Goal: Task Accomplishment & Management: Complete application form

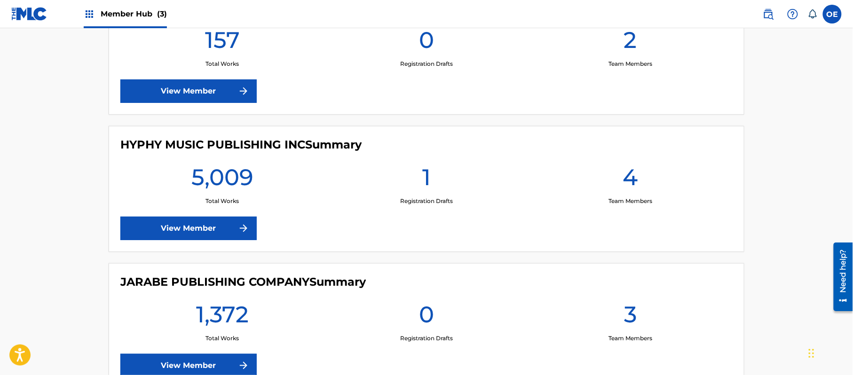
scroll to position [313, 0]
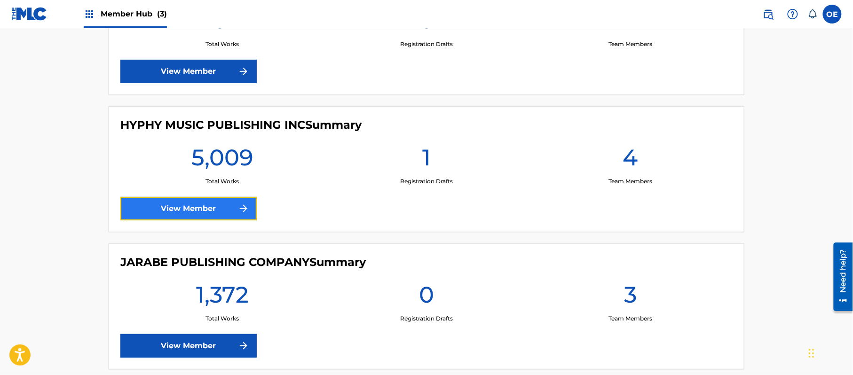
click at [198, 211] on link "View Member" at bounding box center [188, 209] width 136 height 24
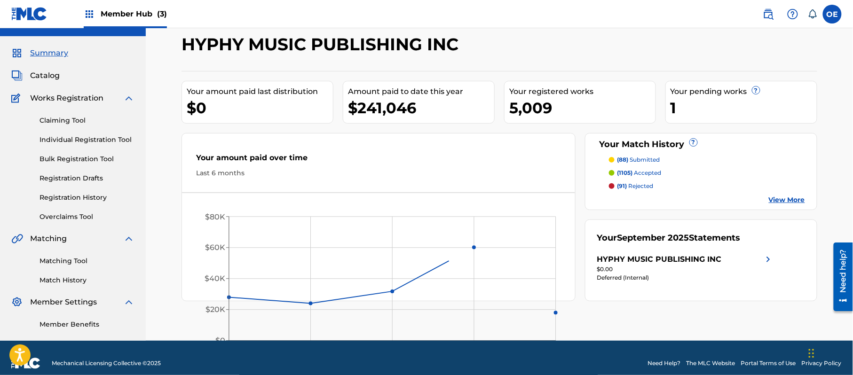
scroll to position [28, 0]
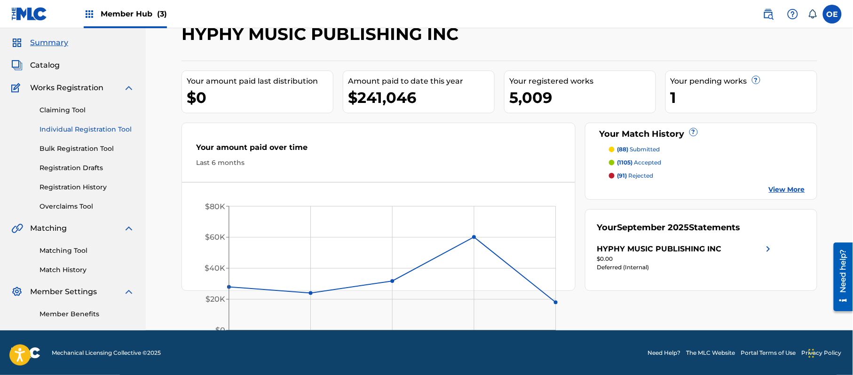
click at [88, 128] on link "Individual Registration Tool" at bounding box center [86, 130] width 95 height 10
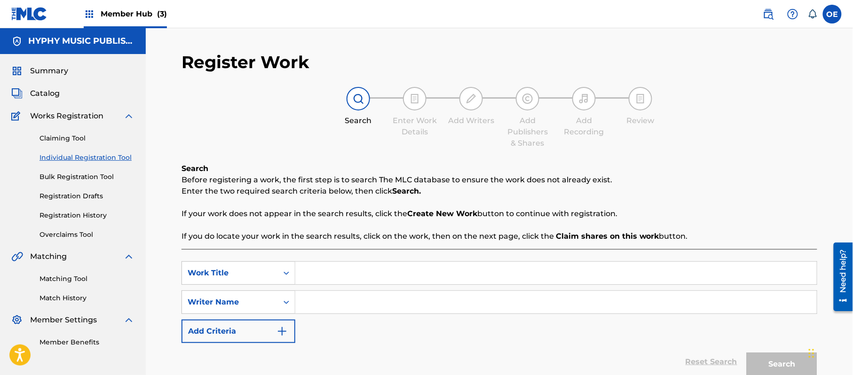
paste input "LA VAQUERITA"
type input "LA VAQUERITA"
paste input "[PERSON_NAME]"
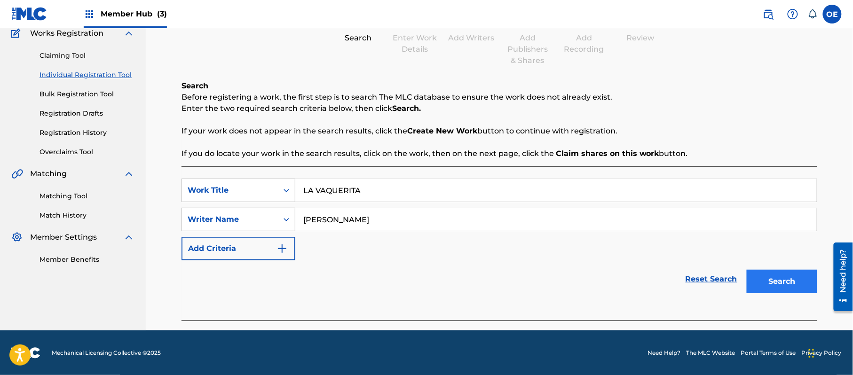
scroll to position [83, 0]
type input "[PERSON_NAME]"
click at [767, 284] on button "Search" at bounding box center [781, 281] width 71 height 24
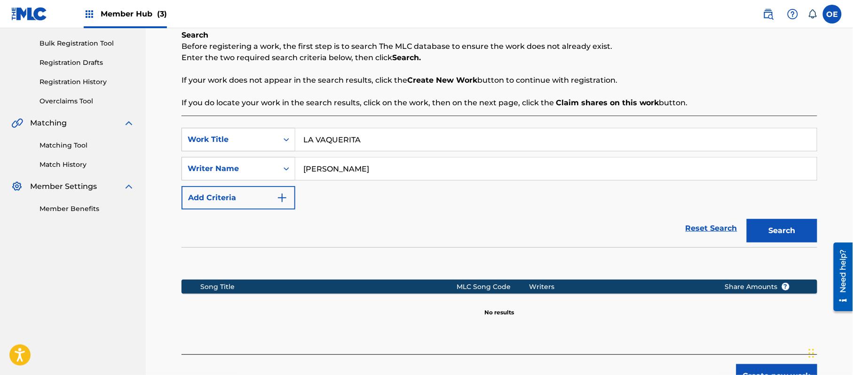
scroll to position [192, 0]
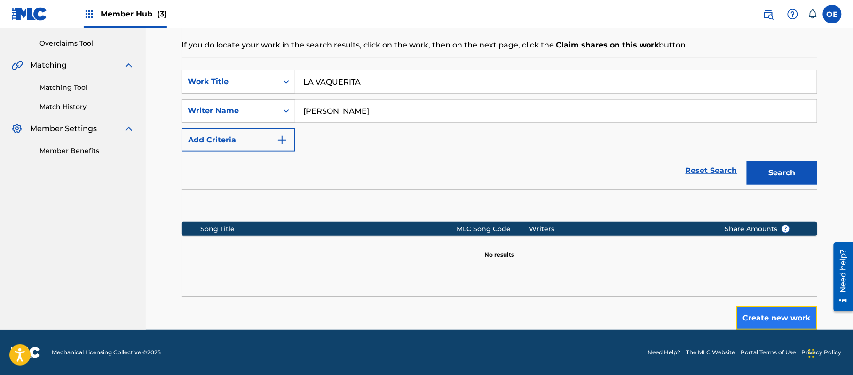
click at [775, 322] on button "Create new work" at bounding box center [776, 318] width 81 height 24
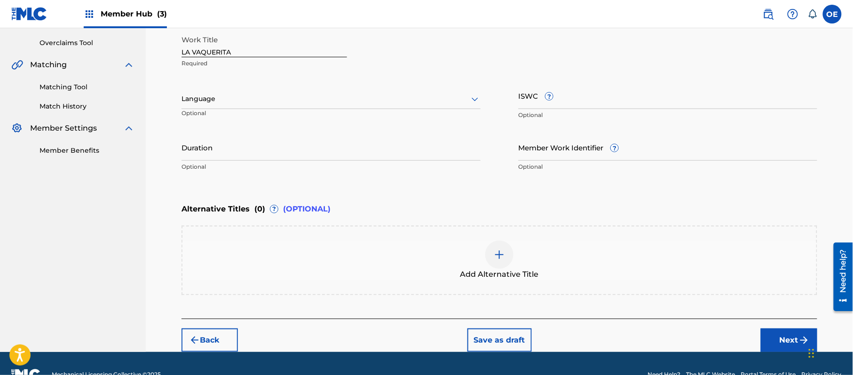
click at [249, 109] on p "Optional" at bounding box center [226, 117] width 91 height 16
click at [243, 98] on div at bounding box center [330, 99] width 299 height 12
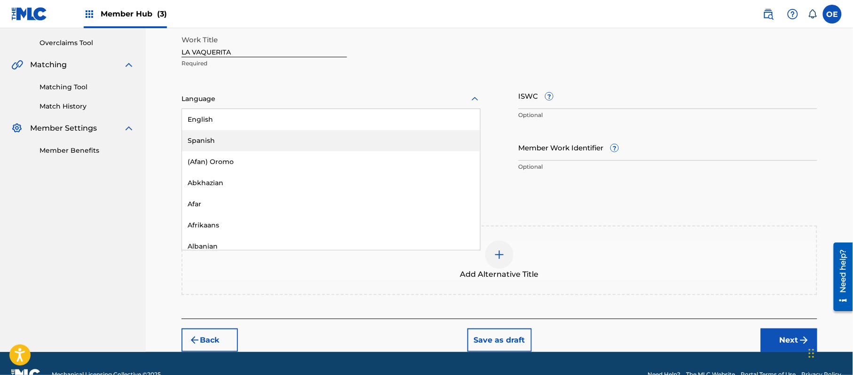
click at [226, 135] on div "Spanish" at bounding box center [331, 140] width 298 height 21
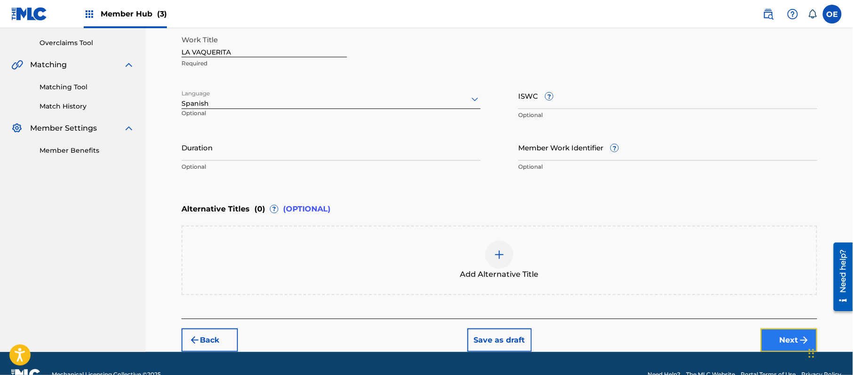
click at [794, 337] on button "Next" at bounding box center [789, 341] width 56 height 24
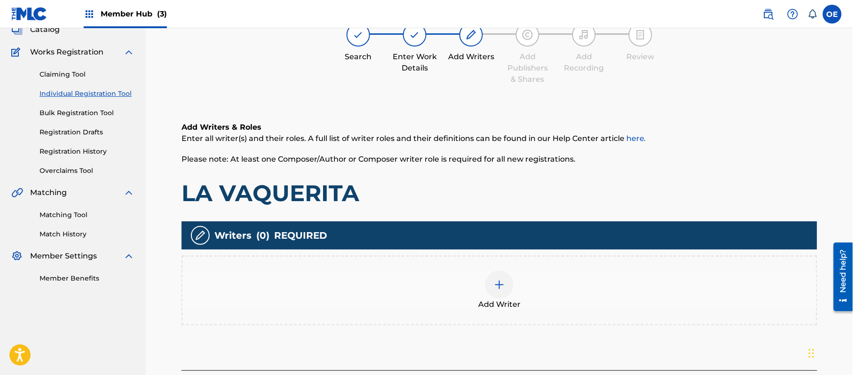
scroll to position [42, 0]
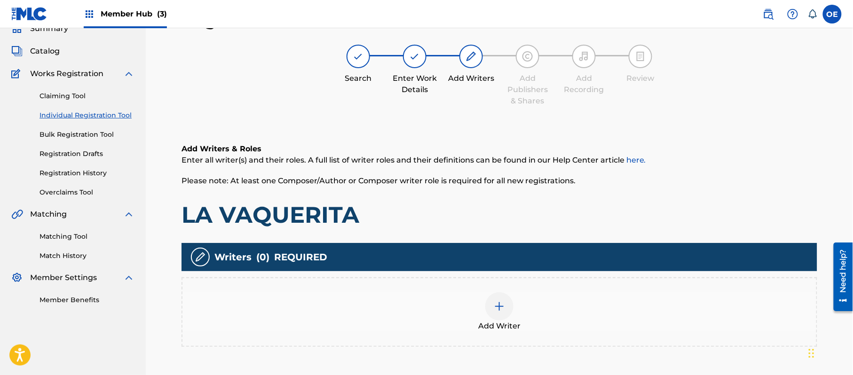
click at [565, 306] on div "Add Writer" at bounding box center [499, 311] width 634 height 39
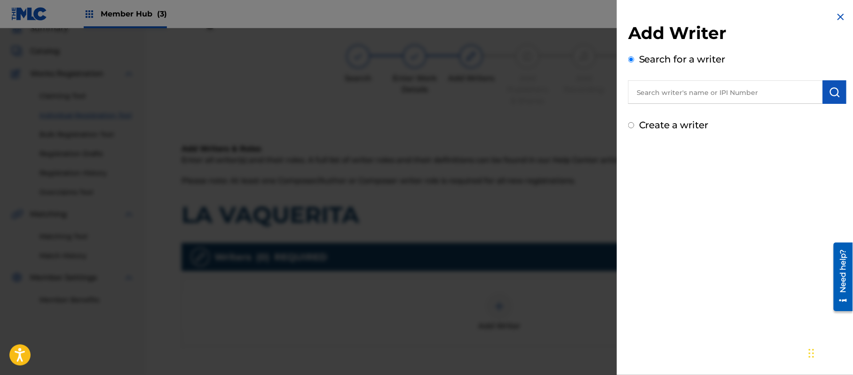
paste input "[PERSON_NAME]"
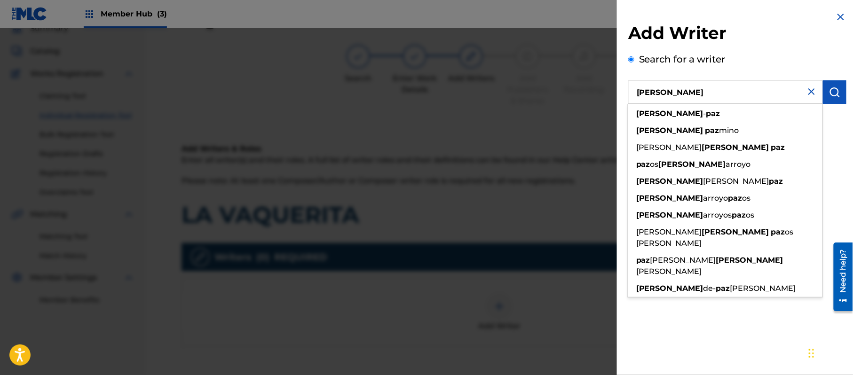
type input "[PERSON_NAME]"
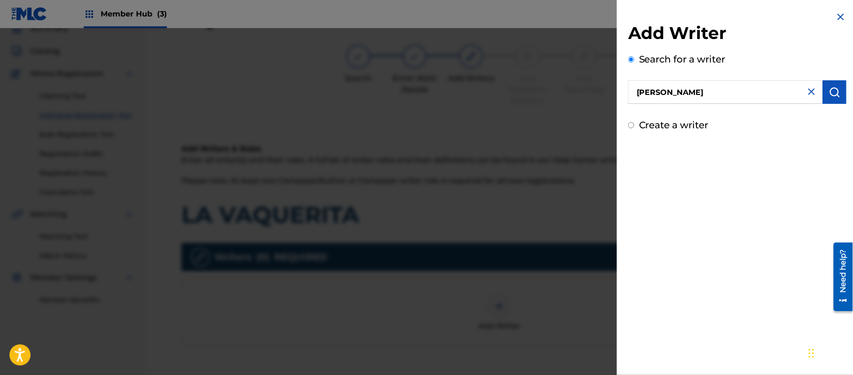
click at [837, 126] on div "Create a writer" at bounding box center [737, 125] width 218 height 14
click at [683, 125] on label "Create a writer" at bounding box center [674, 124] width 70 height 11
radio input "true"
click at [634, 125] on input "Create a writer" at bounding box center [631, 125] width 6 height 6
radio input "false"
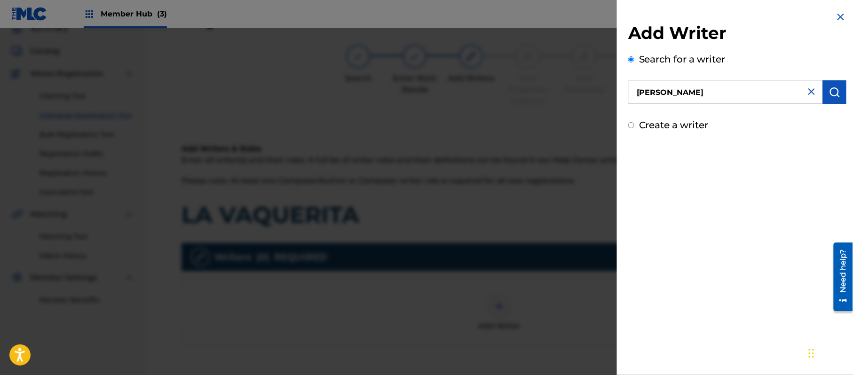
radio input "true"
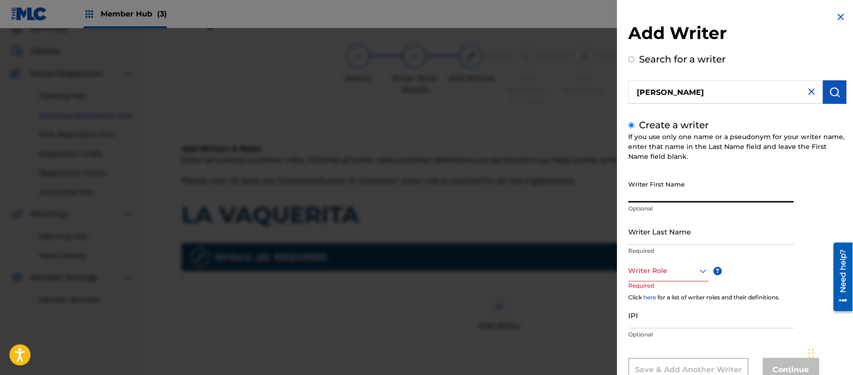
paste input "[PERSON_NAME]"
type input "[PERSON_NAME]"
paste input "[PERSON_NAME]"
type input "[PERSON_NAME]"
drag, startPoint x: 687, startPoint y: 192, endPoint x: 649, endPoint y: 198, distance: 38.0
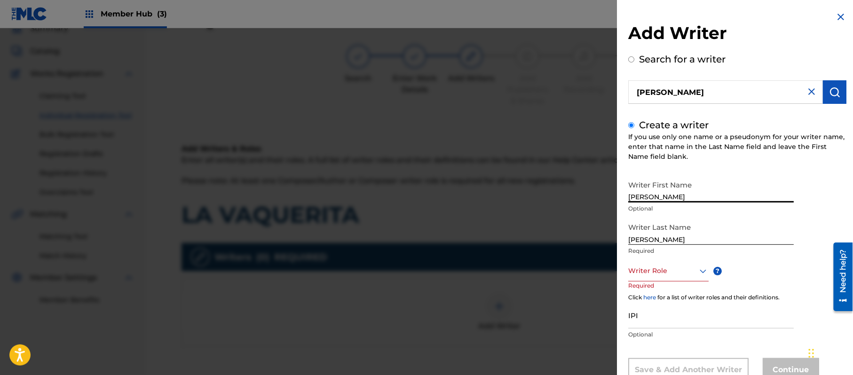
click at [649, 198] on input "[PERSON_NAME]" at bounding box center [710, 189] width 165 height 27
type input "[PERSON_NAME]"
drag, startPoint x: 651, startPoint y: 239, endPoint x: 497, endPoint y: 219, distance: 155.5
click at [586, 245] on div "Add Writer Search for a writer [PERSON_NAME] Create a writer If you use only on…" at bounding box center [426, 201] width 853 height 347
type input "PAZ"
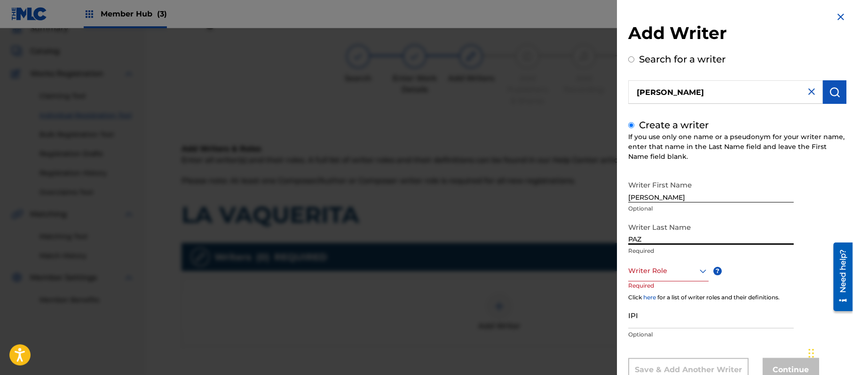
scroll to position [32, 0]
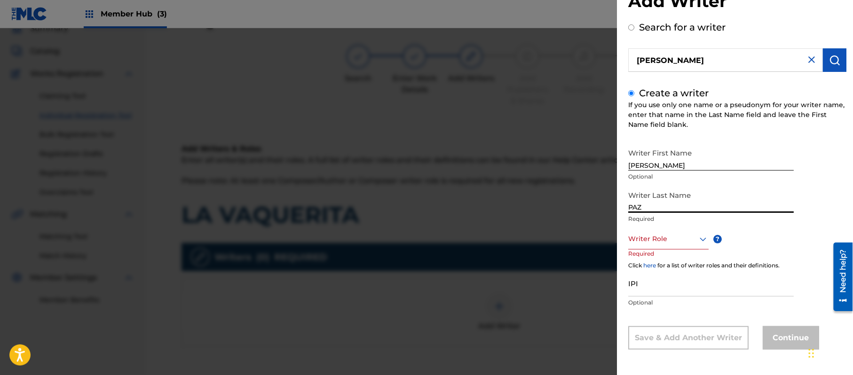
click at [649, 250] on div "Writer Role" at bounding box center [668, 238] width 80 height 21
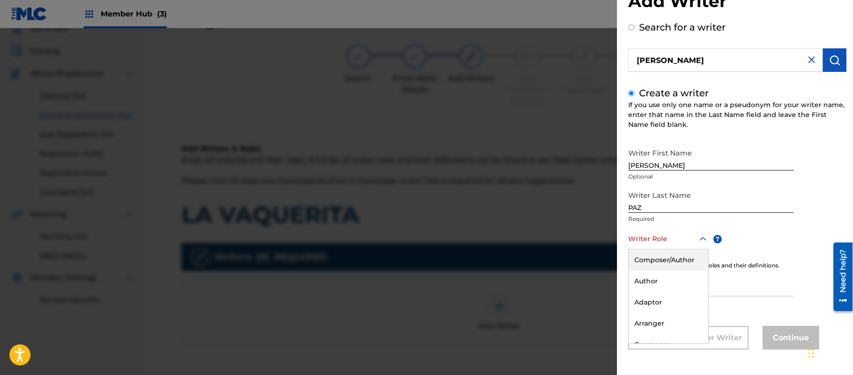
click at [649, 261] on div "Composer/Author" at bounding box center [667, 260] width 79 height 21
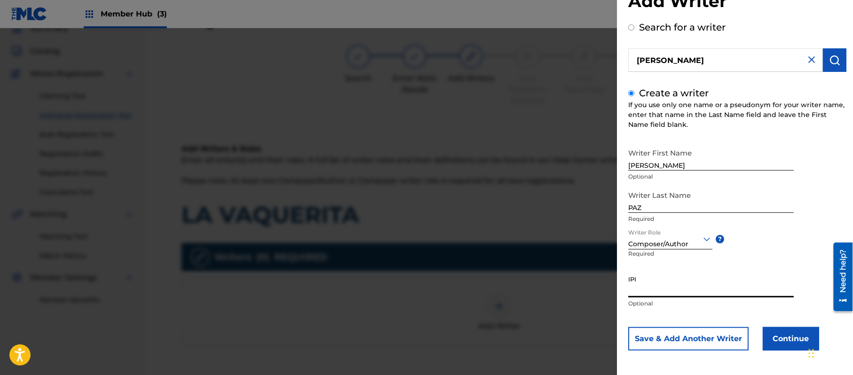
paste input "383824534"
type input "383824534"
click at [785, 339] on button "Continue" at bounding box center [790, 339] width 56 height 24
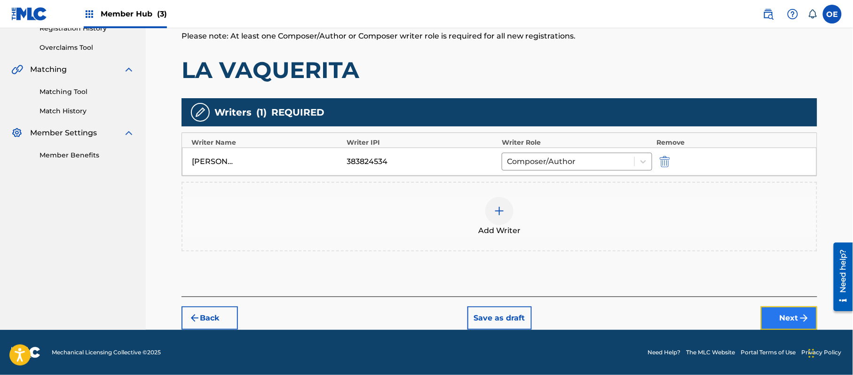
click at [785, 317] on button "Next" at bounding box center [789, 318] width 56 height 24
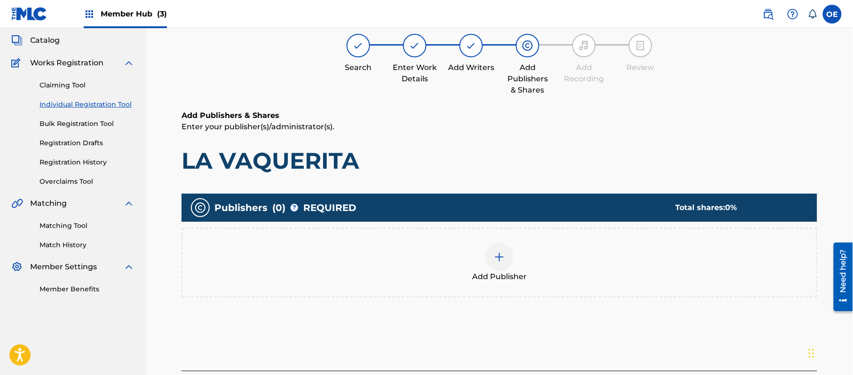
scroll to position [42, 0]
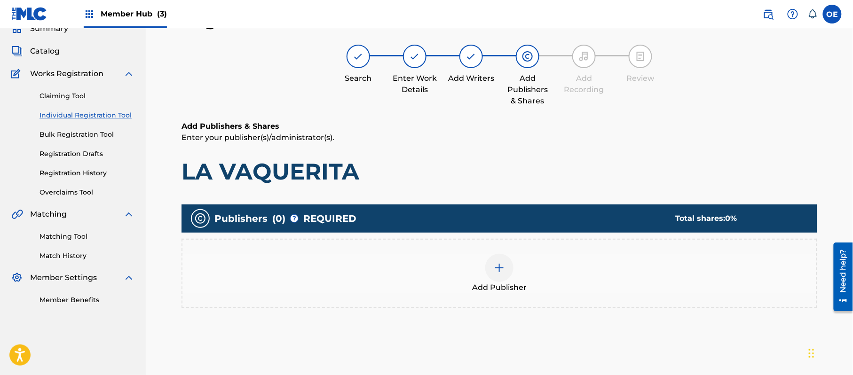
click at [444, 290] on div "Add Publisher" at bounding box center [499, 273] width 634 height 39
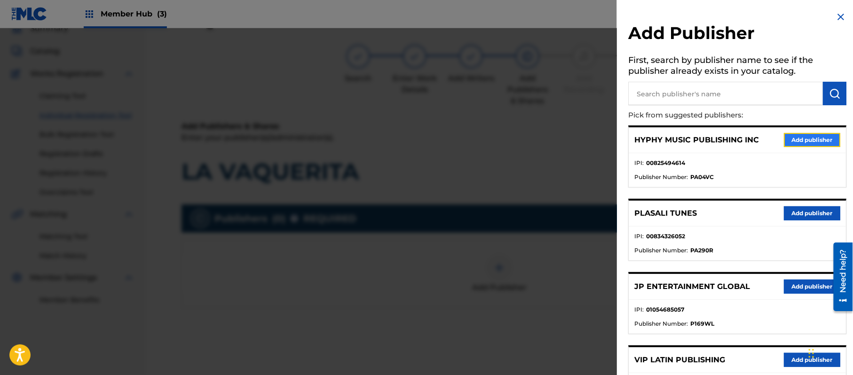
click at [813, 137] on button "Add publisher" at bounding box center [812, 140] width 56 height 14
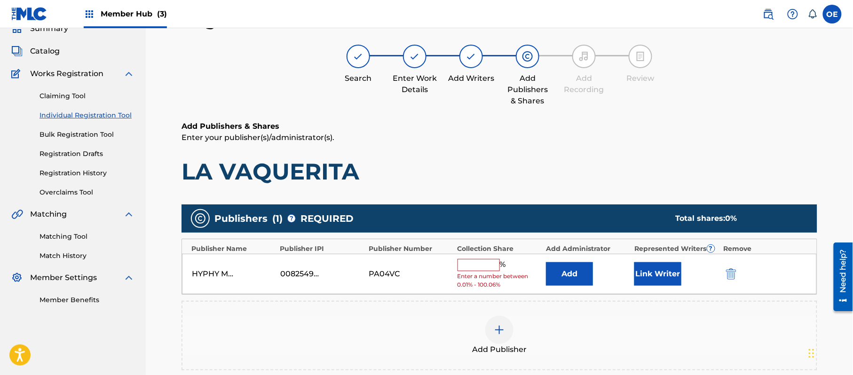
click at [484, 267] on input "text" at bounding box center [478, 265] width 42 height 12
type input "100"
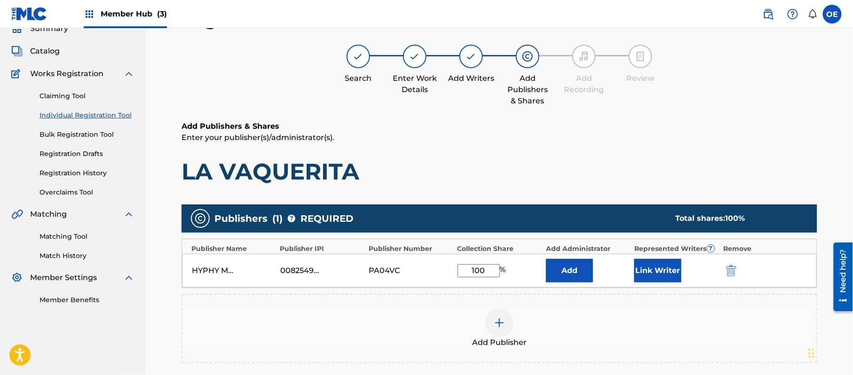
click at [645, 257] on div "HYPHY MUSIC PUBLISHING INC 00825494614 PA04VC 100 % Add Link Writer" at bounding box center [499, 271] width 635 height 34
click at [645, 266] on button "Link Writer" at bounding box center [657, 271] width 47 height 24
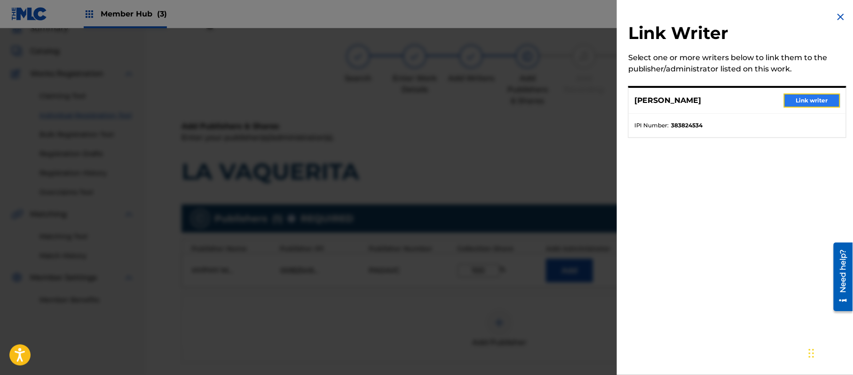
click at [816, 98] on button "Link writer" at bounding box center [812, 101] width 56 height 14
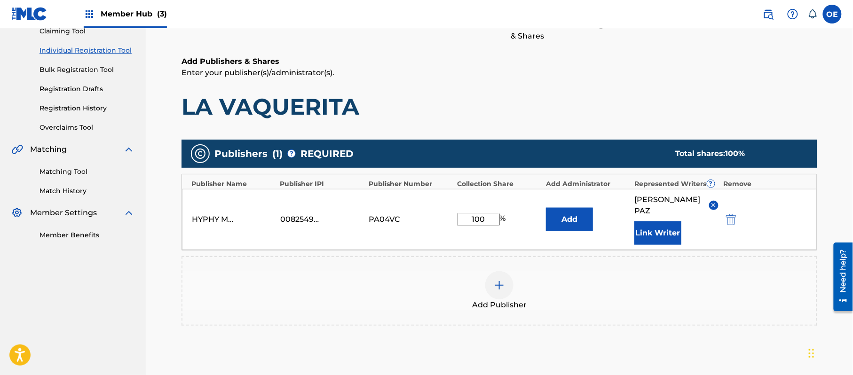
scroll to position [198, 0]
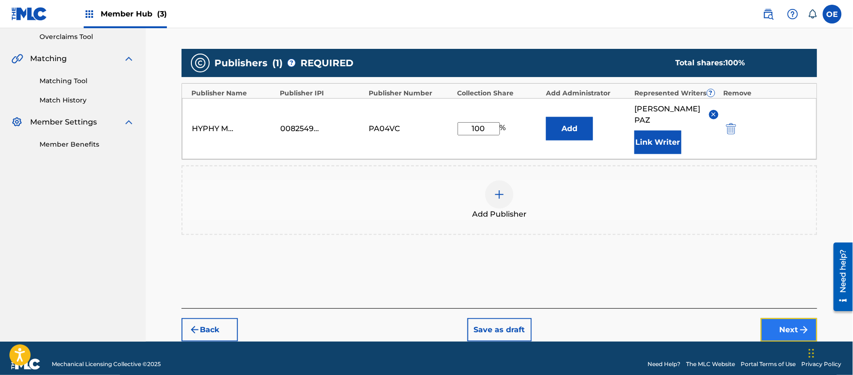
click at [794, 318] on button "Next" at bounding box center [789, 330] width 56 height 24
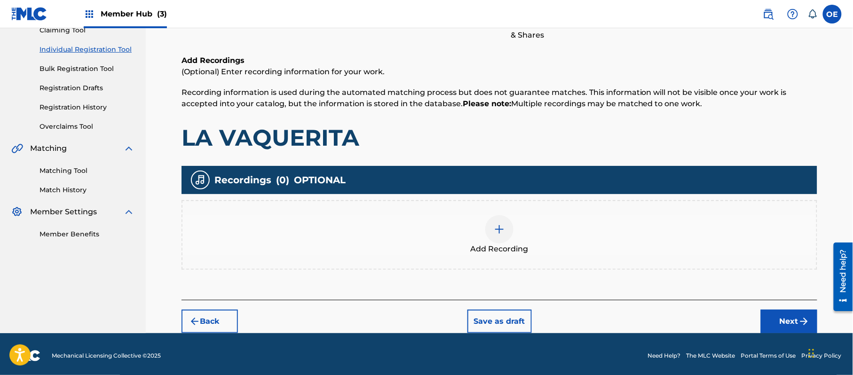
scroll to position [110, 0]
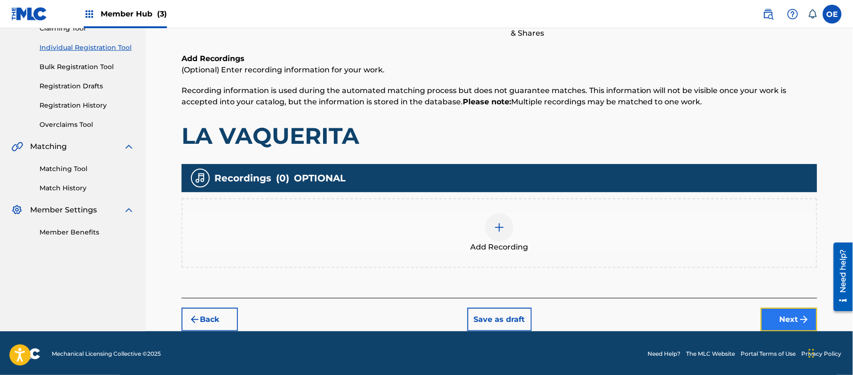
click at [801, 315] on img "submit" at bounding box center [803, 319] width 11 height 11
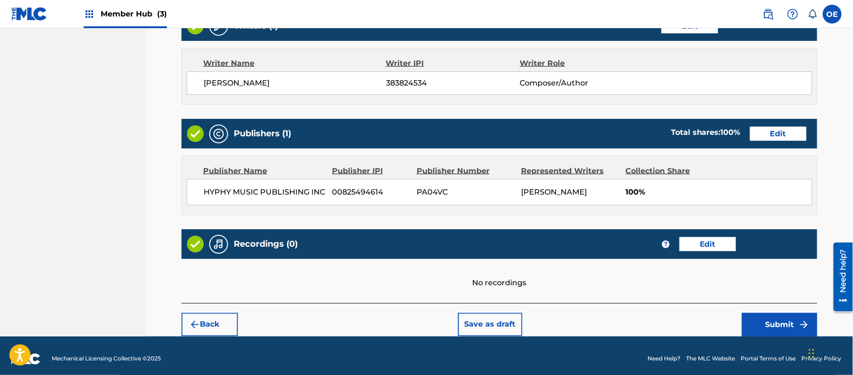
scroll to position [390, 0]
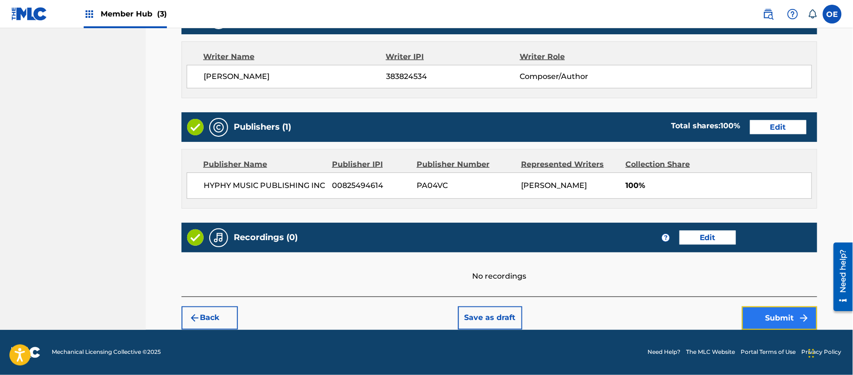
click at [779, 311] on button "Submit" at bounding box center [779, 318] width 75 height 24
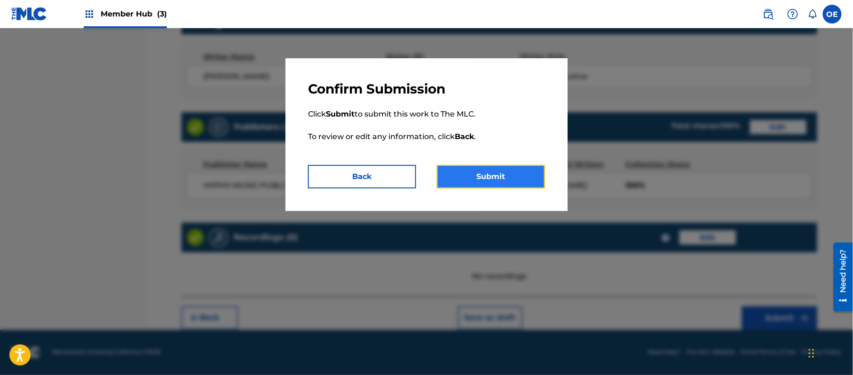
click at [495, 174] on button "Submit" at bounding box center [491, 177] width 108 height 24
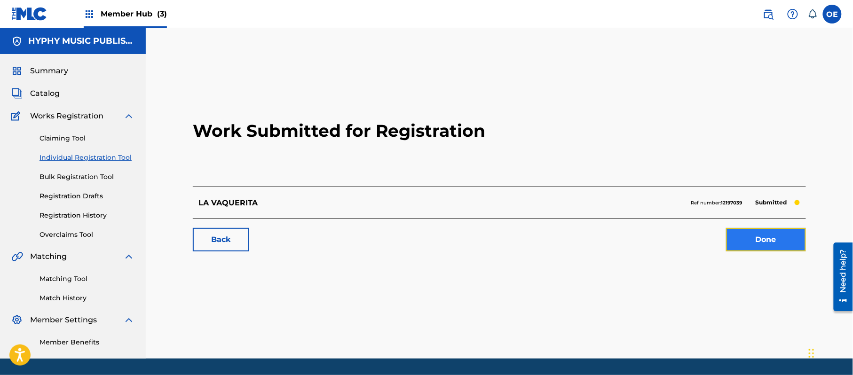
click at [769, 234] on link "Done" at bounding box center [766, 240] width 80 height 24
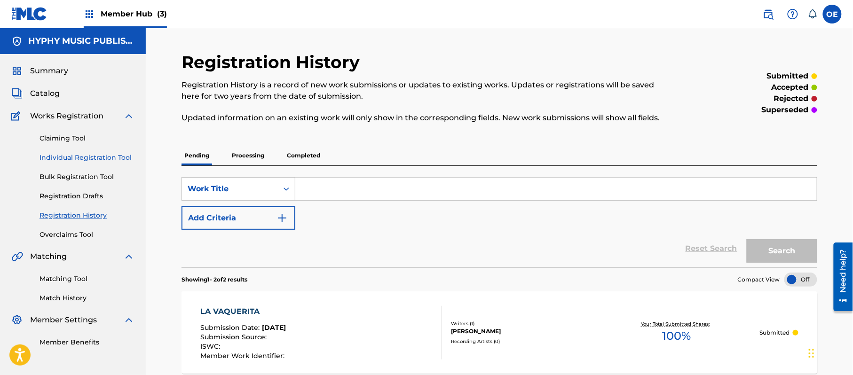
click at [105, 160] on link "Individual Registration Tool" at bounding box center [86, 158] width 95 height 10
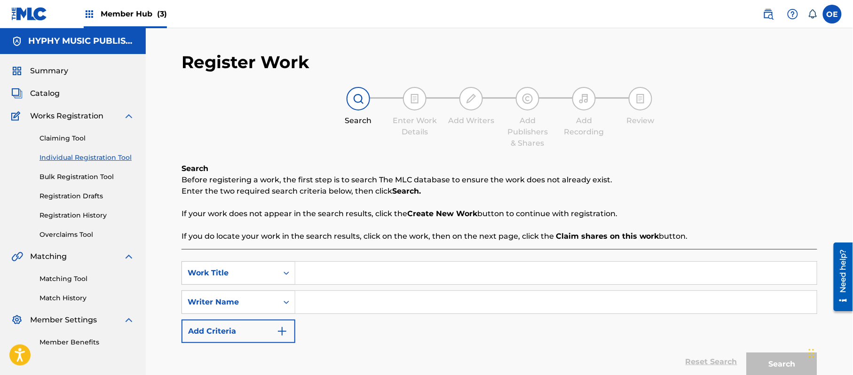
drag, startPoint x: 351, startPoint y: 260, endPoint x: 341, endPoint y: 273, distance: 15.8
paste input "LA VECINITA"
type input "LA VECINITA"
paste input "[PERSON_NAME]"
type input "[PERSON_NAME]"
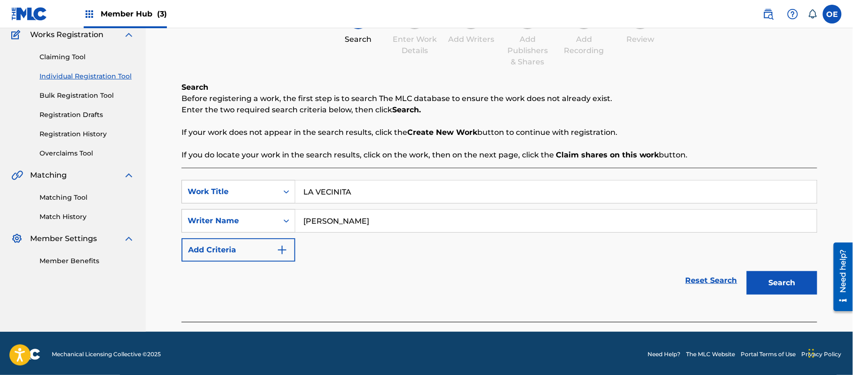
scroll to position [83, 0]
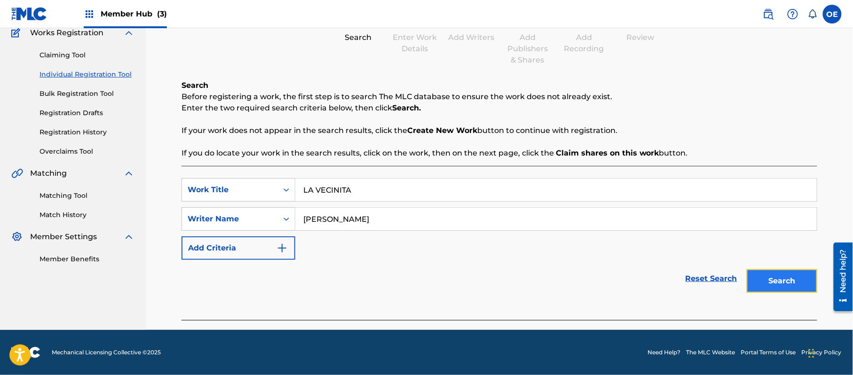
click at [777, 275] on button "Search" at bounding box center [781, 281] width 71 height 24
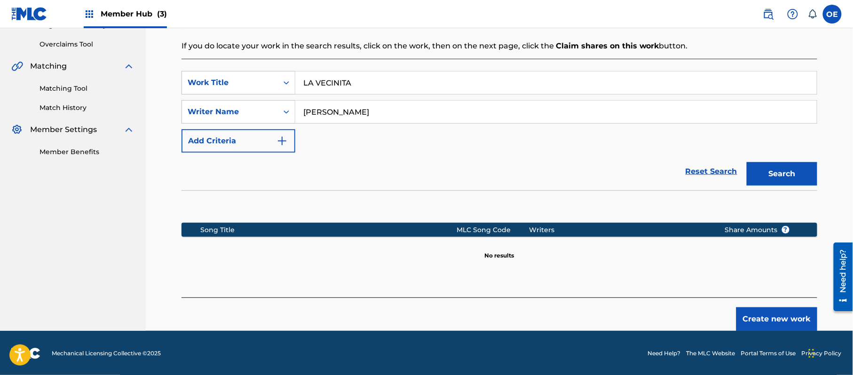
scroll to position [192, 0]
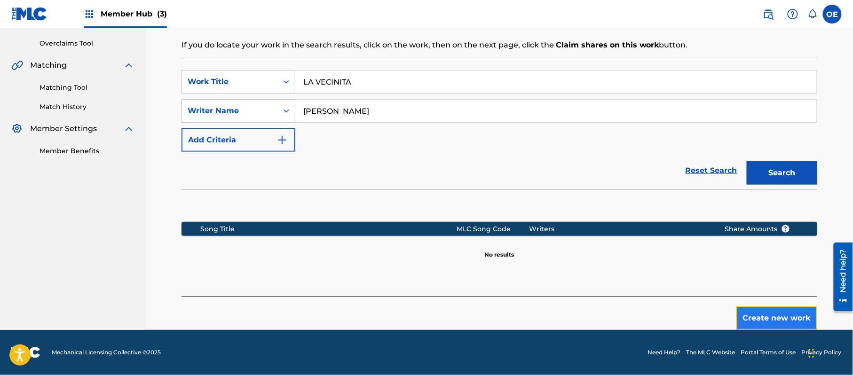
click at [749, 313] on button "Create new work" at bounding box center [776, 318] width 81 height 24
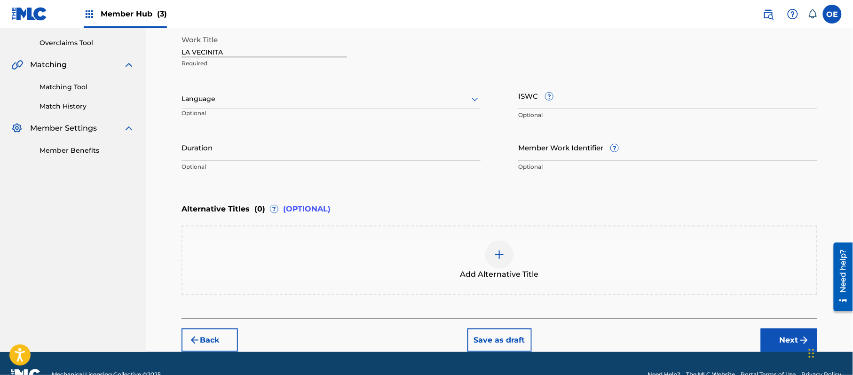
click at [220, 100] on div at bounding box center [330, 99] width 299 height 12
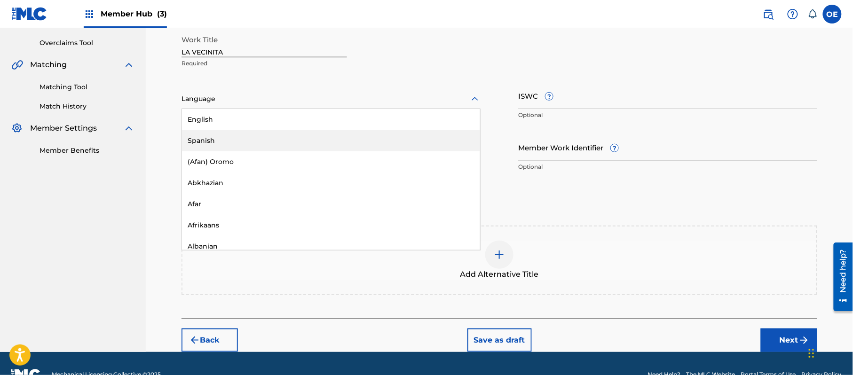
click at [226, 138] on div "Spanish" at bounding box center [331, 140] width 298 height 21
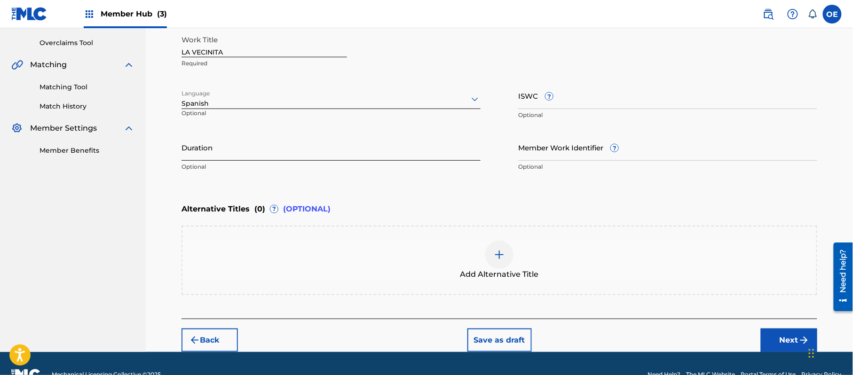
click at [267, 143] on input "Duration" at bounding box center [330, 147] width 299 height 27
type input "02:59"
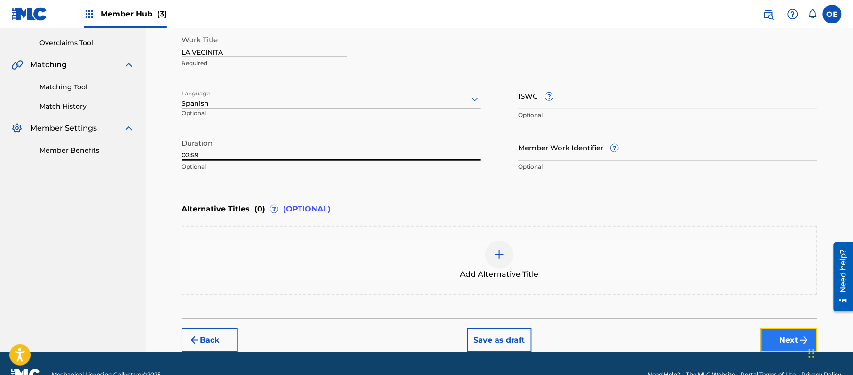
click at [781, 336] on button "Next" at bounding box center [789, 341] width 56 height 24
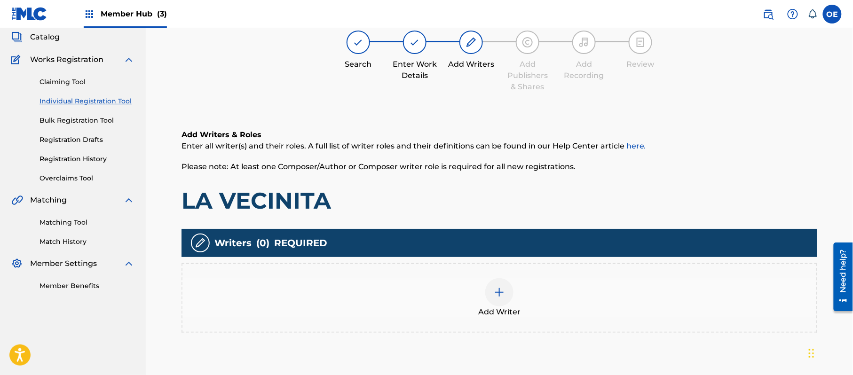
scroll to position [42, 0]
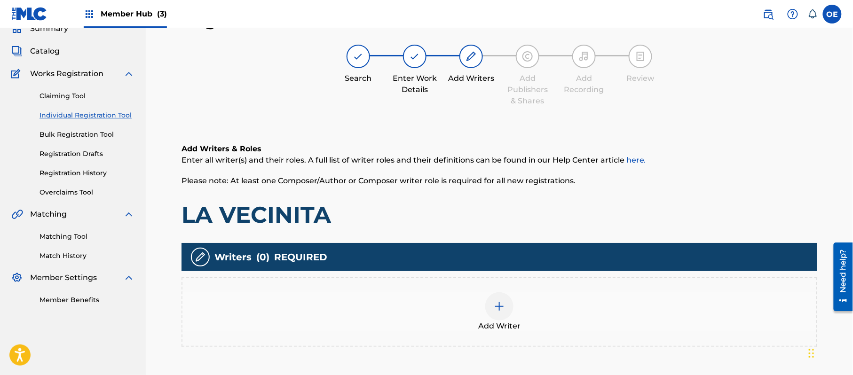
click at [448, 306] on div "Add Writer" at bounding box center [499, 311] width 634 height 39
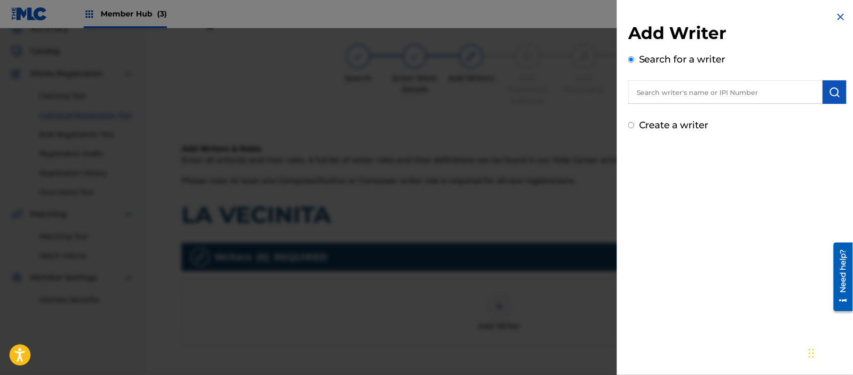
paste input "[PERSON_NAME]"
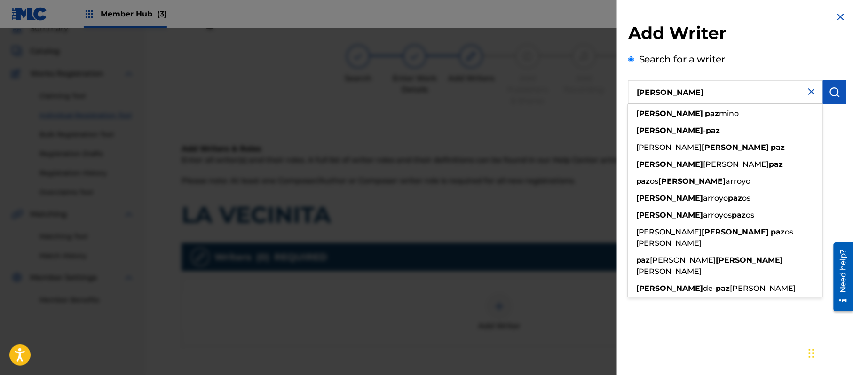
type input "[PERSON_NAME]"
click at [706, 335] on div "Add Writer Search for a writer [PERSON_NAME] [PERSON_NAME] [PERSON_NAME] [PERSO…" at bounding box center [737, 187] width 241 height 375
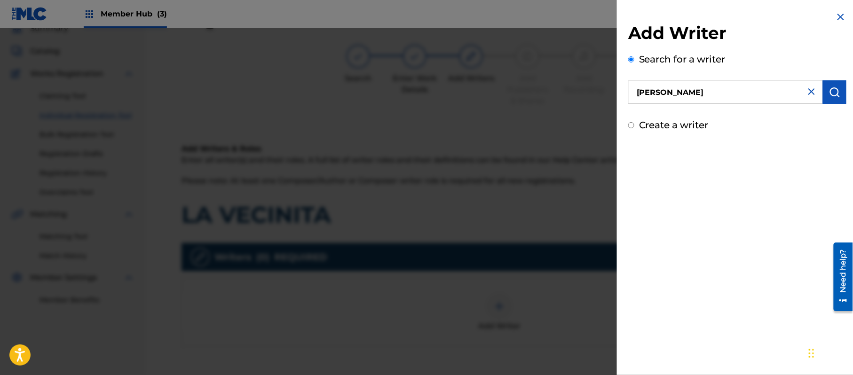
click at [673, 127] on label "Create a writer" at bounding box center [674, 124] width 70 height 11
radio input "true"
click at [634, 127] on input "Create a writer" at bounding box center [631, 125] width 6 height 6
radio input "false"
radio input "true"
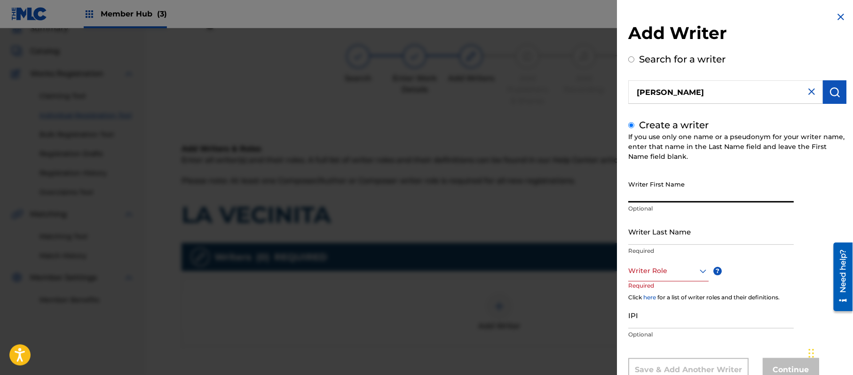
paste input "[PERSON_NAME]"
type input "[PERSON_NAME]"
drag, startPoint x: 695, startPoint y: 247, endPoint x: 719, endPoint y: 234, distance: 27.3
paste input "[PERSON_NAME]"
type input "[PERSON_NAME]"
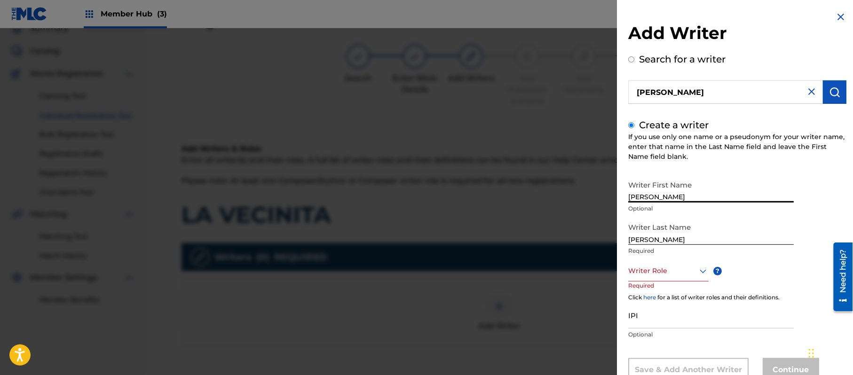
drag, startPoint x: 689, startPoint y: 186, endPoint x: 651, endPoint y: 202, distance: 40.9
click at [651, 202] on input "[PERSON_NAME]" at bounding box center [710, 189] width 165 height 27
type input "[PERSON_NAME]"
drag, startPoint x: 651, startPoint y: 234, endPoint x: 521, endPoint y: 214, distance: 132.2
click at [549, 223] on div "Add Writer Search for a writer [PERSON_NAME] Create a writer If you use only on…" at bounding box center [426, 201] width 853 height 347
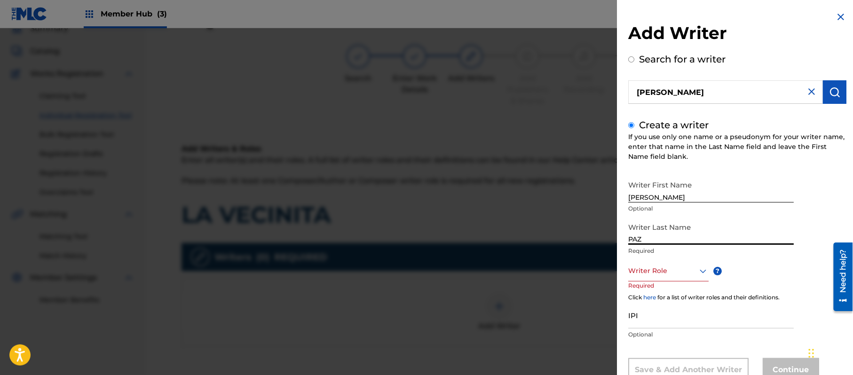
type input "PAZ"
click at [672, 274] on div "8 results available. Use Up and Down to choose options, press Enter to select t…" at bounding box center [668, 270] width 80 height 21
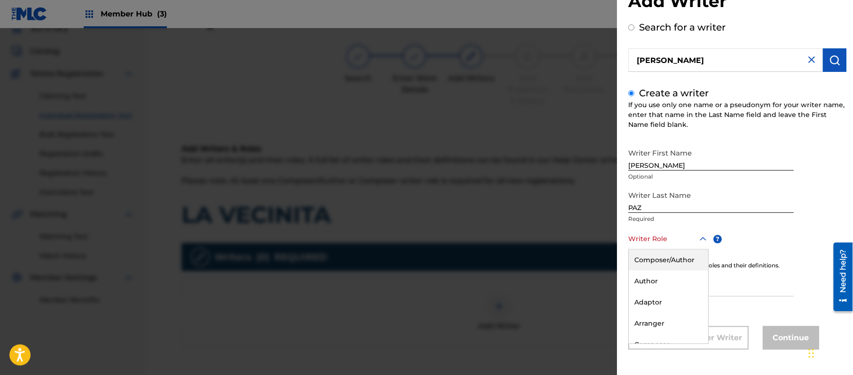
click at [664, 262] on div "Composer/Author" at bounding box center [667, 260] width 79 height 21
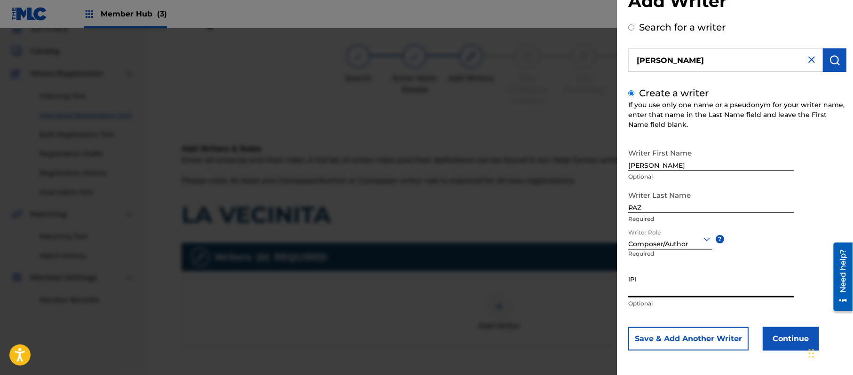
paste input "383824534"
type input "383824534"
click at [769, 339] on button "Continue" at bounding box center [790, 339] width 56 height 24
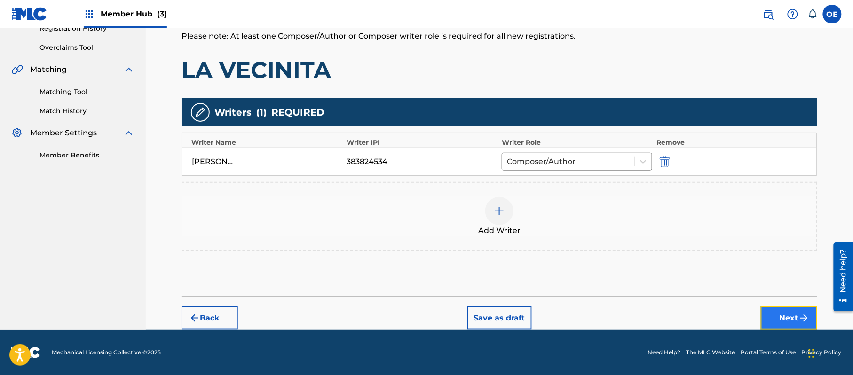
click at [775, 309] on button "Next" at bounding box center [789, 318] width 56 height 24
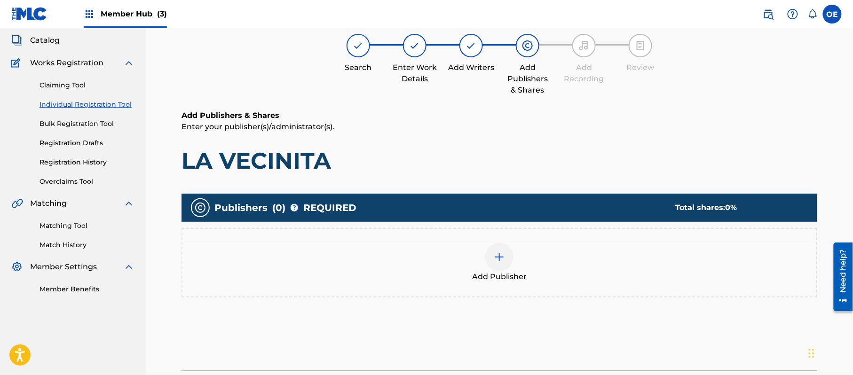
scroll to position [42, 0]
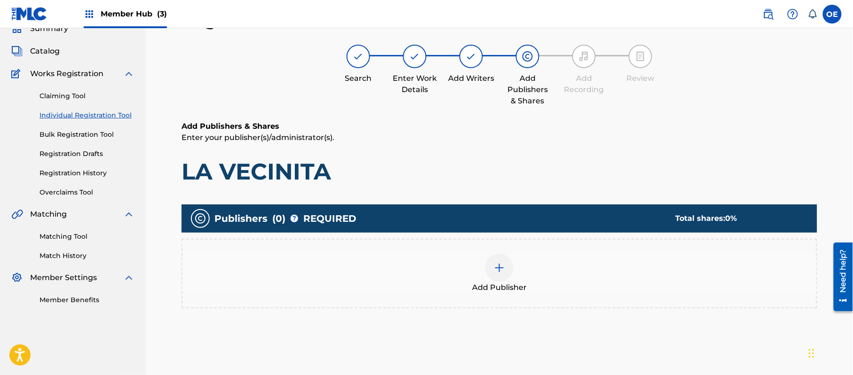
click at [466, 263] on div "Add Publisher" at bounding box center [499, 273] width 634 height 39
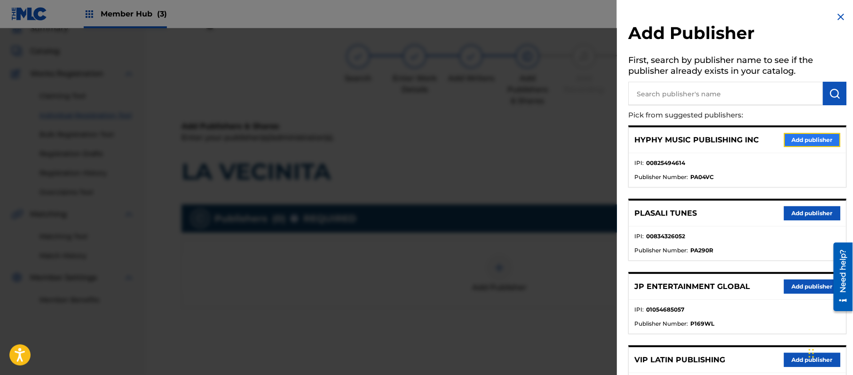
click at [811, 141] on button "Add publisher" at bounding box center [812, 140] width 56 height 14
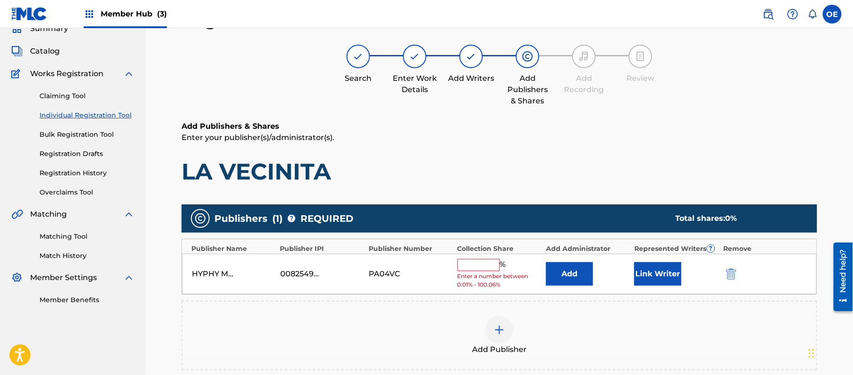
click at [486, 262] on input "text" at bounding box center [478, 265] width 42 height 12
type input "100"
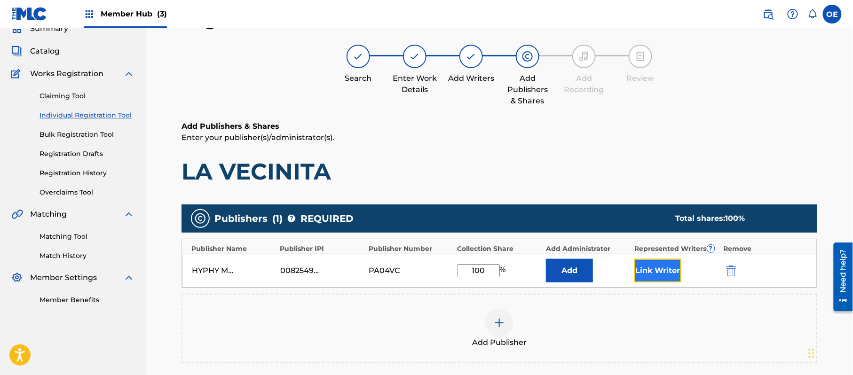
click at [638, 272] on button "Link Writer" at bounding box center [657, 271] width 47 height 24
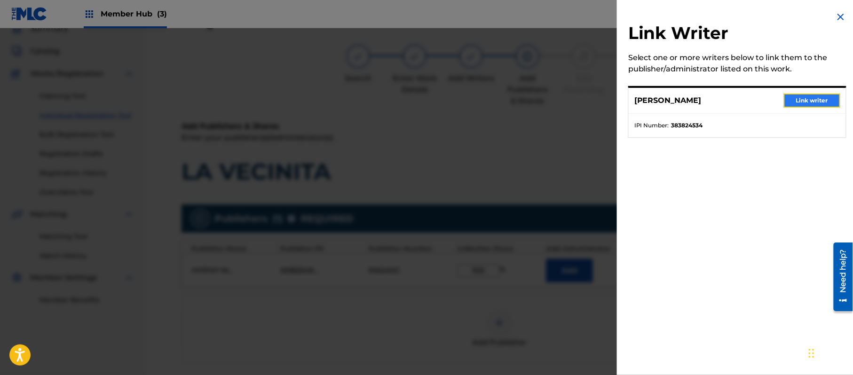
click at [818, 102] on button "Link writer" at bounding box center [812, 101] width 56 height 14
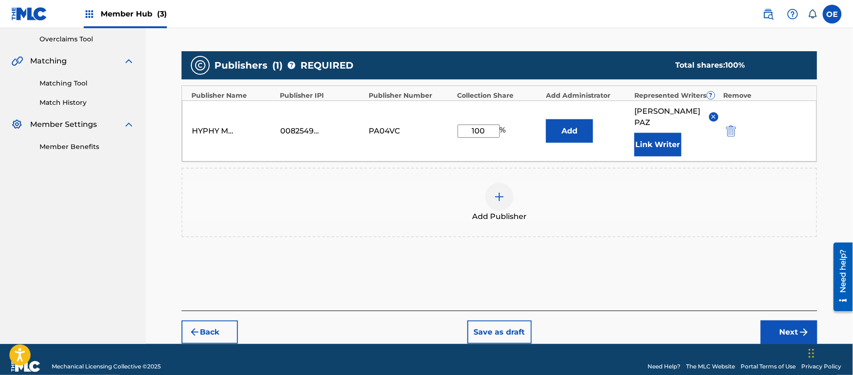
scroll to position [198, 0]
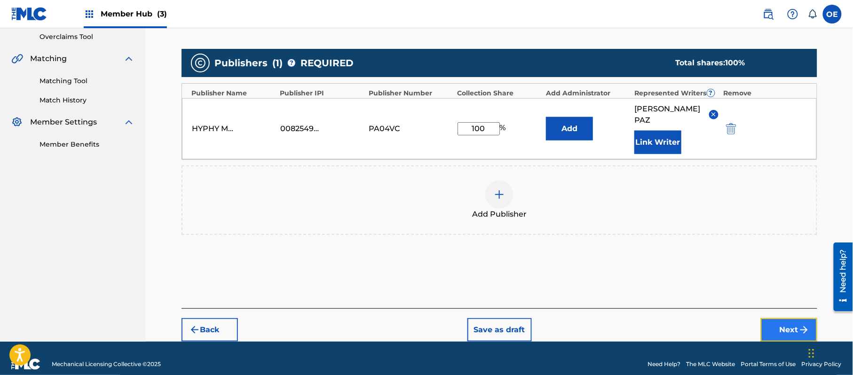
click at [775, 318] on button "Next" at bounding box center [789, 330] width 56 height 24
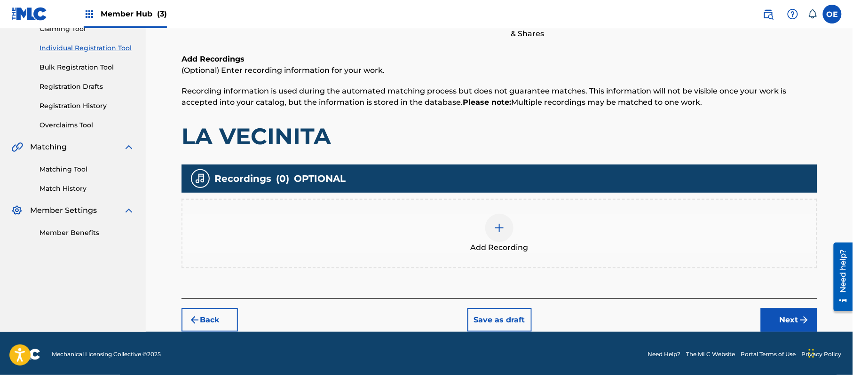
scroll to position [110, 0]
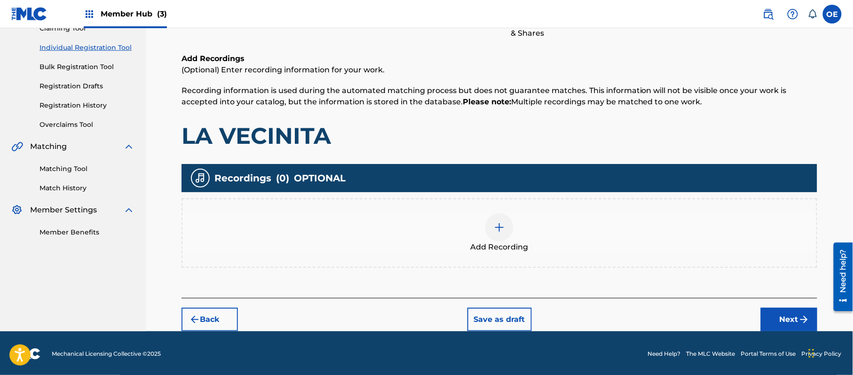
click at [504, 222] on img at bounding box center [499, 227] width 11 height 11
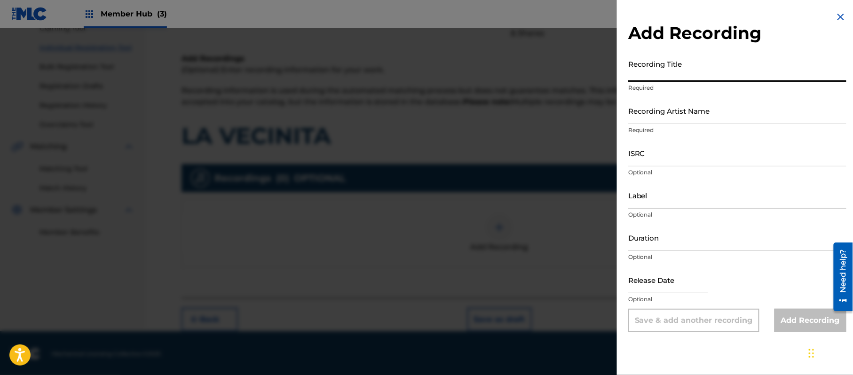
paste input "La Vecinita"
type input "La Vecinita"
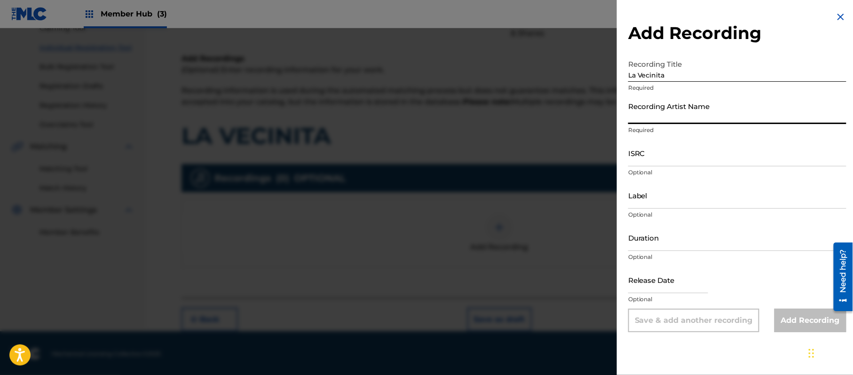
paste input "La Media [PERSON_NAME] Y [PERSON_NAME]"
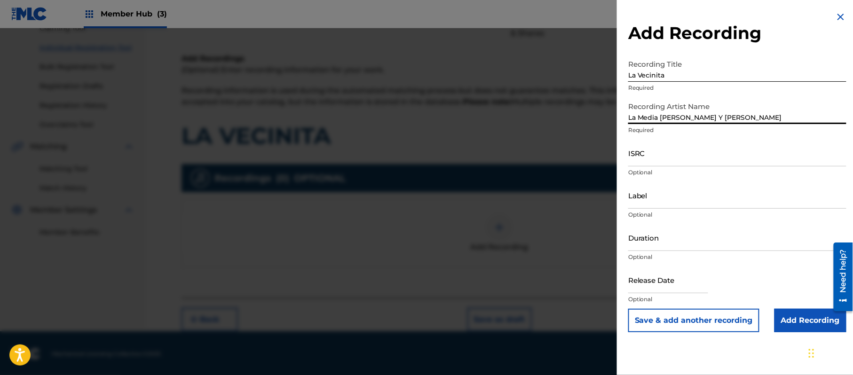
type input "La Media [PERSON_NAME] Y [PERSON_NAME]"
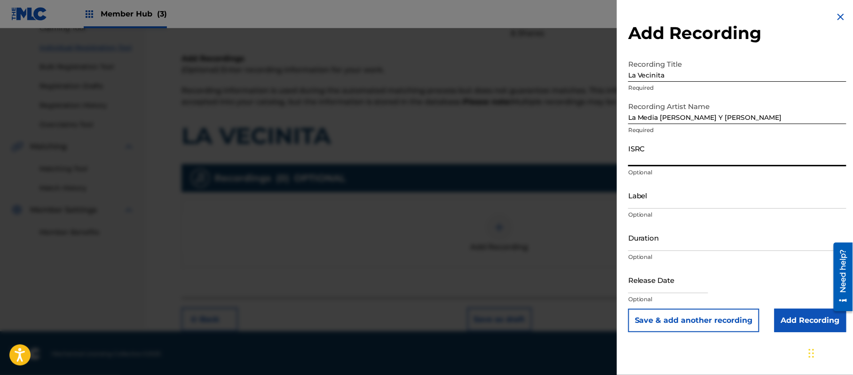
paste input "CA5KR1703652"
type input "CA5KR1703652"
paste input "3 Amigos Intertainment"
type input "3 Amigos Intertainment"
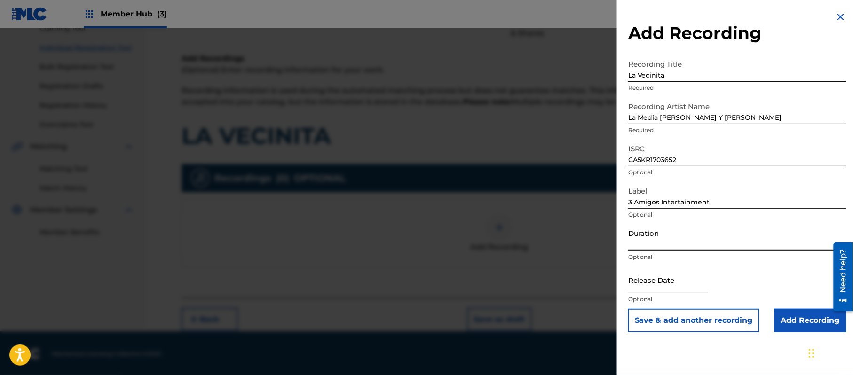
click at [677, 236] on input "Duration" at bounding box center [737, 237] width 218 height 27
type input "02:59"
drag, startPoint x: 652, startPoint y: 271, endPoint x: 667, endPoint y: 288, distance: 23.0
click at [652, 271] on input "text" at bounding box center [668, 280] width 80 height 27
select select "8"
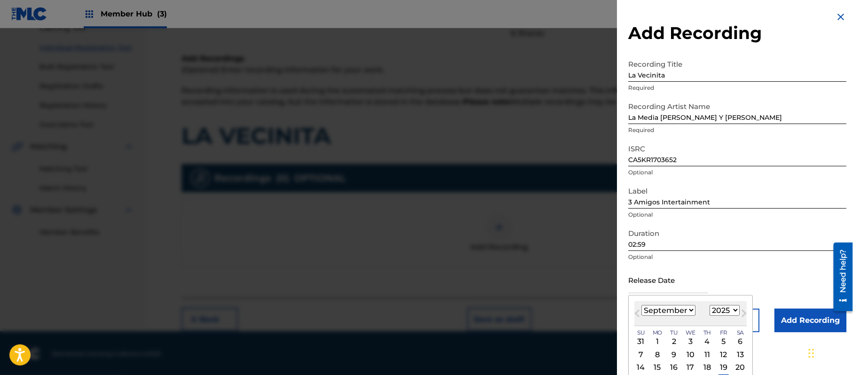
drag, startPoint x: 728, startPoint y: 311, endPoint x: 728, endPoint y: 306, distance: 5.2
click at [728, 311] on select "1899 1900 1901 1902 1903 1904 1905 1906 1907 1908 1909 1910 1911 1912 1913 1914…" at bounding box center [724, 310] width 30 height 11
select select "2017"
click at [711, 305] on select "1899 1900 1901 1902 1903 1904 1905 1906 1907 1908 1909 1910 1911 1912 1913 1914…" at bounding box center [724, 310] width 30 height 11
click at [678, 309] on select "January February March April May June July August September October November De…" at bounding box center [668, 310] width 54 height 11
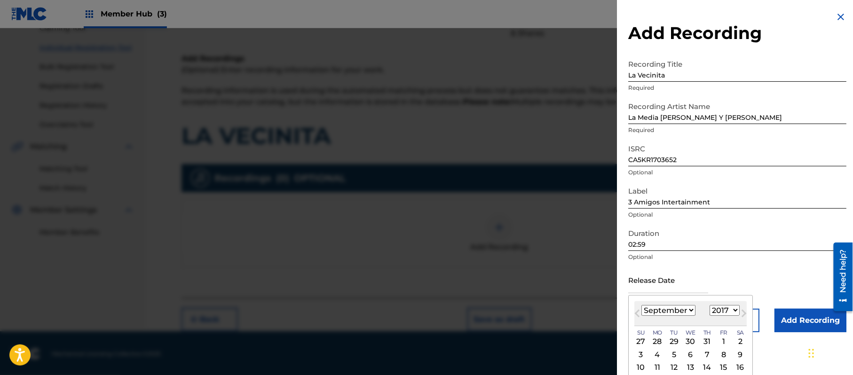
select select "11"
click at [642, 305] on select "January February March April May June July August September October November De…" at bounding box center [668, 310] width 54 height 11
click at [690, 353] on div "6" at bounding box center [690, 354] width 11 height 11
type input "[DATE]"
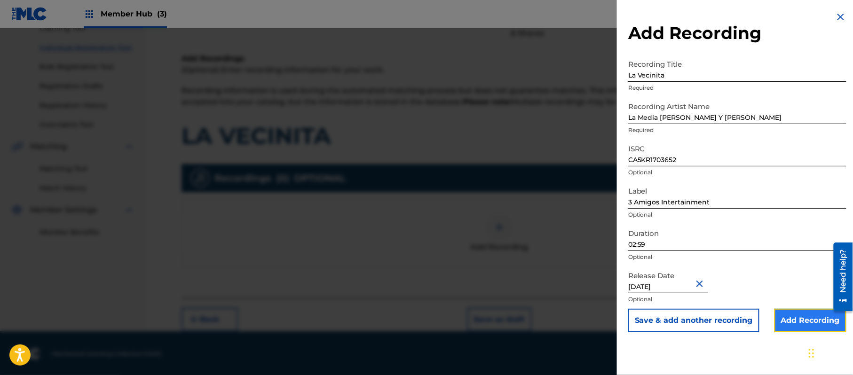
click at [801, 316] on input "Add Recording" at bounding box center [810, 321] width 72 height 24
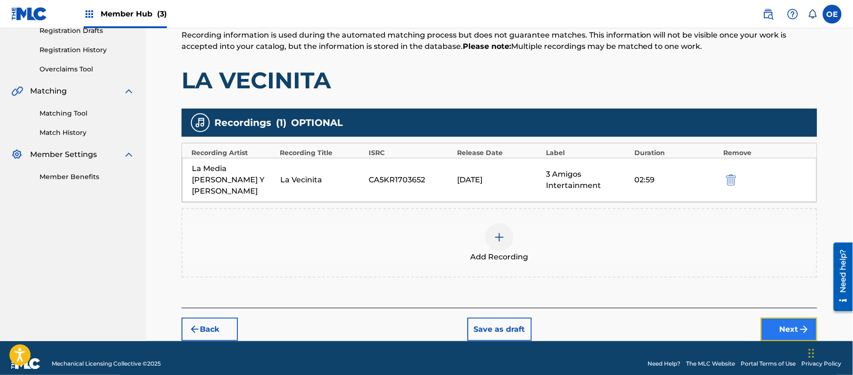
click at [783, 318] on button "Next" at bounding box center [789, 330] width 56 height 24
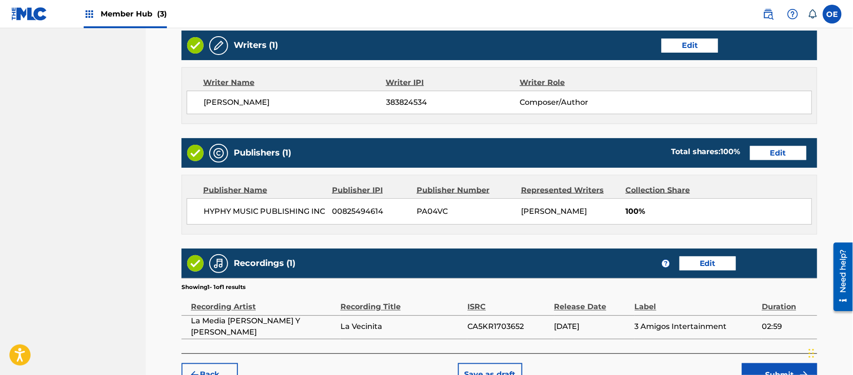
scroll to position [420, 0]
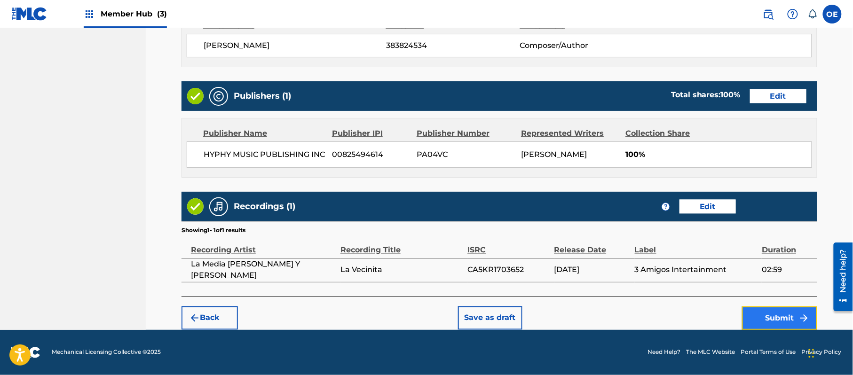
click at [777, 310] on button "Submit" at bounding box center [779, 318] width 75 height 24
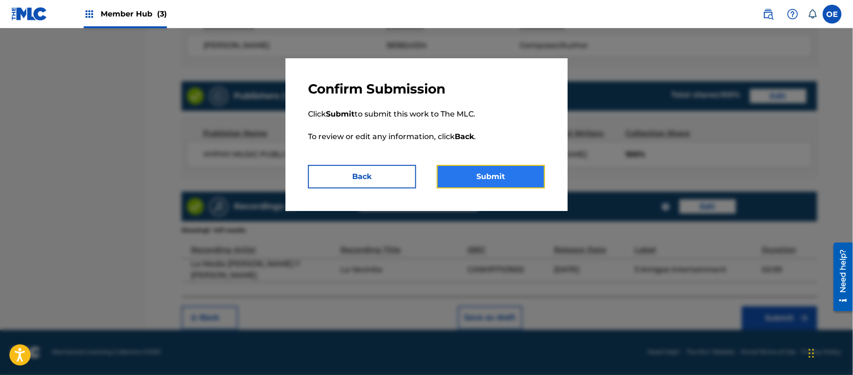
click at [484, 176] on button "Submit" at bounding box center [491, 177] width 108 height 24
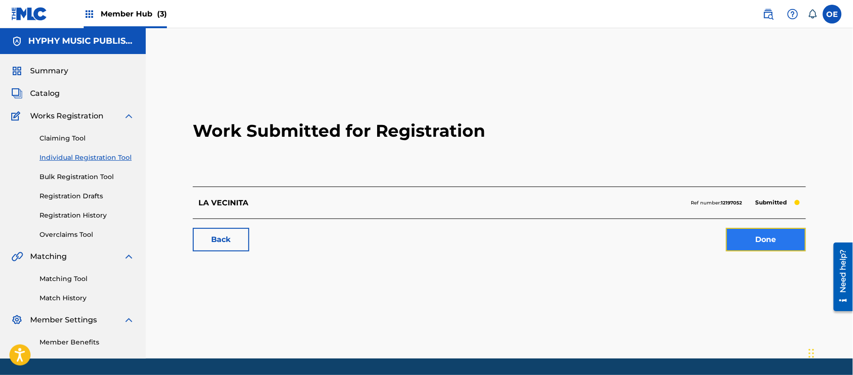
click at [763, 232] on link "Done" at bounding box center [766, 240] width 80 height 24
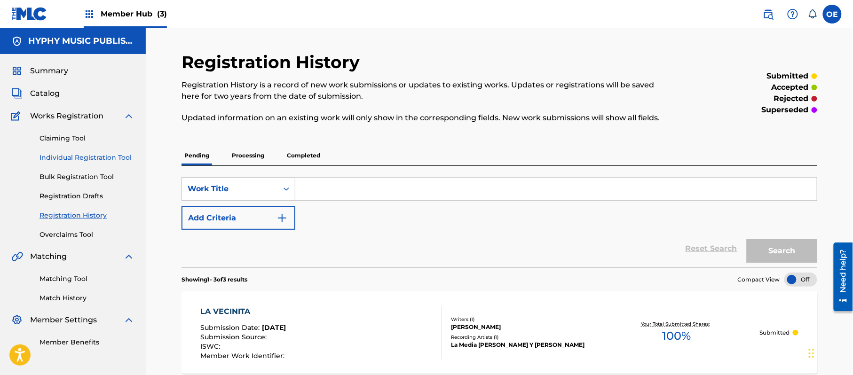
click at [79, 160] on link "Individual Registration Tool" at bounding box center [86, 158] width 95 height 10
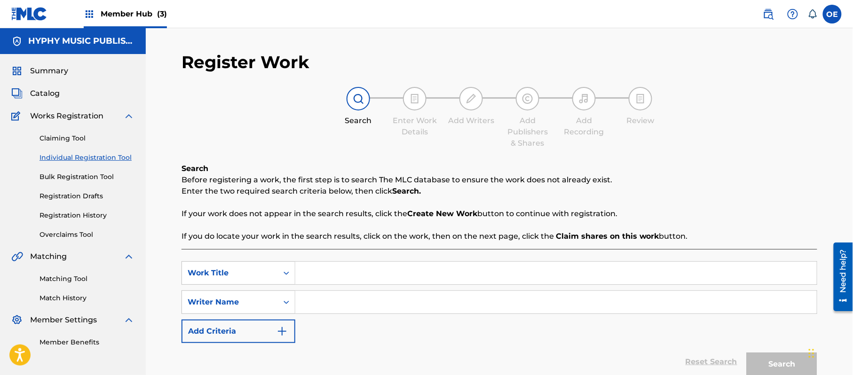
paste input "LA VIVORA CASERA"
type input "LA VIVORA CASERA"
drag, startPoint x: 332, startPoint y: 295, endPoint x: 239, endPoint y: 116, distance: 202.2
click at [239, 116] on div "Search Enter Work Details Add Writers Add Publishers & Shares Add Recording Rev…" at bounding box center [499, 118] width 636 height 62
paste input "[PERSON_NAME]"
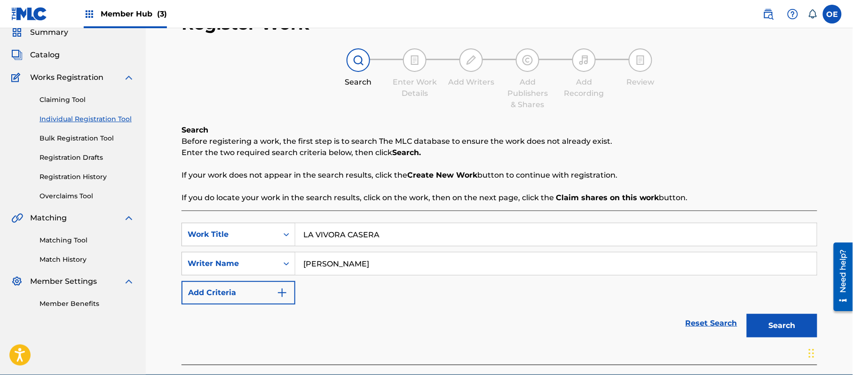
scroll to position [83, 0]
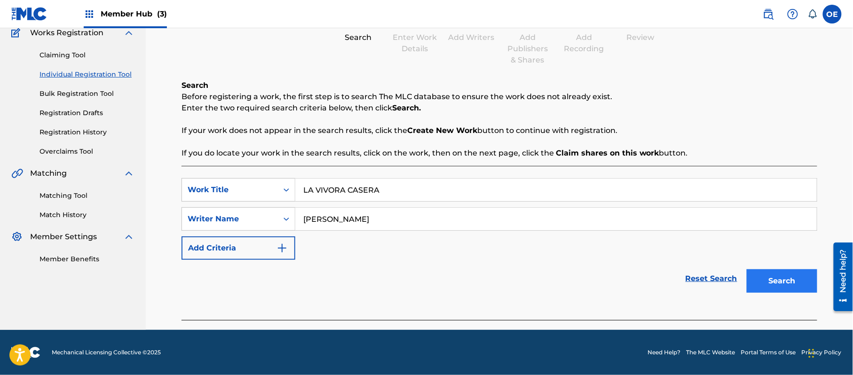
type input "[PERSON_NAME]"
click at [754, 270] on button "Search" at bounding box center [781, 281] width 71 height 24
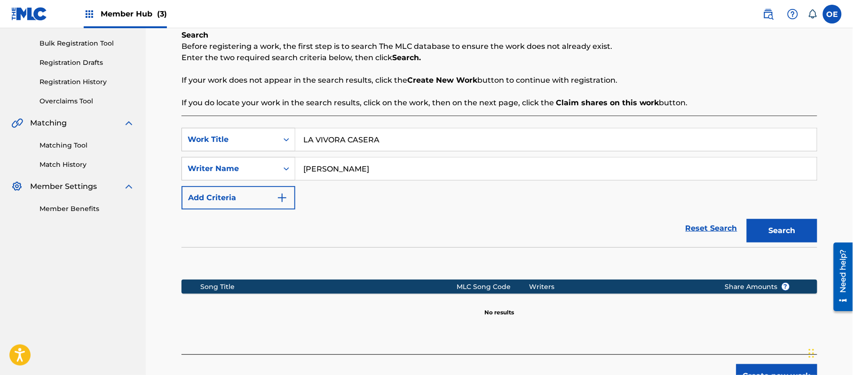
scroll to position [192, 0]
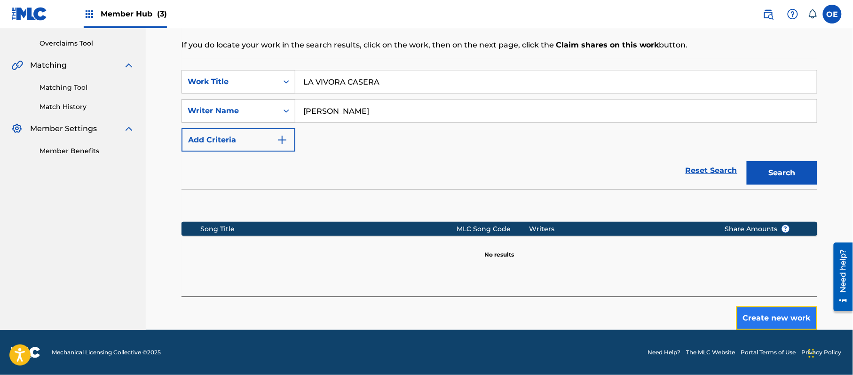
click at [764, 309] on button "Create new work" at bounding box center [776, 318] width 81 height 24
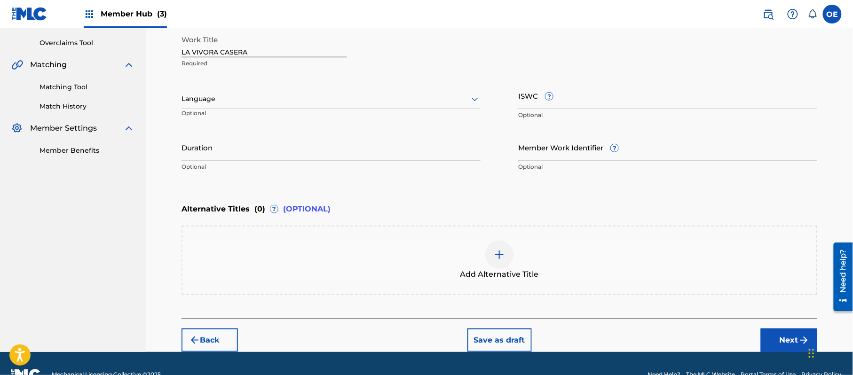
click at [242, 86] on div "Language Optional" at bounding box center [330, 103] width 299 height 42
click at [235, 95] on div at bounding box center [330, 99] width 299 height 12
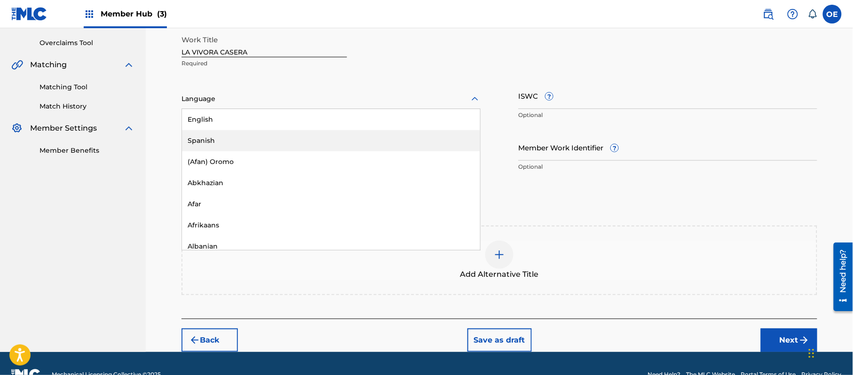
click at [224, 134] on div "Spanish" at bounding box center [331, 140] width 298 height 21
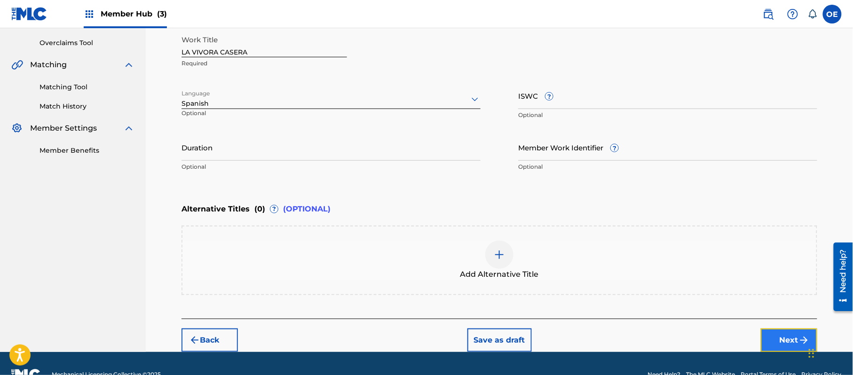
click at [787, 329] on button "Next" at bounding box center [789, 341] width 56 height 24
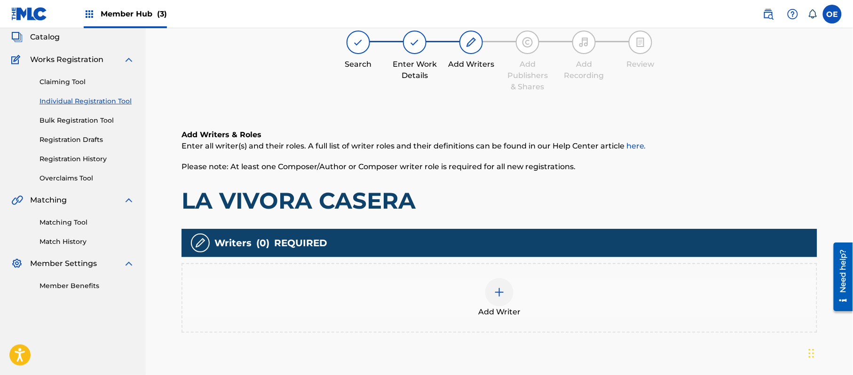
scroll to position [42, 0]
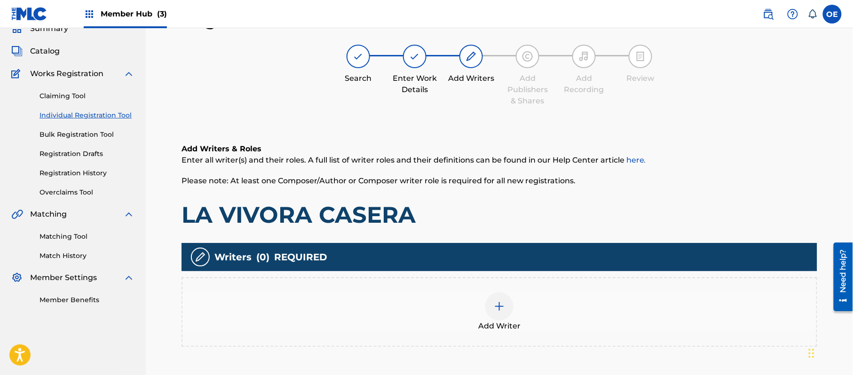
click at [538, 319] on div "Add Writer" at bounding box center [499, 311] width 634 height 39
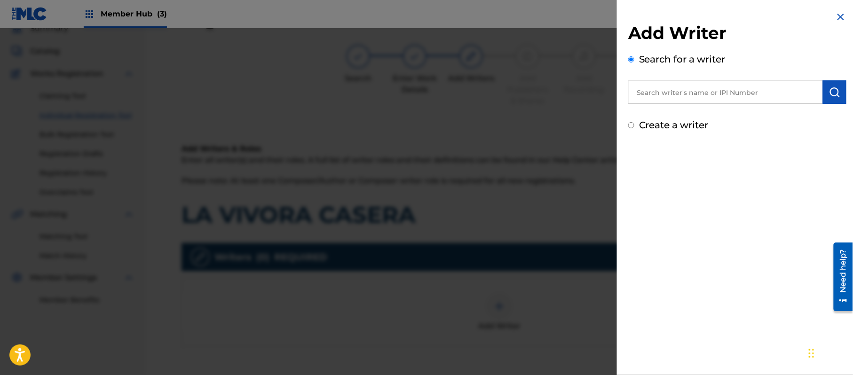
click at [654, 123] on label "Create a writer" at bounding box center [674, 124] width 70 height 11
radio input "true"
click at [634, 123] on input "Create a writer" at bounding box center [631, 125] width 6 height 6
radio input "false"
radio input "true"
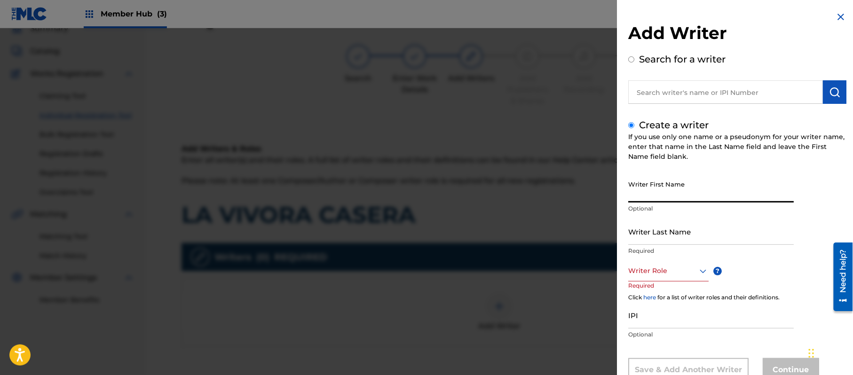
paste input "[PERSON_NAME]"
type input "[PERSON_NAME]"
paste input "[PERSON_NAME]"
type input "[PERSON_NAME]"
drag, startPoint x: 674, startPoint y: 190, endPoint x: 651, endPoint y: 198, distance: 23.5
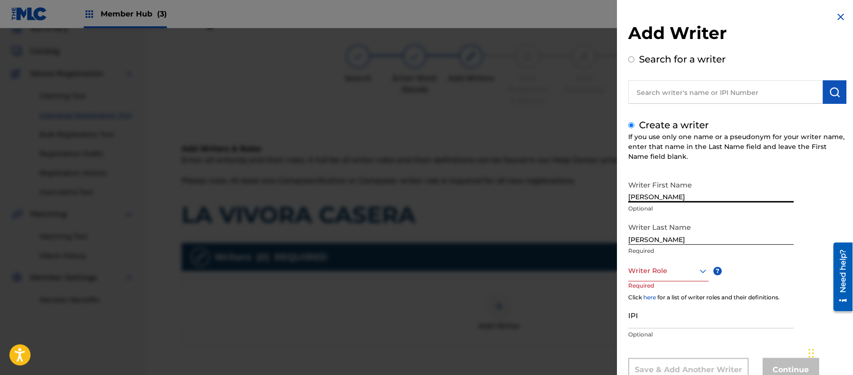
click at [651, 198] on input "[PERSON_NAME]" at bounding box center [710, 189] width 165 height 27
type input "[PERSON_NAME]"
drag, startPoint x: 652, startPoint y: 241, endPoint x: 579, endPoint y: 239, distance: 73.3
click at [608, 240] on div "Add Writer Search for a writer Create a writer If you use only one name or a ps…" at bounding box center [426, 201] width 853 height 347
type input "PAZ"
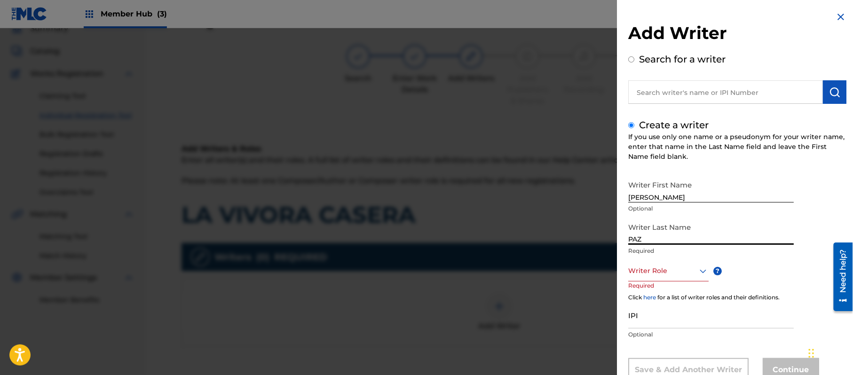
click at [677, 264] on div "Writer Role" at bounding box center [668, 270] width 80 height 21
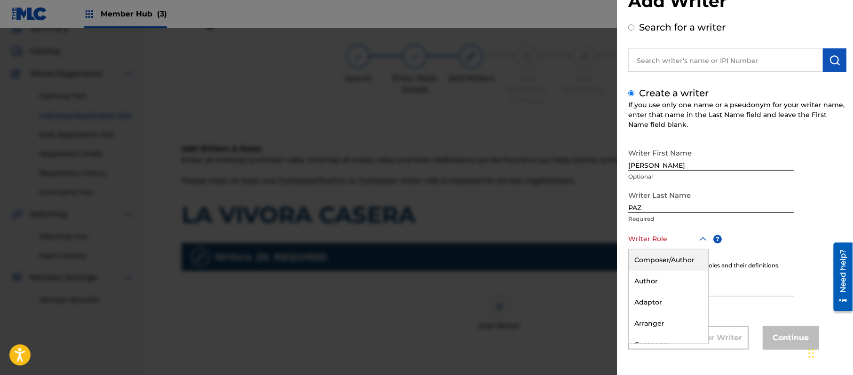
click at [677, 264] on div "Composer/Author" at bounding box center [667, 260] width 79 height 21
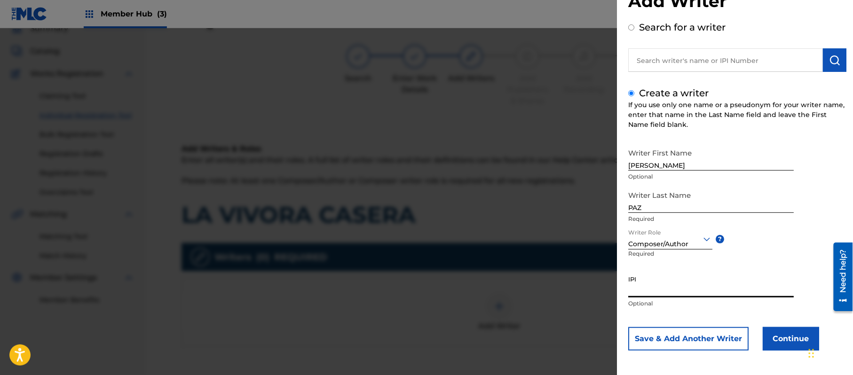
paste input "383824534"
type input "383824534"
click at [779, 330] on button "Continue" at bounding box center [790, 339] width 56 height 24
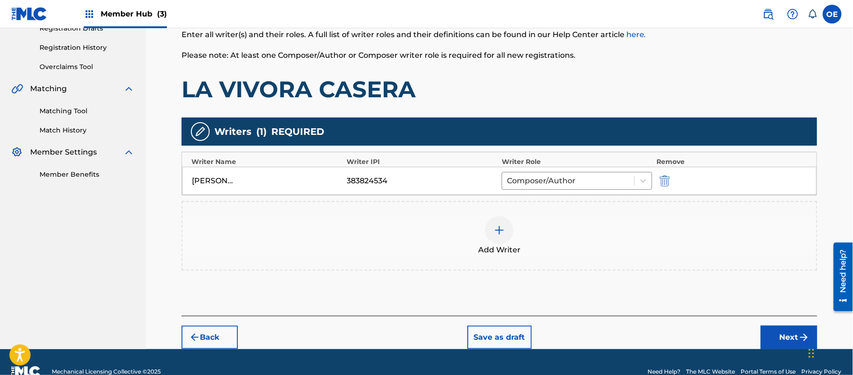
scroll to position [187, 0]
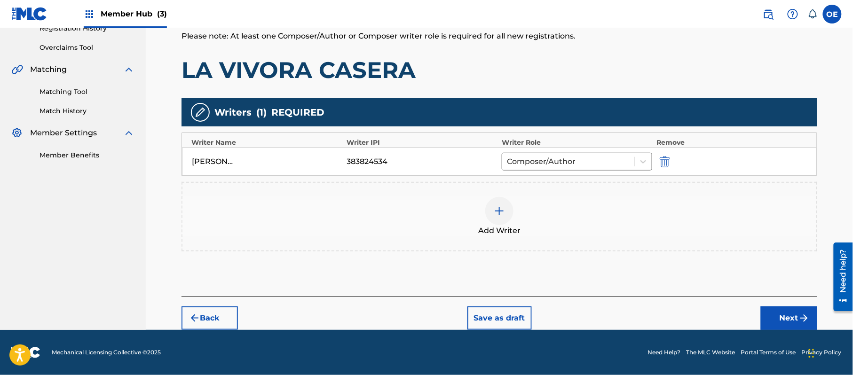
click at [824, 311] on div "Register Work Search Enter Work Details Add Writers Add Publishers & Shares Add…" at bounding box center [499, 97] width 658 height 465
click at [800, 318] on img "submit" at bounding box center [803, 318] width 11 height 11
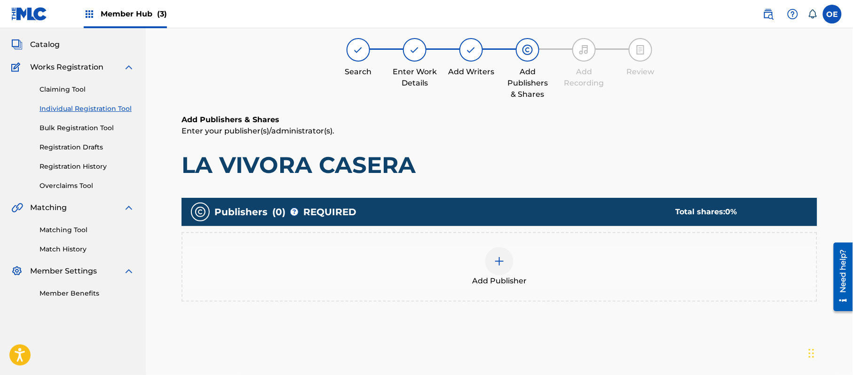
scroll to position [42, 0]
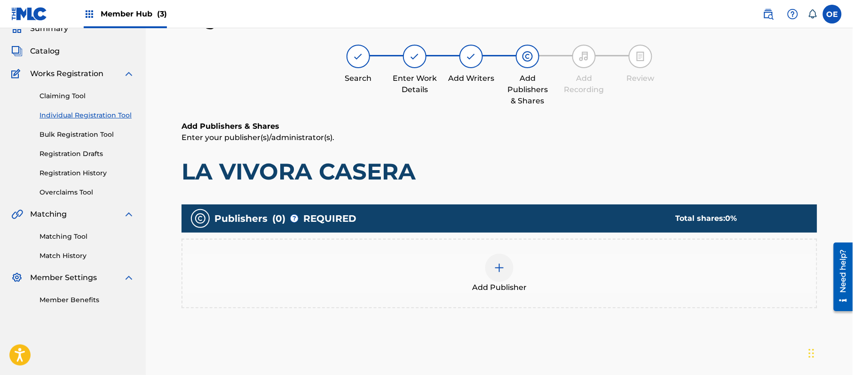
click at [498, 263] on img at bounding box center [499, 267] width 11 height 11
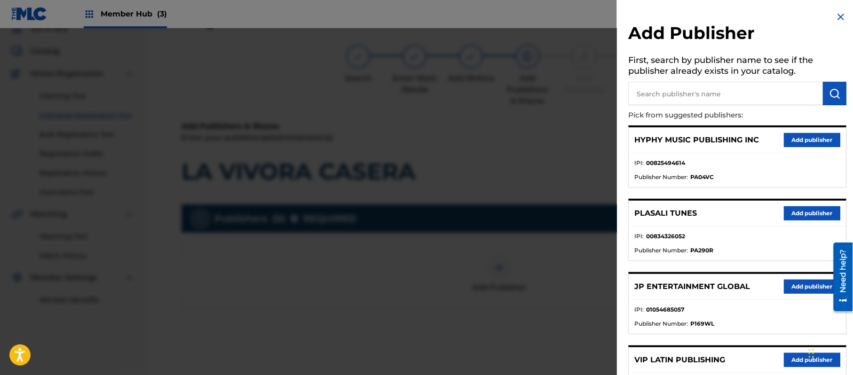
click at [798, 132] on div "HYPHY MUSIC PUBLISHING INC Add publisher" at bounding box center [736, 140] width 217 height 26
click at [803, 131] on div "HYPHY MUSIC PUBLISHING INC Add publisher" at bounding box center [736, 140] width 217 height 26
click at [802, 137] on button "Add publisher" at bounding box center [812, 140] width 56 height 14
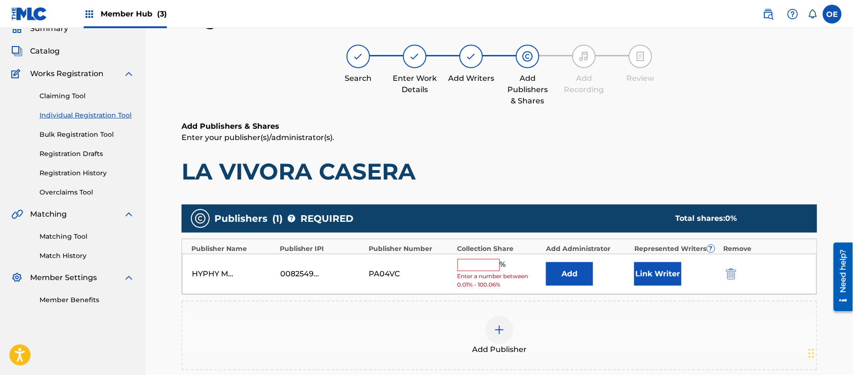
click at [493, 259] on input "text" at bounding box center [478, 265] width 42 height 12
type input "100"
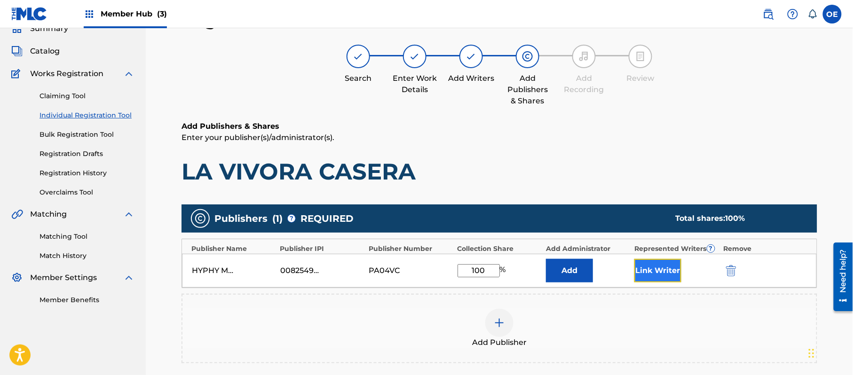
click at [653, 264] on button "Link Writer" at bounding box center [657, 271] width 47 height 24
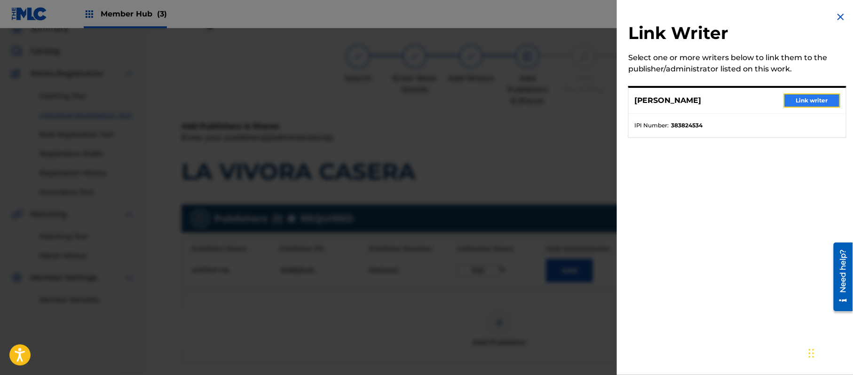
click at [798, 100] on button "Link writer" at bounding box center [812, 101] width 56 height 14
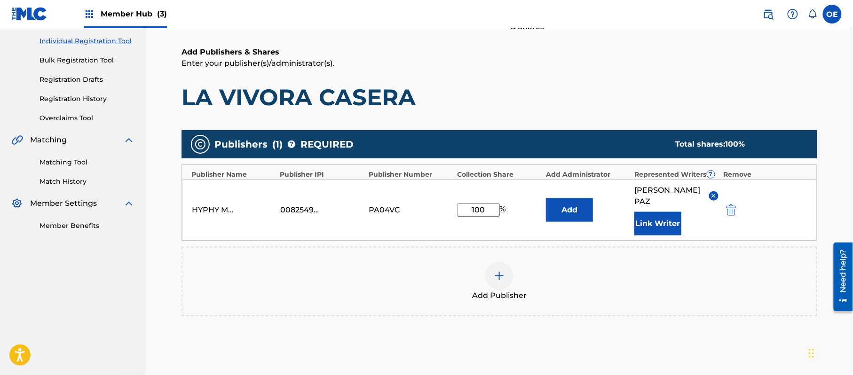
scroll to position [198, 0]
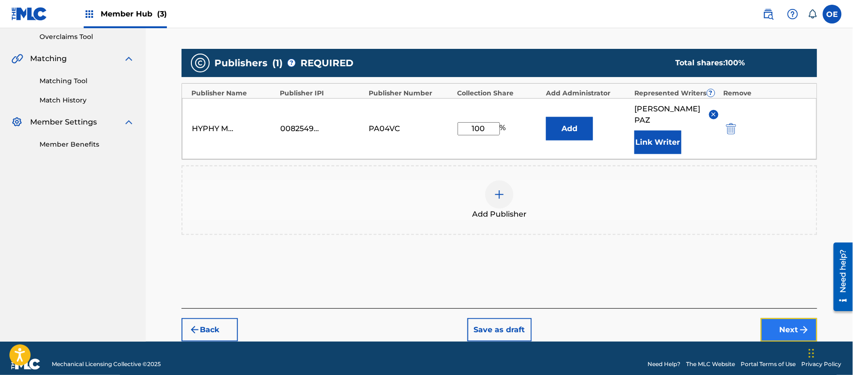
click at [775, 320] on button "Next" at bounding box center [789, 330] width 56 height 24
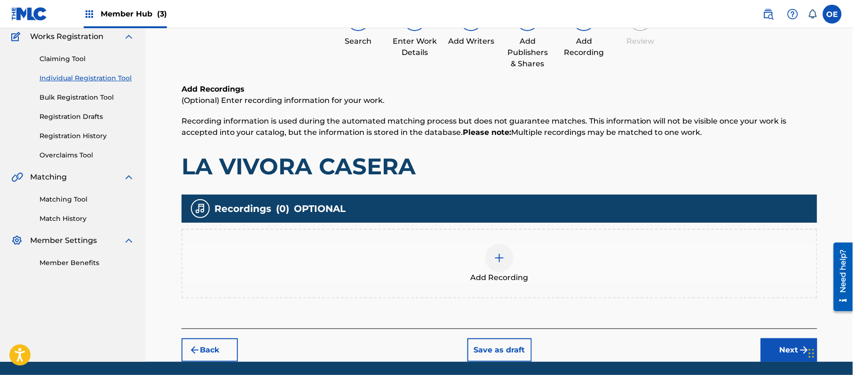
scroll to position [110, 0]
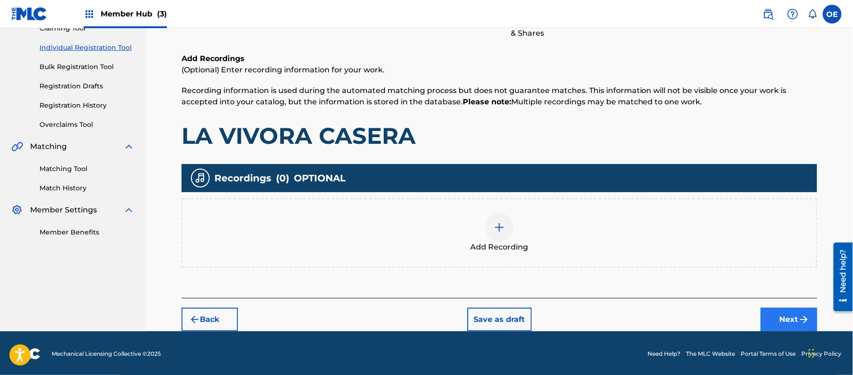
click at [795, 306] on div "Back Save as draft Next" at bounding box center [499, 314] width 636 height 33
click at [789, 314] on button "Next" at bounding box center [789, 320] width 56 height 24
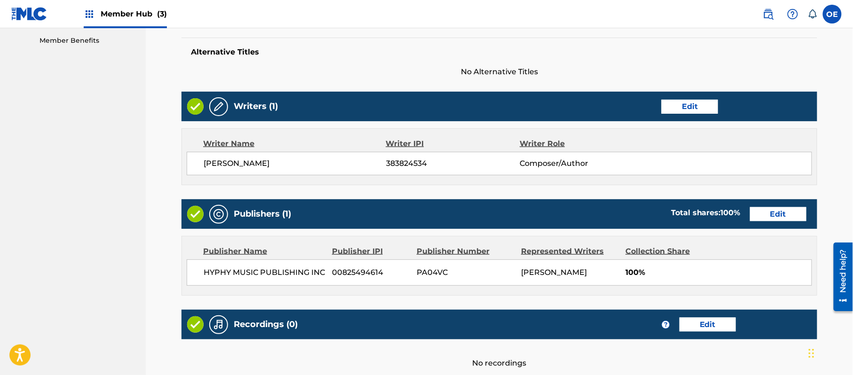
scroll to position [390, 0]
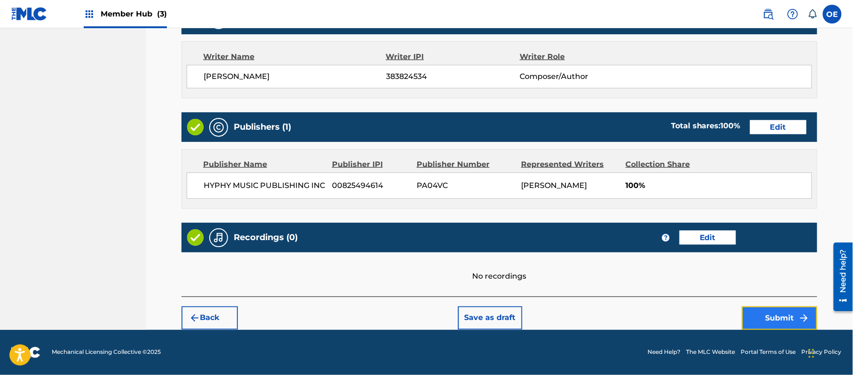
click at [779, 313] on button "Submit" at bounding box center [779, 318] width 75 height 24
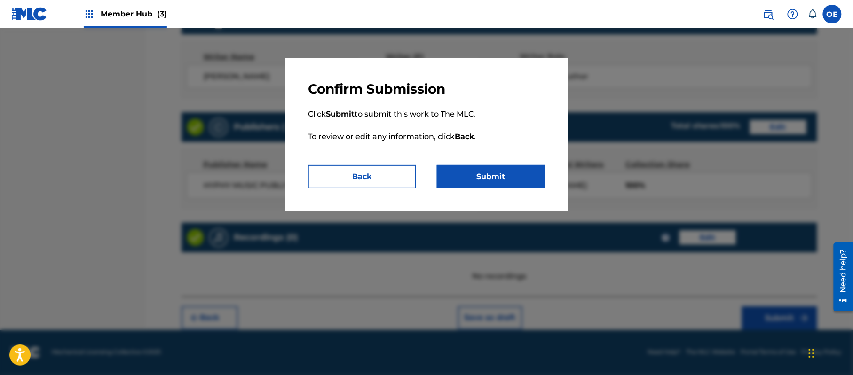
click at [506, 164] on p "Click Submit to submit this work to The MLC. To review or edit any information,…" at bounding box center [426, 131] width 237 height 68
click at [502, 173] on button "Submit" at bounding box center [491, 177] width 108 height 24
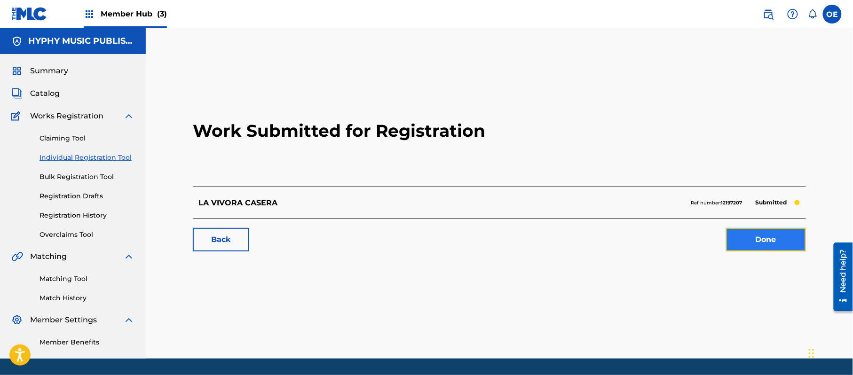
click at [762, 236] on link "Done" at bounding box center [766, 240] width 80 height 24
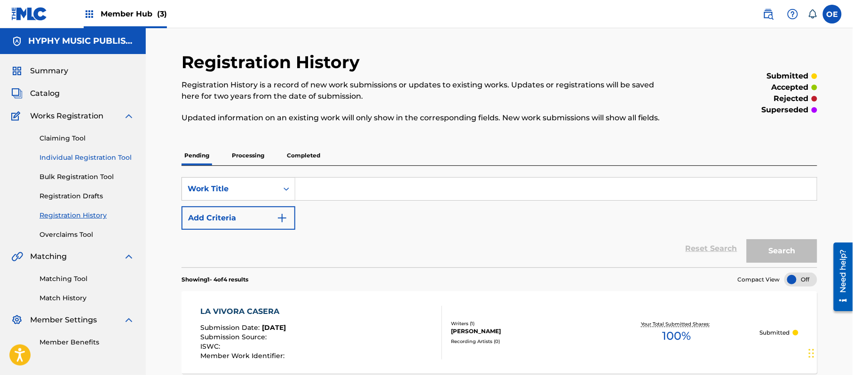
drag, startPoint x: 99, startPoint y: 158, endPoint x: 104, endPoint y: 158, distance: 5.6
click at [99, 158] on link "Individual Registration Tool" at bounding box center [86, 158] width 95 height 10
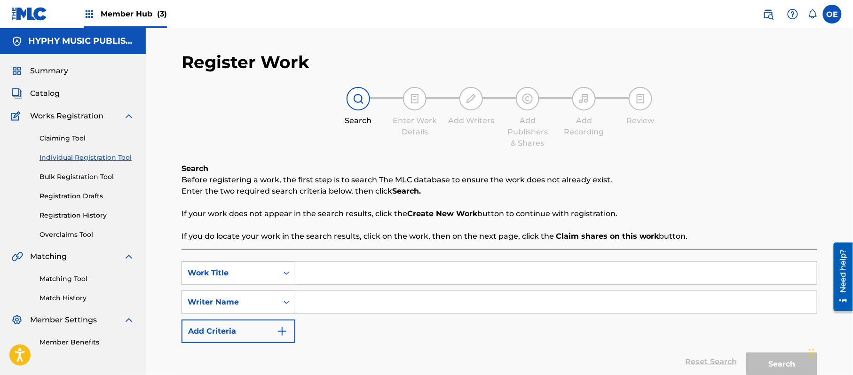
paste input "LAMENTO CAMPESINO"
type input "LAMENTO CAMPESINO"
paste input "[PERSON_NAME]"
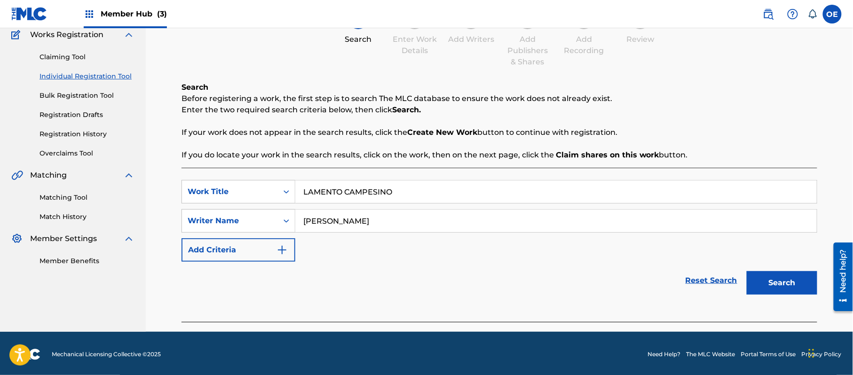
scroll to position [83, 0]
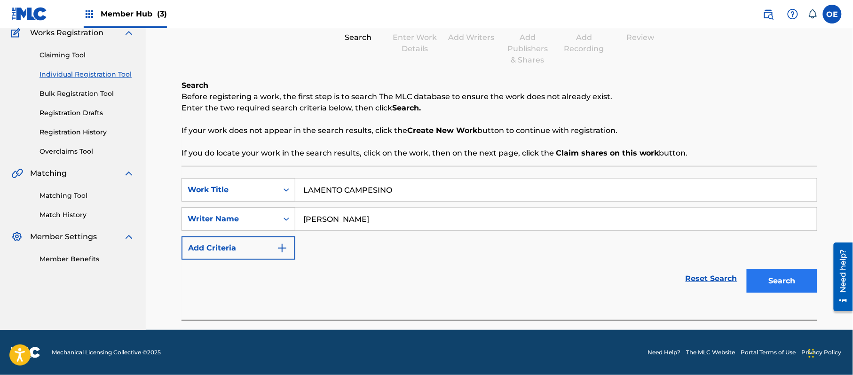
type input "[PERSON_NAME]"
click at [794, 277] on button "Search" at bounding box center [781, 281] width 71 height 24
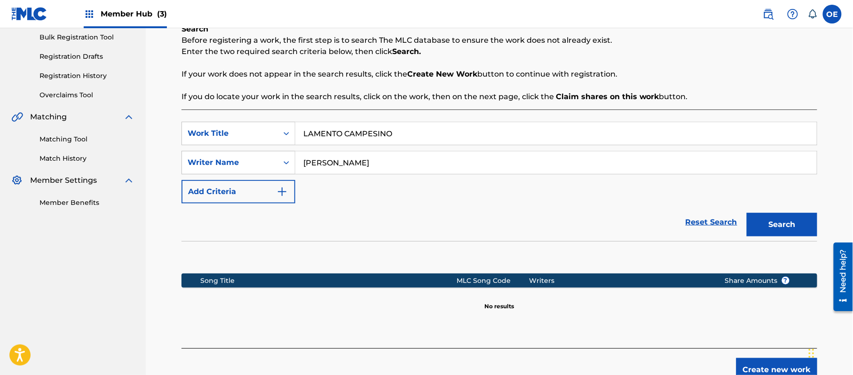
scroll to position [192, 0]
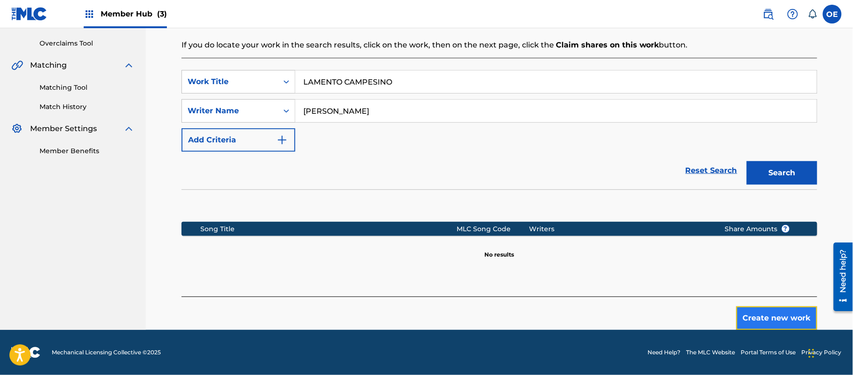
click at [803, 314] on button "Create new work" at bounding box center [776, 318] width 81 height 24
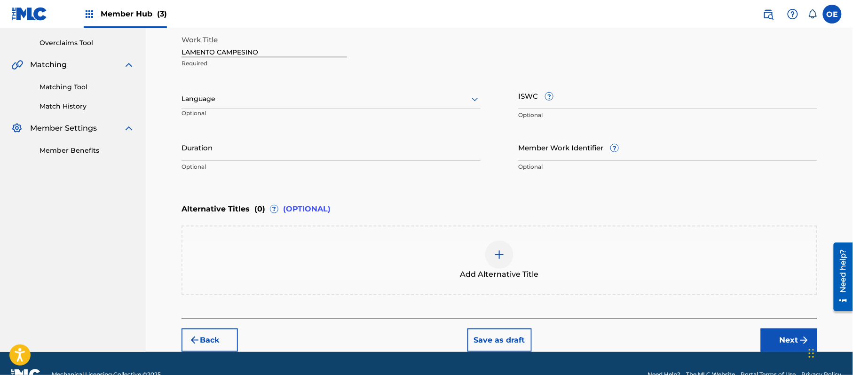
click at [233, 99] on div at bounding box center [330, 99] width 299 height 12
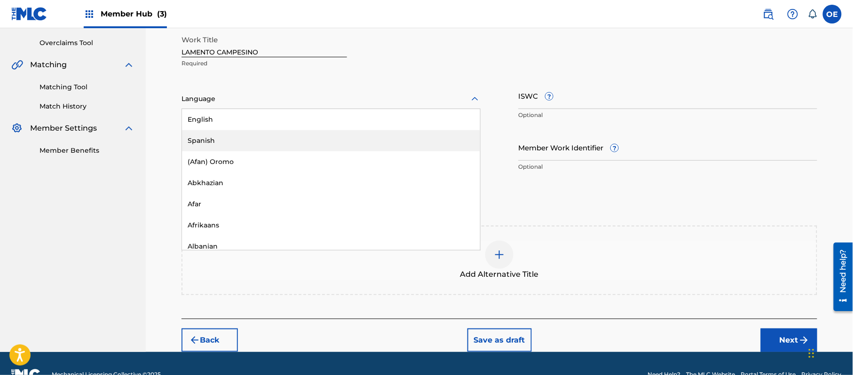
click at [228, 138] on div "Spanish" at bounding box center [331, 140] width 298 height 21
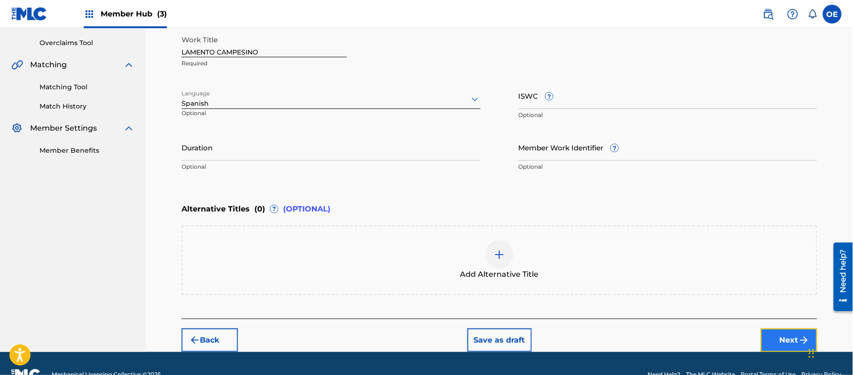
click at [772, 340] on button "Next" at bounding box center [789, 341] width 56 height 24
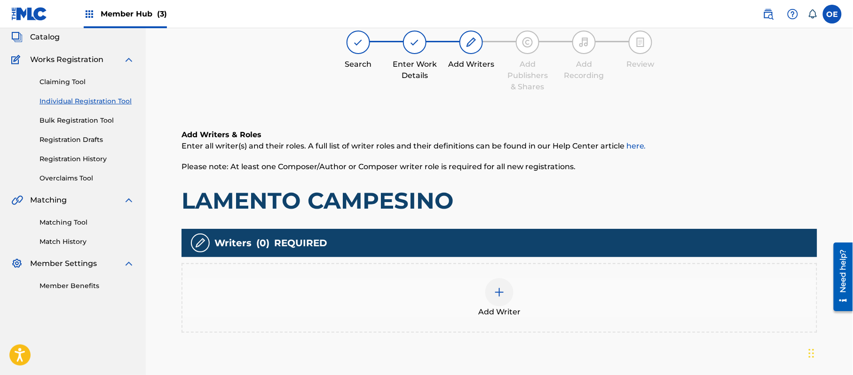
scroll to position [42, 0]
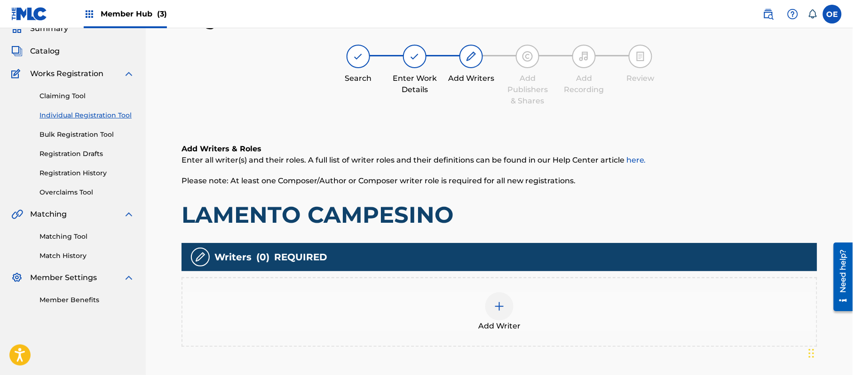
click at [526, 326] on div "Add Writer" at bounding box center [499, 311] width 634 height 39
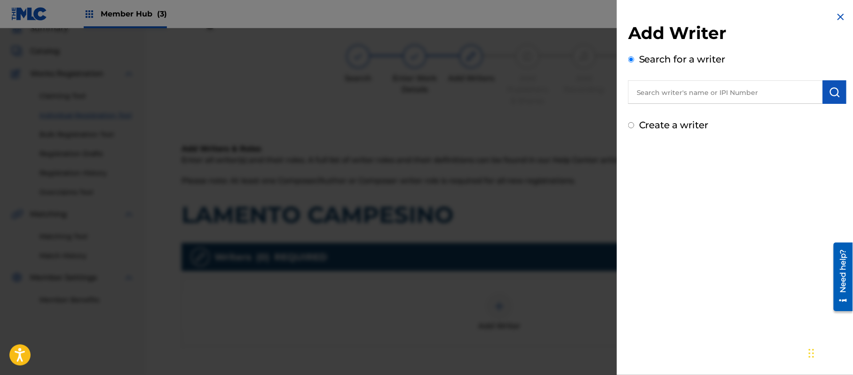
click at [681, 125] on label "Create a writer" at bounding box center [674, 124] width 70 height 11
radio input "true"
click at [634, 125] on input "Create a writer" at bounding box center [631, 125] width 6 height 6
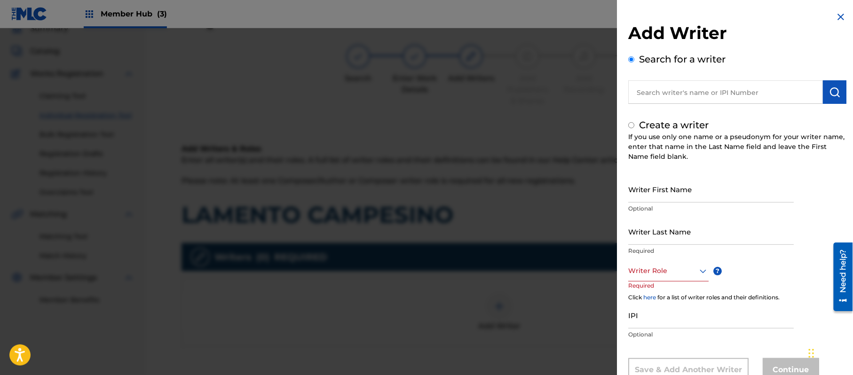
radio input "false"
radio input "true"
paste input "[PERSON_NAME]"
type input "[PERSON_NAME]"
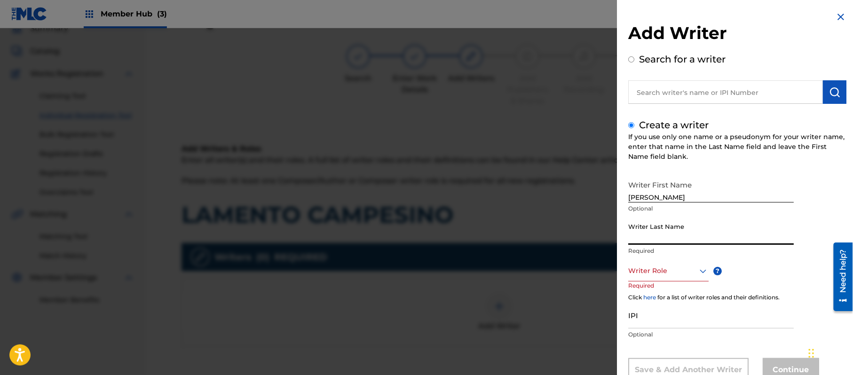
paste input "[PERSON_NAME]"
type input "[PERSON_NAME]"
drag, startPoint x: 687, startPoint y: 196, endPoint x: 650, endPoint y: 224, distance: 46.4
click at [650, 224] on div "Writer First Name [PERSON_NAME] Optional Writer Last Name [PERSON_NAME] Require…" at bounding box center [737, 279] width 218 height 206
type input "[PERSON_NAME]"
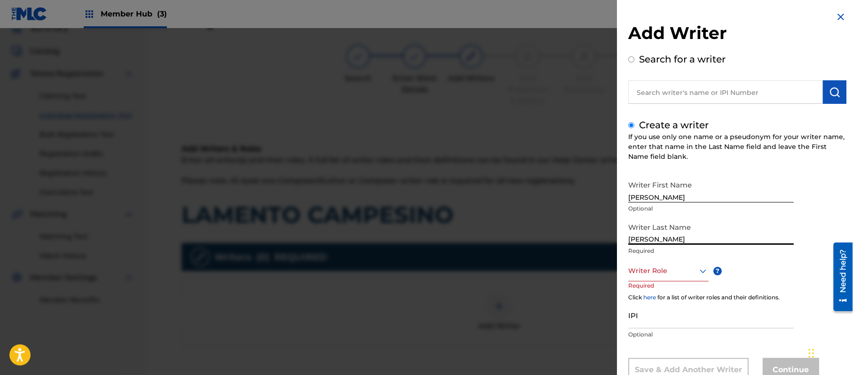
drag, startPoint x: 653, startPoint y: 241, endPoint x: 437, endPoint y: 258, distance: 216.9
click at [483, 260] on div "Add Writer Search for a writer Create a writer If you use only one name or a ps…" at bounding box center [426, 201] width 853 height 347
type input "PAZ"
click at [673, 271] on div "8 results available. Use Up and Down to choose options, press Enter to select t…" at bounding box center [668, 270] width 80 height 21
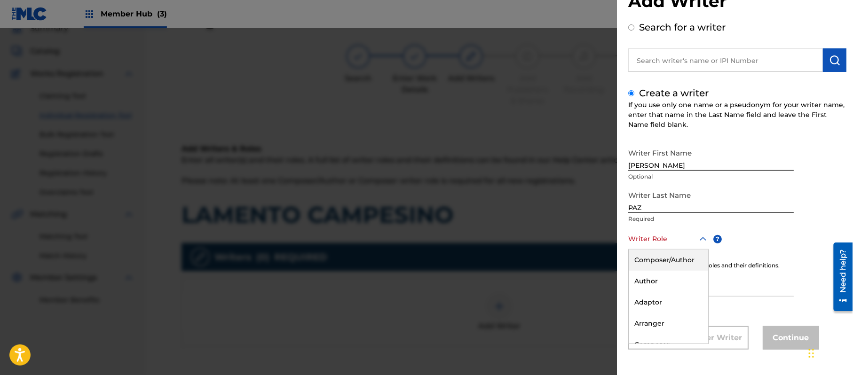
click at [677, 262] on div "Composer/Author" at bounding box center [667, 260] width 79 height 21
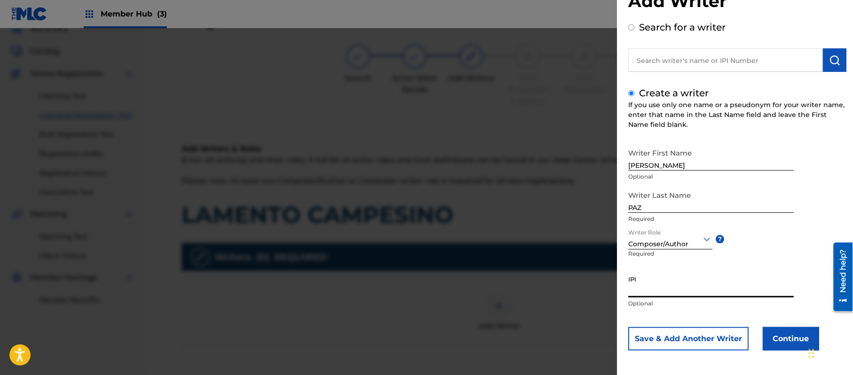
paste input "383824534"
type input "383824534"
click at [792, 345] on button "Continue" at bounding box center [790, 339] width 56 height 24
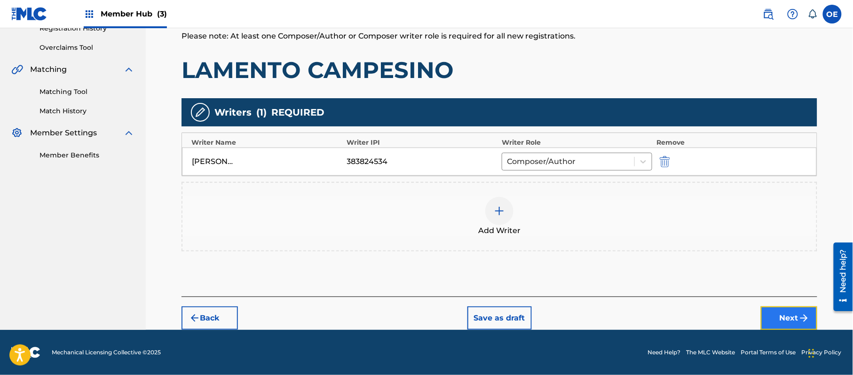
click at [801, 307] on button "Next" at bounding box center [789, 318] width 56 height 24
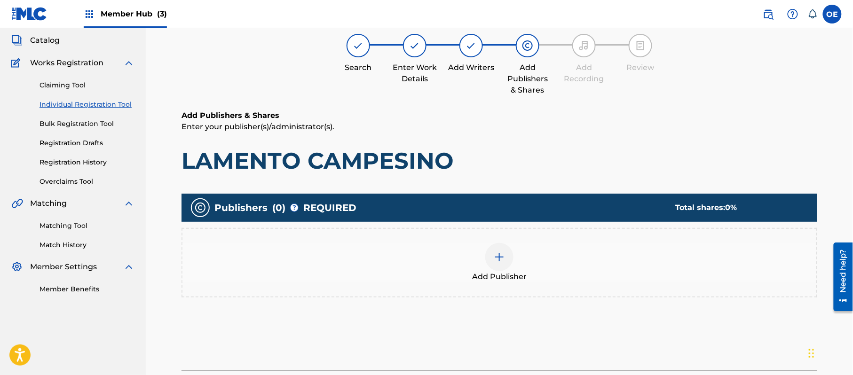
scroll to position [42, 0]
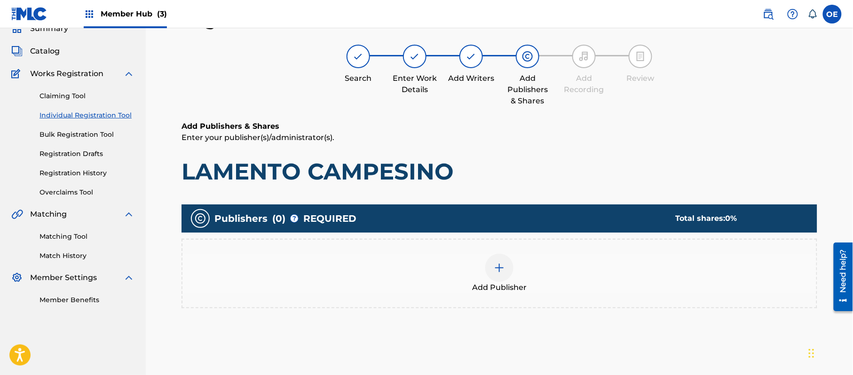
click at [465, 258] on div "Add Publisher" at bounding box center [499, 273] width 634 height 39
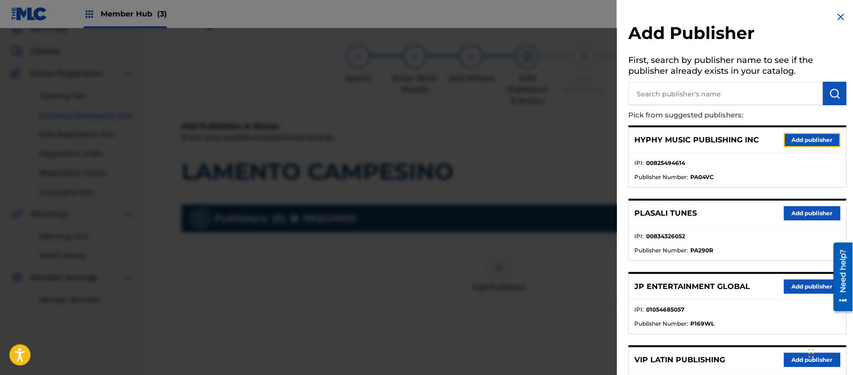
click at [804, 134] on button "Add publisher" at bounding box center [812, 140] width 56 height 14
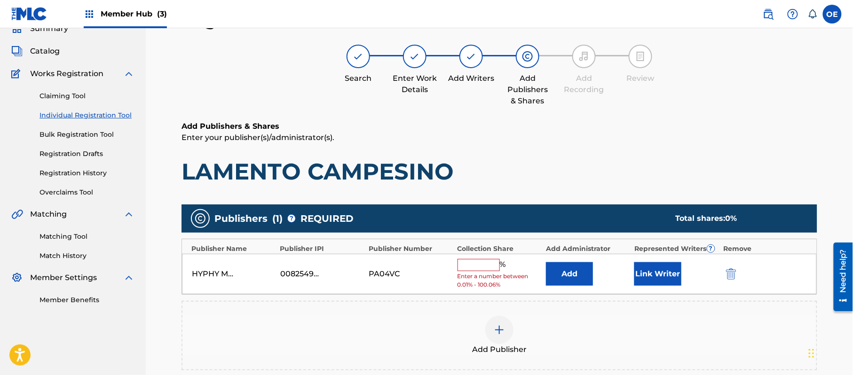
click at [484, 265] on input "text" at bounding box center [478, 265] width 42 height 12
type input "100"
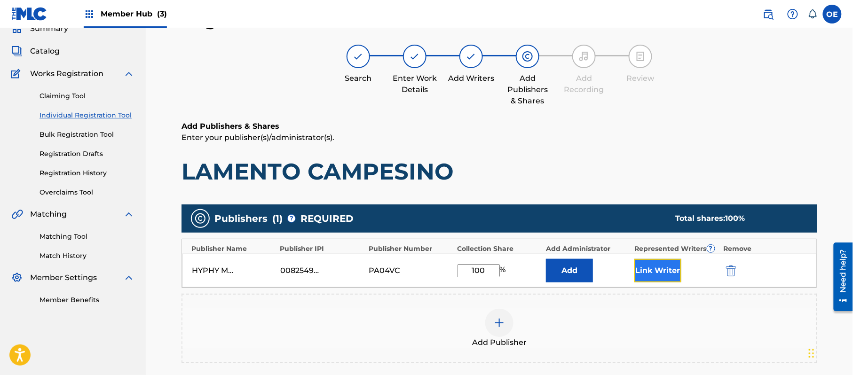
click at [654, 278] on button "Link Writer" at bounding box center [657, 271] width 47 height 24
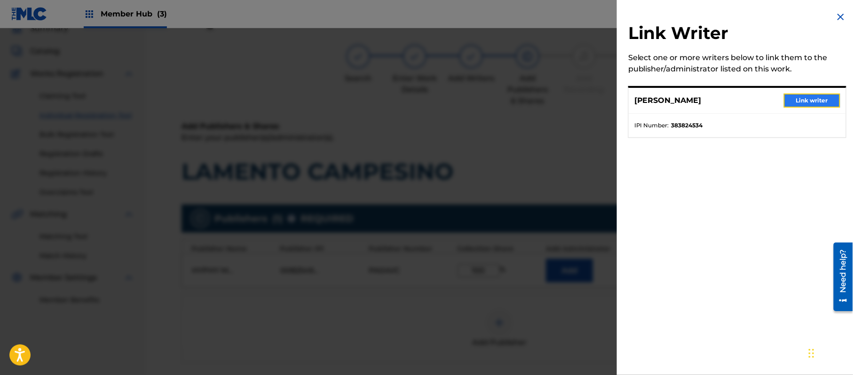
click at [815, 100] on button "Link writer" at bounding box center [812, 101] width 56 height 14
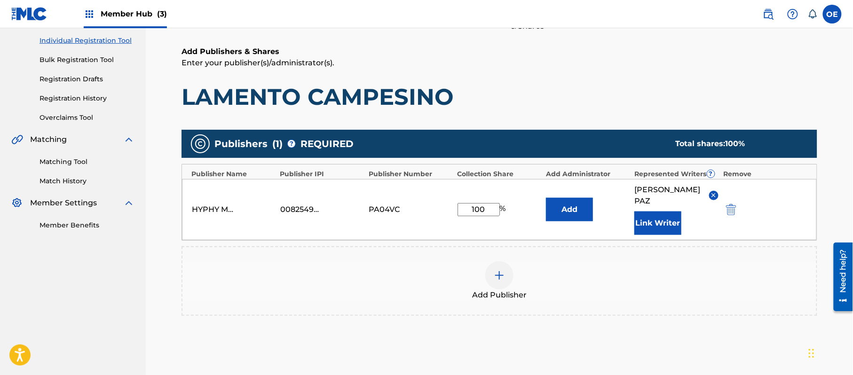
scroll to position [198, 0]
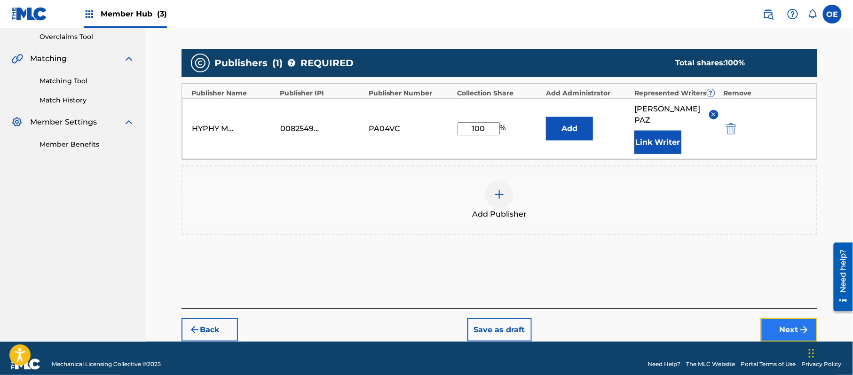
click at [785, 318] on button "Next" at bounding box center [789, 330] width 56 height 24
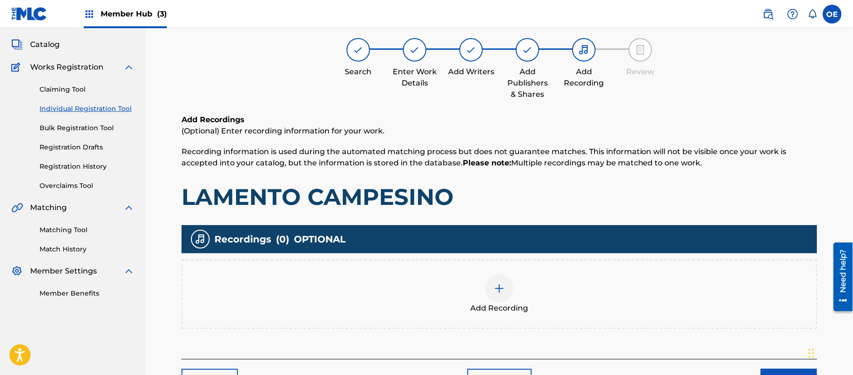
scroll to position [42, 0]
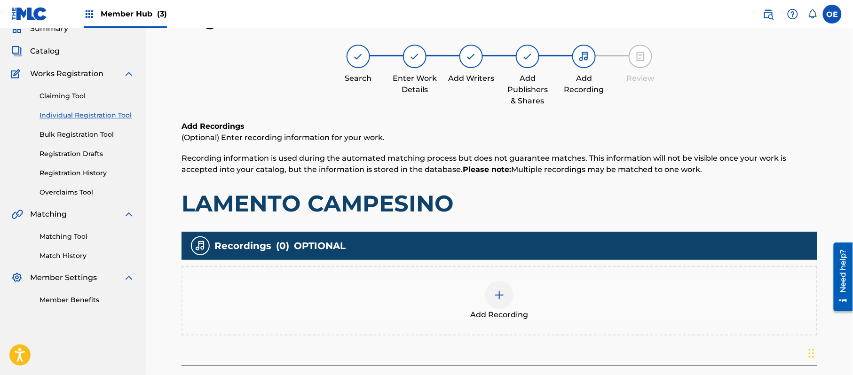
click at [518, 297] on div "Add Recording" at bounding box center [499, 300] width 634 height 39
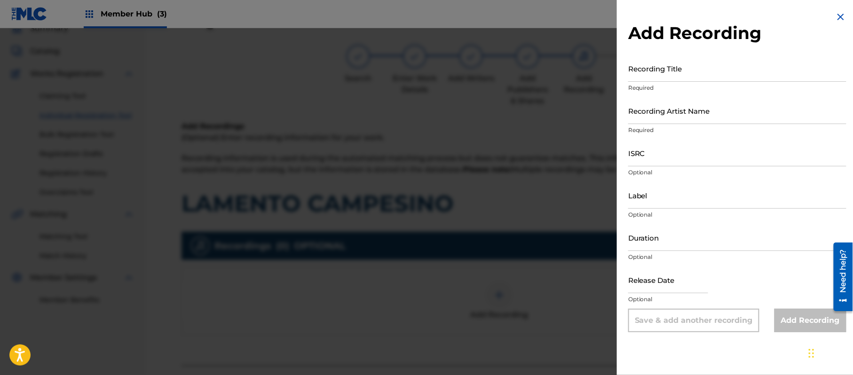
click at [838, 17] on img at bounding box center [840, 16] width 11 height 11
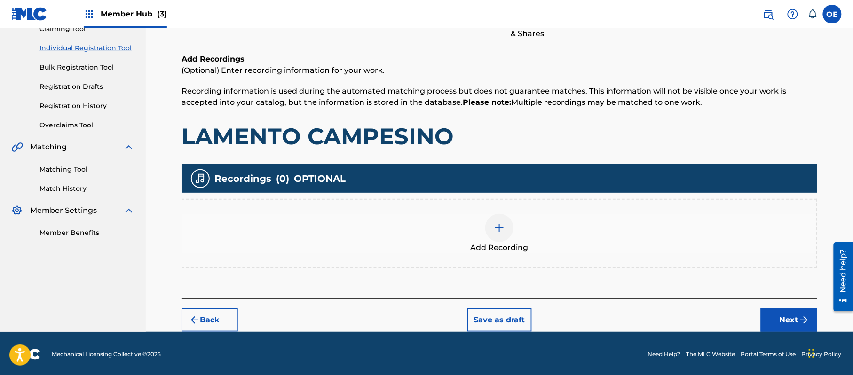
scroll to position [110, 0]
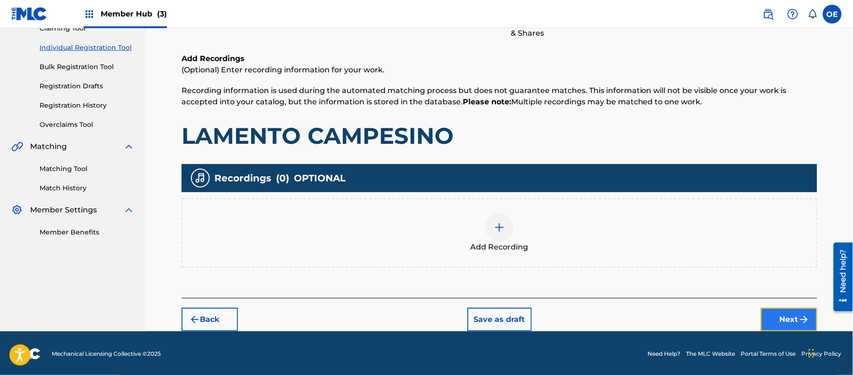
click at [798, 311] on button "Next" at bounding box center [789, 320] width 56 height 24
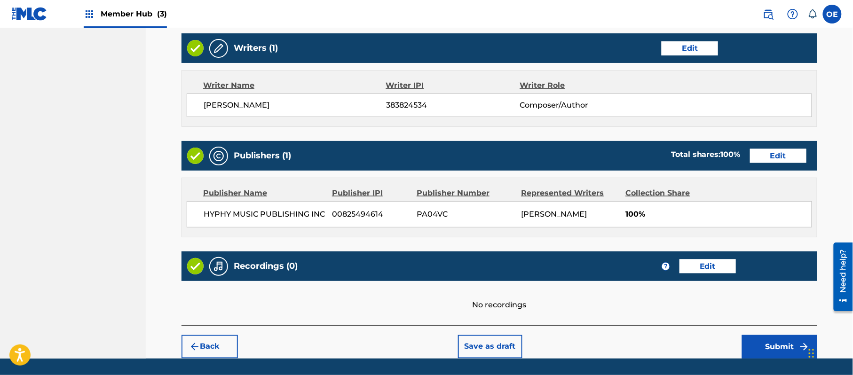
scroll to position [390, 0]
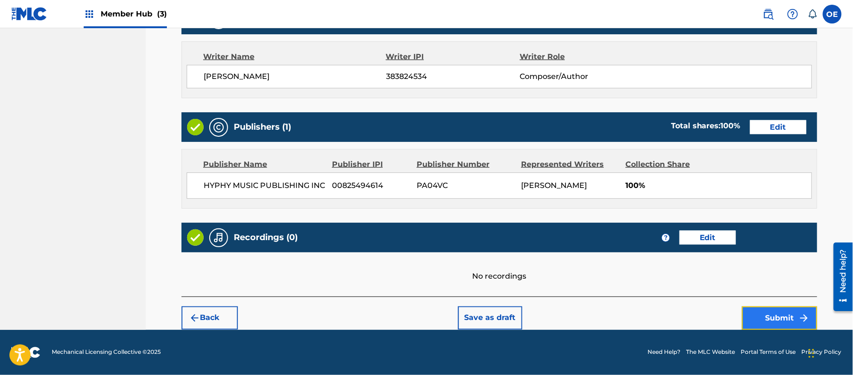
click at [805, 314] on img "submit" at bounding box center [803, 318] width 11 height 11
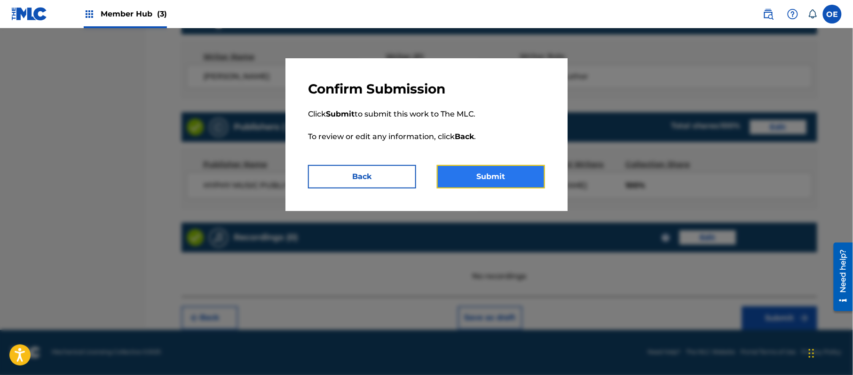
click at [456, 180] on button "Submit" at bounding box center [491, 177] width 108 height 24
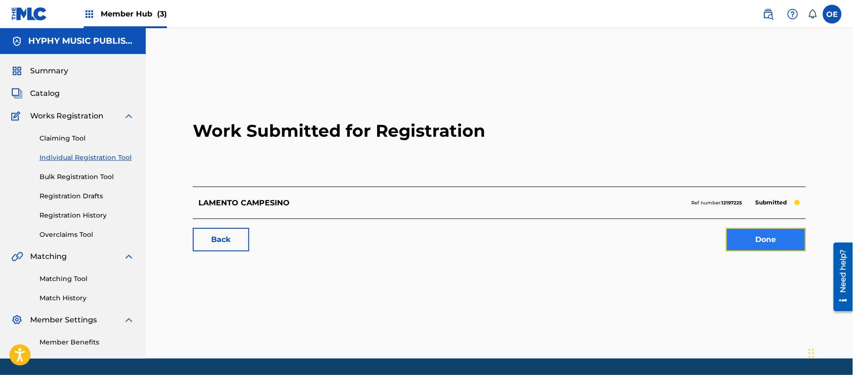
click at [773, 245] on link "Done" at bounding box center [766, 240] width 80 height 24
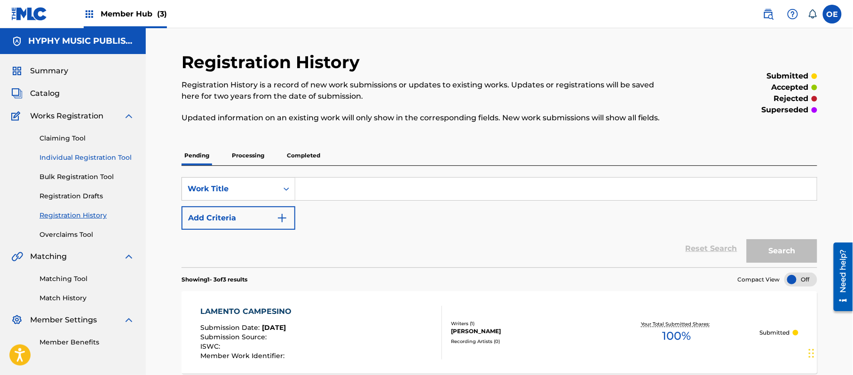
click at [57, 155] on link "Individual Registration Tool" at bounding box center [86, 158] width 95 height 10
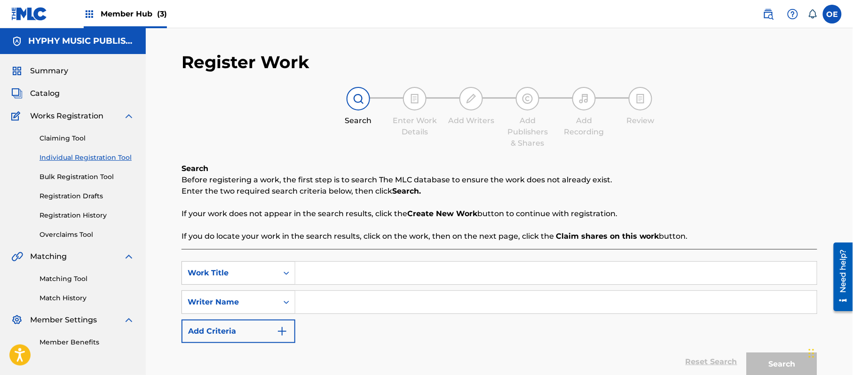
paste input "LAS AGUILAS Y EL REPUTIZIMO"
type input "LAS AGUILAS Y EL REPUTIZIMO"
paste input "[PERSON_NAME]"
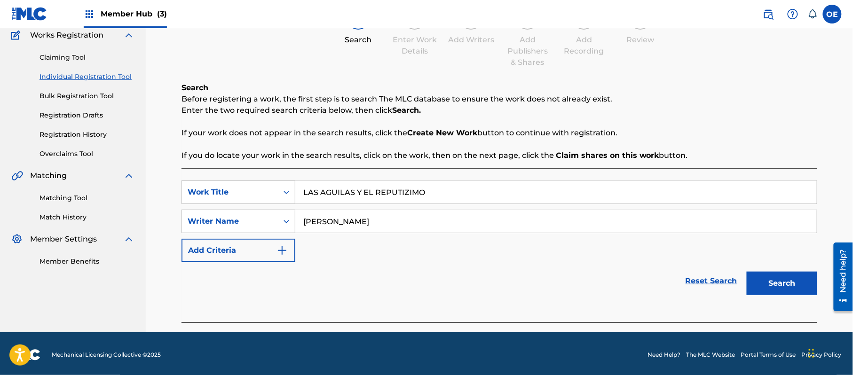
scroll to position [83, 0]
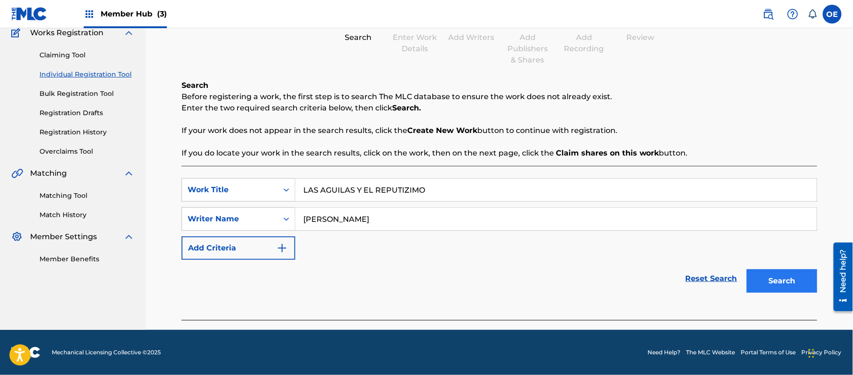
type input "[PERSON_NAME]"
click at [764, 273] on button "Search" at bounding box center [781, 281] width 71 height 24
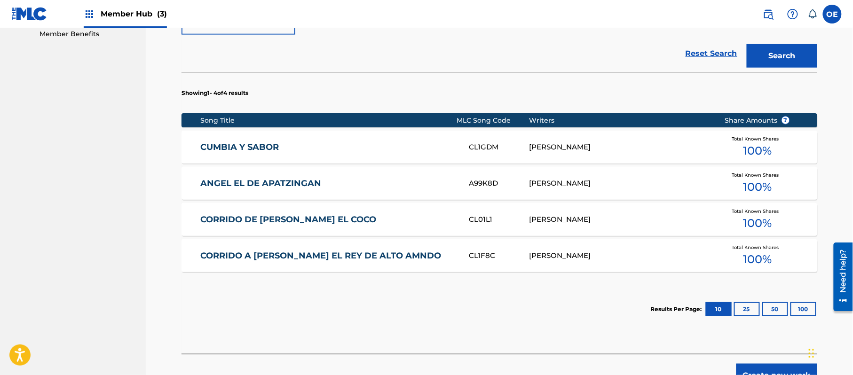
scroll to position [334, 0]
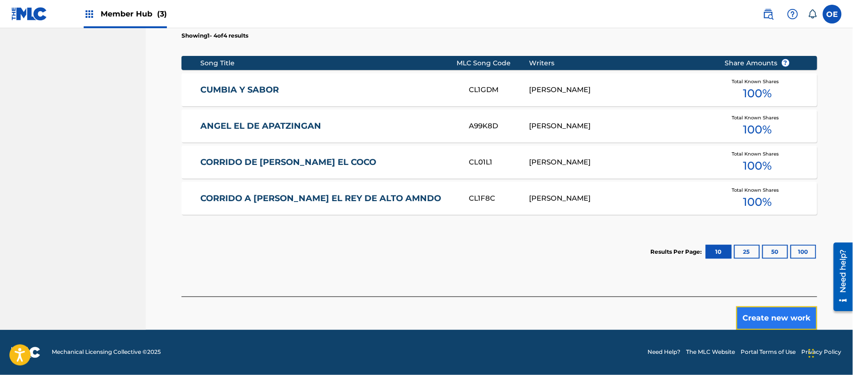
click at [782, 316] on button "Create new work" at bounding box center [776, 318] width 81 height 24
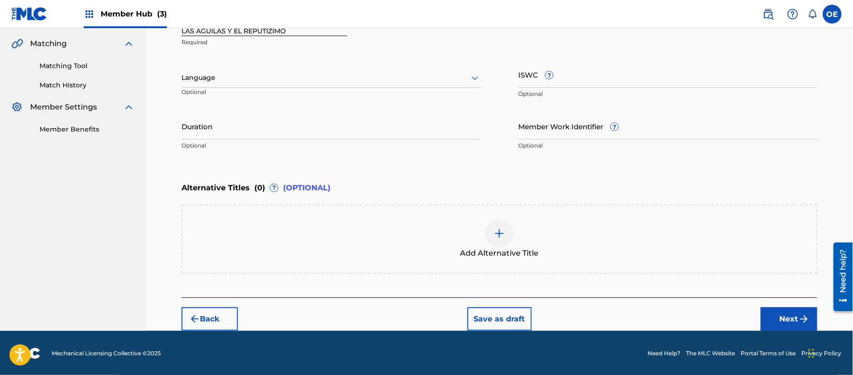
click at [204, 71] on div "Language" at bounding box center [330, 78] width 299 height 20
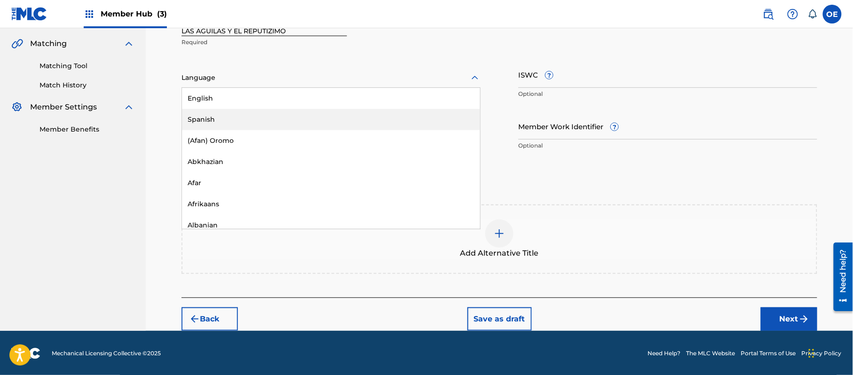
click at [233, 123] on div "Spanish" at bounding box center [331, 119] width 298 height 21
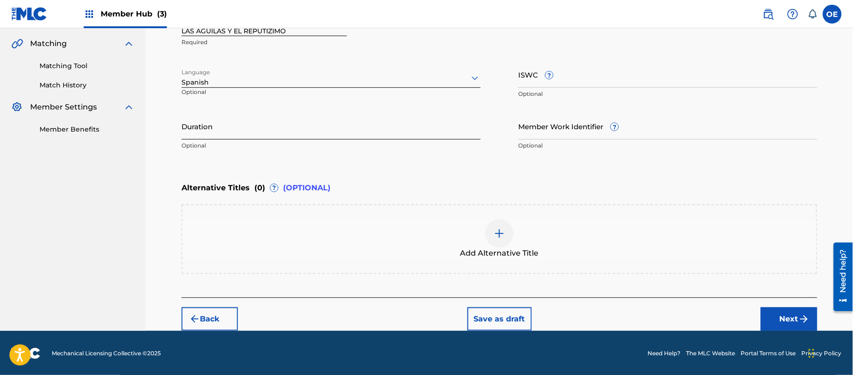
click at [290, 118] on input "Duration" at bounding box center [330, 126] width 299 height 27
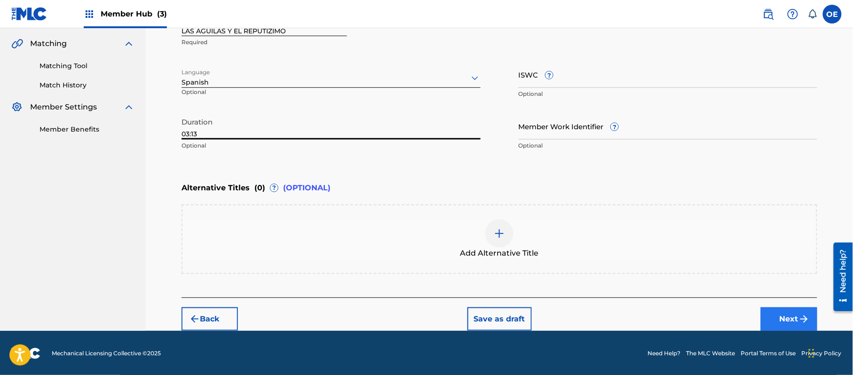
type input "03:13"
click at [782, 309] on button "Next" at bounding box center [789, 319] width 56 height 24
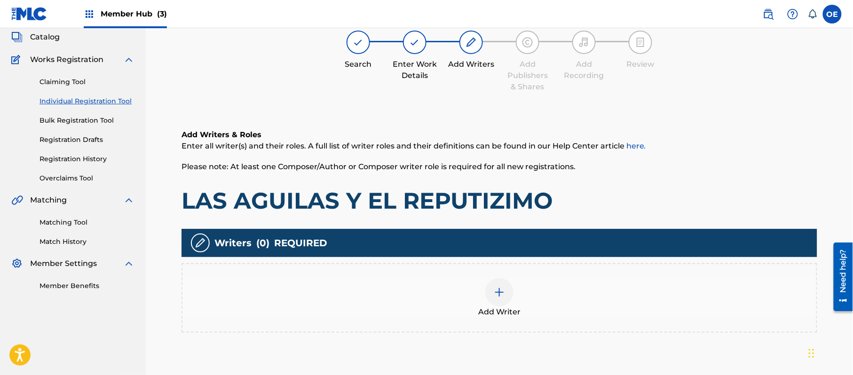
scroll to position [42, 0]
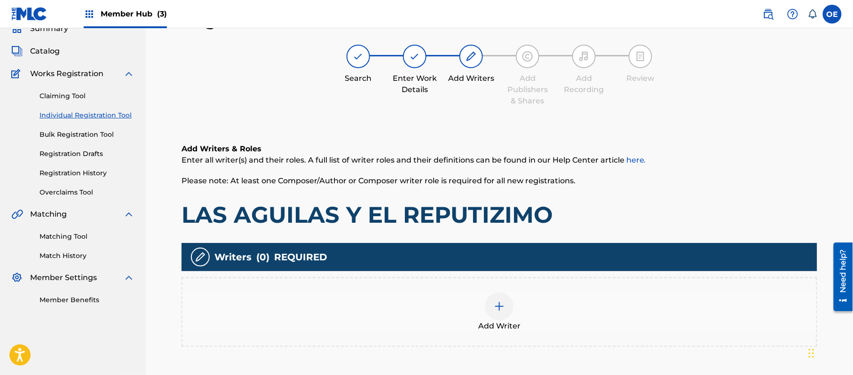
click at [463, 294] on div "Add Writer" at bounding box center [499, 311] width 634 height 39
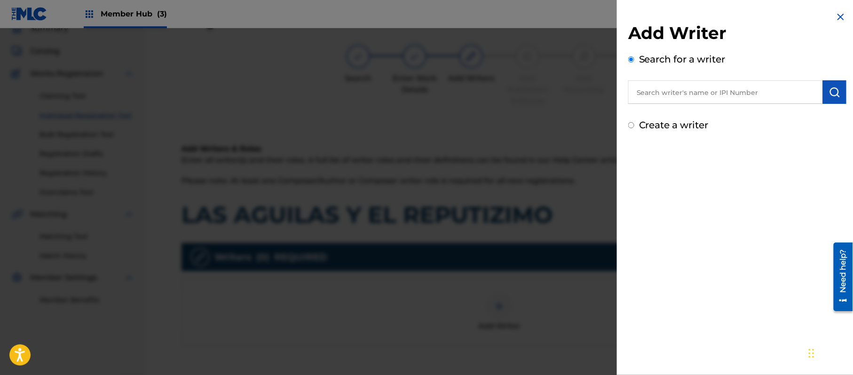
drag, startPoint x: 682, startPoint y: 91, endPoint x: 638, endPoint y: 121, distance: 53.1
click at [638, 121] on div "Create a writer" at bounding box center [737, 125] width 218 height 14
click at [630, 124] on input "Create a writer" at bounding box center [631, 125] width 6 height 6
radio input "false"
radio input "true"
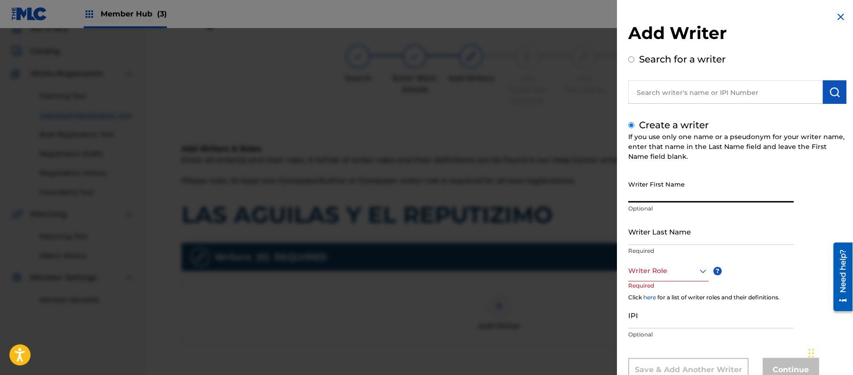
paste input "[PERSON_NAME]"
type input "[PERSON_NAME]"
paste input "[PERSON_NAME]"
type input "[PERSON_NAME]"
drag, startPoint x: 679, startPoint y: 193, endPoint x: 651, endPoint y: 209, distance: 33.1
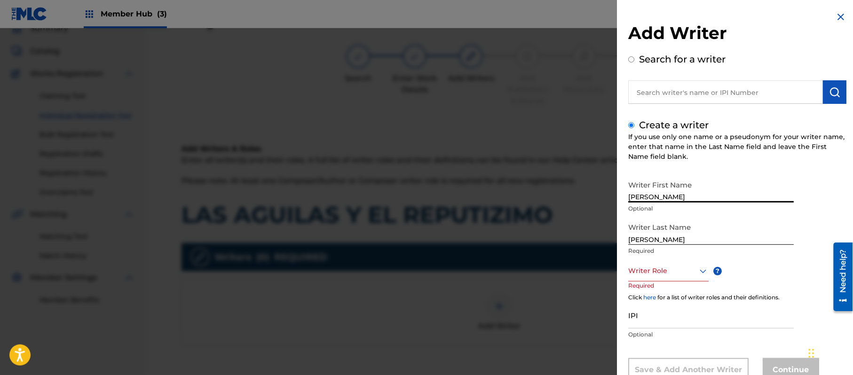
click at [651, 209] on div "Writer First Name [PERSON_NAME] Optional" at bounding box center [710, 197] width 165 height 42
type input "[PERSON_NAME]"
drag, startPoint x: 653, startPoint y: 238, endPoint x: 505, endPoint y: 250, distance: 149.0
click at [544, 256] on div "Add Writer Search for a writer Create a writer If you use only one name or a ps…" at bounding box center [426, 201] width 853 height 347
type input "PAZ"
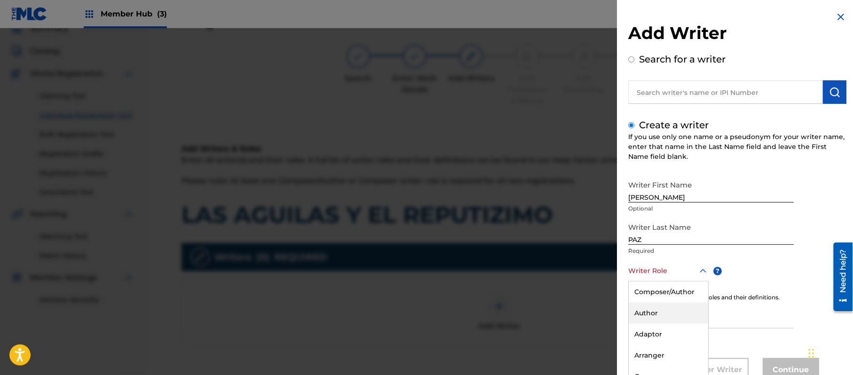
click at [662, 275] on div "8 results available. Use Up and Down to choose options, press Enter to select t…" at bounding box center [668, 270] width 80 height 21
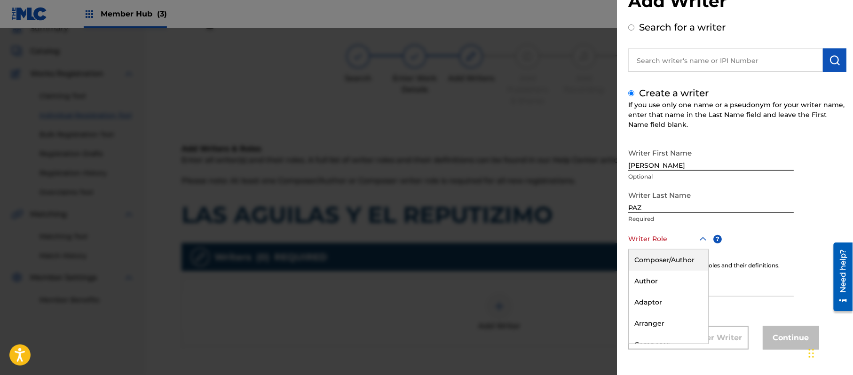
click at [668, 264] on div "Composer/Author" at bounding box center [667, 260] width 79 height 21
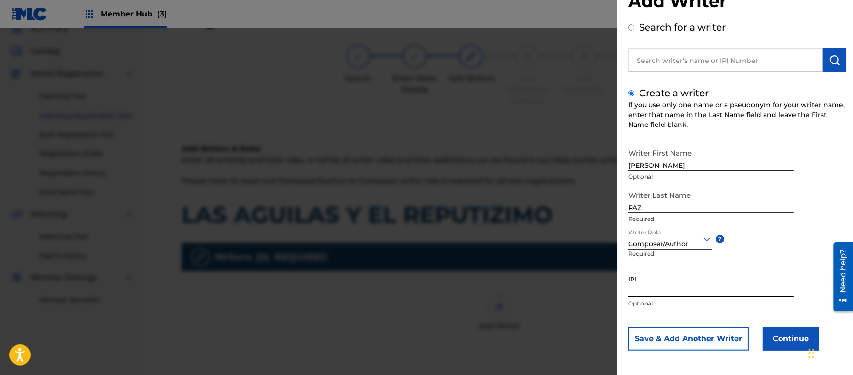
paste input "383824534"
type input "383824534"
click at [773, 338] on button "Continue" at bounding box center [790, 339] width 56 height 24
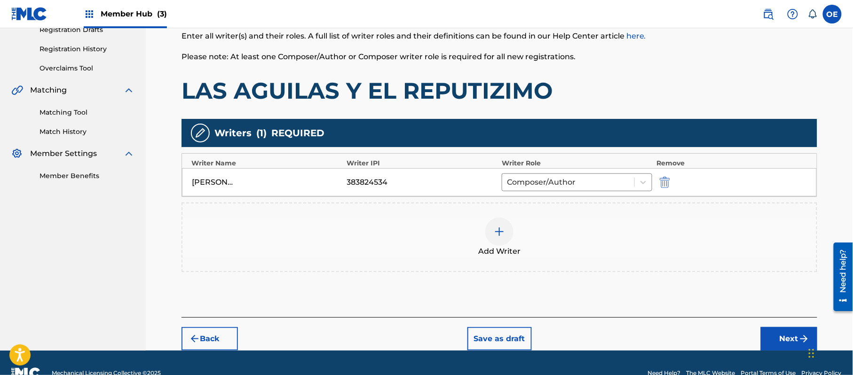
scroll to position [168, 0]
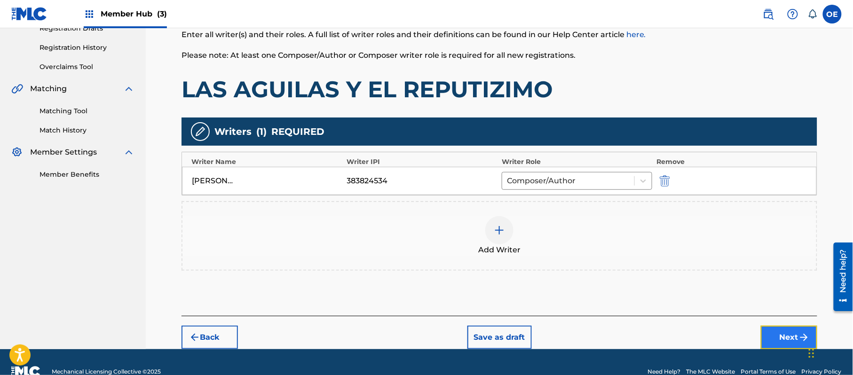
click at [773, 331] on button "Next" at bounding box center [789, 338] width 56 height 24
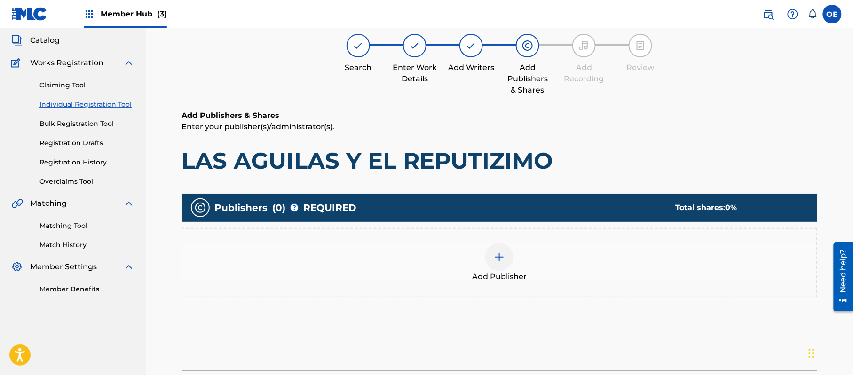
scroll to position [42, 0]
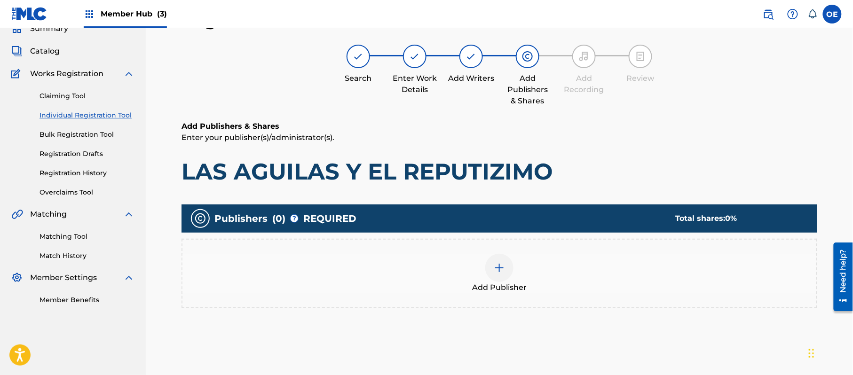
click at [515, 282] on span "Add Publisher" at bounding box center [499, 287] width 55 height 11
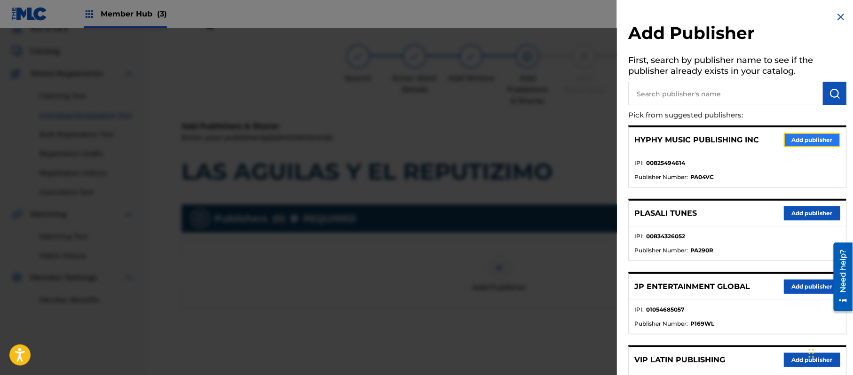
click at [803, 140] on button "Add publisher" at bounding box center [812, 140] width 56 height 14
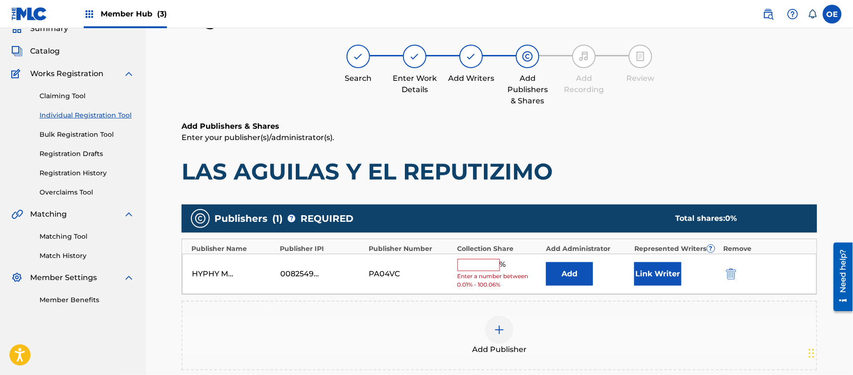
click at [484, 263] on input "text" at bounding box center [478, 265] width 42 height 12
type input "100"
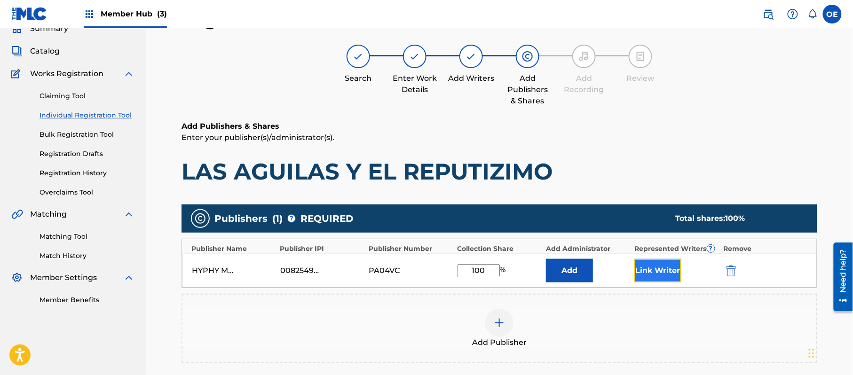
click at [665, 264] on button "Link Writer" at bounding box center [657, 271] width 47 height 24
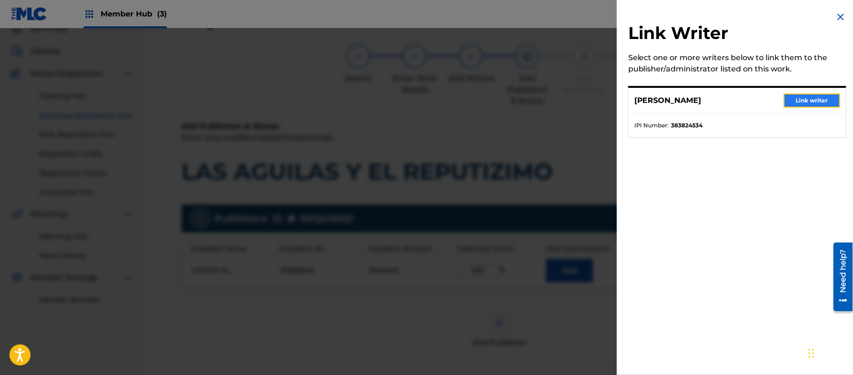
click at [825, 98] on button "Link writer" at bounding box center [812, 101] width 56 height 14
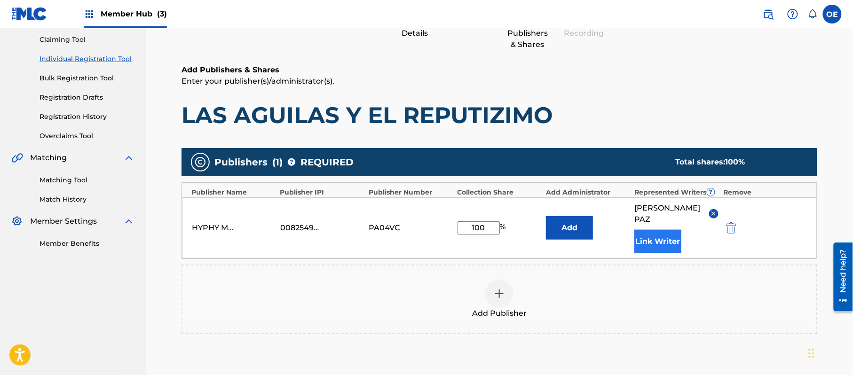
scroll to position [198, 0]
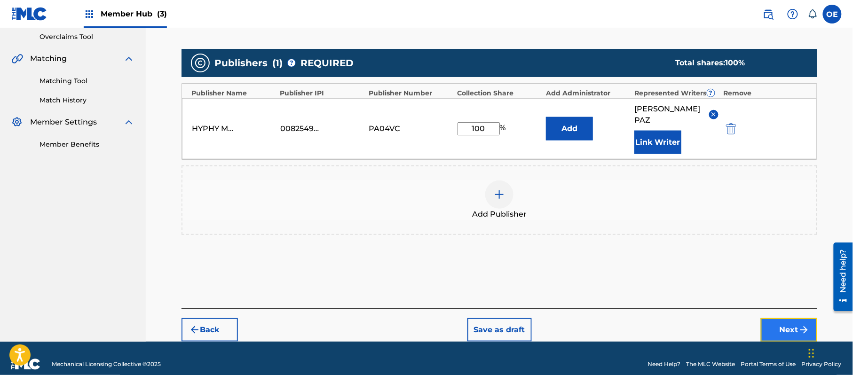
click at [781, 318] on button "Next" at bounding box center [789, 330] width 56 height 24
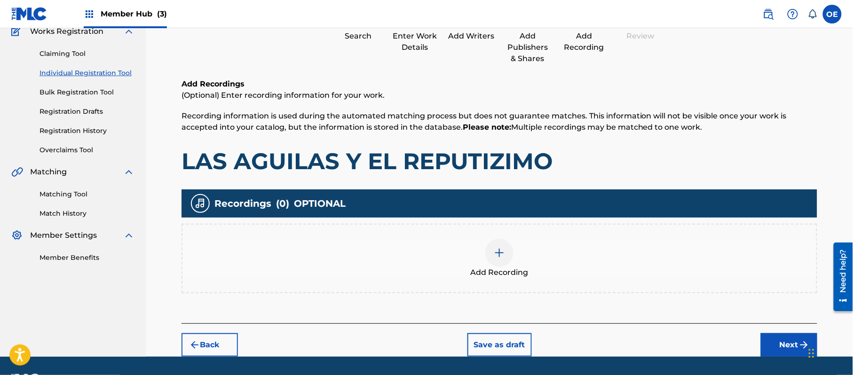
scroll to position [110, 0]
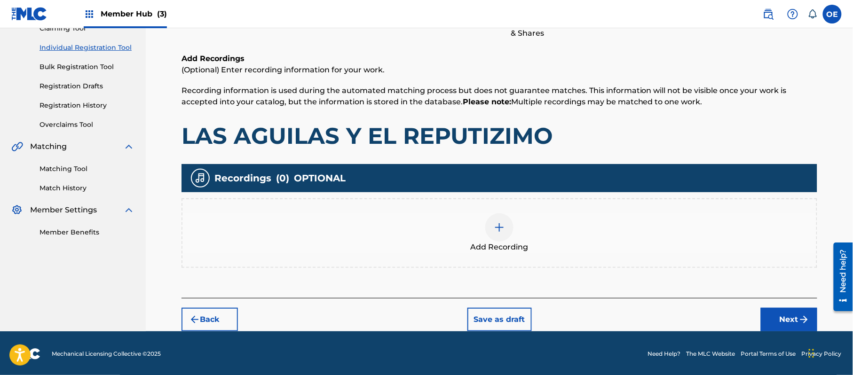
click at [498, 251] on span "Add Recording" at bounding box center [500, 247] width 58 height 11
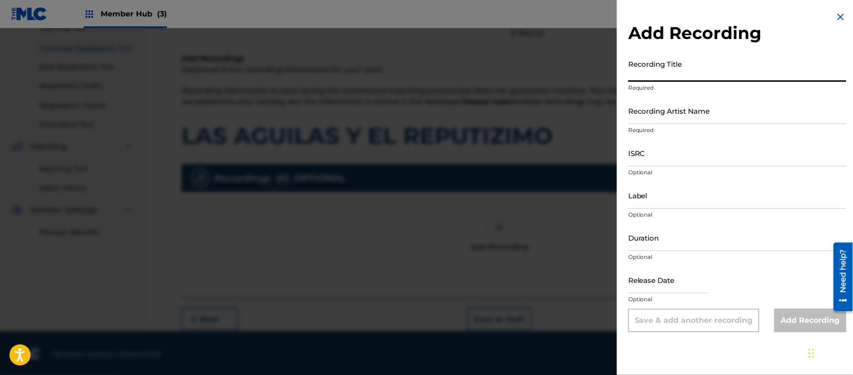
paste input "Las Aguilas y el Re'putizimo"
type input "Las Aguilas y el Re'putizimo"
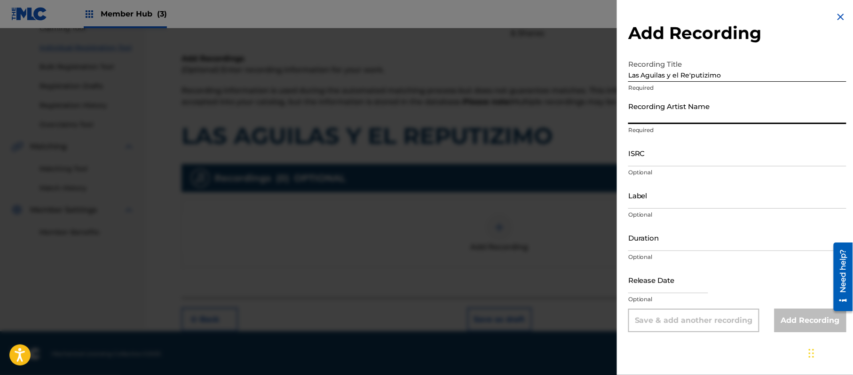
paste input "DJ Cocos"
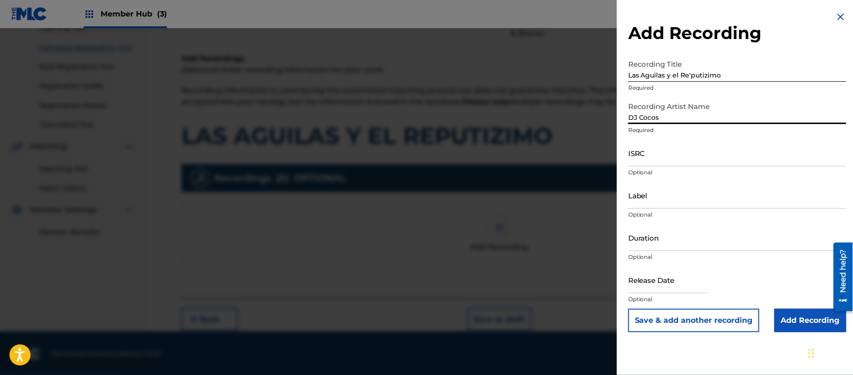
type input "DJ Cocos"
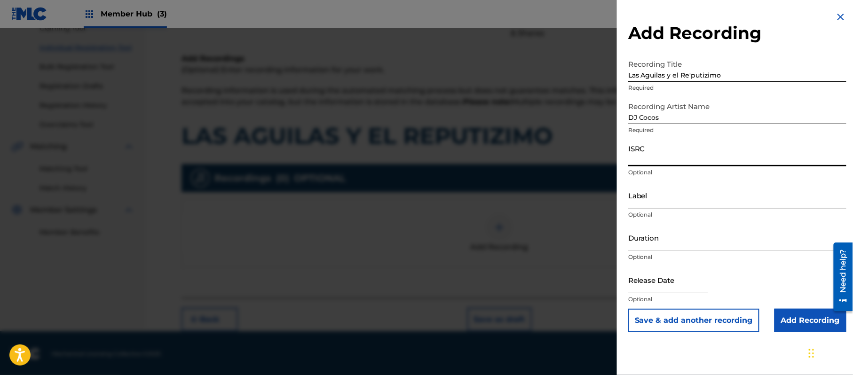
paste input "TCAEI1939756"
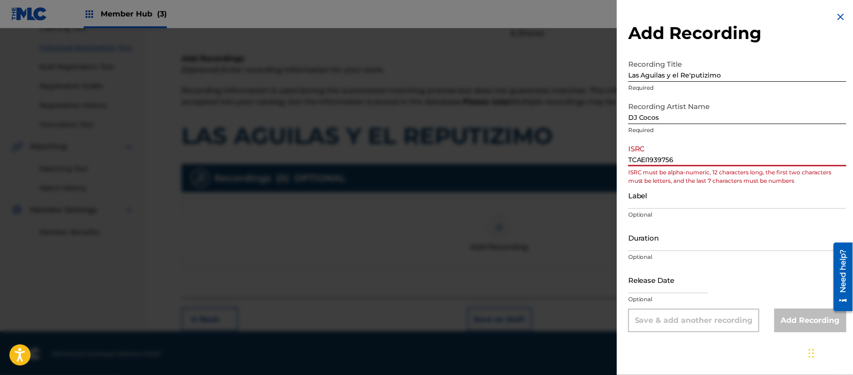
drag, startPoint x: 640, startPoint y: 160, endPoint x: 620, endPoint y: 160, distance: 19.7
click at [632, 160] on input "TCAEI1939756" at bounding box center [737, 153] width 218 height 27
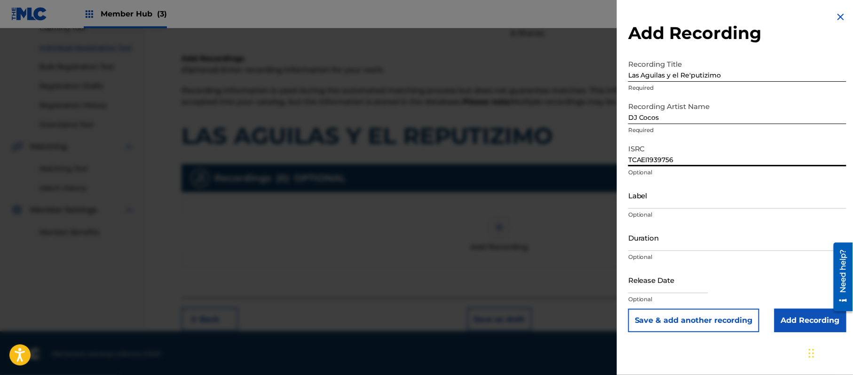
type input "TCAEI1939756"
click at [707, 249] on input "Duration" at bounding box center [737, 237] width 218 height 27
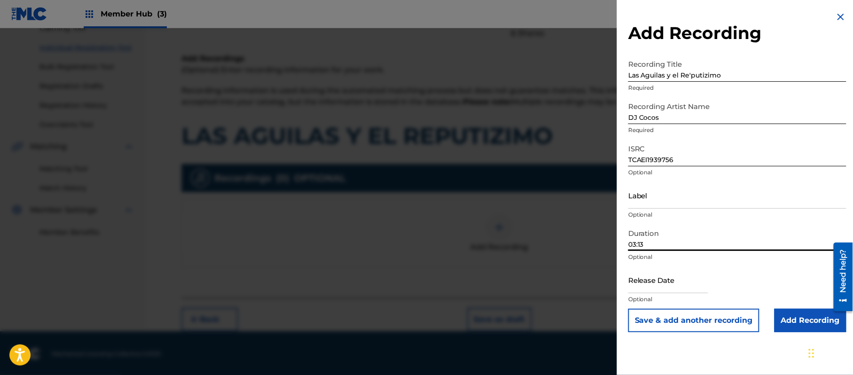
type input "03:13"
drag, startPoint x: 662, startPoint y: 288, endPoint x: 667, endPoint y: 290, distance: 4.8
click at [662, 288] on input "text" at bounding box center [668, 280] width 80 height 27
select select "8"
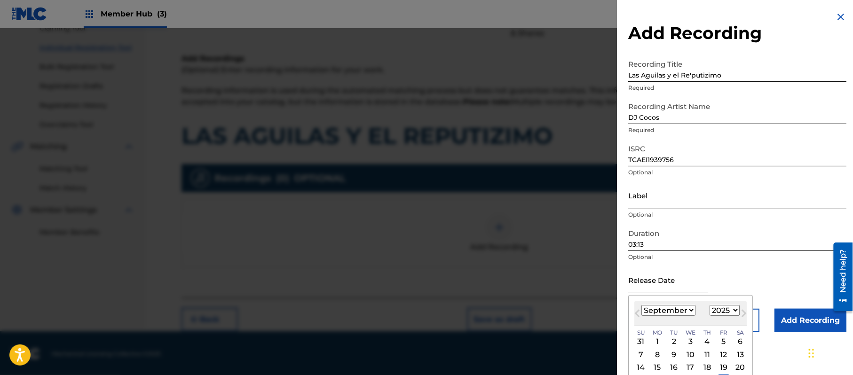
click at [730, 307] on select "1899 1900 1901 1902 1903 1904 1905 1906 1907 1908 1909 1910 1911 1912 1913 1914…" at bounding box center [724, 310] width 30 height 11
select select "2019"
click at [711, 305] on select "1899 1900 1901 1902 1903 1904 1905 1906 1907 1908 1909 1910 1911 1912 1913 1914…" at bounding box center [724, 310] width 30 height 11
click at [679, 311] on select "January February March April May June July August September October November De…" at bounding box center [668, 310] width 54 height 11
select select "0"
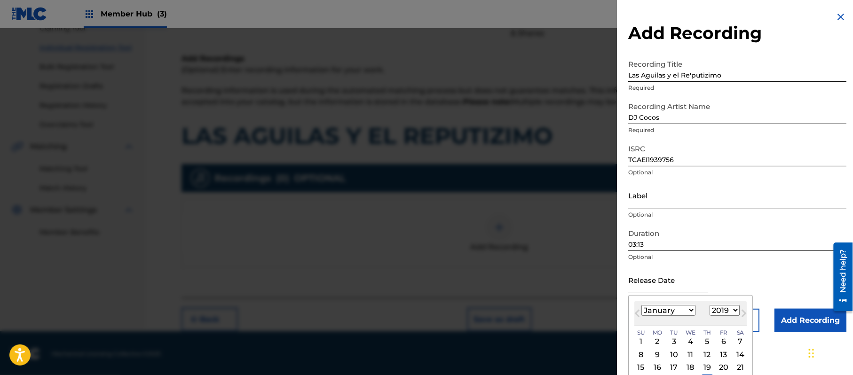
click at [642, 305] on select "January February March April May June July August September October November De…" at bounding box center [668, 310] width 54 height 11
click at [668, 337] on div "30 31 1 2 3 4 5" at bounding box center [690, 341] width 112 height 13
click at [674, 341] on div "1" at bounding box center [673, 341] width 11 height 11
type input "[DATE]"
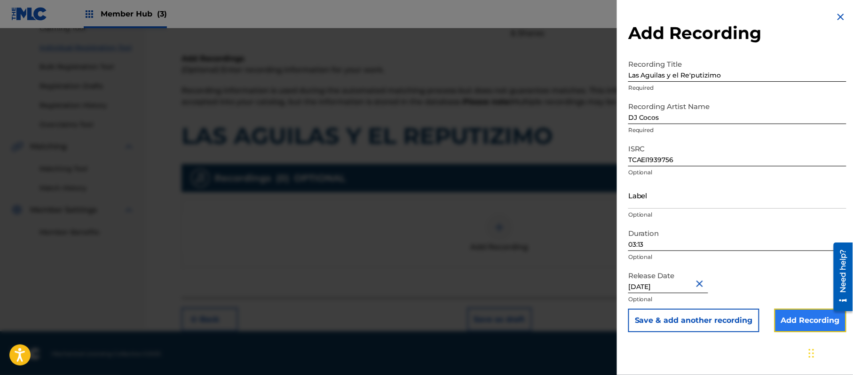
click at [823, 321] on input "Add Recording" at bounding box center [810, 321] width 72 height 24
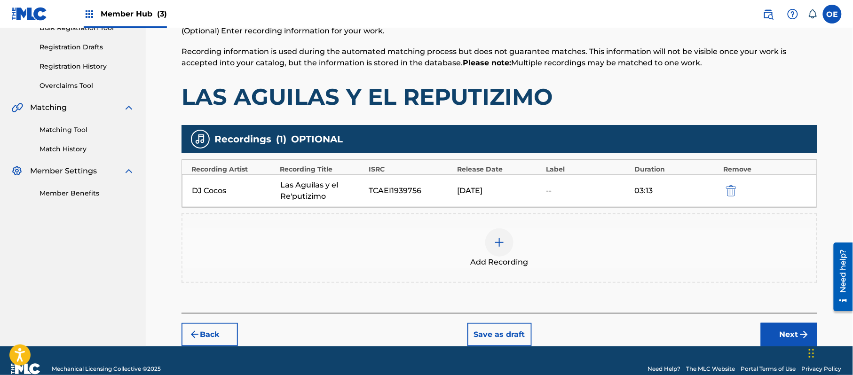
scroll to position [165, 0]
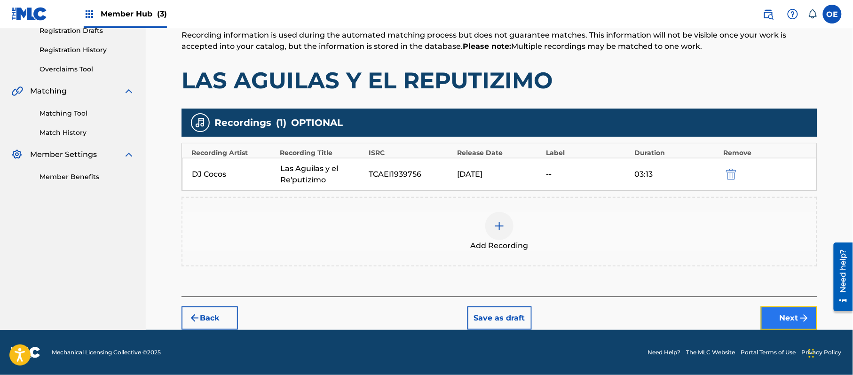
click at [779, 311] on button "Next" at bounding box center [789, 318] width 56 height 24
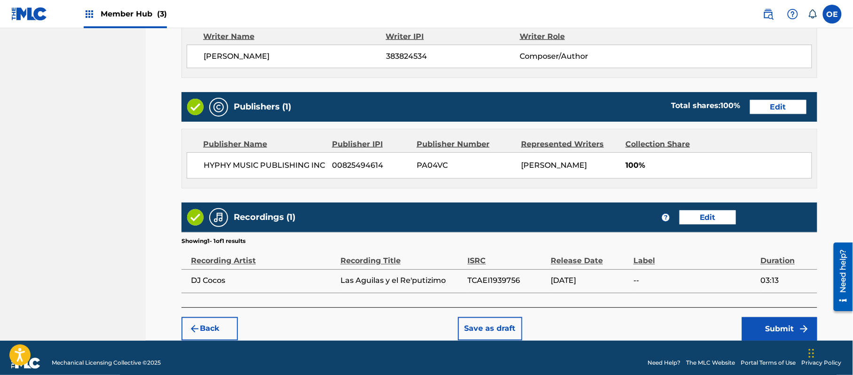
scroll to position [420, 0]
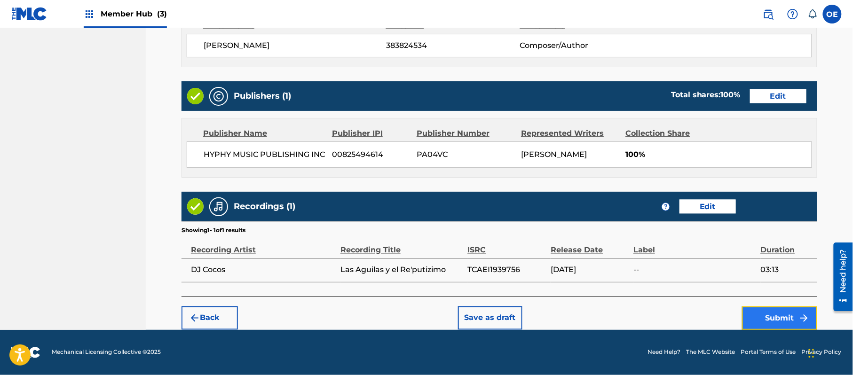
click at [760, 311] on button "Submit" at bounding box center [779, 318] width 75 height 24
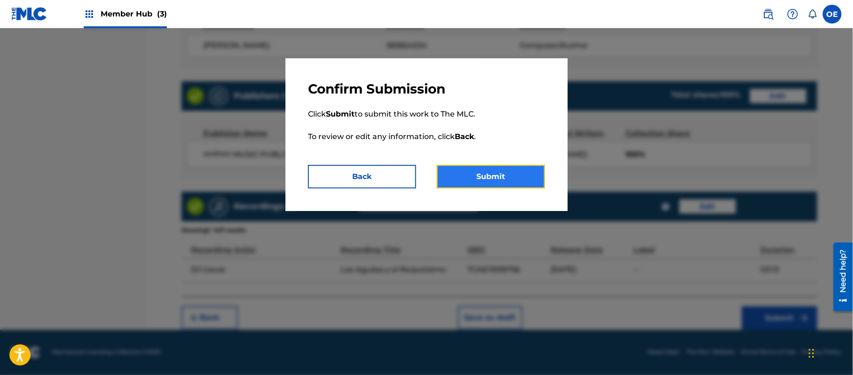
click at [505, 182] on button "Submit" at bounding box center [491, 177] width 108 height 24
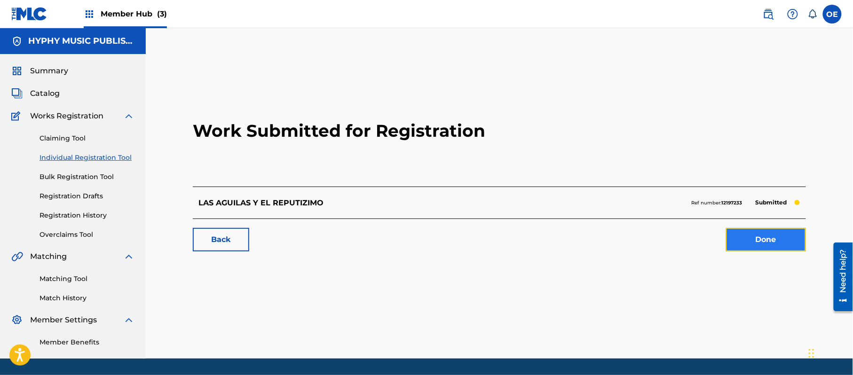
click at [749, 235] on link "Done" at bounding box center [766, 240] width 80 height 24
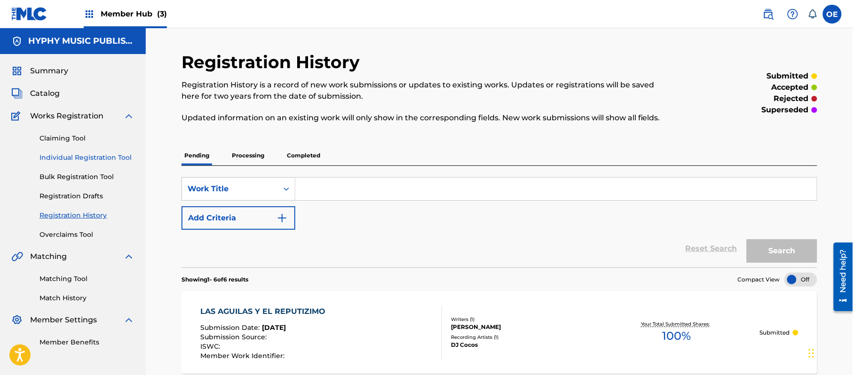
click at [113, 156] on link "Individual Registration Tool" at bounding box center [86, 158] width 95 height 10
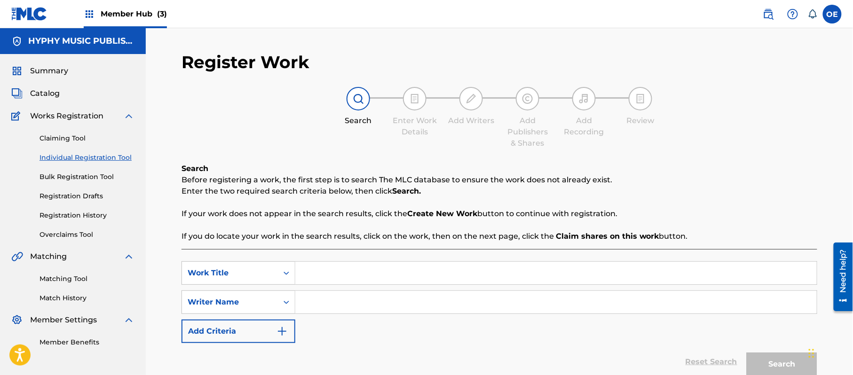
paste input "LAS BOLSITAS"
type input "LAS BOLSITAS"
paste input "[PERSON_NAME]"
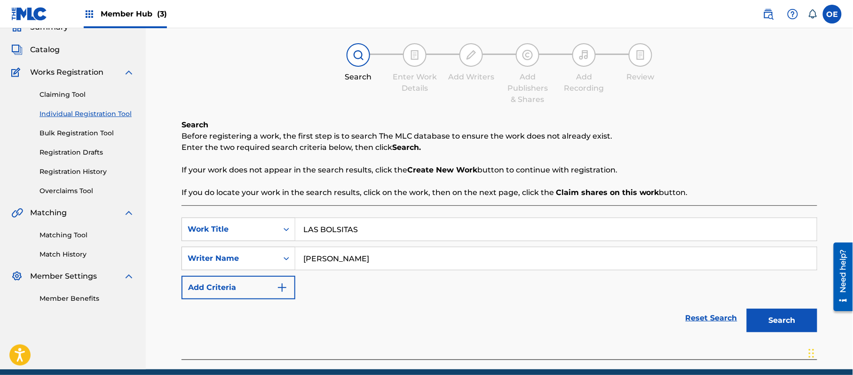
scroll to position [83, 0]
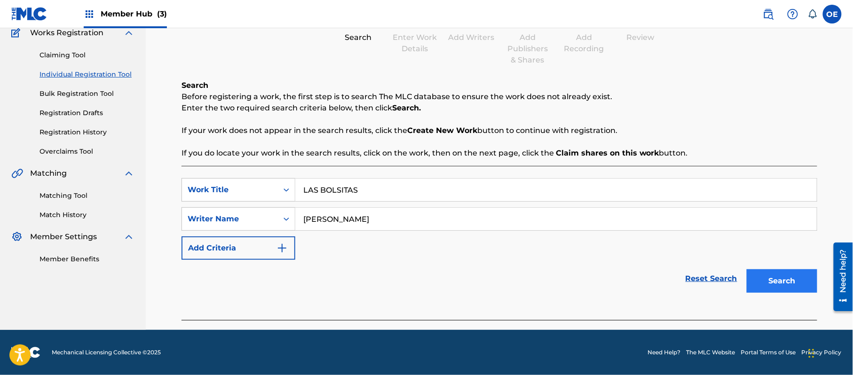
type input "[PERSON_NAME]"
click at [789, 282] on button "Search" at bounding box center [781, 281] width 71 height 24
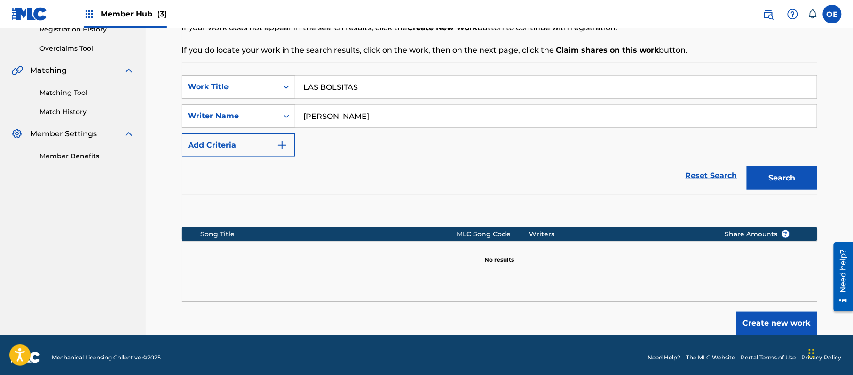
scroll to position [192, 0]
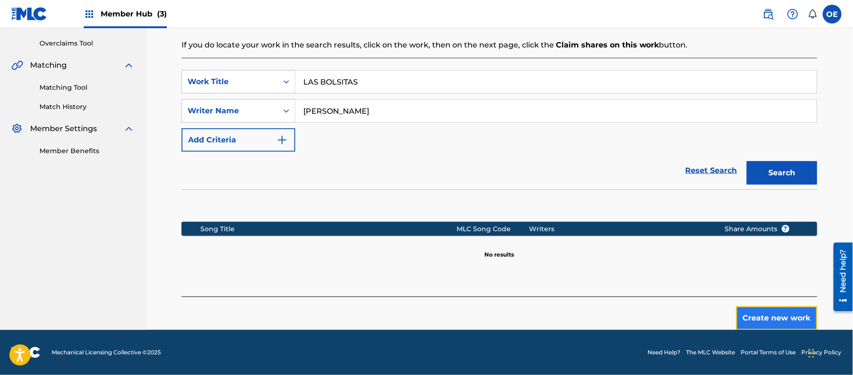
click at [777, 317] on button "Create new work" at bounding box center [776, 318] width 81 height 24
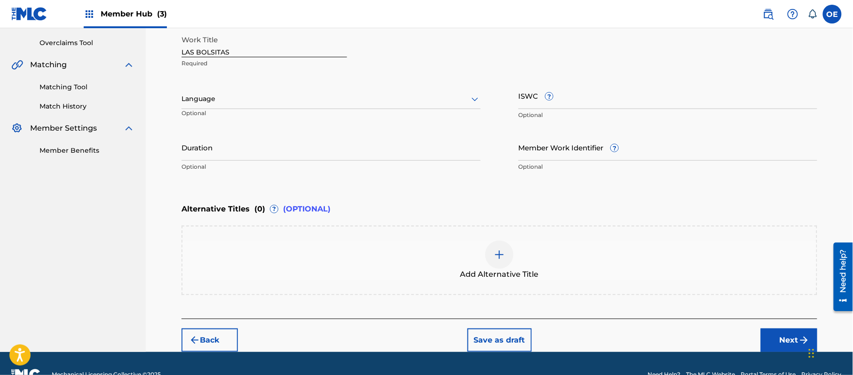
click at [208, 87] on div "Language Optional" at bounding box center [330, 103] width 299 height 42
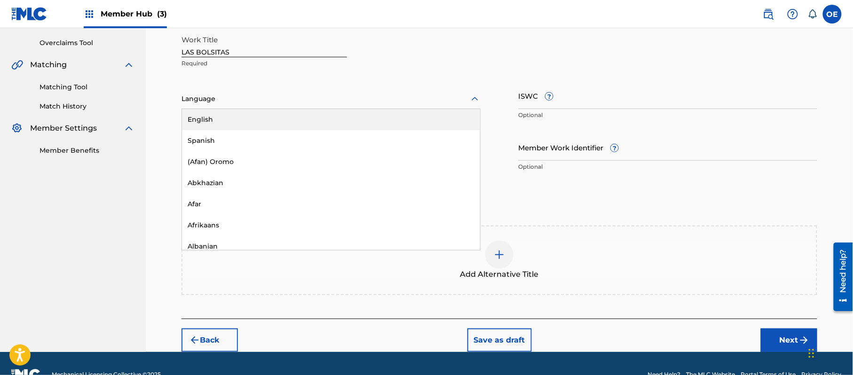
click at [221, 106] on div "Language" at bounding box center [330, 99] width 299 height 20
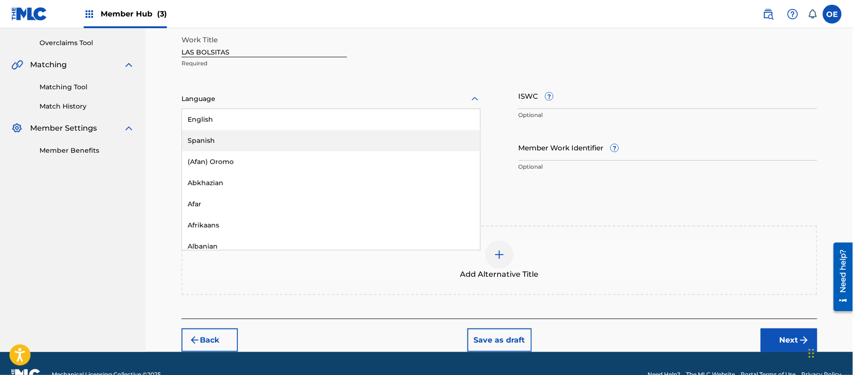
click at [225, 132] on div "Spanish" at bounding box center [331, 140] width 298 height 21
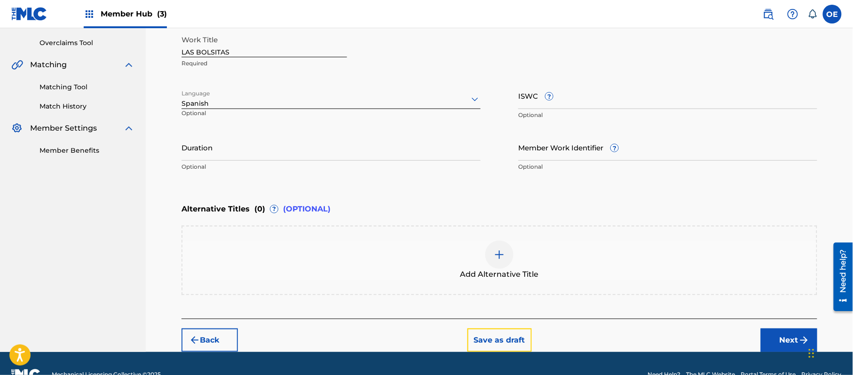
drag, startPoint x: 467, startPoint y: 328, endPoint x: 463, endPoint y: 362, distance: 34.6
drag, startPoint x: 463, startPoint y: 362, endPoint x: 234, endPoint y: 194, distance: 283.8
click at [234, 194] on div "Enter Work Details Enter work details for ‘ LAS BOLSITAS ’ below. Work Title LA…" at bounding box center [499, 85] width 636 height 228
drag, startPoint x: 812, startPoint y: 350, endPoint x: 640, endPoint y: 341, distance: 172.3
click at [811, 350] on div "Chat Widget" at bounding box center [829, 352] width 47 height 45
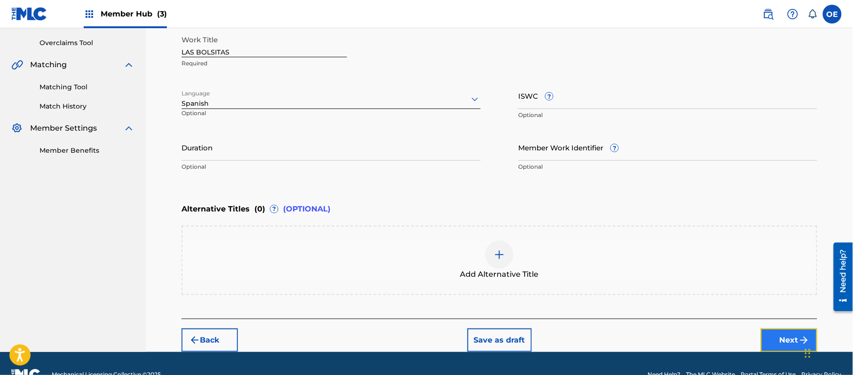
click at [784, 337] on button "Next" at bounding box center [789, 341] width 56 height 24
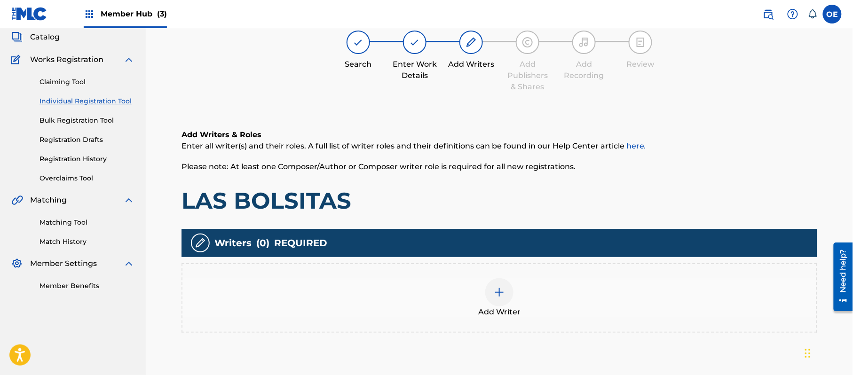
scroll to position [42, 0]
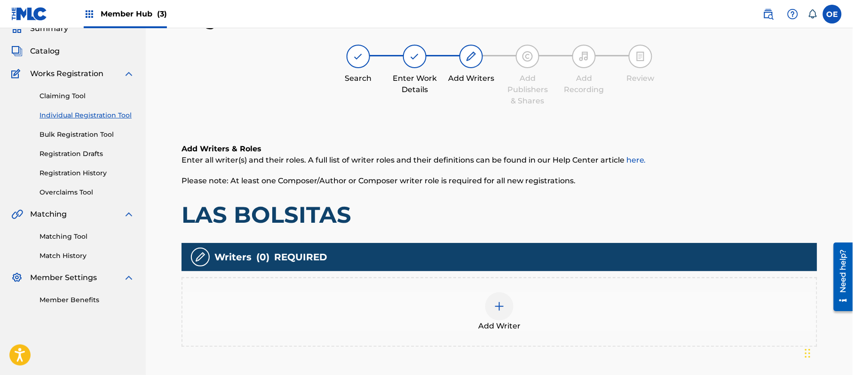
click at [399, 322] on div "Add Writer" at bounding box center [499, 311] width 634 height 39
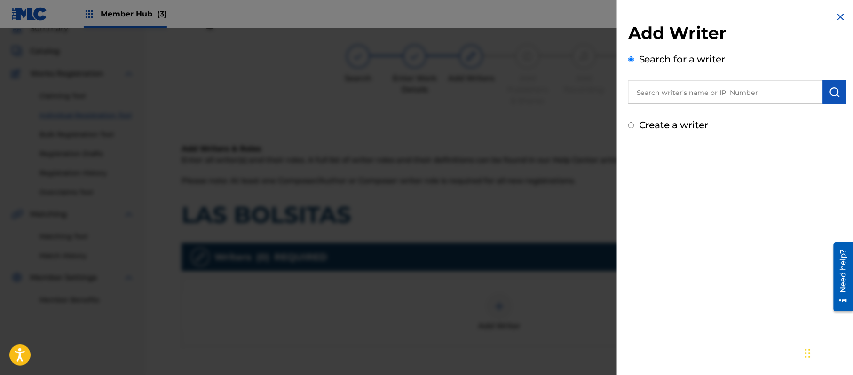
paste input "[PERSON_NAME]"
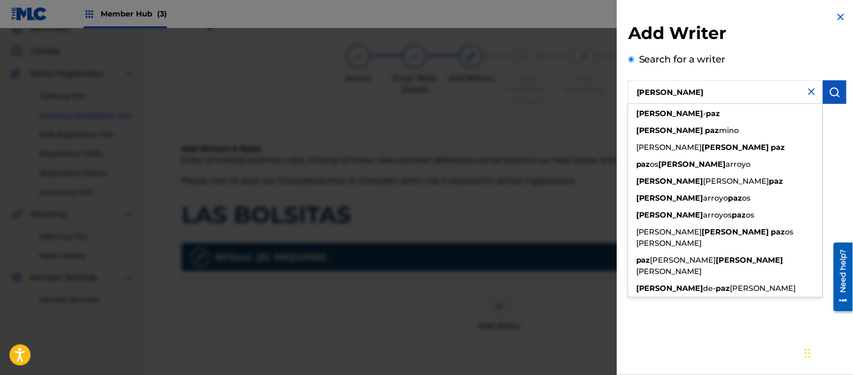
type input "[PERSON_NAME]"
click at [724, 324] on div "Add Writer Search for a writer [PERSON_NAME] [PERSON_NAME] [PERSON_NAME] mino […" at bounding box center [737, 187] width 241 height 375
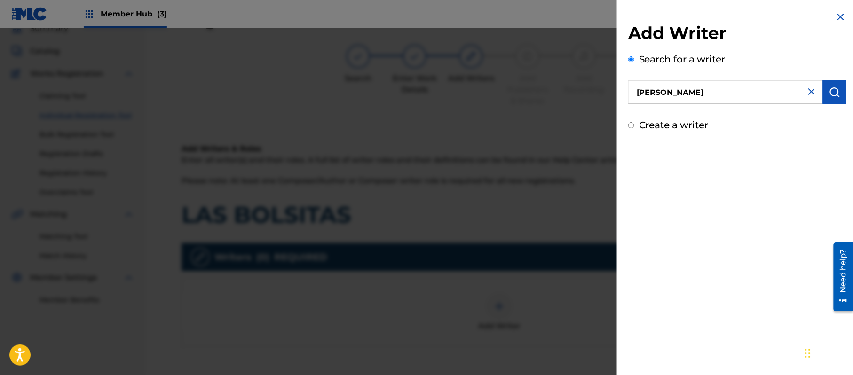
click at [687, 123] on label "Create a writer" at bounding box center [674, 124] width 70 height 11
radio input "true"
click at [634, 123] on input "Create a writer" at bounding box center [631, 125] width 6 height 6
radio input "false"
radio input "true"
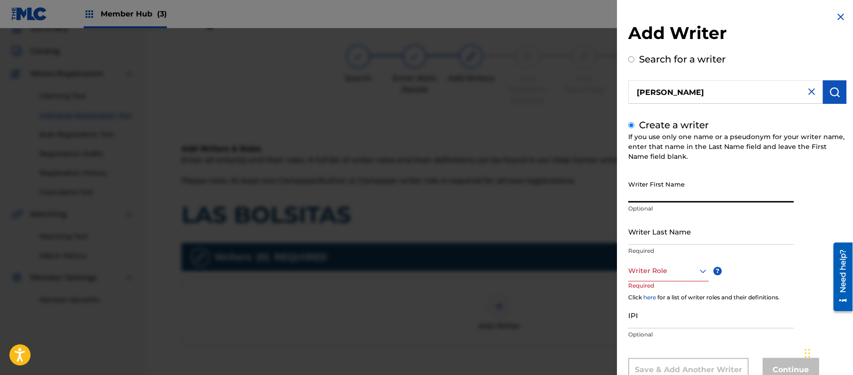
paste input "[PERSON_NAME]"
type input "[PERSON_NAME]"
paste input "[PERSON_NAME]"
type input "[PERSON_NAME]"
drag, startPoint x: 682, startPoint y: 196, endPoint x: 651, endPoint y: 203, distance: 30.8
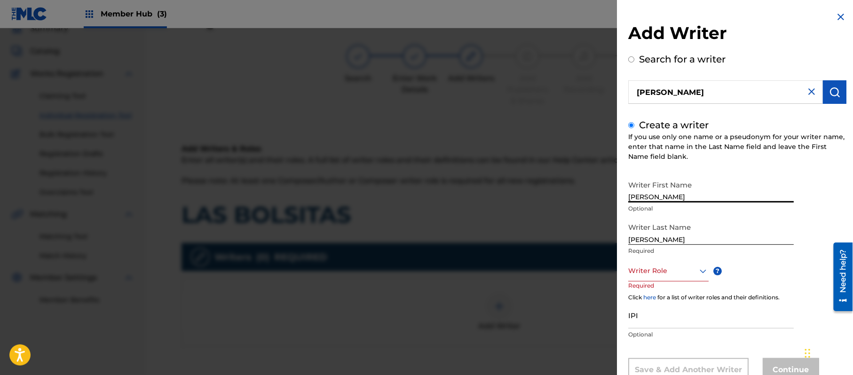
click at [651, 203] on div "Writer First Name [PERSON_NAME] Optional" at bounding box center [710, 197] width 165 height 42
type input "[PERSON_NAME]"
drag, startPoint x: 654, startPoint y: 237, endPoint x: 412, endPoint y: 190, distance: 247.1
click at [502, 222] on div "Add Writer Search for a writer [PERSON_NAME] Create a writer If you use only on…" at bounding box center [426, 201] width 853 height 347
type input "PAZ"
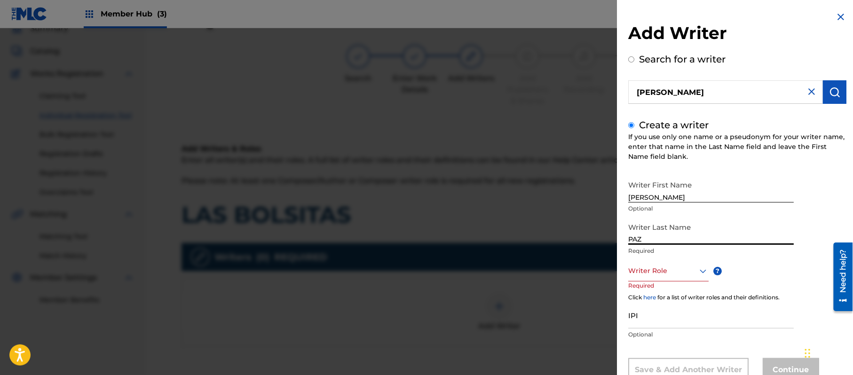
scroll to position [32, 0]
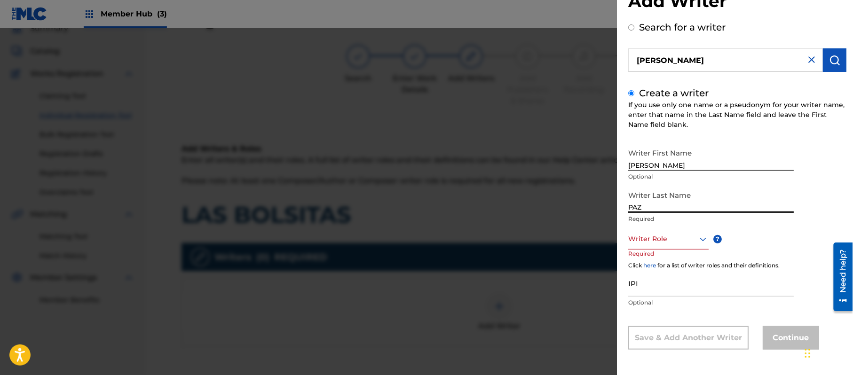
click at [662, 250] on div "Writer Role" at bounding box center [668, 238] width 80 height 21
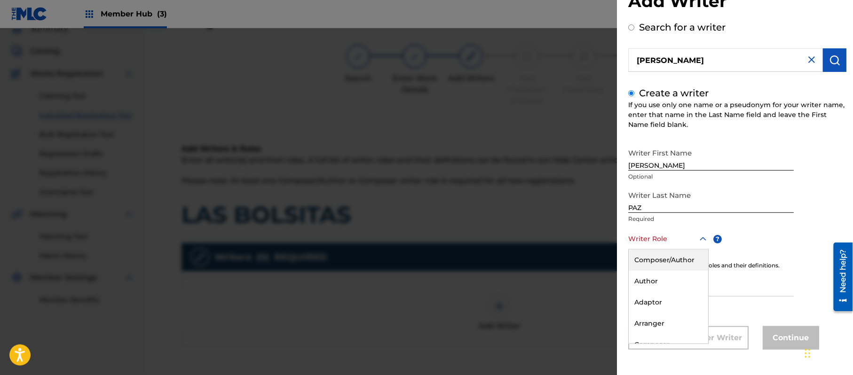
click at [668, 258] on div "Composer/Author" at bounding box center [667, 260] width 79 height 21
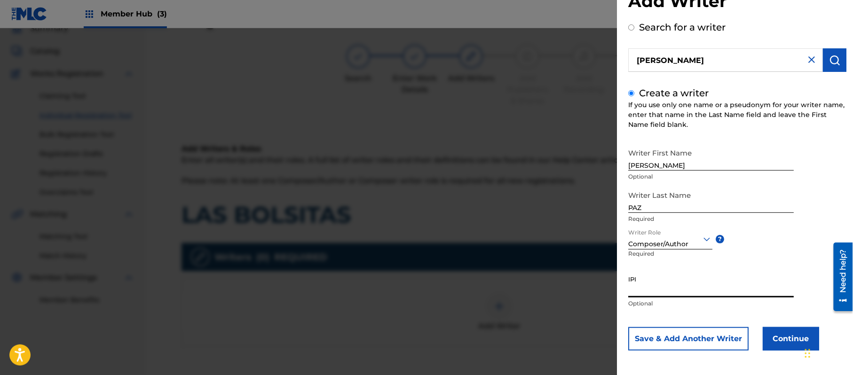
paste input "383824534"
type input "383824534"
click at [801, 344] on button "Continue" at bounding box center [790, 339] width 56 height 24
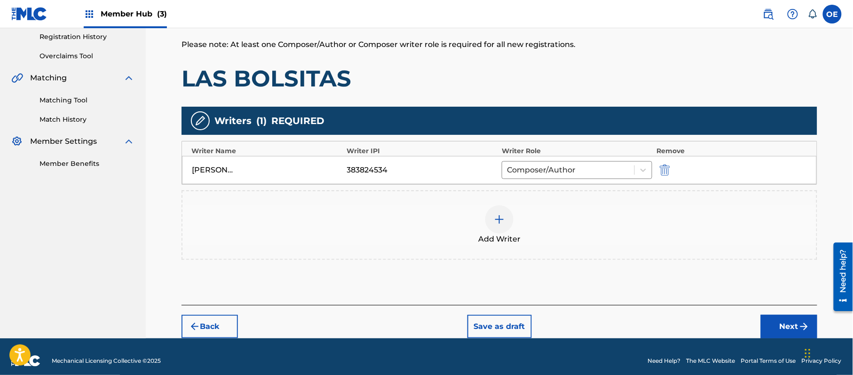
scroll to position [187, 0]
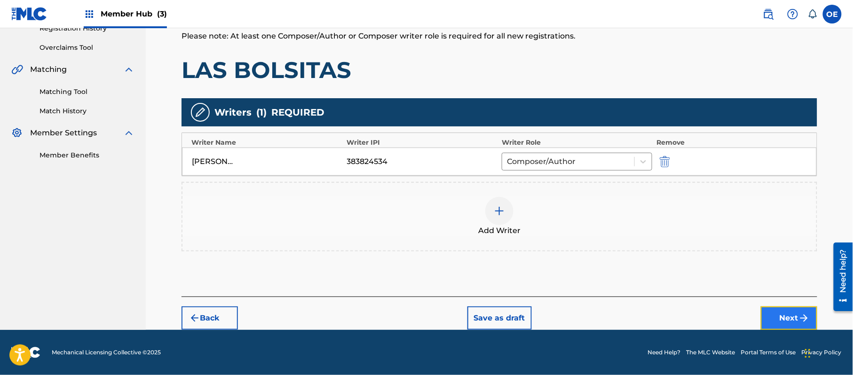
click at [780, 326] on button "Next" at bounding box center [789, 318] width 56 height 24
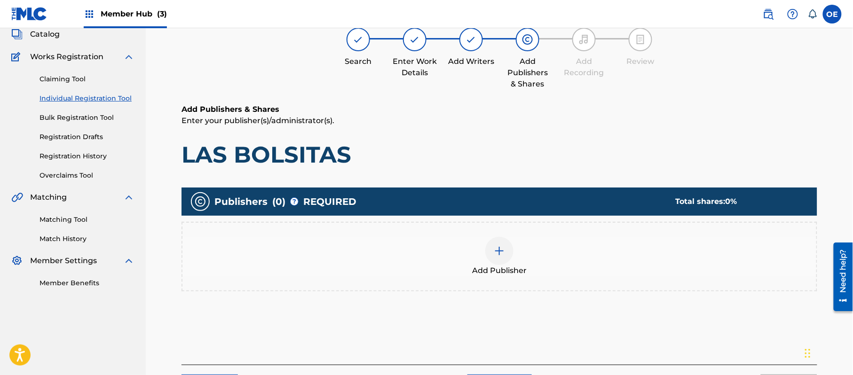
scroll to position [42, 0]
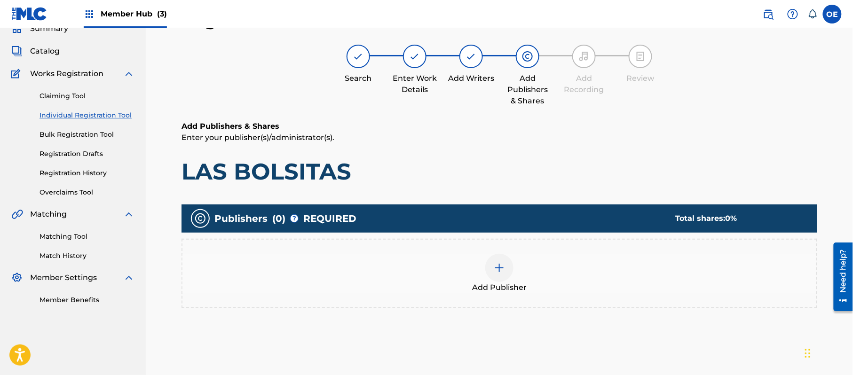
click at [538, 273] on div "Add Publisher" at bounding box center [499, 273] width 634 height 39
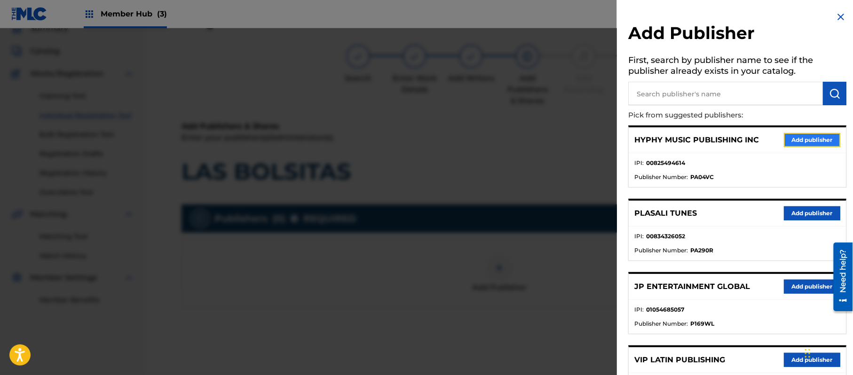
click at [808, 140] on button "Add publisher" at bounding box center [812, 140] width 56 height 14
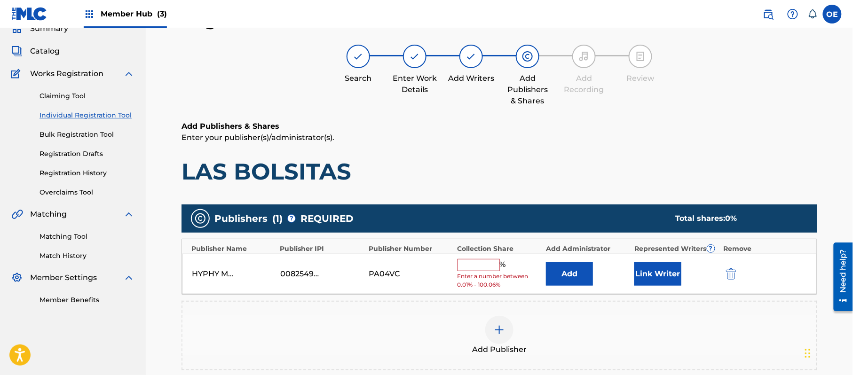
click at [480, 262] on input "text" at bounding box center [478, 265] width 42 height 12
type input "100"
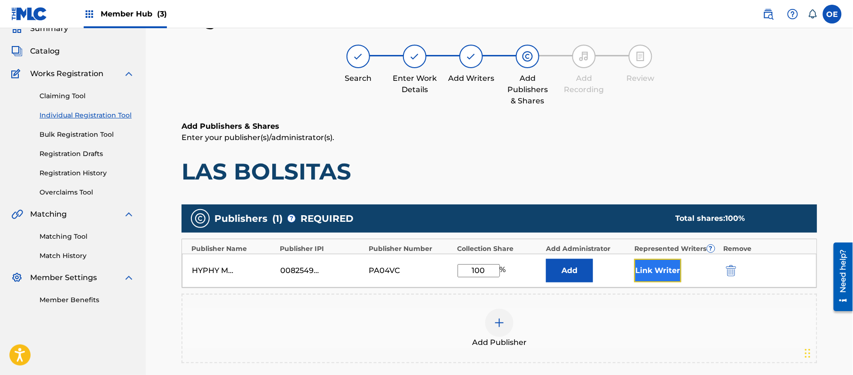
click at [635, 266] on button "Link Writer" at bounding box center [657, 271] width 47 height 24
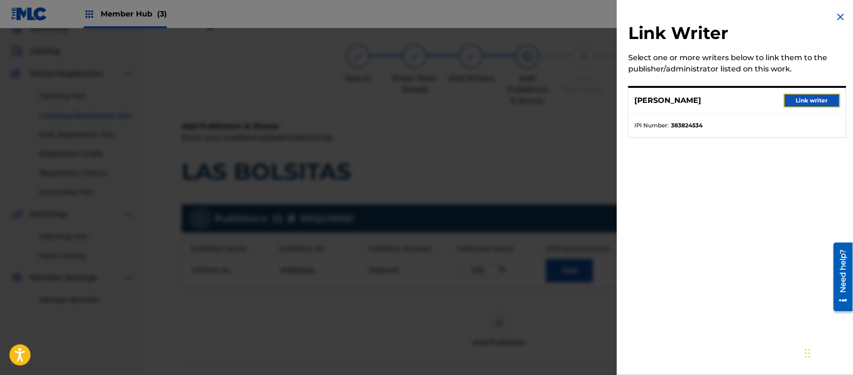
click at [809, 99] on button "Link writer" at bounding box center [812, 101] width 56 height 14
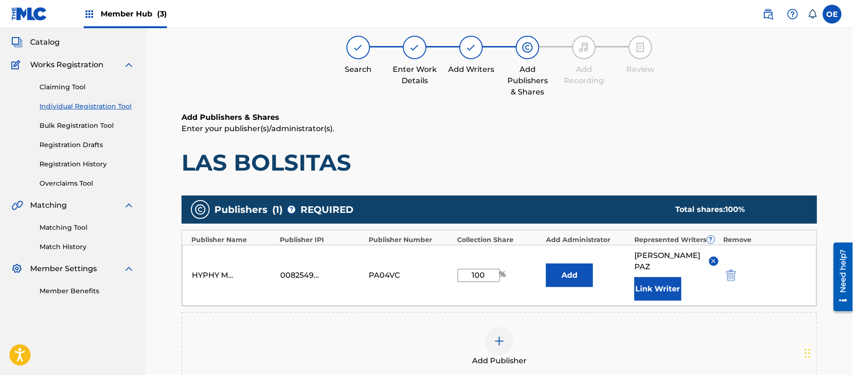
scroll to position [198, 0]
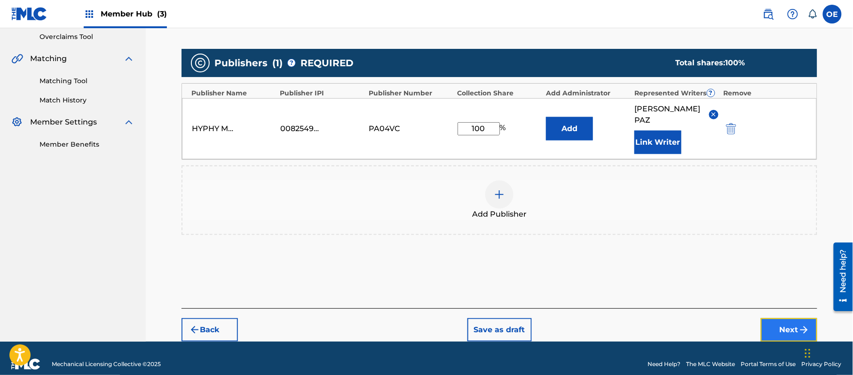
click at [783, 318] on button "Next" at bounding box center [789, 330] width 56 height 24
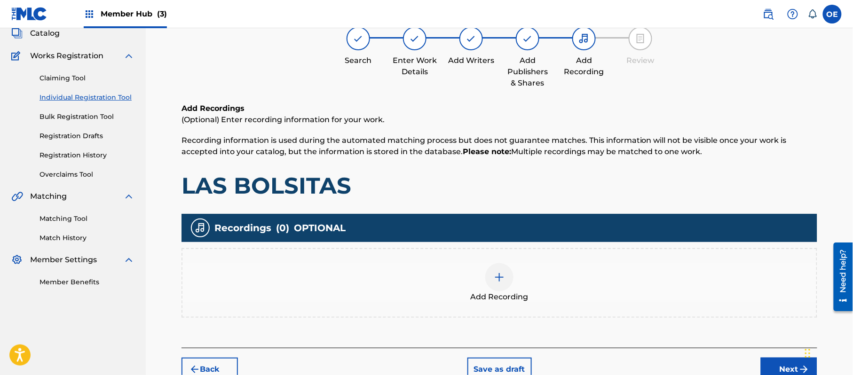
scroll to position [42, 0]
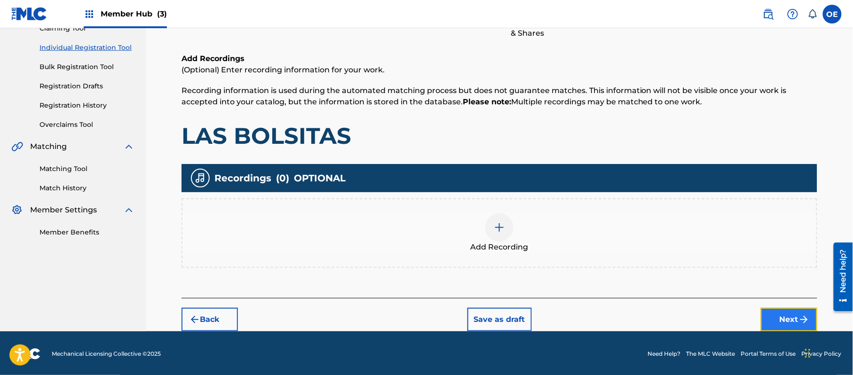
click at [781, 317] on button "Next" at bounding box center [789, 320] width 56 height 24
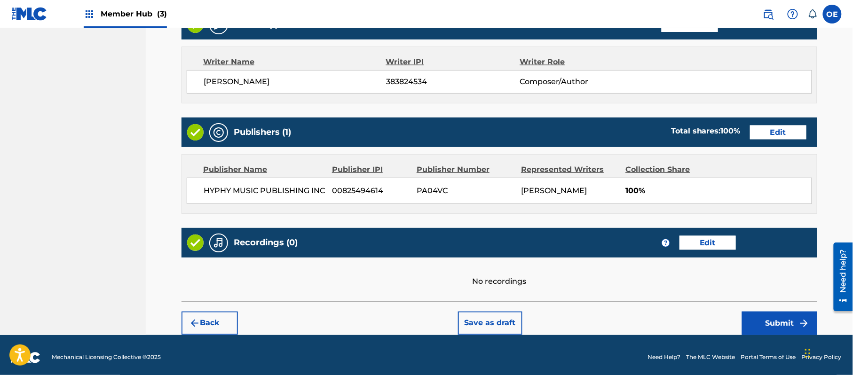
scroll to position [390, 0]
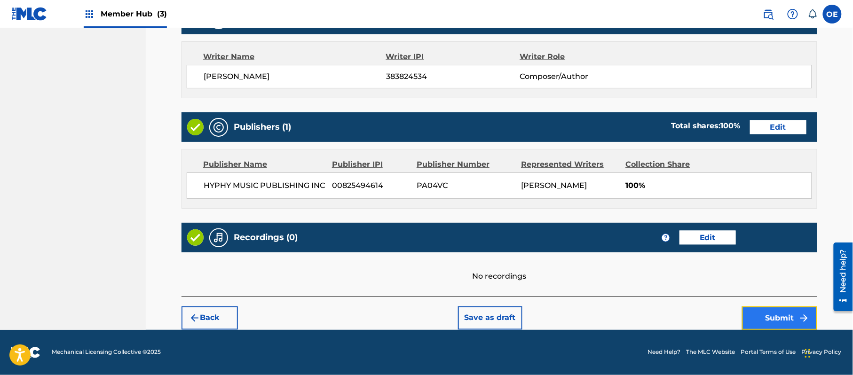
click at [766, 313] on button "Submit" at bounding box center [779, 318] width 75 height 24
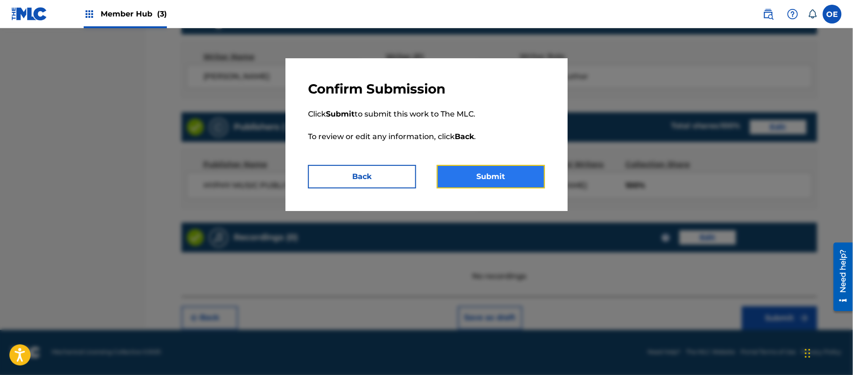
click at [511, 168] on button "Submit" at bounding box center [491, 177] width 108 height 24
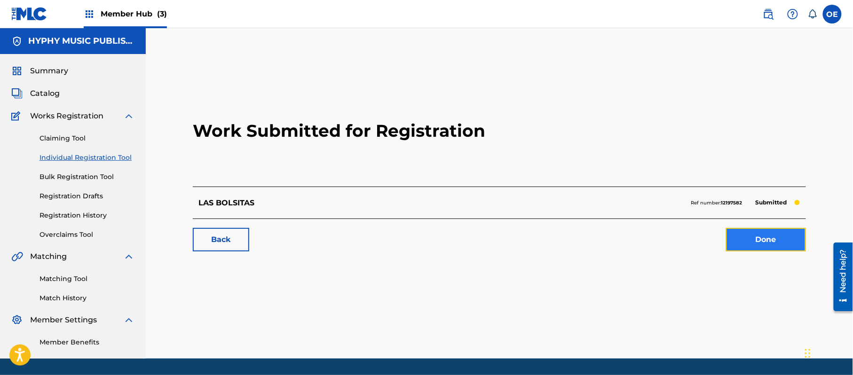
click at [748, 239] on link "Done" at bounding box center [766, 240] width 80 height 24
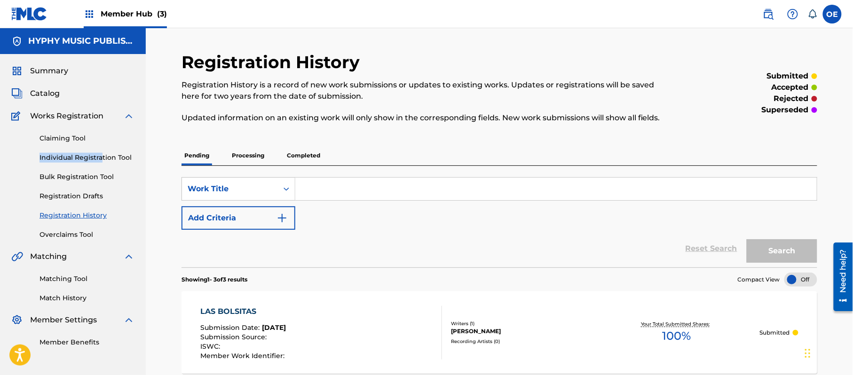
click at [102, 149] on div "Claiming Tool Individual Registration Tool Bulk Registration Tool Registration …" at bounding box center [72, 181] width 123 height 118
click at [102, 155] on link "Individual Registration Tool" at bounding box center [86, 158] width 95 height 10
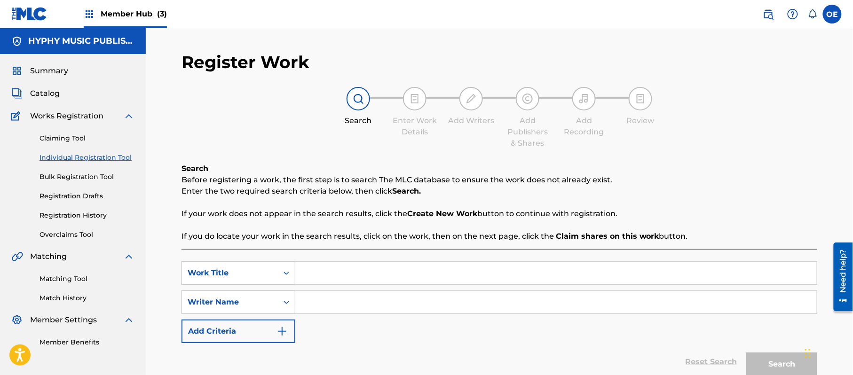
paste input "LAS LOLAS"
type input "LAS LOLAS"
paste input "[PERSON_NAME]"
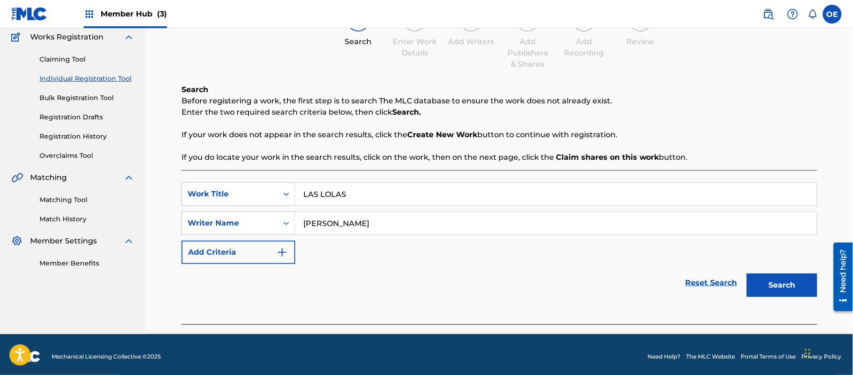
scroll to position [83, 0]
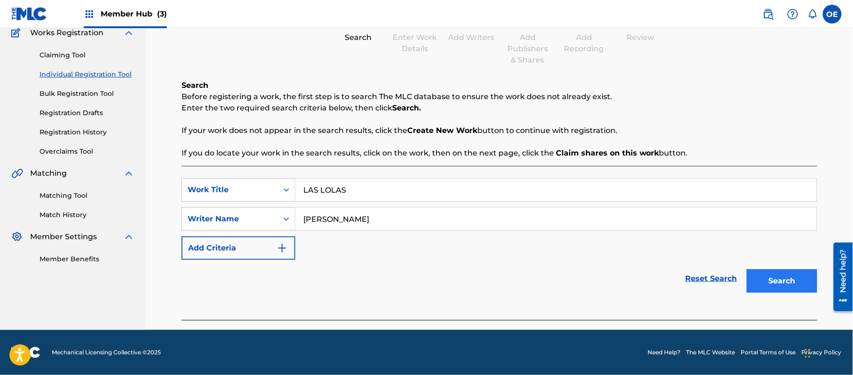
type input "[PERSON_NAME]"
click at [782, 271] on button "Search" at bounding box center [781, 281] width 71 height 24
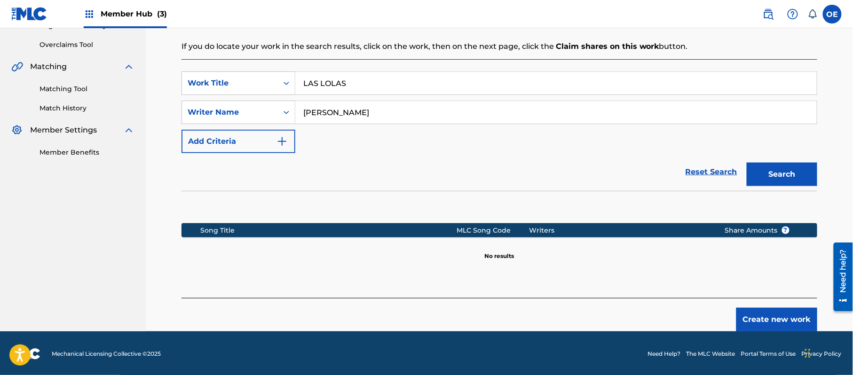
scroll to position [192, 0]
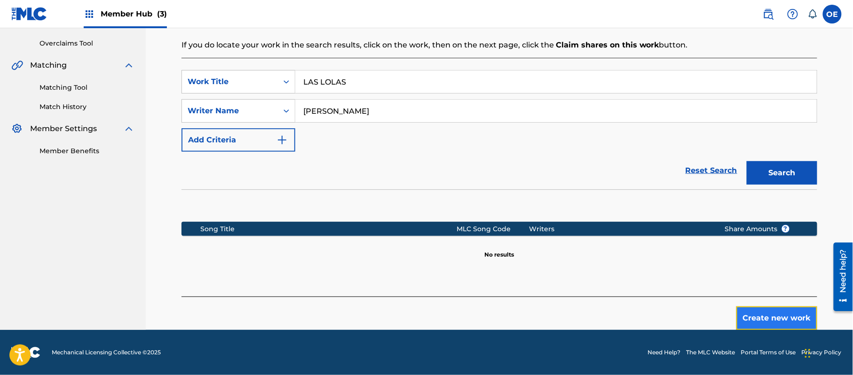
click at [780, 318] on button "Create new work" at bounding box center [776, 318] width 81 height 24
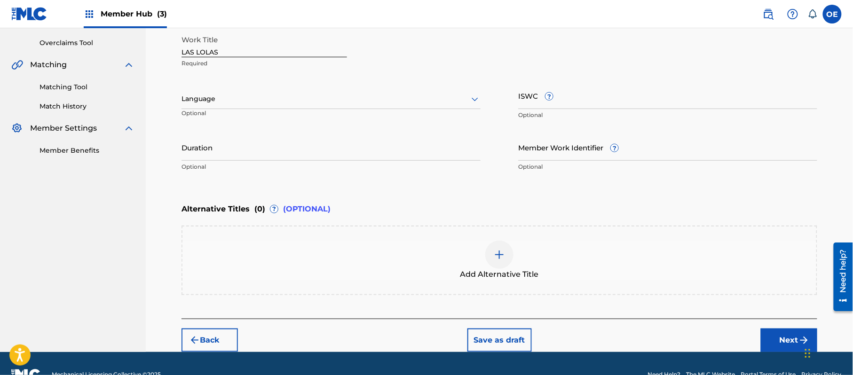
click at [261, 105] on div "Language" at bounding box center [330, 99] width 299 height 20
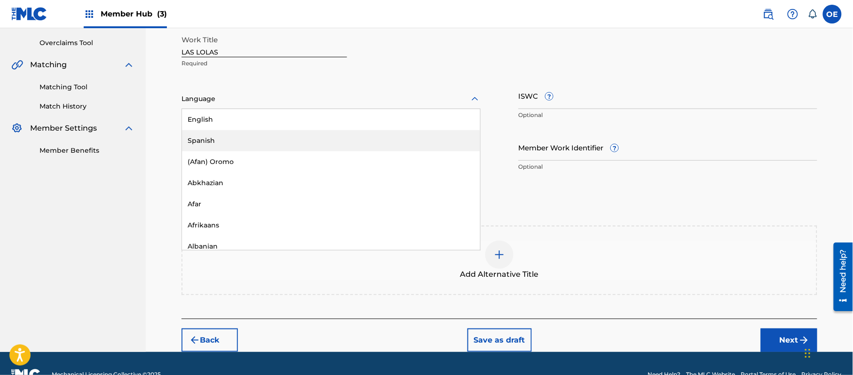
click at [242, 134] on div "Spanish" at bounding box center [331, 140] width 298 height 21
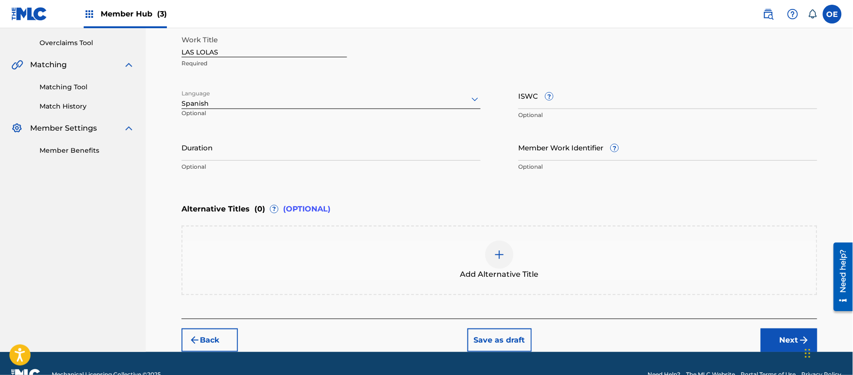
drag, startPoint x: 777, startPoint y: 322, endPoint x: 777, endPoint y: 327, distance: 4.7
click at [776, 322] on div "Back Save as draft Next" at bounding box center [499, 335] width 636 height 33
click at [777, 329] on button "Next" at bounding box center [789, 341] width 56 height 24
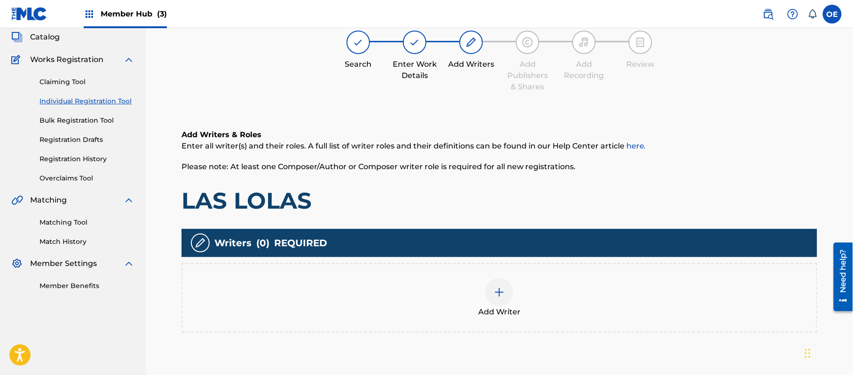
scroll to position [42, 0]
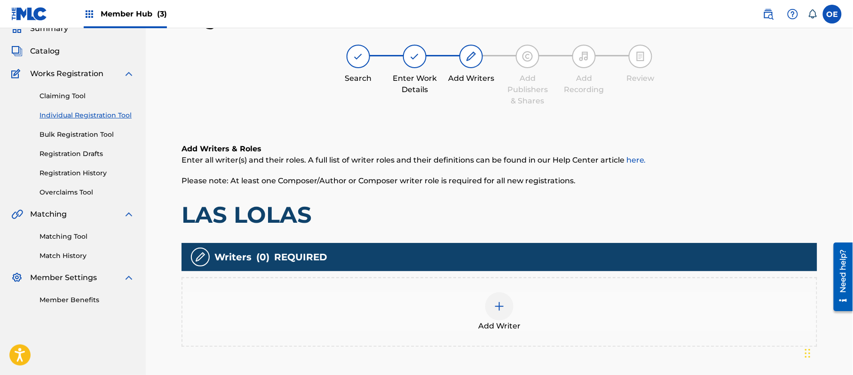
click at [487, 311] on div at bounding box center [499, 306] width 28 height 28
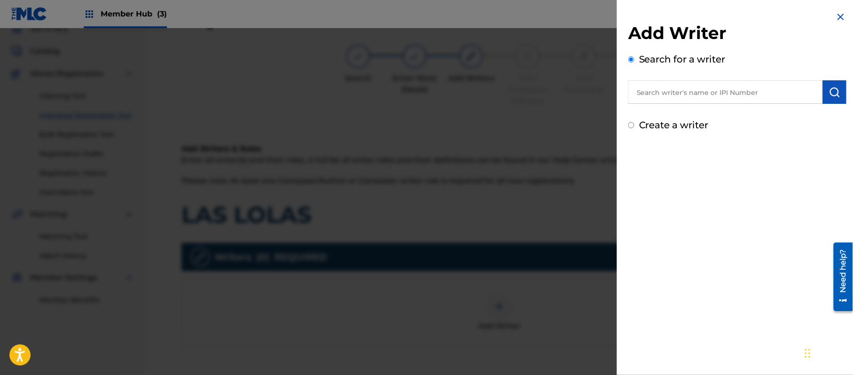
drag, startPoint x: 721, startPoint y: 93, endPoint x: 775, endPoint y: 196, distance: 116.1
click at [792, 198] on div "Add Writer Search for a writer Create a writer" at bounding box center [737, 187] width 241 height 375
click at [691, 124] on label "Create a writer" at bounding box center [674, 124] width 70 height 11
radio input "true"
click at [634, 124] on input "Create a writer" at bounding box center [631, 125] width 6 height 6
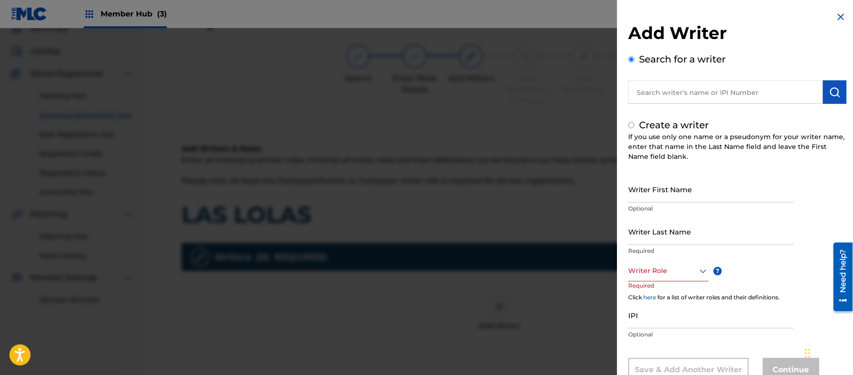
radio input "false"
radio input "true"
drag, startPoint x: 675, startPoint y: 207, endPoint x: 707, endPoint y: 192, distance: 35.3
paste input "[PERSON_NAME]"
type input "[PERSON_NAME]"
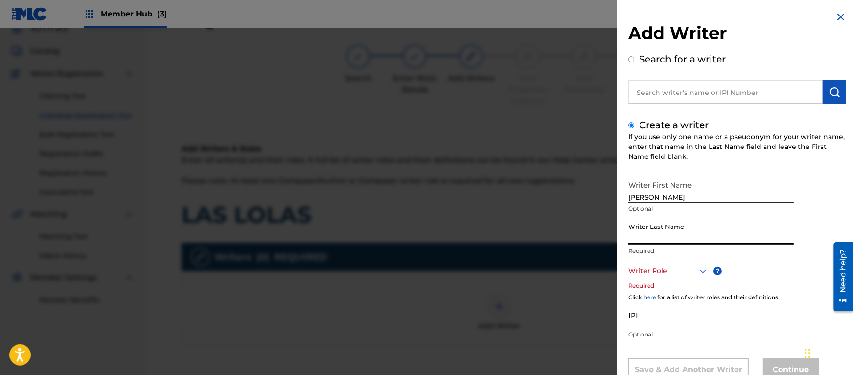
paste input "[PERSON_NAME]"
type input "[PERSON_NAME]"
drag, startPoint x: 681, startPoint y: 196, endPoint x: 651, endPoint y: 210, distance: 33.3
click at [651, 210] on div "Writer First Name [PERSON_NAME] Optional" at bounding box center [710, 197] width 165 height 42
type input "[PERSON_NAME]"
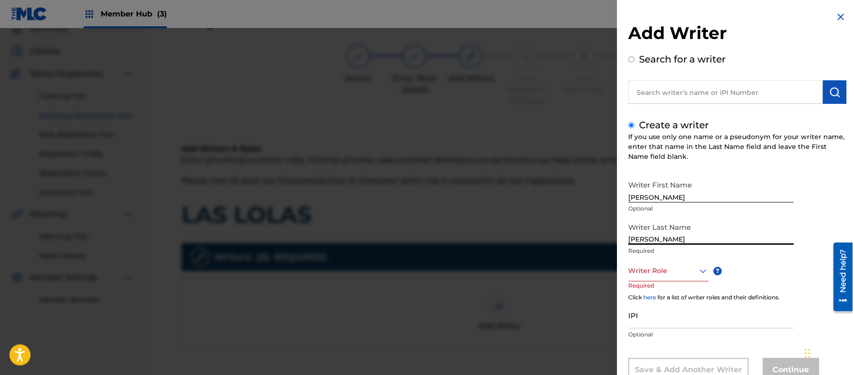
drag, startPoint x: 652, startPoint y: 238, endPoint x: 541, endPoint y: 216, distance: 113.0
click at [613, 237] on div "Add Writer Search for a writer Create a writer If you use only one name or a ps…" at bounding box center [426, 201] width 853 height 347
type input "PAZ"
click at [654, 271] on div "8 results available. Use Up and Down to choose options, press Enter to select t…" at bounding box center [668, 270] width 80 height 21
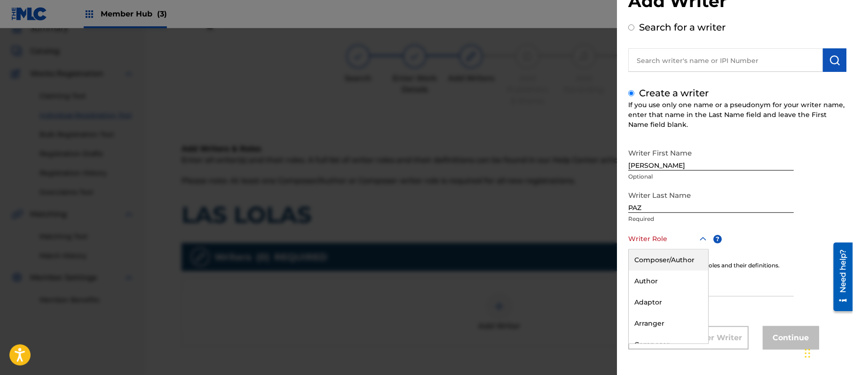
click at [659, 264] on div "Composer/Author" at bounding box center [667, 260] width 79 height 21
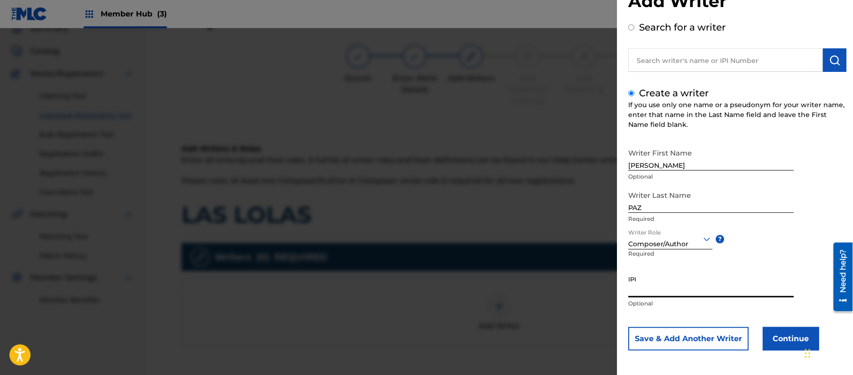
paste input "383824534"
type input "383824534"
click at [791, 345] on button "Continue" at bounding box center [790, 339] width 56 height 24
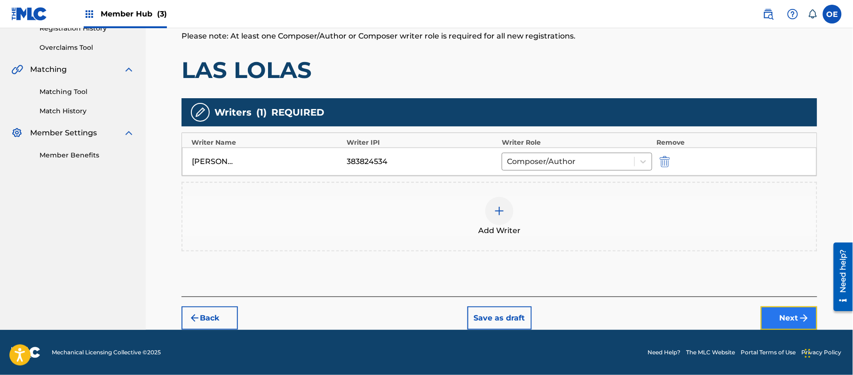
click at [767, 320] on button "Next" at bounding box center [789, 318] width 56 height 24
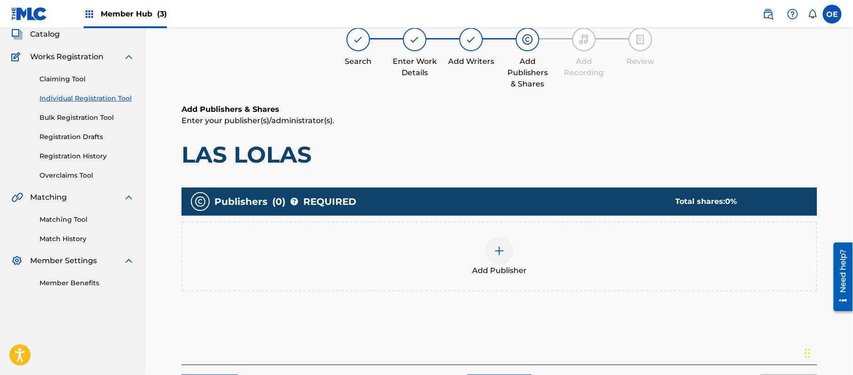
scroll to position [42, 0]
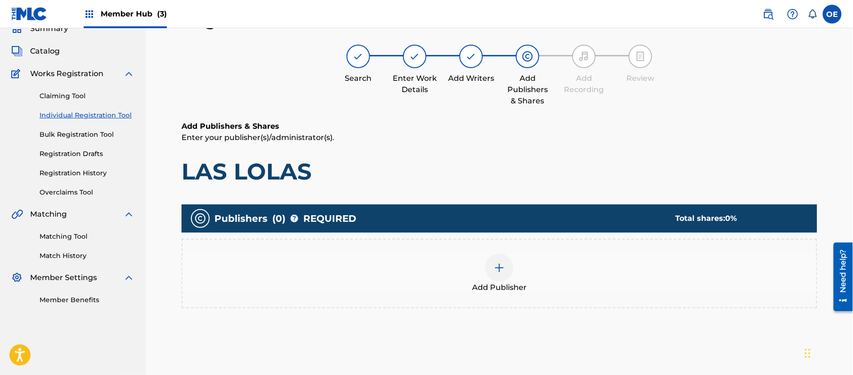
click at [493, 256] on div at bounding box center [499, 268] width 28 height 28
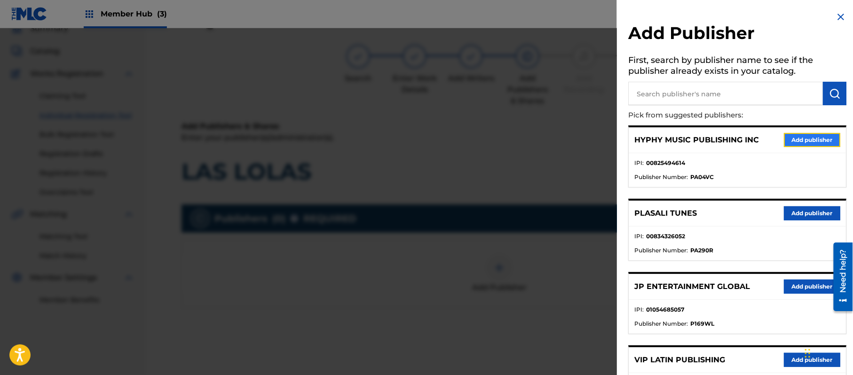
click at [803, 136] on button "Add publisher" at bounding box center [812, 140] width 56 height 14
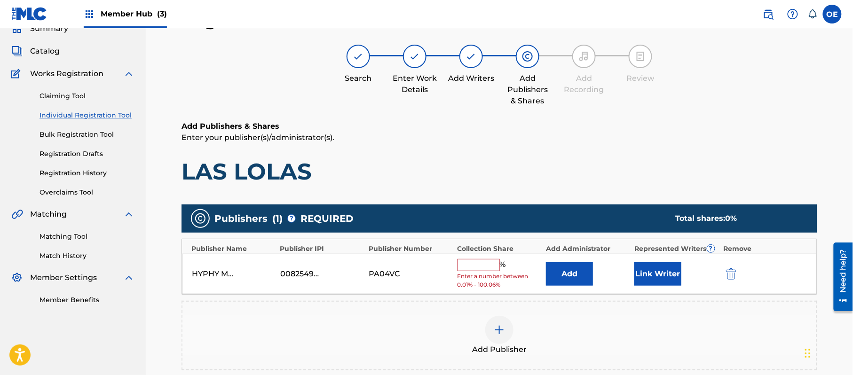
click at [472, 259] on input "text" at bounding box center [478, 265] width 42 height 12
type input "100"
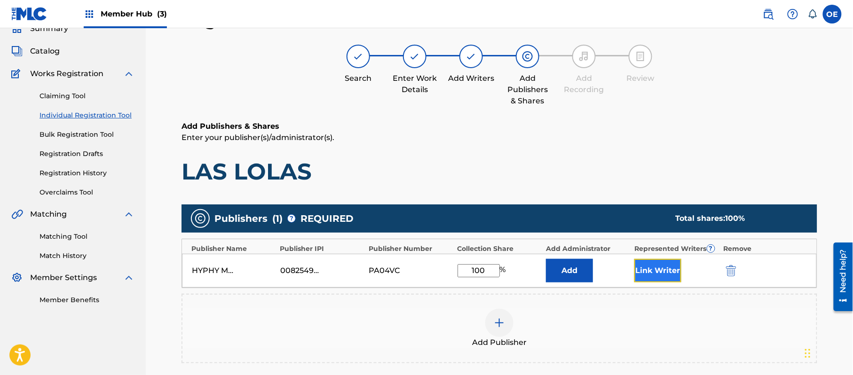
click at [643, 273] on button "Link Writer" at bounding box center [657, 271] width 47 height 24
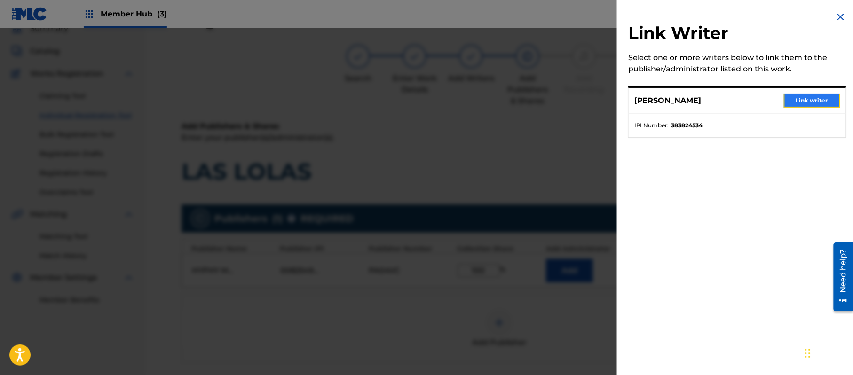
click at [803, 99] on button "Link writer" at bounding box center [812, 101] width 56 height 14
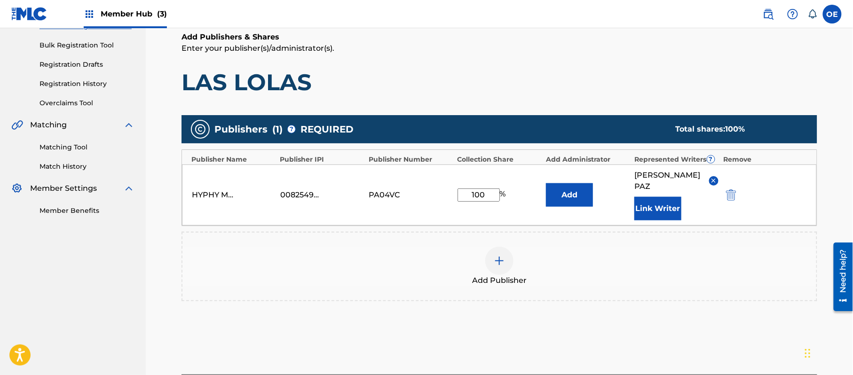
scroll to position [198, 0]
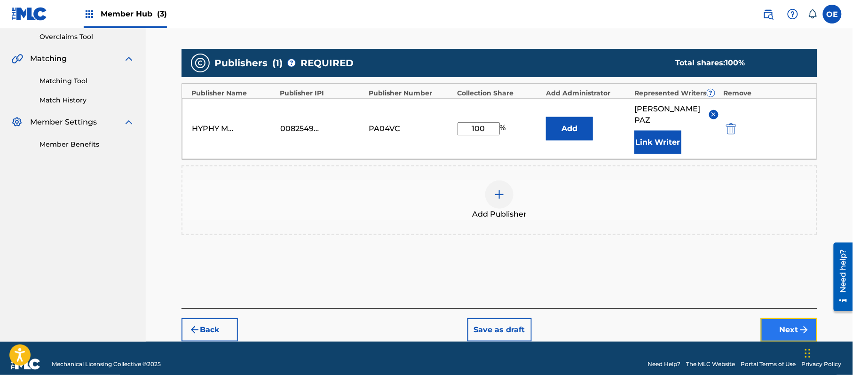
click at [785, 318] on button "Next" at bounding box center [789, 330] width 56 height 24
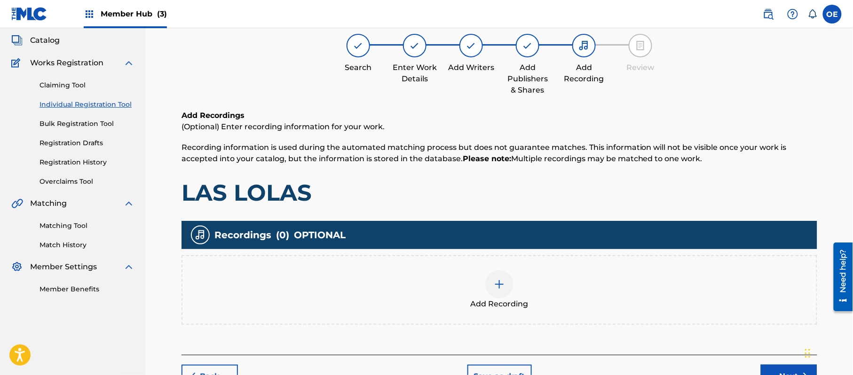
scroll to position [42, 0]
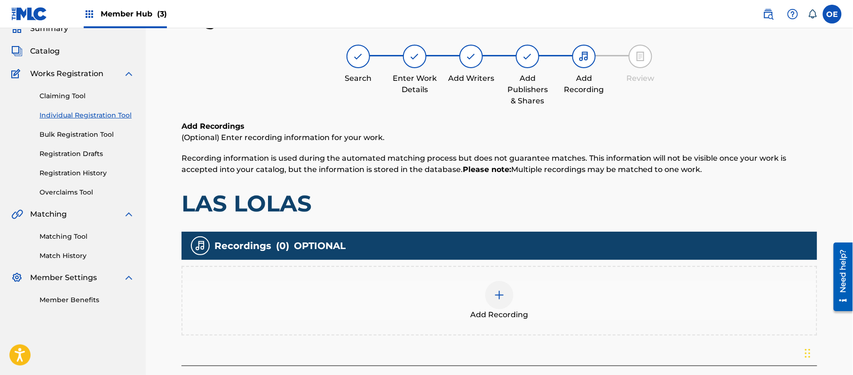
click at [443, 298] on div "Add Recording" at bounding box center [499, 300] width 634 height 39
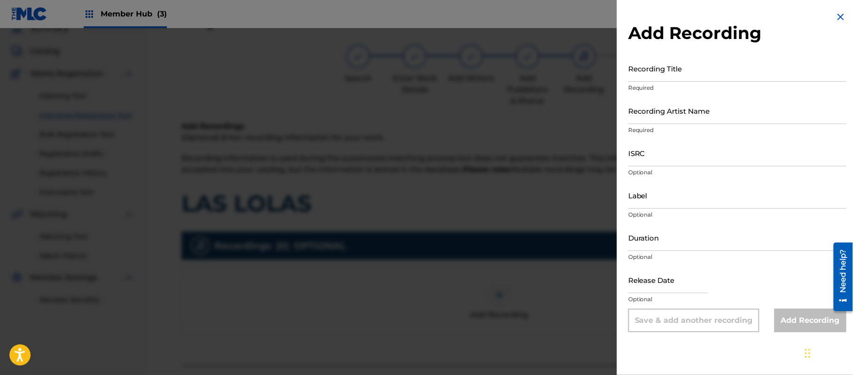
click at [840, 17] on img at bounding box center [840, 16] width 11 height 11
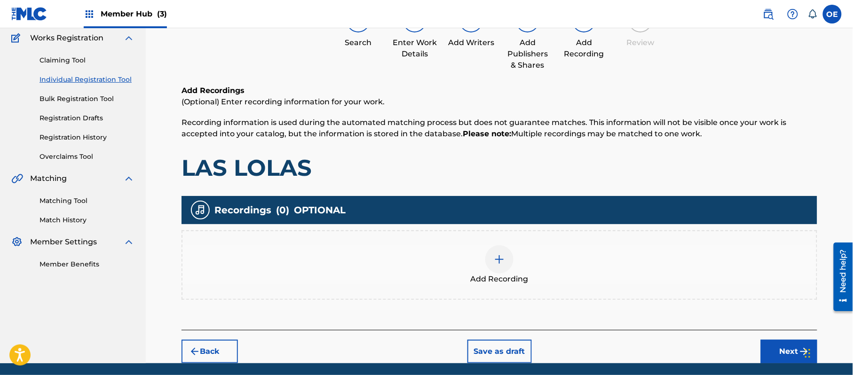
scroll to position [110, 0]
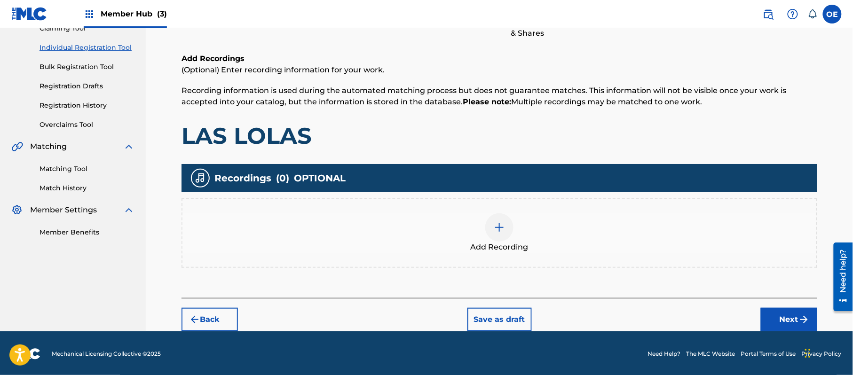
click at [793, 305] on div "Back Save as draft Next" at bounding box center [499, 314] width 636 height 33
click at [789, 311] on button "Next" at bounding box center [789, 320] width 56 height 24
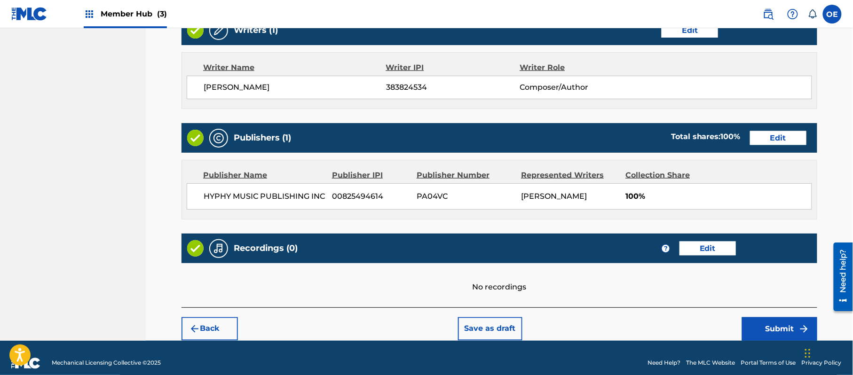
scroll to position [390, 0]
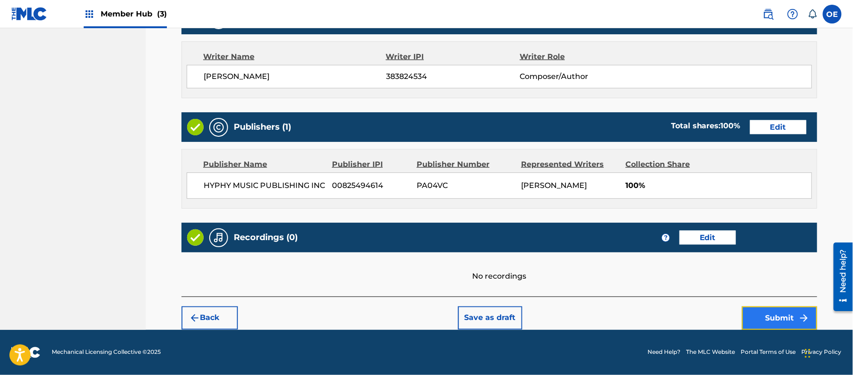
click at [760, 306] on button "Submit" at bounding box center [779, 318] width 75 height 24
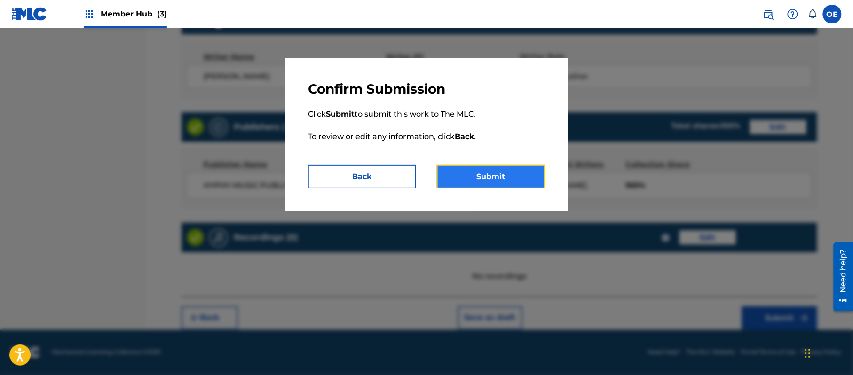
click at [510, 179] on button "Submit" at bounding box center [491, 177] width 108 height 24
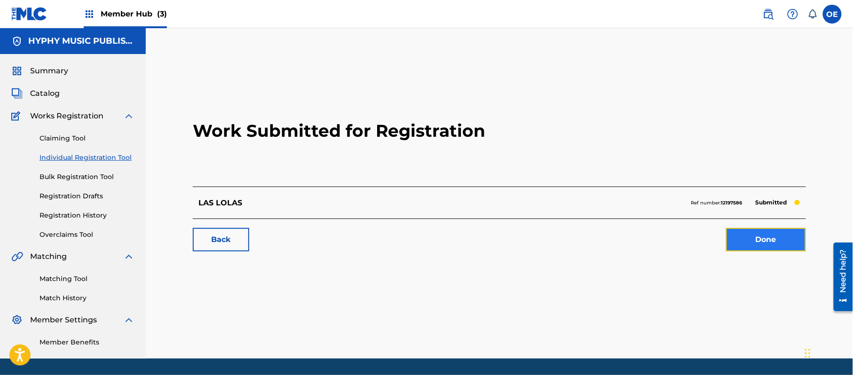
click at [741, 228] on link "Done" at bounding box center [766, 240] width 80 height 24
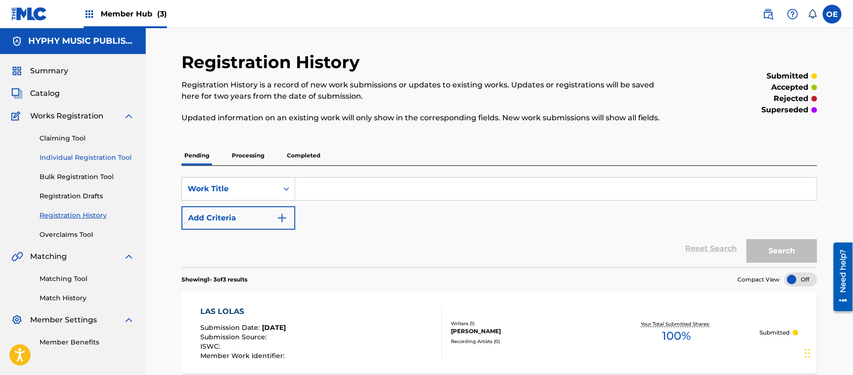
click at [105, 157] on link "Individual Registration Tool" at bounding box center [86, 158] width 95 height 10
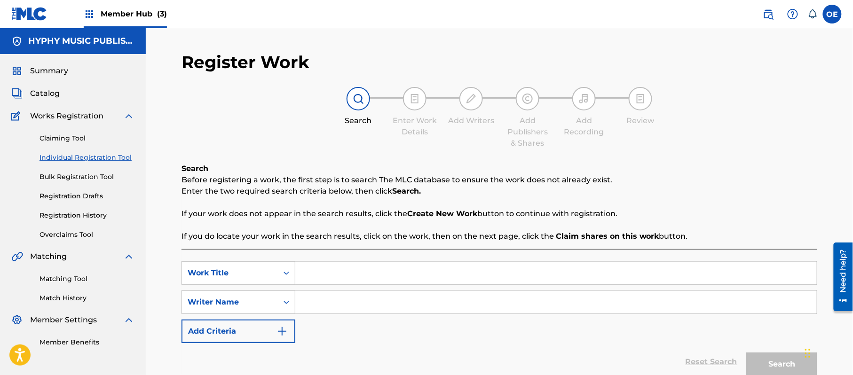
paste input "[PERSON_NAME]"
type input "[PERSON_NAME]"
paste input "[PERSON_NAME]"
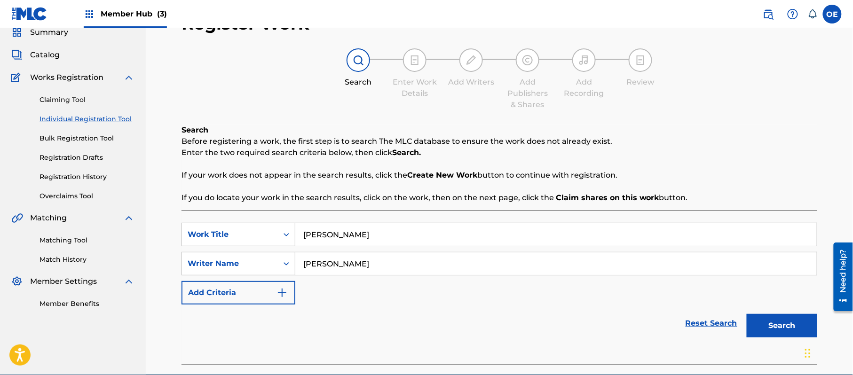
scroll to position [83, 0]
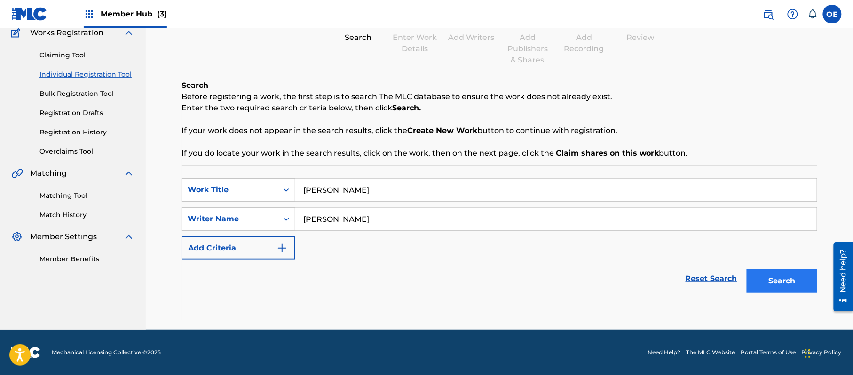
type input "[PERSON_NAME]"
click at [781, 285] on button "Search" at bounding box center [781, 281] width 71 height 24
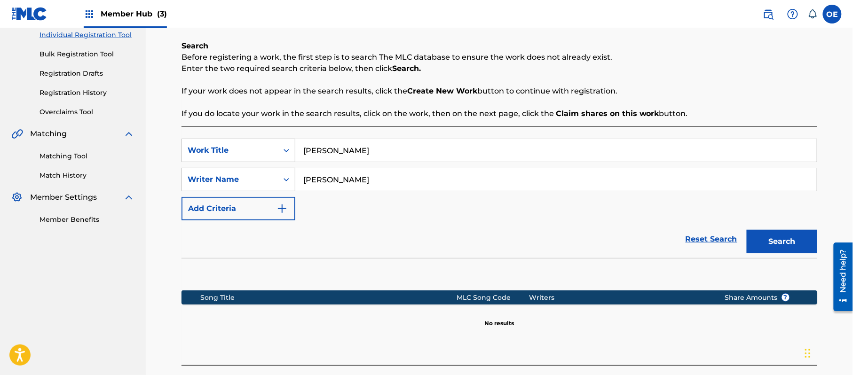
scroll to position [192, 0]
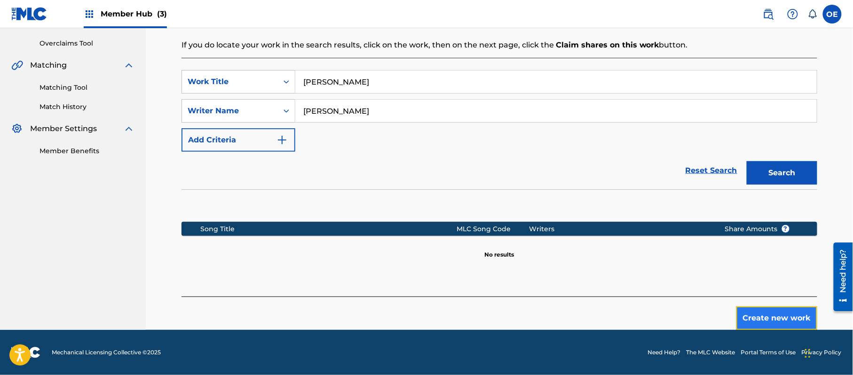
click at [790, 313] on button "Create new work" at bounding box center [776, 318] width 81 height 24
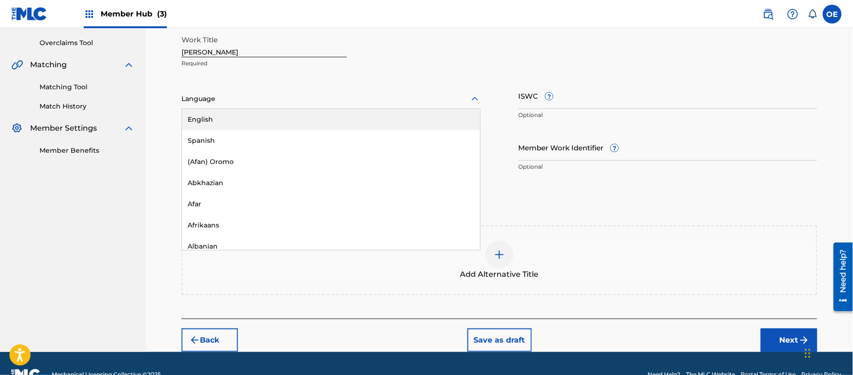
click at [212, 101] on div at bounding box center [330, 99] width 299 height 12
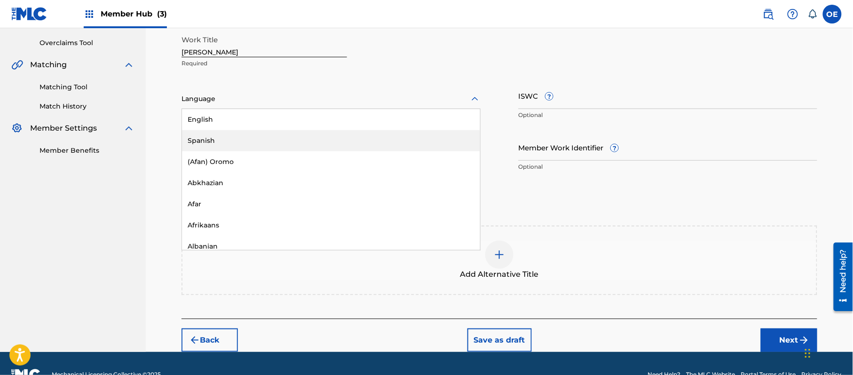
click at [212, 145] on div "Spanish" at bounding box center [331, 140] width 298 height 21
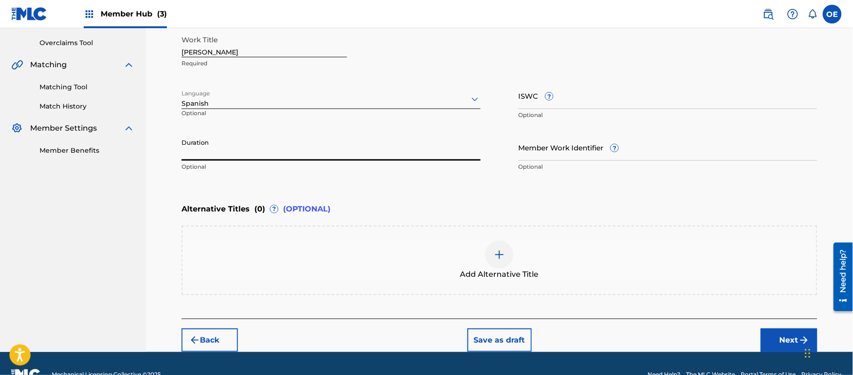
click at [307, 137] on input "Duration" at bounding box center [330, 147] width 299 height 27
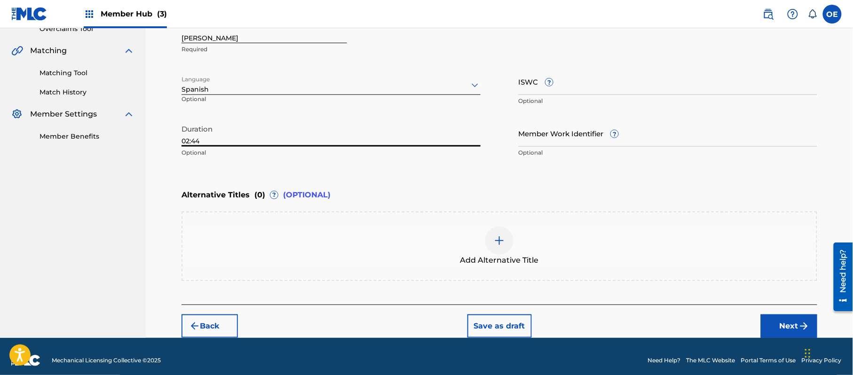
scroll to position [213, 0]
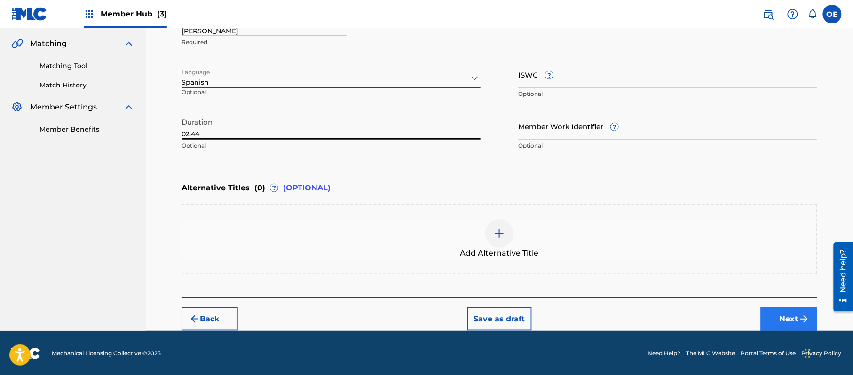
type input "02:44"
click at [779, 316] on button "Next" at bounding box center [789, 319] width 56 height 24
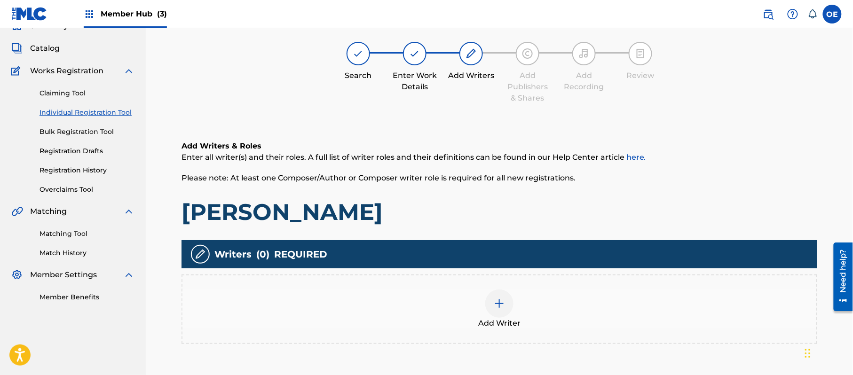
scroll to position [42, 0]
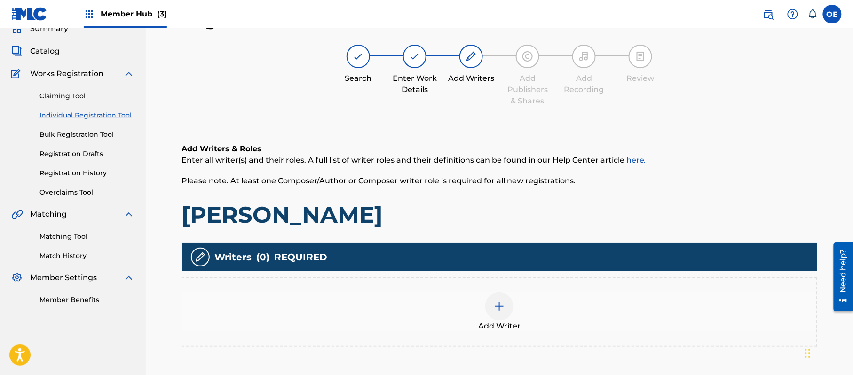
click at [461, 319] on div "Add Writer" at bounding box center [499, 311] width 634 height 39
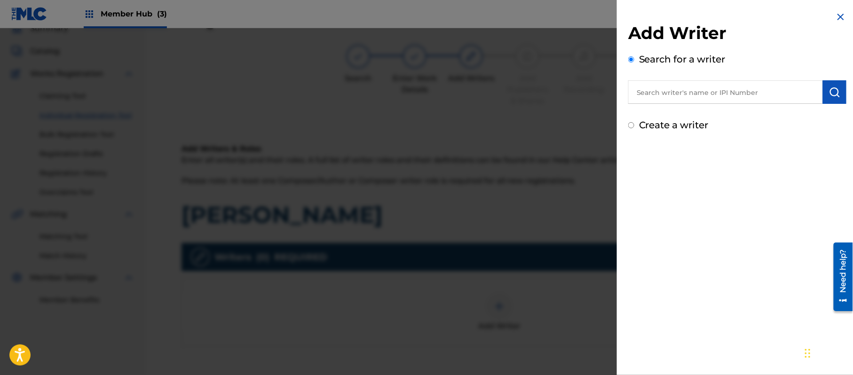
paste input "[PERSON_NAME]"
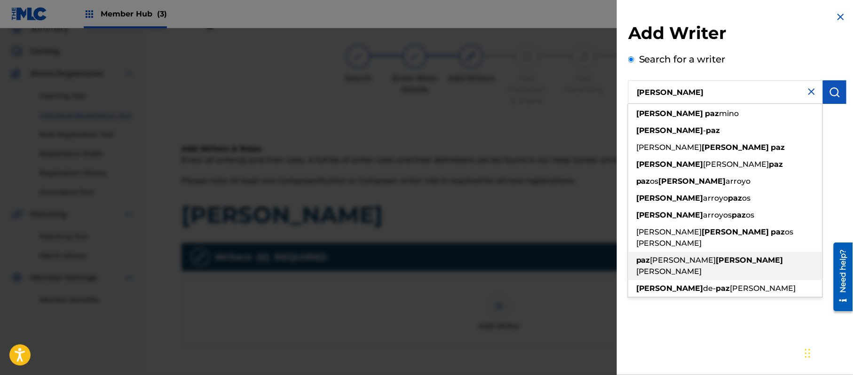
type input "[PERSON_NAME]"
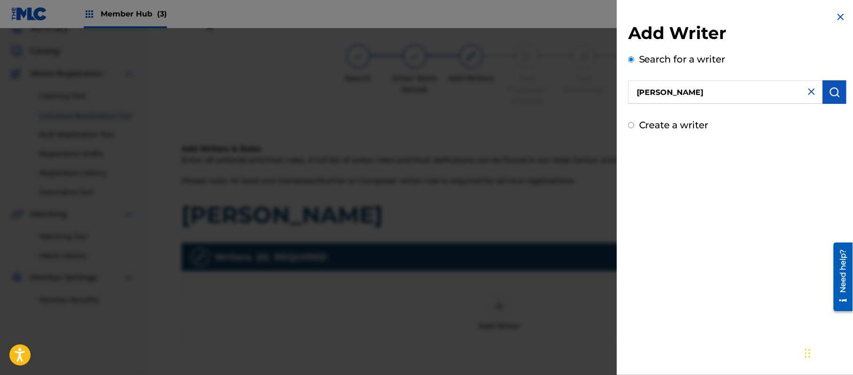
click at [717, 283] on div "Add Writer Search for a writer [PERSON_NAME] Create a writer" at bounding box center [737, 187] width 241 height 375
click at [682, 122] on label "Create a writer" at bounding box center [674, 124] width 70 height 11
radio input "true"
click at [634, 122] on input "Create a writer" at bounding box center [631, 125] width 6 height 6
radio input "false"
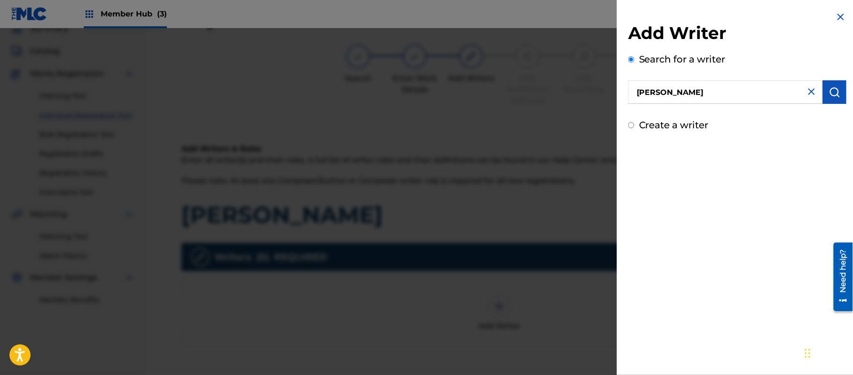
radio input "true"
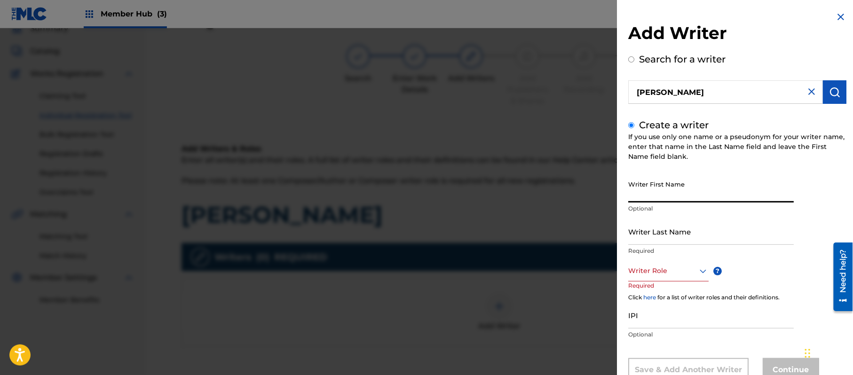
paste input "[PERSON_NAME]"
type input "[PERSON_NAME]"
paste input "[PERSON_NAME]"
type input "[PERSON_NAME]"
drag, startPoint x: 682, startPoint y: 201, endPoint x: 651, endPoint y: 209, distance: 31.0
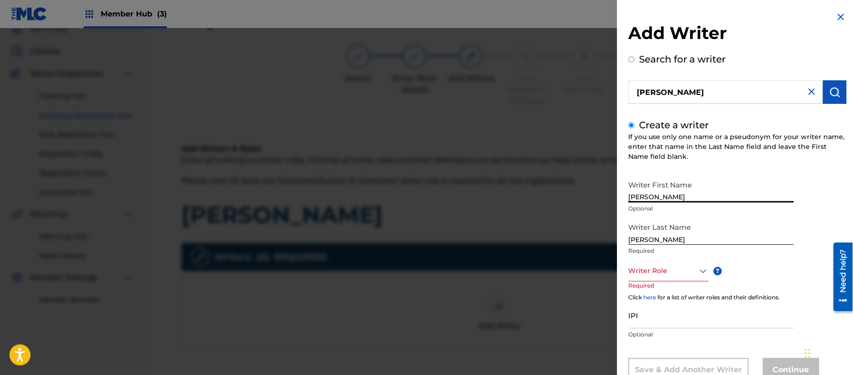
click at [651, 209] on div "Writer First Name [PERSON_NAME] Optional" at bounding box center [710, 197] width 165 height 42
type input "[PERSON_NAME]"
drag, startPoint x: 654, startPoint y: 240, endPoint x: 623, endPoint y: 259, distance: 36.3
click at [628, 266] on div "Writer First Name [PERSON_NAME] Optional Writer Last Name [PERSON_NAME] Require…" at bounding box center [737, 279] width 218 height 206
type input "PAZ"
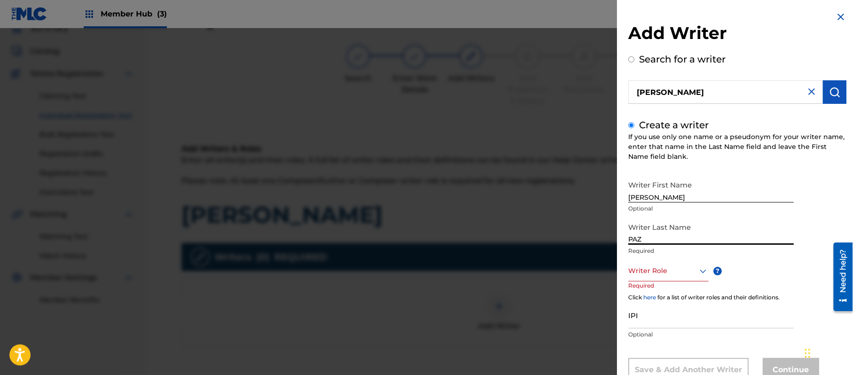
click at [647, 247] on p "Required" at bounding box center [710, 251] width 165 height 8
click at [650, 263] on div "Writer Role" at bounding box center [668, 270] width 80 height 21
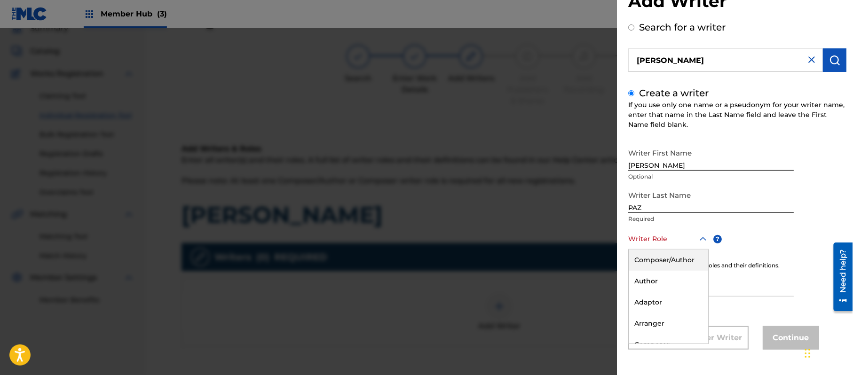
click at [650, 263] on div "Composer/Author" at bounding box center [667, 260] width 79 height 21
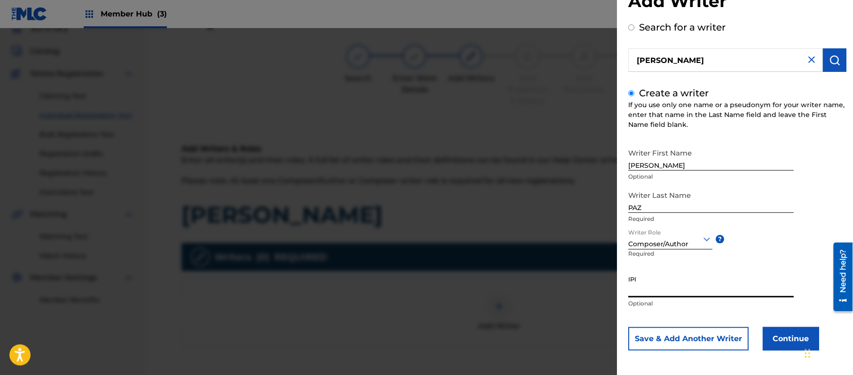
paste input "383824534"
type input "383824534"
click at [766, 335] on button "Continue" at bounding box center [790, 339] width 56 height 24
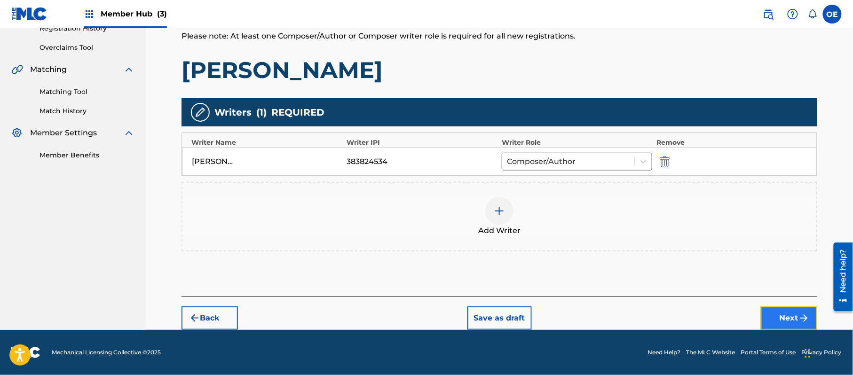
click at [771, 309] on button "Next" at bounding box center [789, 318] width 56 height 24
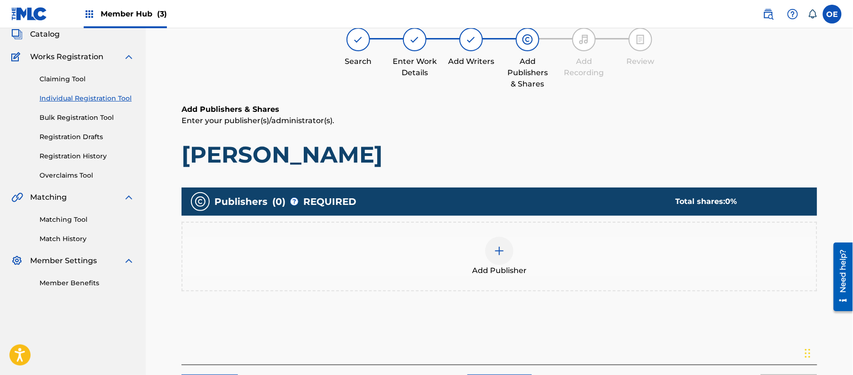
scroll to position [42, 0]
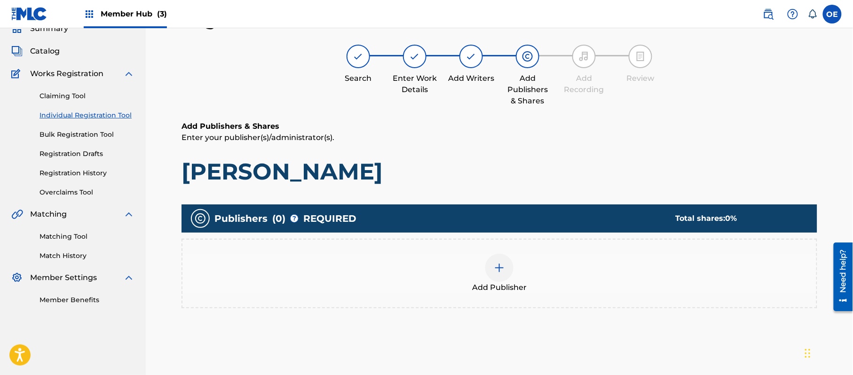
click at [489, 257] on div "Add Publisher" at bounding box center [499, 273] width 634 height 39
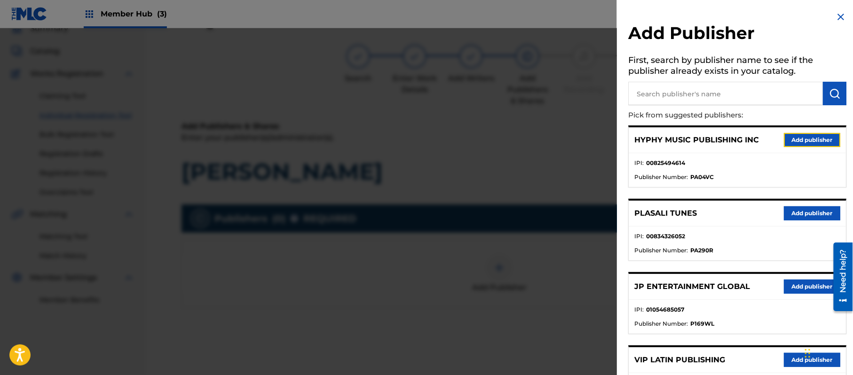
drag, startPoint x: 817, startPoint y: 140, endPoint x: 781, endPoint y: 143, distance: 36.4
click at [816, 141] on button "Add publisher" at bounding box center [812, 140] width 56 height 14
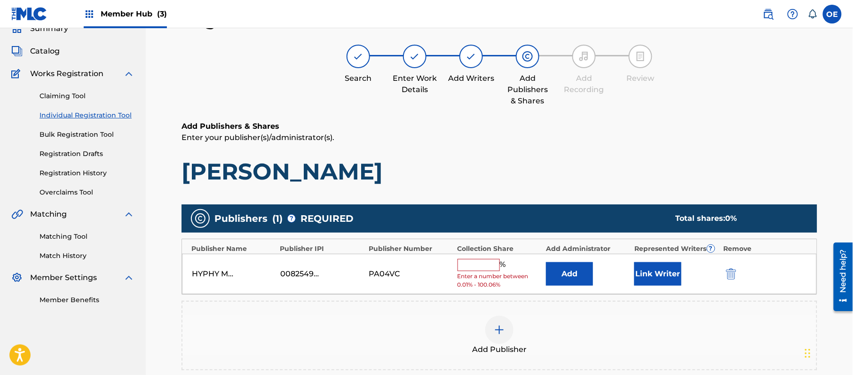
click at [476, 259] on input "text" at bounding box center [478, 265] width 42 height 12
type input "100"
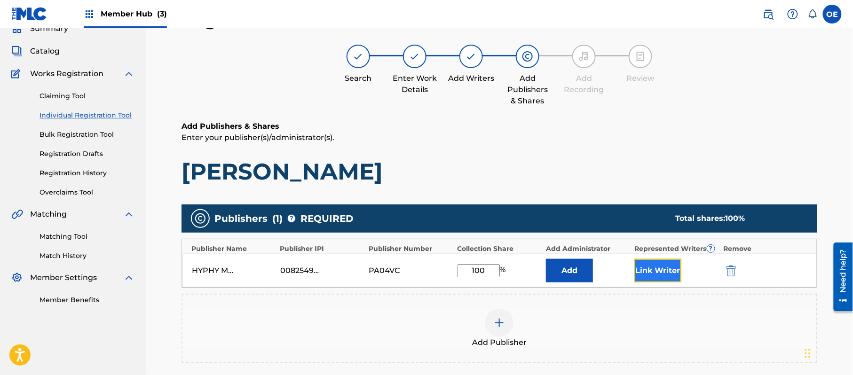
click at [640, 275] on button "Link Writer" at bounding box center [657, 271] width 47 height 24
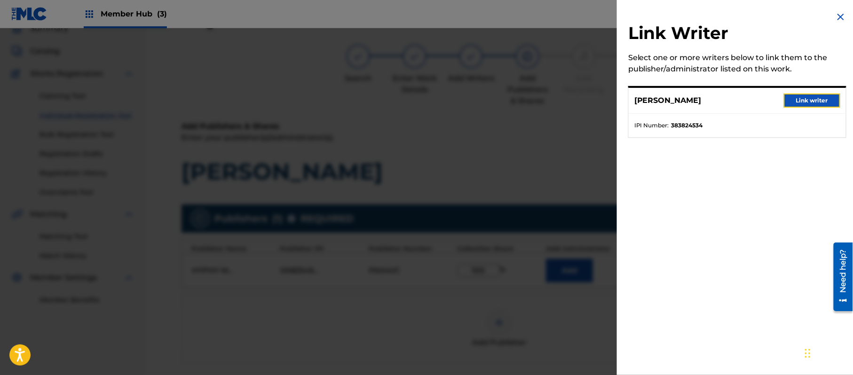
drag, startPoint x: 809, startPoint y: 100, endPoint x: 732, endPoint y: 149, distance: 91.9
click at [809, 100] on button "Link writer" at bounding box center [812, 101] width 56 height 14
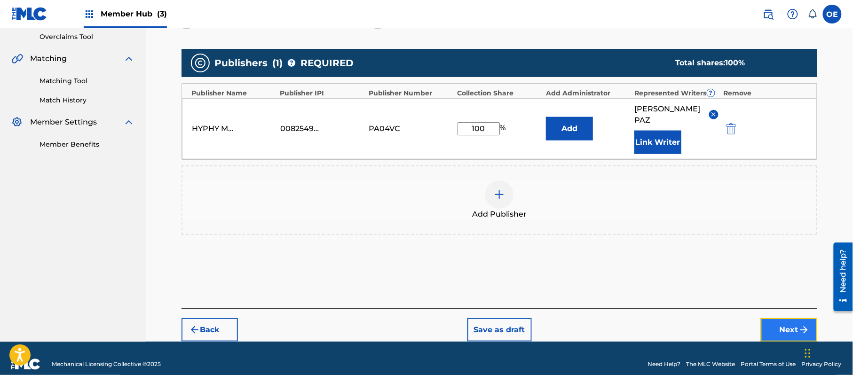
click at [780, 318] on button "Next" at bounding box center [789, 330] width 56 height 24
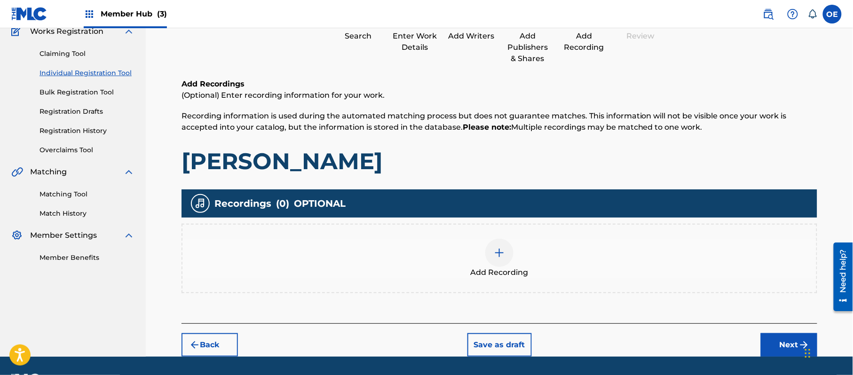
scroll to position [110, 0]
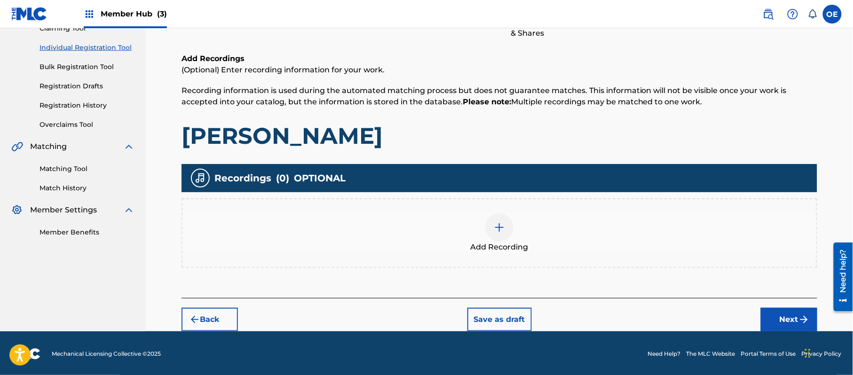
click at [495, 250] on span "Add Recording" at bounding box center [500, 247] width 58 height 11
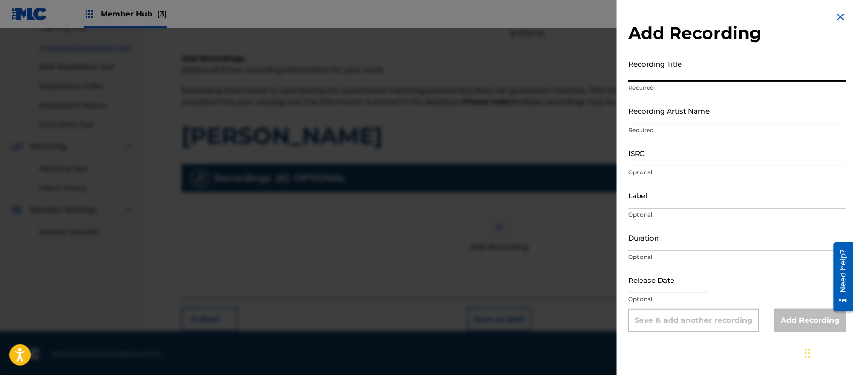
paste input "[PERSON_NAME]"
type input "[PERSON_NAME]"
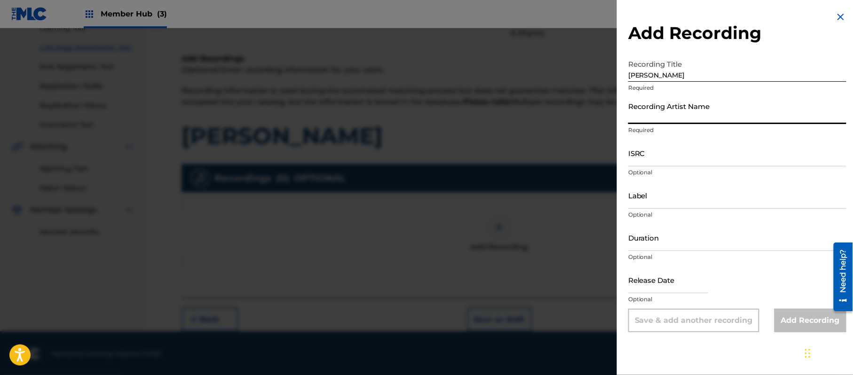
paste input "[PERSON_NAME]"
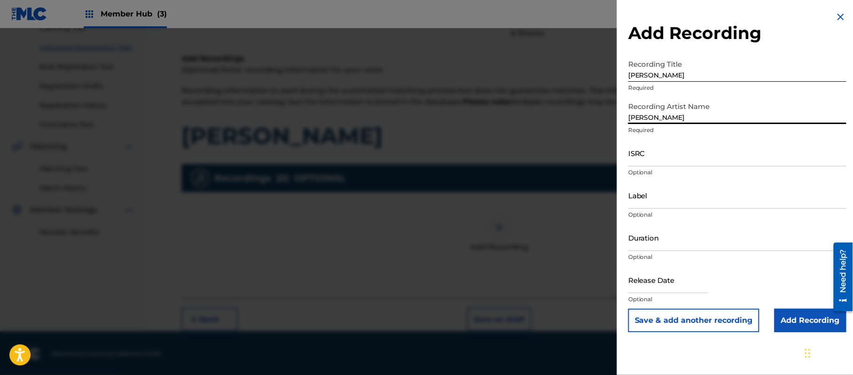
type input "[PERSON_NAME]"
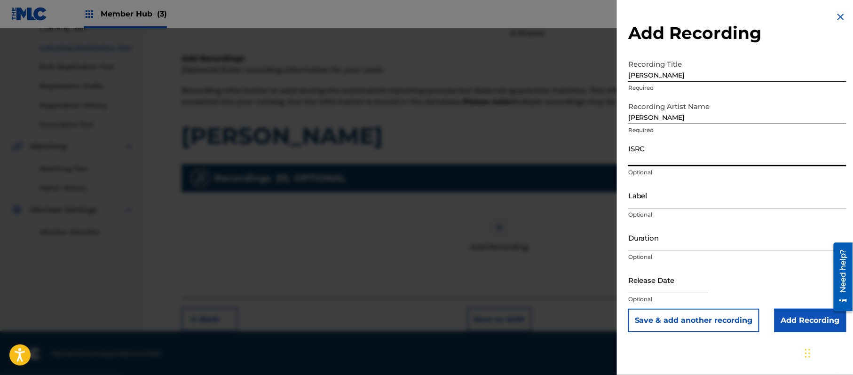
paste input "CA5KR1810898"
type input "CA5KR1810898"
paste input "3 Amigos Intertainment"
type input "3 Amigos Intertainment"
click at [692, 230] on input "Duration" at bounding box center [737, 237] width 218 height 27
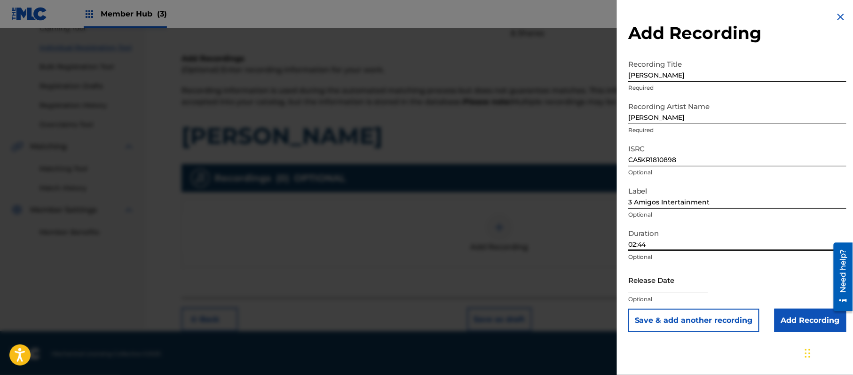
type input "02:44"
click at [654, 261] on div "Duration 02:44 Optional" at bounding box center [737, 245] width 218 height 42
drag, startPoint x: 655, startPoint y: 271, endPoint x: 688, endPoint y: 292, distance: 38.9
click at [655, 271] on input "text" at bounding box center [668, 280] width 80 height 27
select select "8"
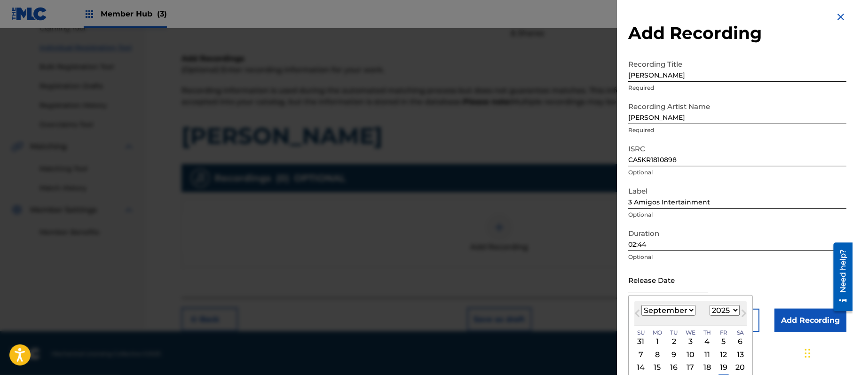
drag, startPoint x: 729, startPoint y: 313, endPoint x: 727, endPoint y: 306, distance: 7.8
click at [729, 313] on select "1899 1900 1901 1902 1903 1904 1905 1906 1907 1908 1909 1910 1911 1912 1913 1914…" at bounding box center [724, 310] width 30 height 11
select select "2018"
click at [711, 305] on select "1899 1900 1901 1902 1903 1904 1905 1906 1907 1908 1909 1910 1911 1912 1913 1914…" at bounding box center [724, 310] width 30 height 11
click at [671, 311] on select "January February March April May June July August September October November De…" at bounding box center [668, 310] width 54 height 11
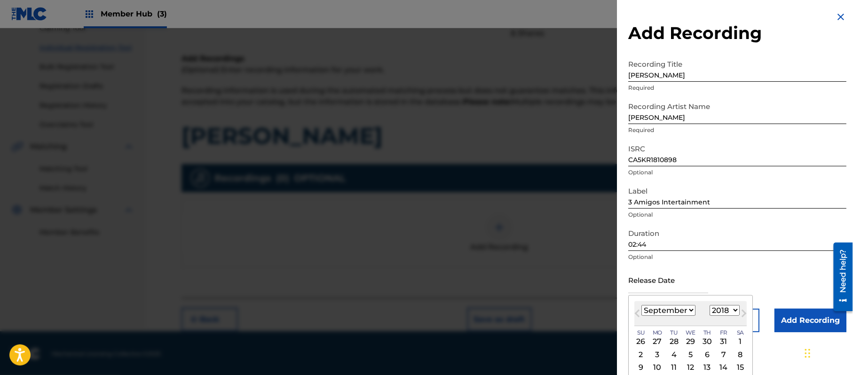
select select "4"
click at [642, 305] on select "January February March April May June July August September October November De…" at bounding box center [668, 310] width 54 height 11
click at [727, 353] on div "11" at bounding box center [723, 354] width 11 height 11
type input "[DATE]"
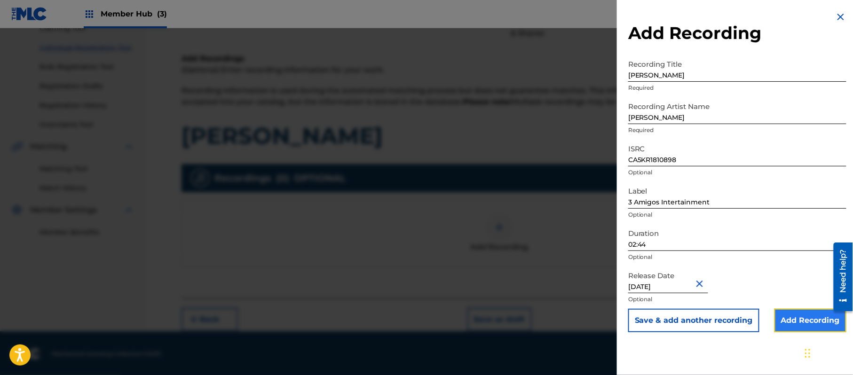
click at [801, 318] on input "Add Recording" at bounding box center [810, 321] width 72 height 24
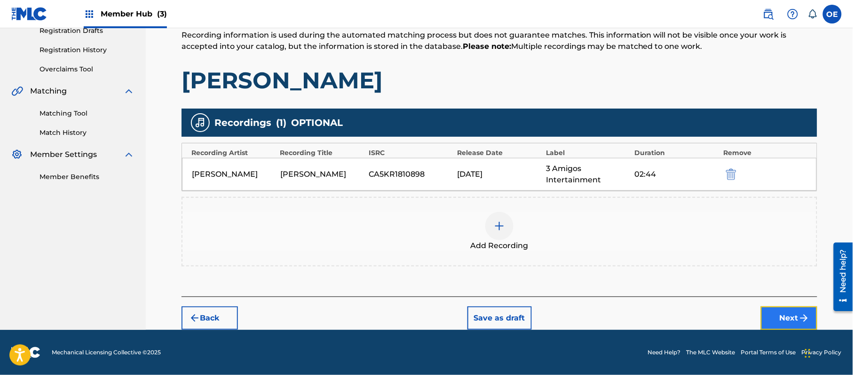
click at [771, 311] on button "Next" at bounding box center [789, 318] width 56 height 24
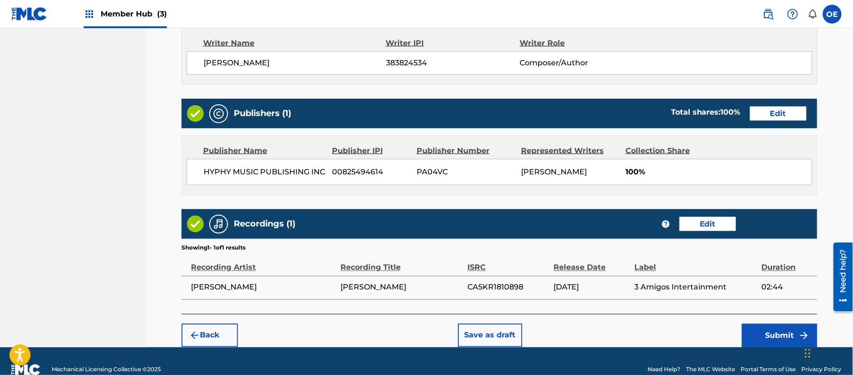
scroll to position [420, 0]
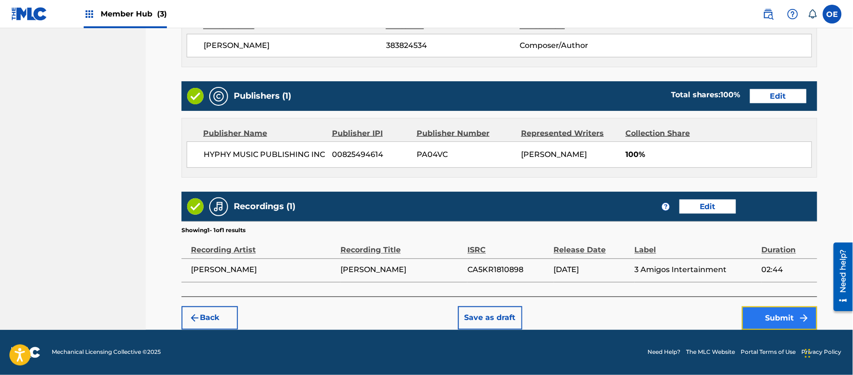
click at [749, 319] on button "Submit" at bounding box center [779, 318] width 75 height 24
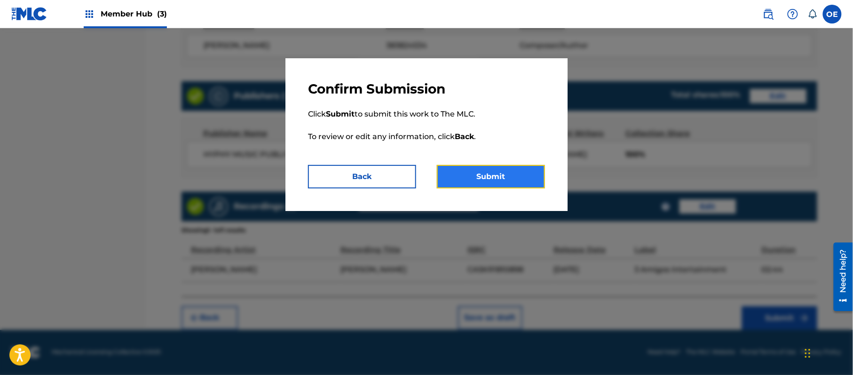
click at [485, 180] on button "Submit" at bounding box center [491, 177] width 108 height 24
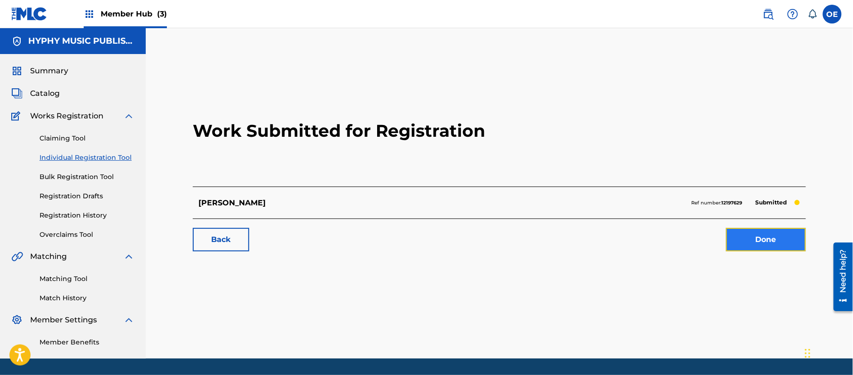
click at [769, 230] on link "Done" at bounding box center [766, 240] width 80 height 24
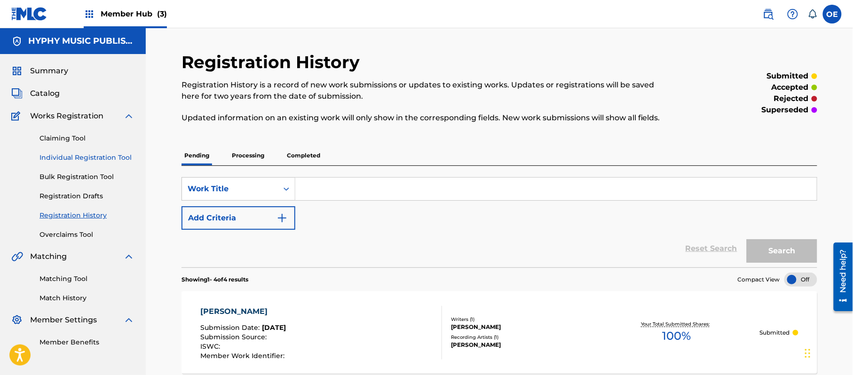
drag, startPoint x: 108, startPoint y: 154, endPoint x: 110, endPoint y: 160, distance: 6.1
click at [108, 155] on link "Individual Registration Tool" at bounding box center [86, 158] width 95 height 10
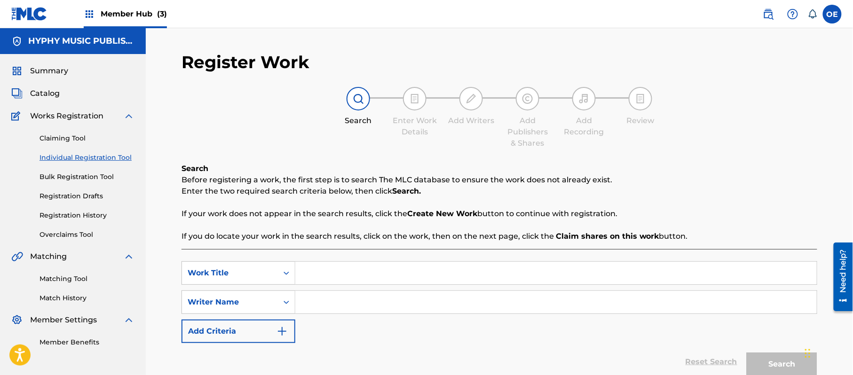
paste input "LO QUE ME HICISTE"
type input "LO QUE ME HICISTE"
drag, startPoint x: 528, startPoint y: 44, endPoint x: 528, endPoint y: 39, distance: 5.6
drag, startPoint x: 528, startPoint y: 39, endPoint x: 358, endPoint y: 303, distance: 314.6
paste input "[PERSON_NAME]"
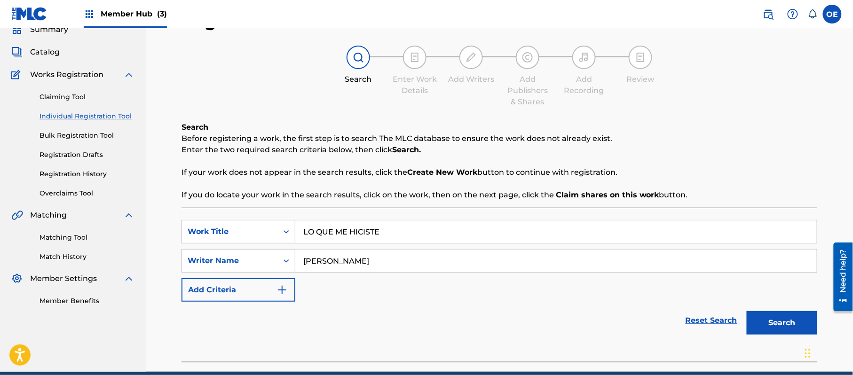
scroll to position [83, 0]
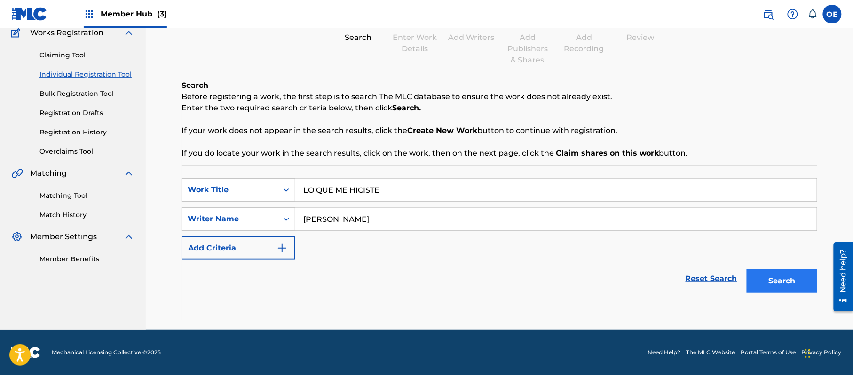
type input "[PERSON_NAME]"
click at [765, 275] on button "Search" at bounding box center [781, 281] width 71 height 24
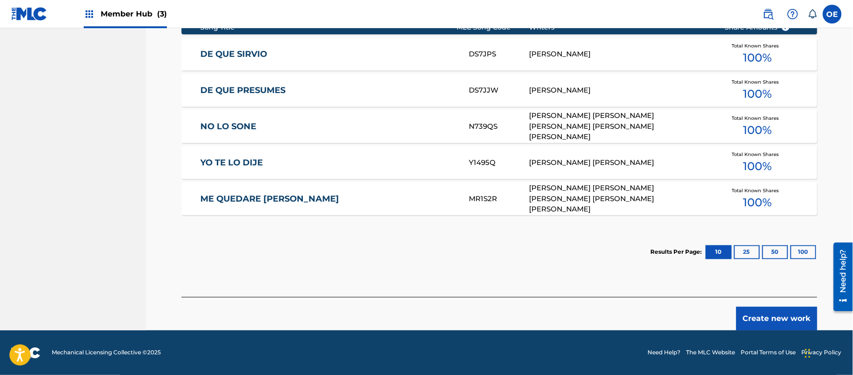
scroll to position [402, 0]
click at [766, 314] on button "Create new work" at bounding box center [776, 318] width 81 height 24
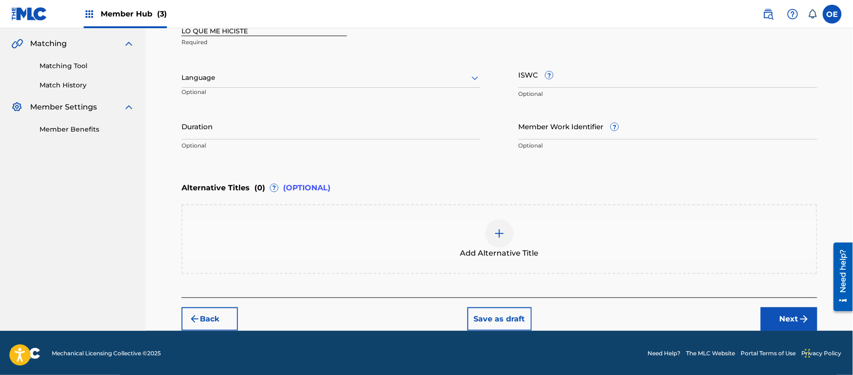
click at [245, 73] on div at bounding box center [330, 78] width 299 height 12
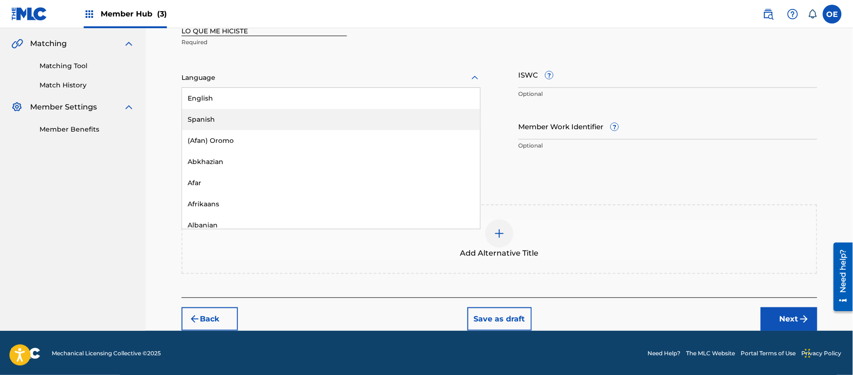
click at [233, 113] on div "Spanish" at bounding box center [331, 119] width 298 height 21
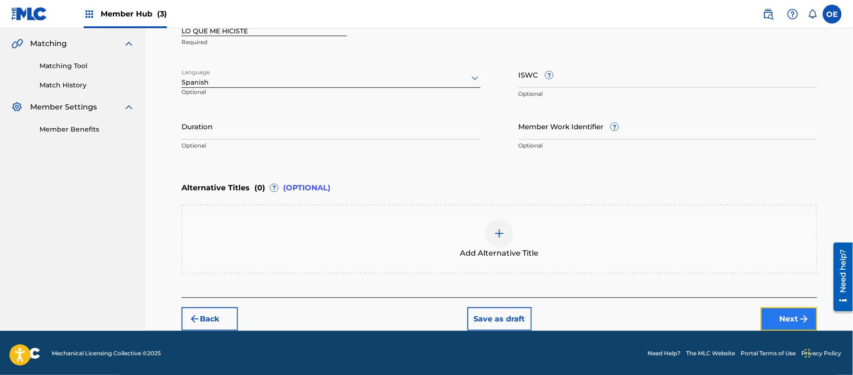
click at [778, 315] on button "Next" at bounding box center [789, 319] width 56 height 24
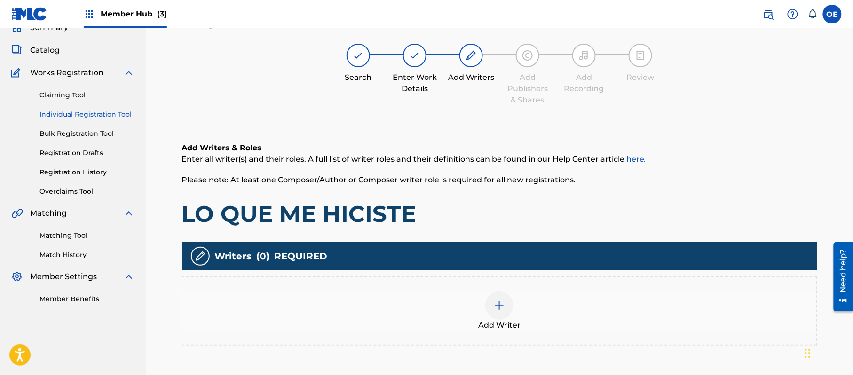
scroll to position [42, 0]
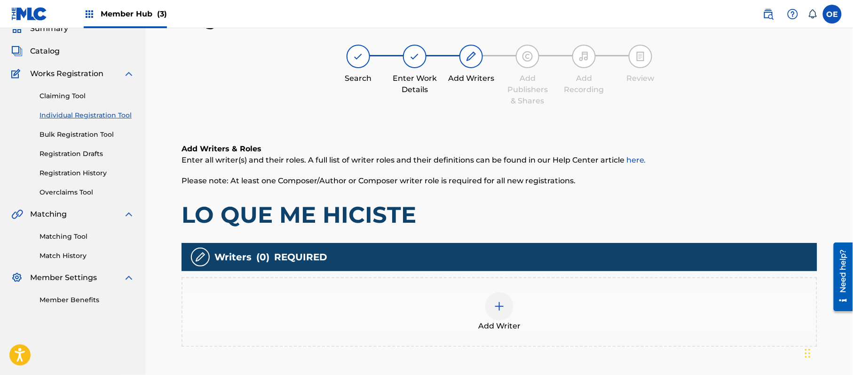
click at [557, 298] on div "Add Writer" at bounding box center [499, 311] width 634 height 39
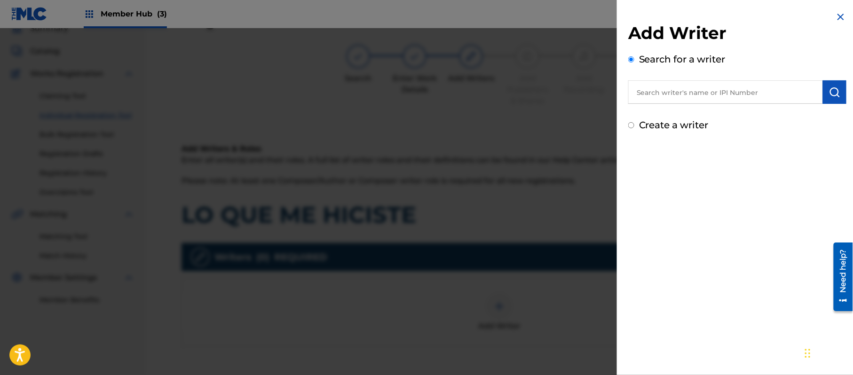
click at [666, 125] on label "Create a writer" at bounding box center [674, 124] width 70 height 11
radio input "true"
click at [634, 125] on input "Create a writer" at bounding box center [631, 125] width 6 height 6
radio input "false"
radio input "true"
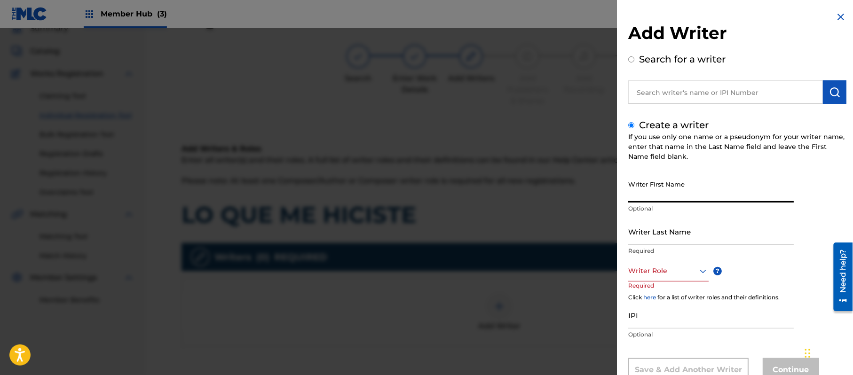
paste input "[PERSON_NAME]"
type input "[PERSON_NAME]"
paste input "[PERSON_NAME]"
type input "[PERSON_NAME]"
drag, startPoint x: 673, startPoint y: 194, endPoint x: 651, endPoint y: 207, distance: 25.5
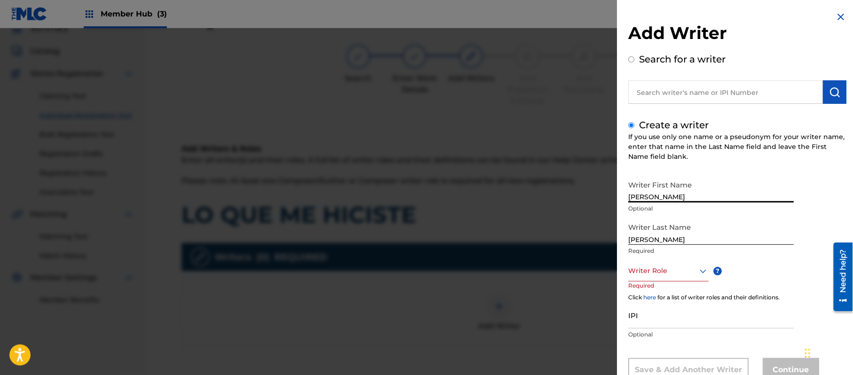
click at [651, 207] on div "Writer First Name [PERSON_NAME] Optional" at bounding box center [710, 197] width 165 height 42
type input "[PERSON_NAME]"
drag, startPoint x: 653, startPoint y: 240, endPoint x: 529, endPoint y: 246, distance: 123.8
click at [591, 247] on div "Add Writer Search for a writer Create a writer If you use only one name or a ps…" at bounding box center [426, 201] width 853 height 347
type input "PAZ"
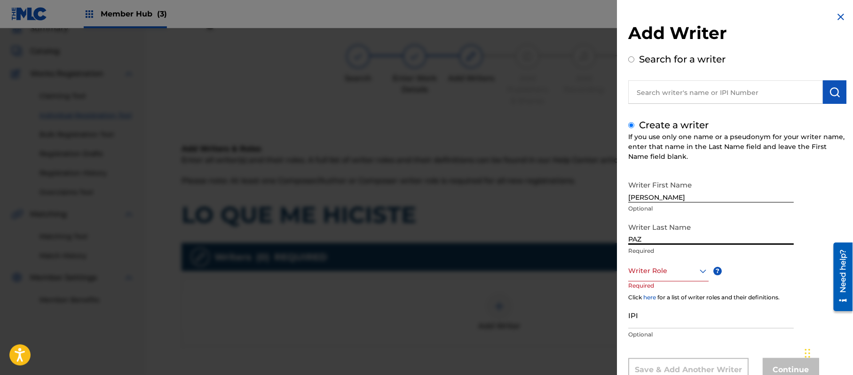
click at [647, 271] on div "Writer Role" at bounding box center [668, 270] width 80 height 21
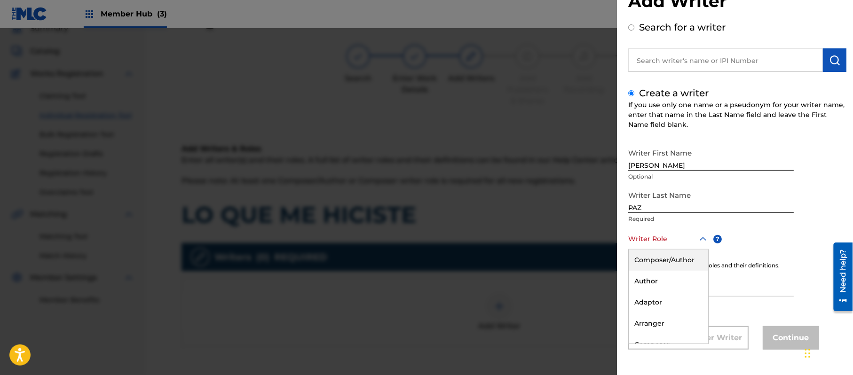
click at [650, 258] on div "Composer/Author" at bounding box center [667, 260] width 79 height 21
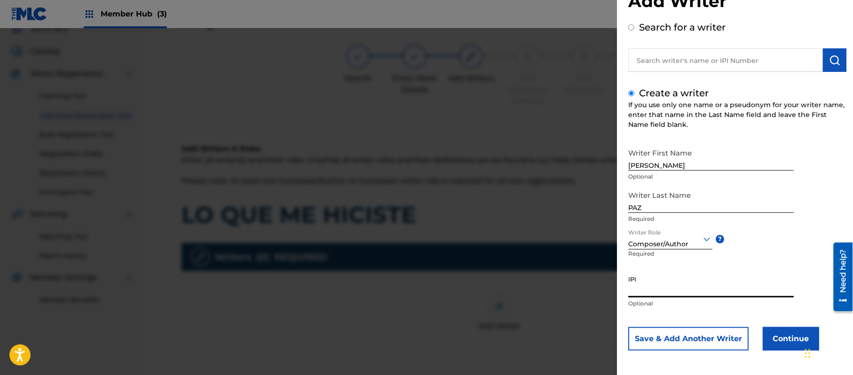
paste input "383824534"
type input "383824534"
click at [785, 331] on button "Continue" at bounding box center [790, 339] width 56 height 24
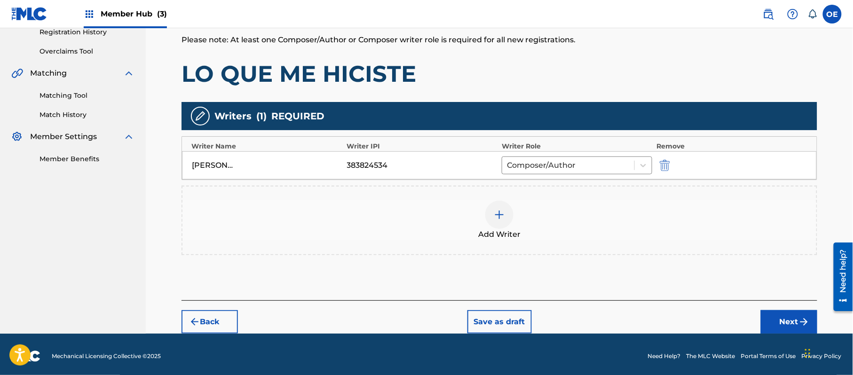
scroll to position [187, 0]
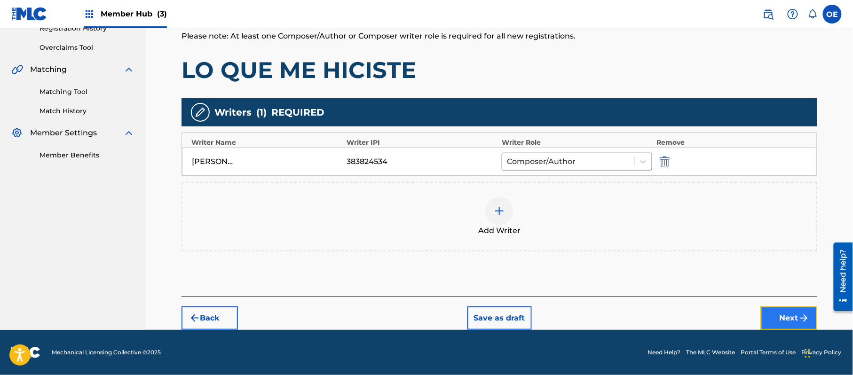
click at [774, 311] on button "Next" at bounding box center [789, 318] width 56 height 24
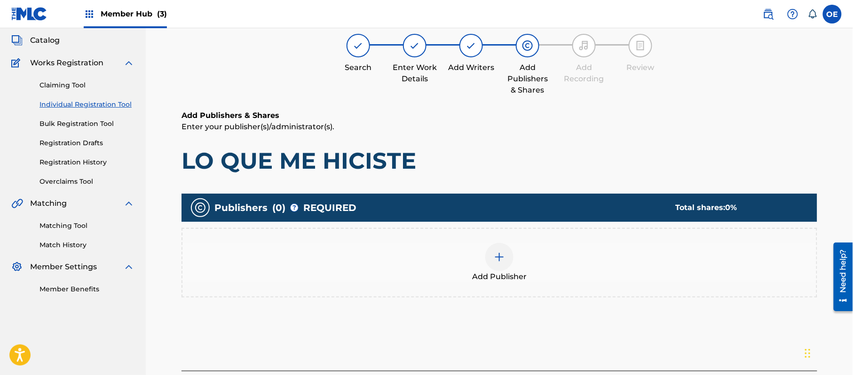
scroll to position [42, 0]
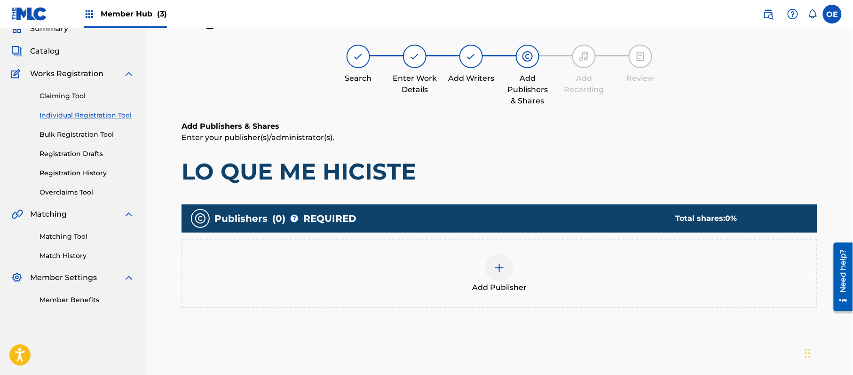
click at [519, 261] on div "Add Publisher" at bounding box center [499, 273] width 634 height 39
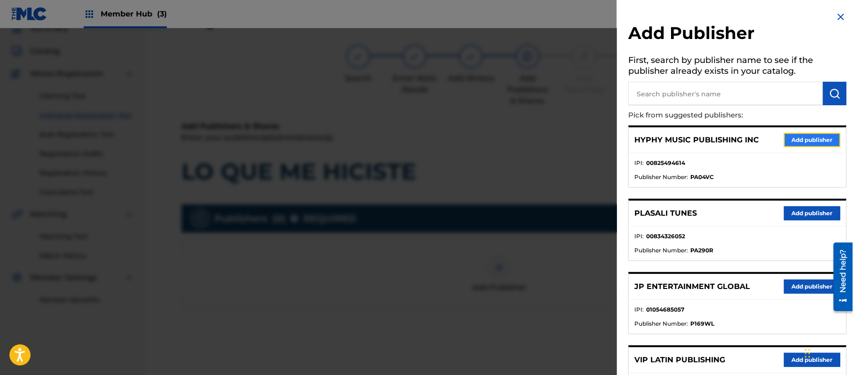
click at [814, 138] on button "Add publisher" at bounding box center [812, 140] width 56 height 14
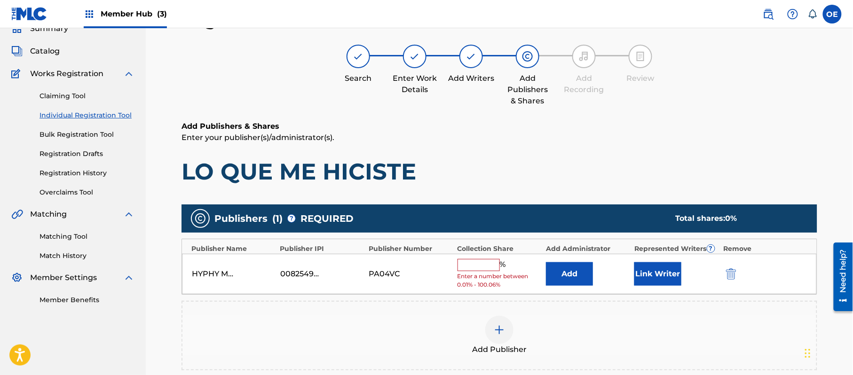
click at [489, 259] on input "text" at bounding box center [478, 265] width 42 height 12
type input "100"
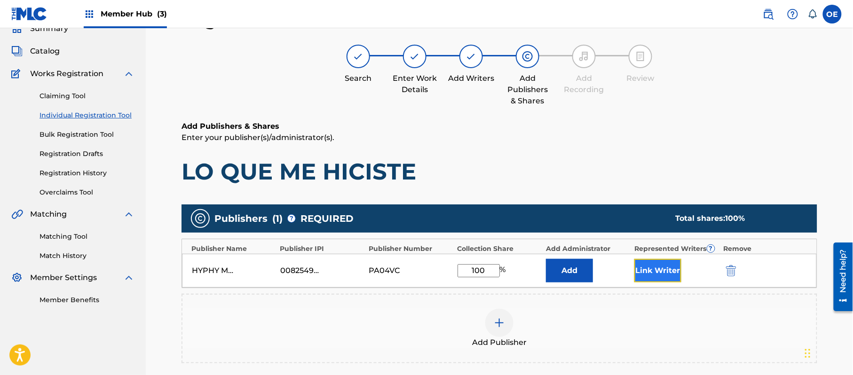
click at [651, 260] on button "Link Writer" at bounding box center [657, 271] width 47 height 24
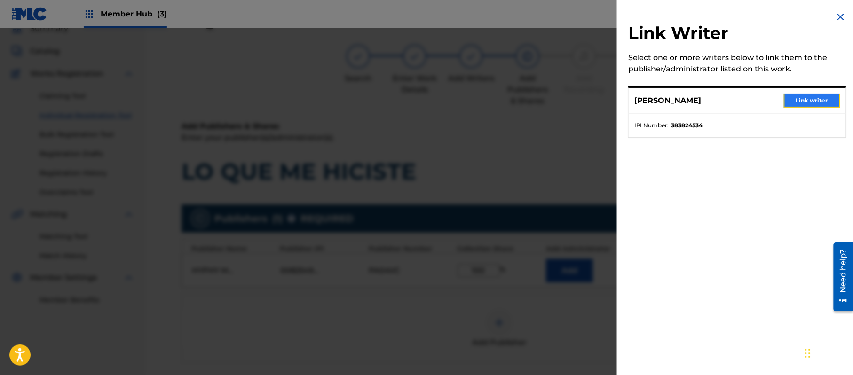
click at [793, 100] on button "Link writer" at bounding box center [812, 101] width 56 height 14
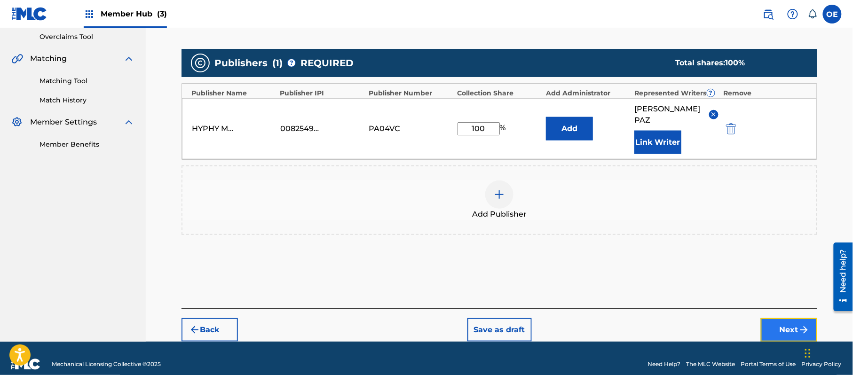
click at [790, 318] on button "Next" at bounding box center [789, 330] width 56 height 24
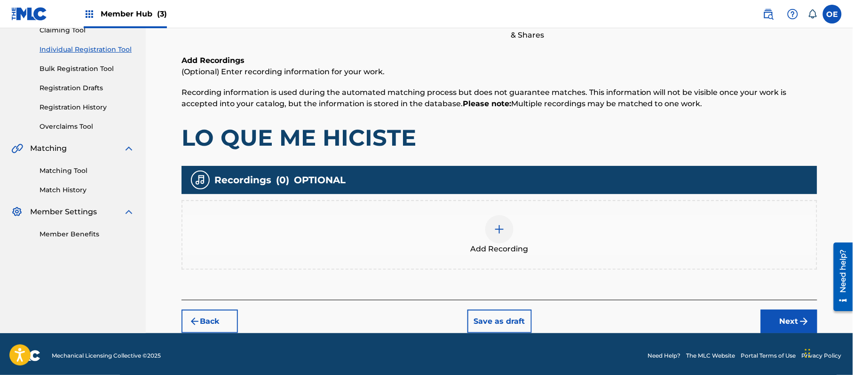
scroll to position [110, 0]
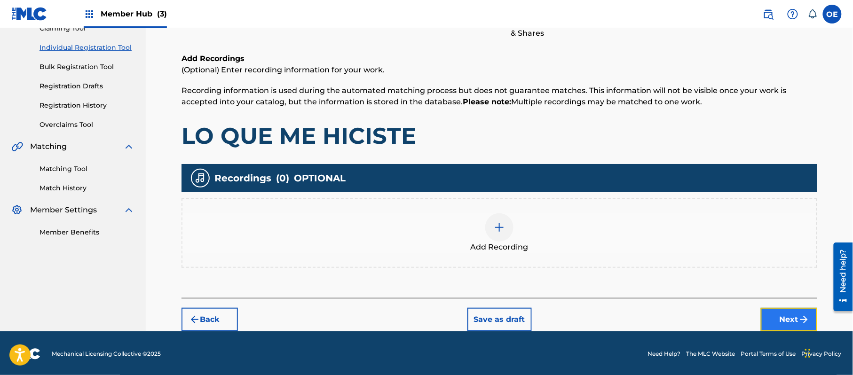
click at [774, 308] on button "Next" at bounding box center [789, 320] width 56 height 24
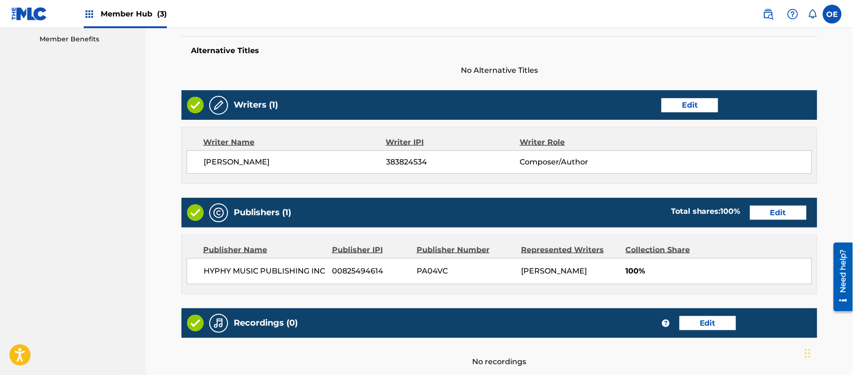
scroll to position [390, 0]
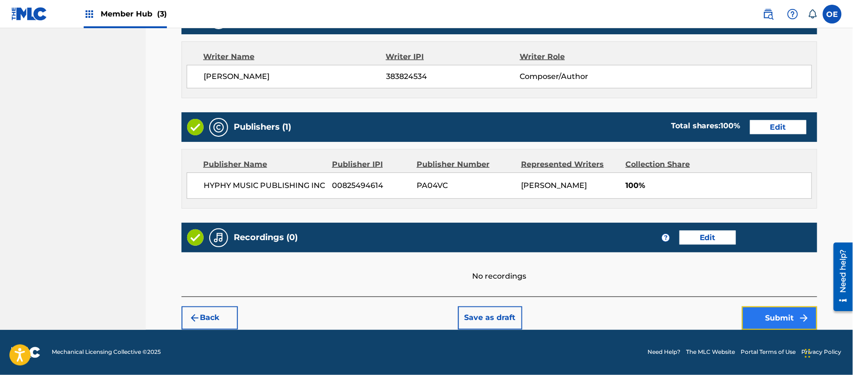
click at [798, 311] on button "Submit" at bounding box center [779, 318] width 75 height 24
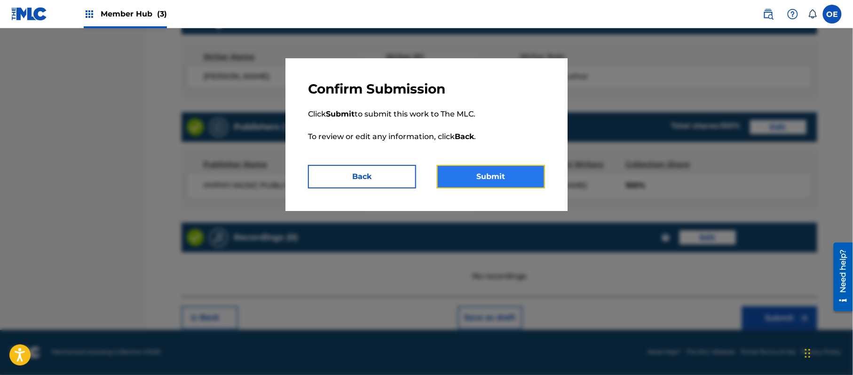
click at [526, 185] on button "Submit" at bounding box center [491, 177] width 108 height 24
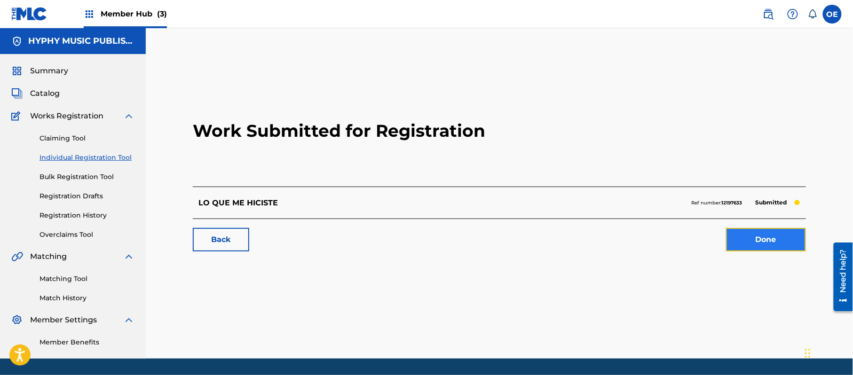
click at [777, 239] on link "Done" at bounding box center [766, 240] width 80 height 24
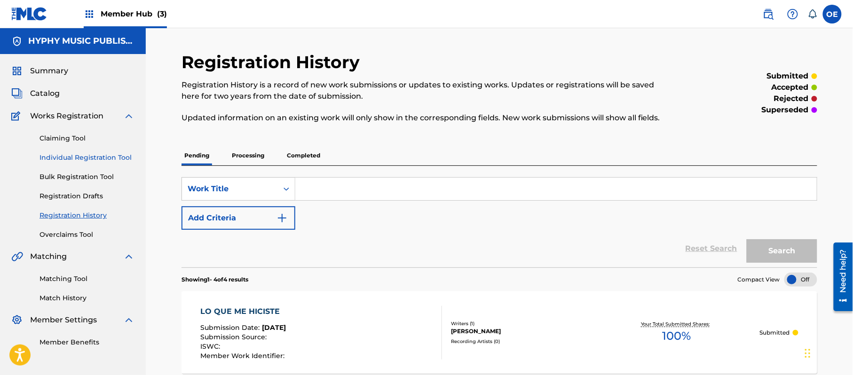
click at [104, 156] on link "Individual Registration Tool" at bounding box center [86, 158] width 95 height 10
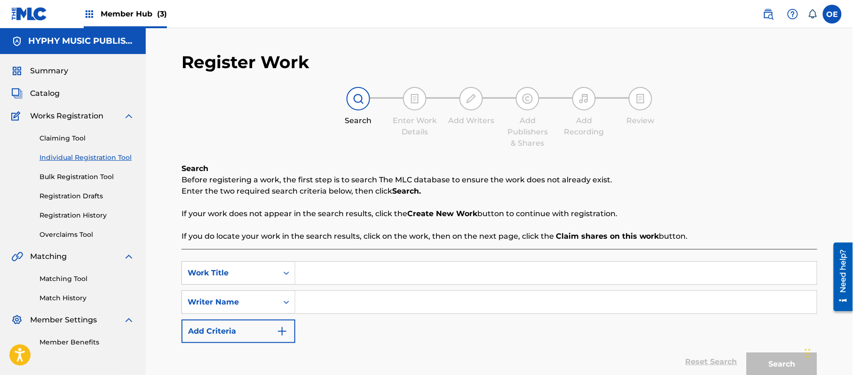
paste input "LOS APODOS"
type input "LOS APODOS"
paste input "[PERSON_NAME]"
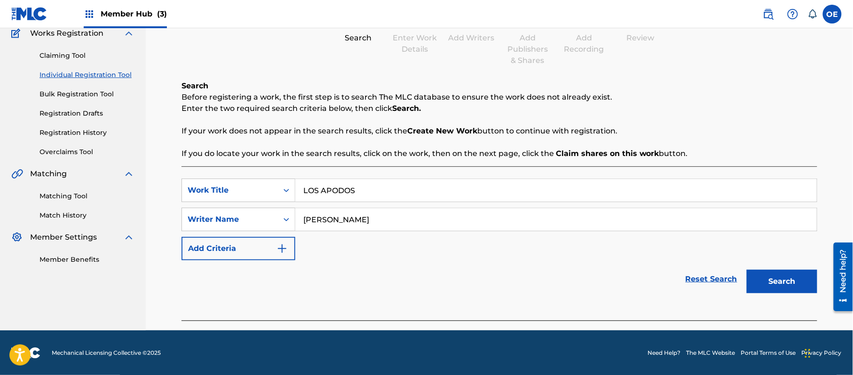
scroll to position [83, 0]
type input "[PERSON_NAME]"
click at [777, 274] on button "Search" at bounding box center [781, 281] width 71 height 24
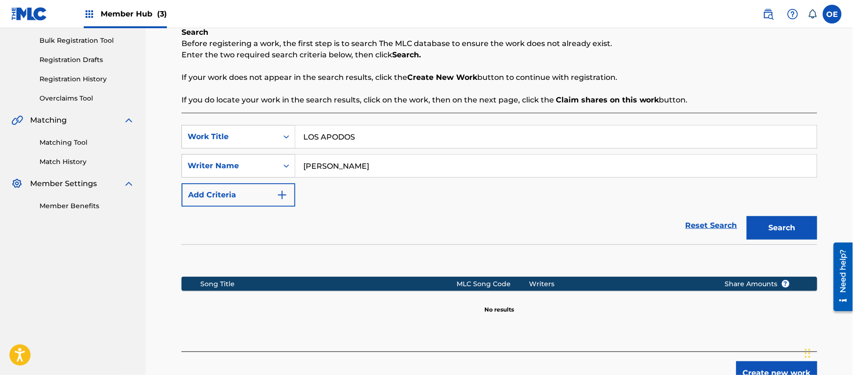
scroll to position [192, 0]
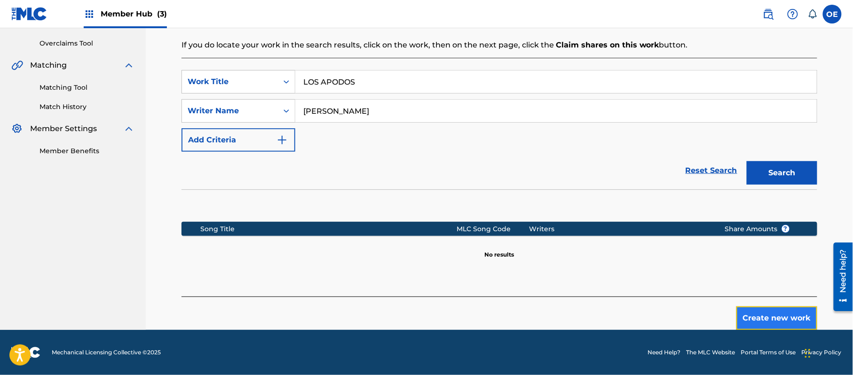
click at [772, 309] on button "Create new work" at bounding box center [776, 318] width 81 height 24
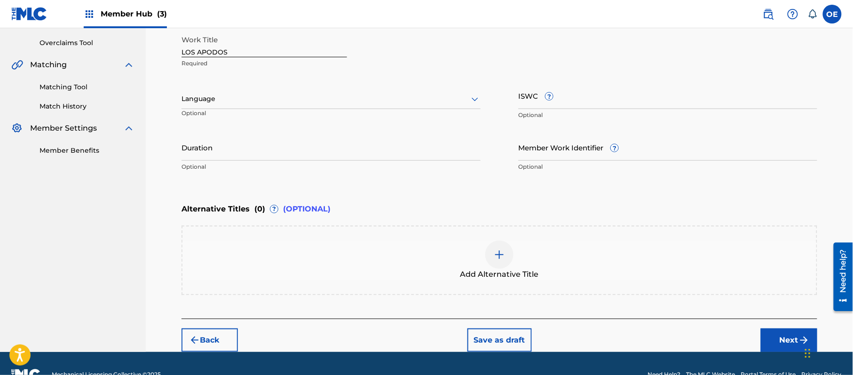
click at [237, 102] on div at bounding box center [330, 99] width 299 height 12
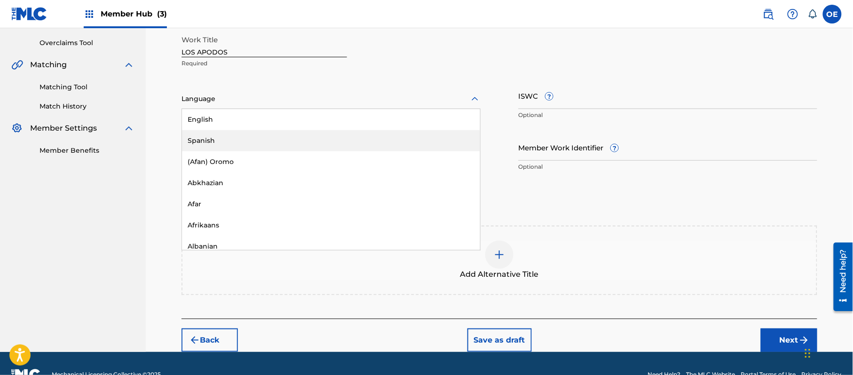
click at [211, 135] on div "Spanish" at bounding box center [331, 140] width 298 height 21
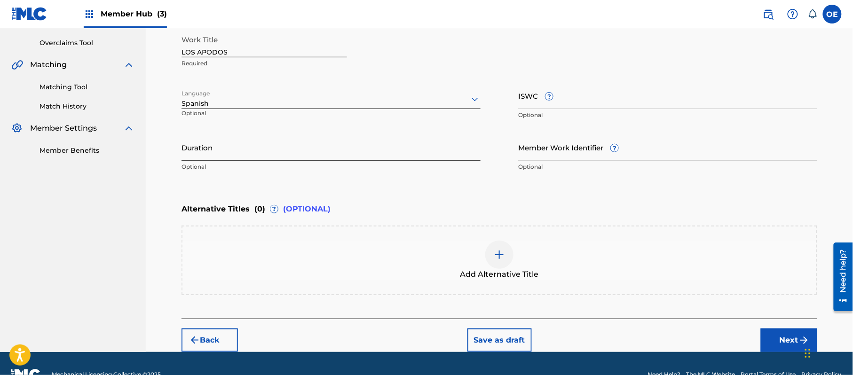
click at [185, 149] on input "Duration" at bounding box center [330, 147] width 299 height 27
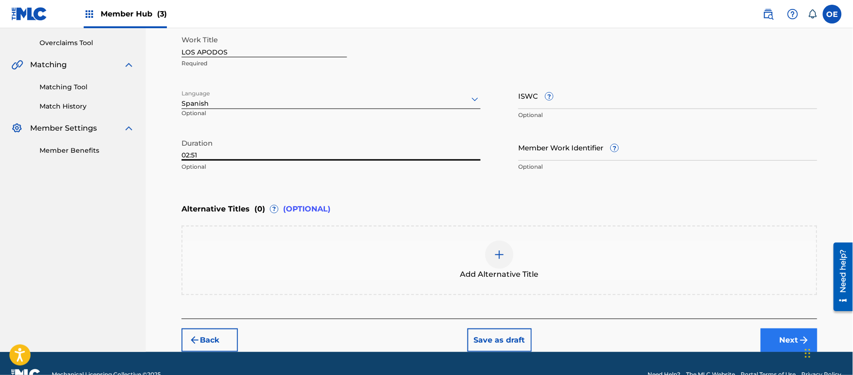
type input "02:51"
click at [794, 337] on button "Next" at bounding box center [789, 341] width 56 height 24
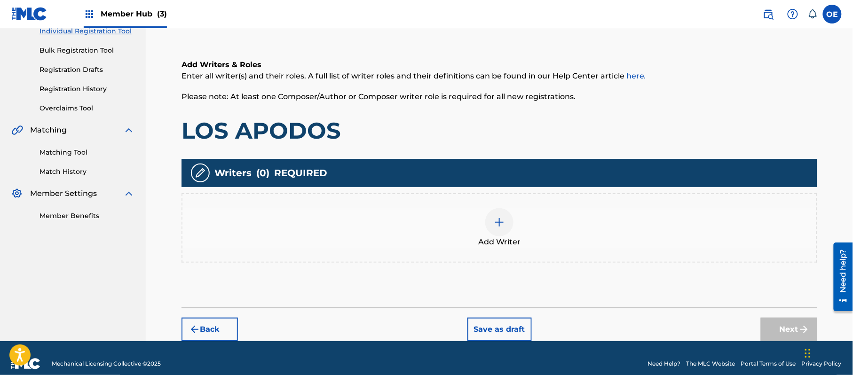
scroll to position [42, 0]
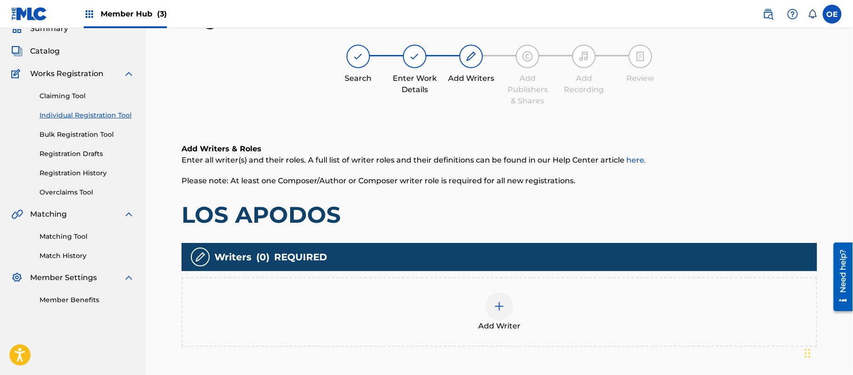
click at [501, 305] on img at bounding box center [499, 306] width 11 height 11
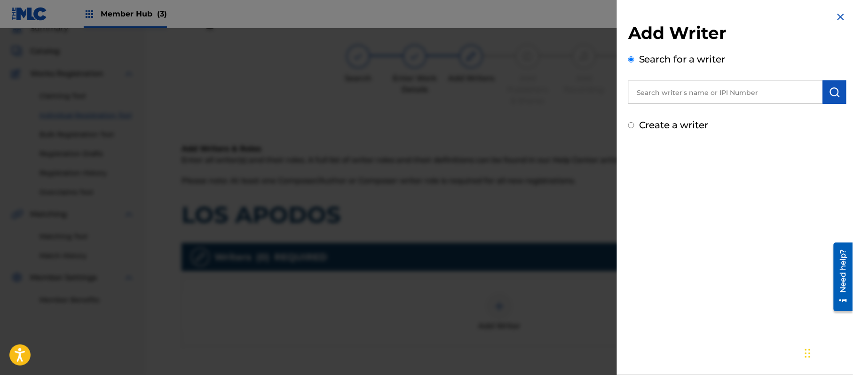
paste input "[PERSON_NAME]"
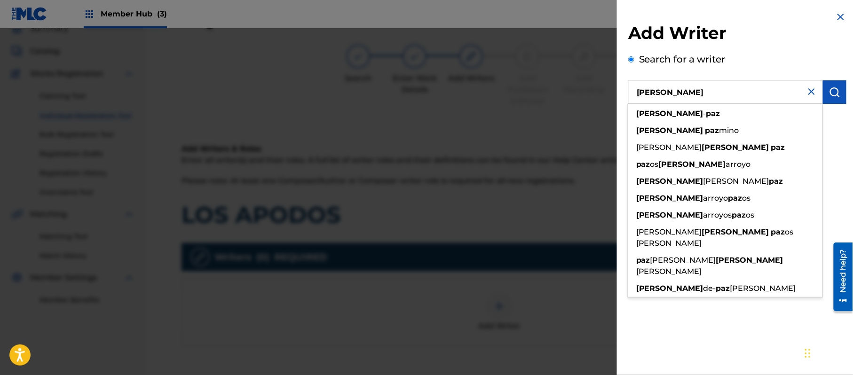
type input "[PERSON_NAME]"
click at [810, 89] on img at bounding box center [811, 91] width 11 height 11
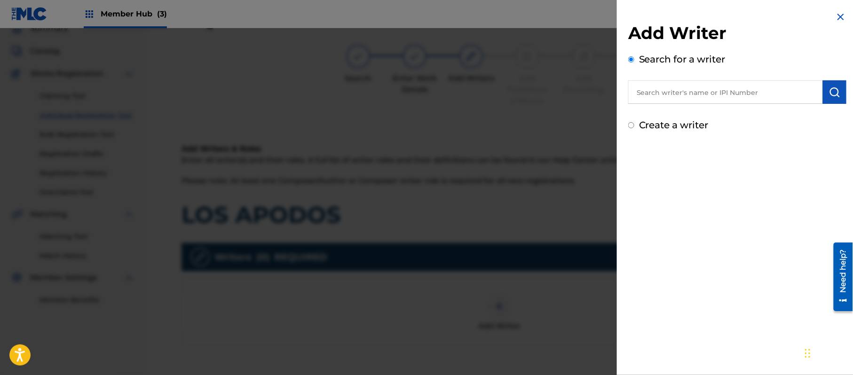
click at [666, 125] on label "Create a writer" at bounding box center [674, 124] width 70 height 11
radio input "true"
click at [634, 125] on input "Create a writer" at bounding box center [631, 125] width 6 height 6
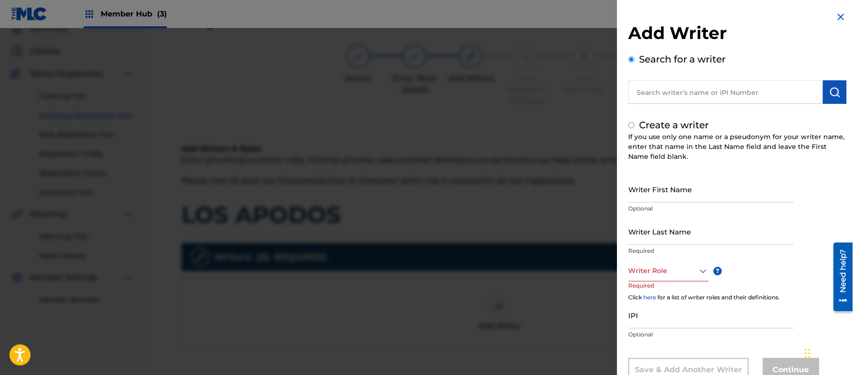
radio input "false"
radio input "true"
paste input "[PERSON_NAME]"
type input "[PERSON_NAME]"
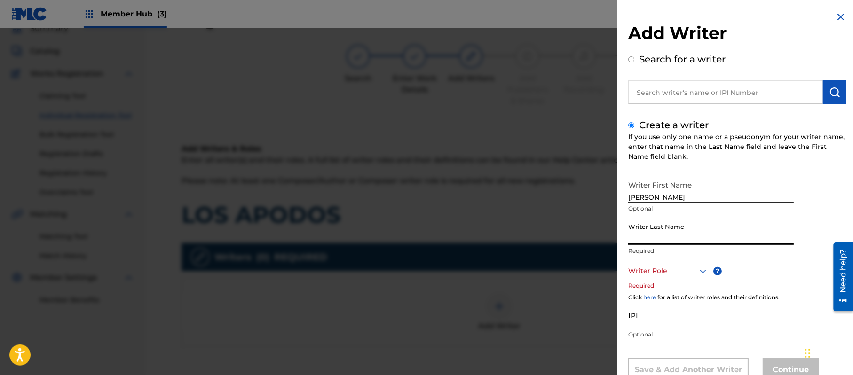
paste input "[PERSON_NAME]"
type input "[PERSON_NAME]"
drag, startPoint x: 696, startPoint y: 190, endPoint x: 651, endPoint y: 201, distance: 45.5
click at [651, 201] on input "[PERSON_NAME]" at bounding box center [710, 189] width 165 height 27
type input "[PERSON_NAME]"
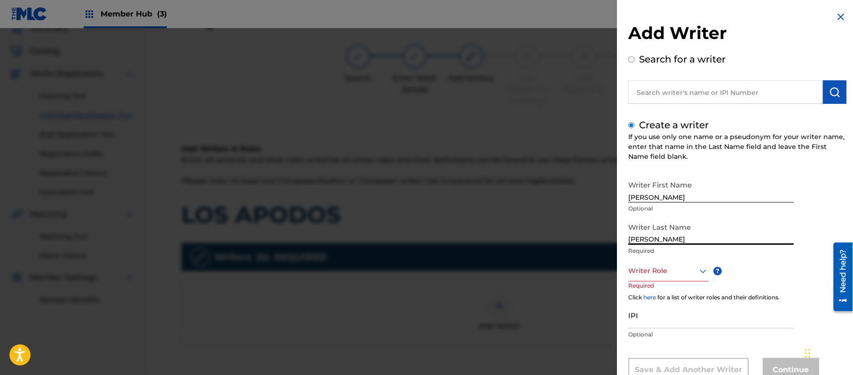
drag, startPoint x: 650, startPoint y: 240, endPoint x: 572, endPoint y: 243, distance: 78.1
click at [589, 245] on div "Add Writer Search for a writer Create a writer If you use only one name or a ps…" at bounding box center [426, 201] width 853 height 347
type input "PAZ"
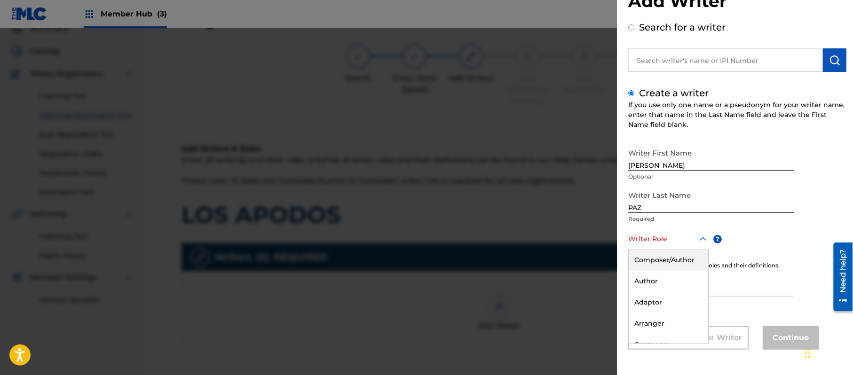
click at [646, 250] on div "8 results available. Use Up and Down to choose options, press Enter to select t…" at bounding box center [668, 238] width 80 height 21
click at [665, 260] on div "Composer/Author" at bounding box center [667, 260] width 79 height 21
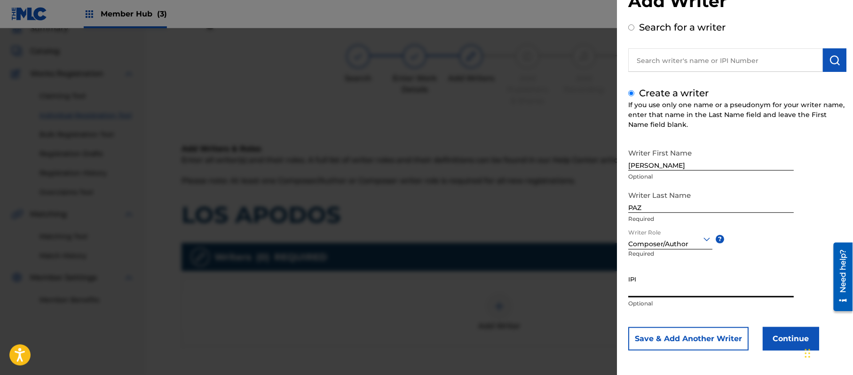
paste input "383824534"
type input "383824534"
click at [777, 335] on button "Continue" at bounding box center [790, 339] width 56 height 24
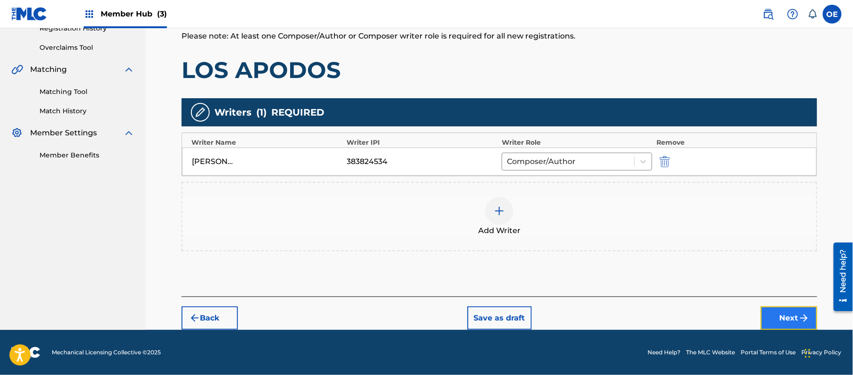
click at [783, 311] on button "Next" at bounding box center [789, 318] width 56 height 24
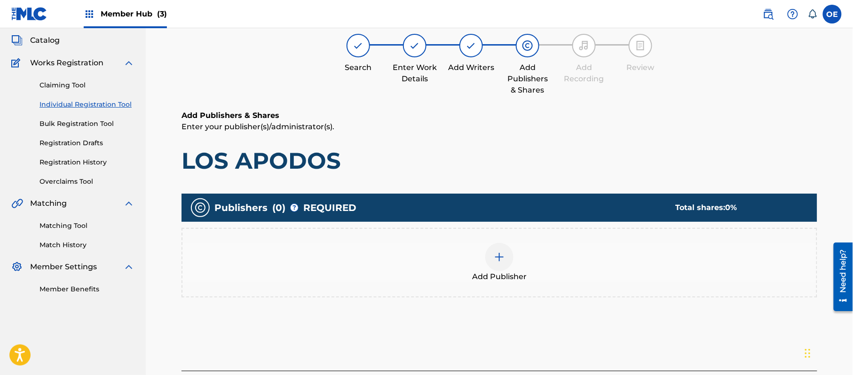
scroll to position [42, 0]
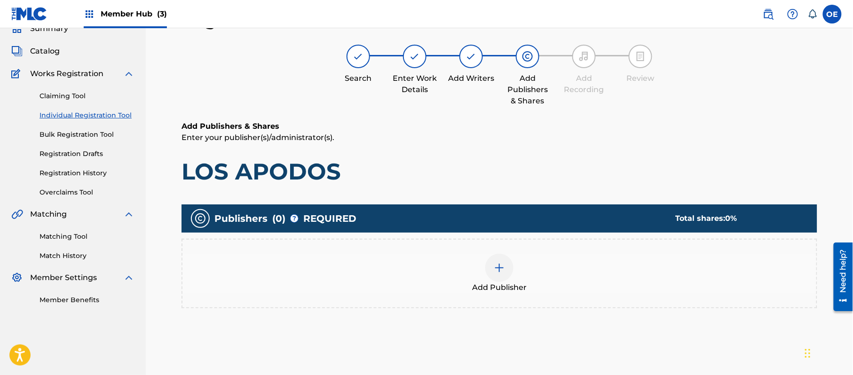
click at [533, 276] on div "Add Publisher" at bounding box center [499, 273] width 634 height 39
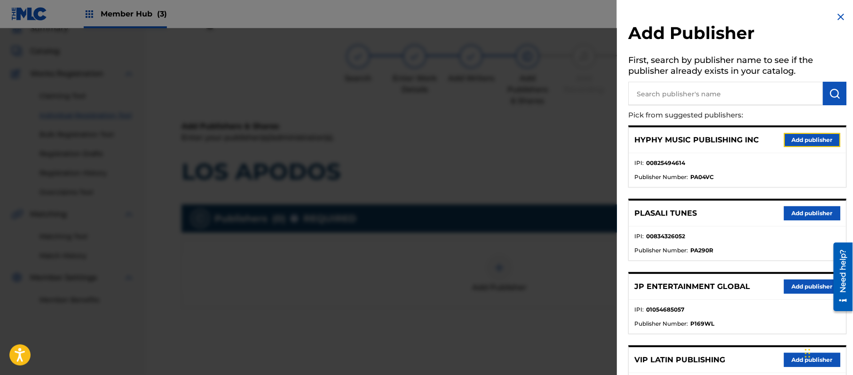
click at [808, 137] on button "Add publisher" at bounding box center [812, 140] width 56 height 14
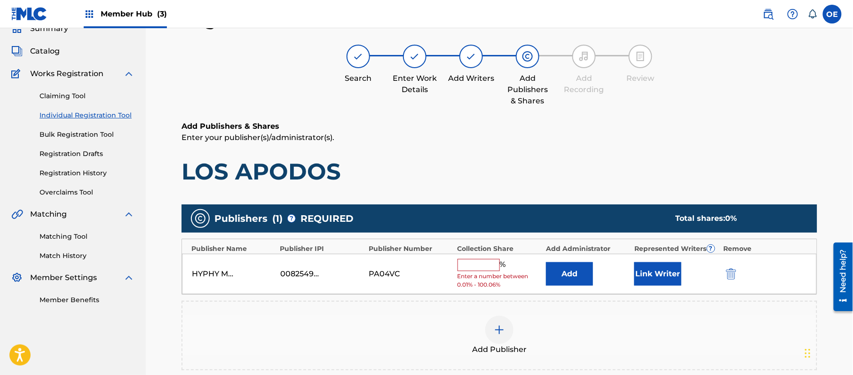
click at [467, 271] on input "text" at bounding box center [478, 265] width 42 height 12
click at [472, 268] on input "text" at bounding box center [478, 265] width 42 height 12
type input "100"
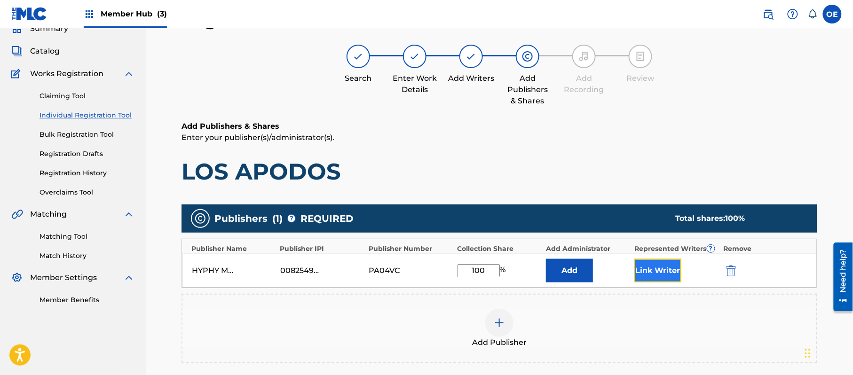
click at [667, 263] on button "Link Writer" at bounding box center [657, 271] width 47 height 24
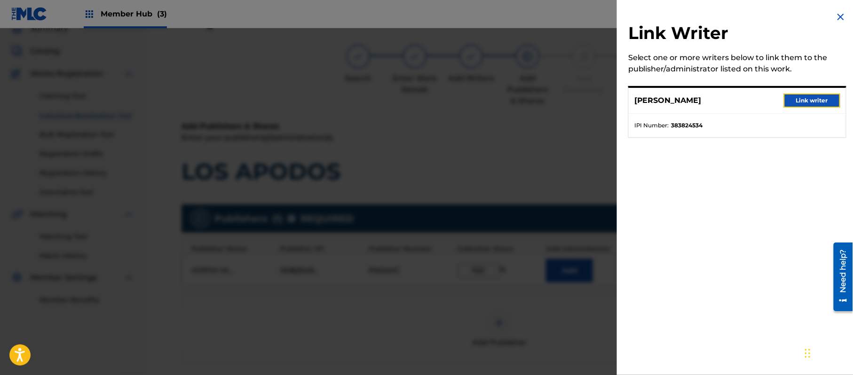
drag, startPoint x: 803, startPoint y: 101, endPoint x: 650, endPoint y: 164, distance: 166.3
click at [803, 102] on button "Link writer" at bounding box center [812, 101] width 56 height 14
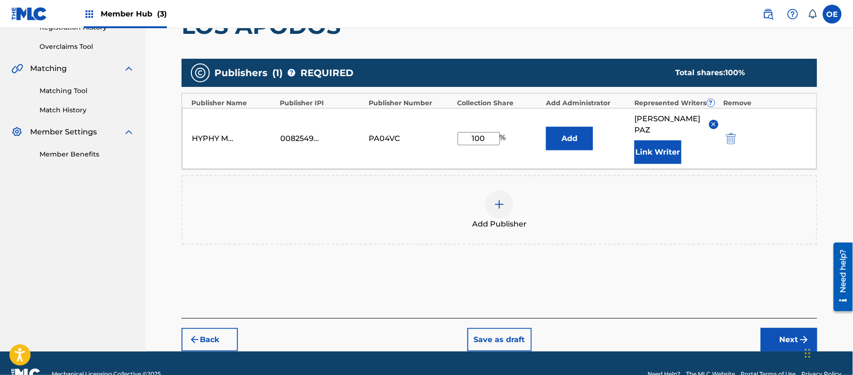
scroll to position [198, 0]
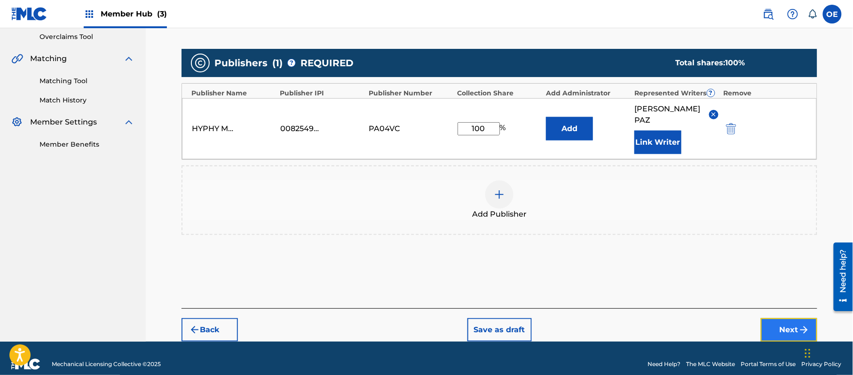
click at [773, 318] on button "Next" at bounding box center [789, 330] width 56 height 24
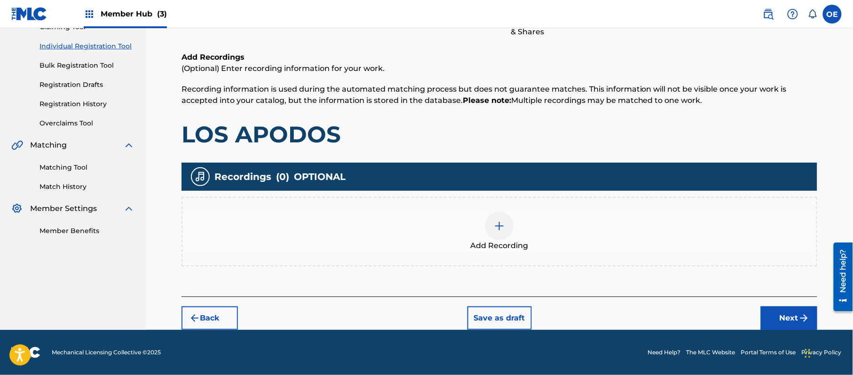
scroll to position [42, 0]
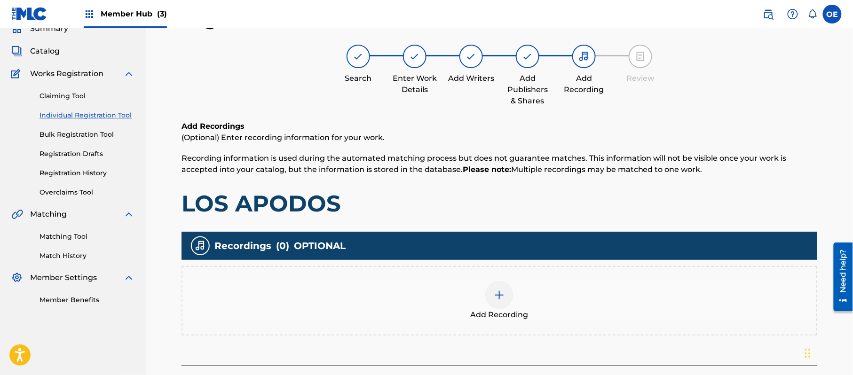
click at [504, 296] on img at bounding box center [499, 295] width 11 height 11
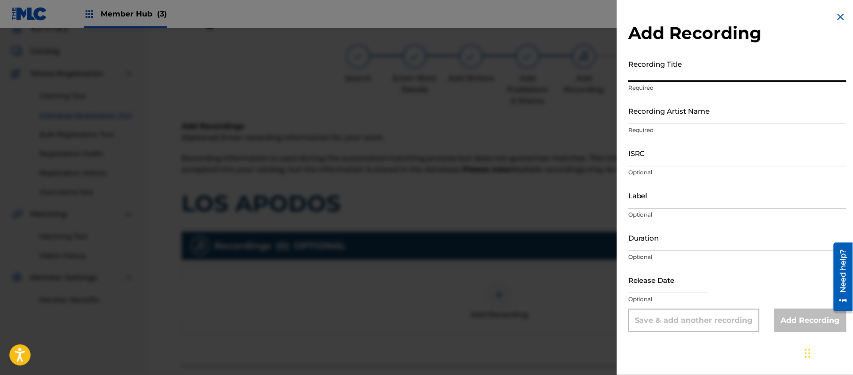
paste input "Los Apodos"
type input "Los Apodos"
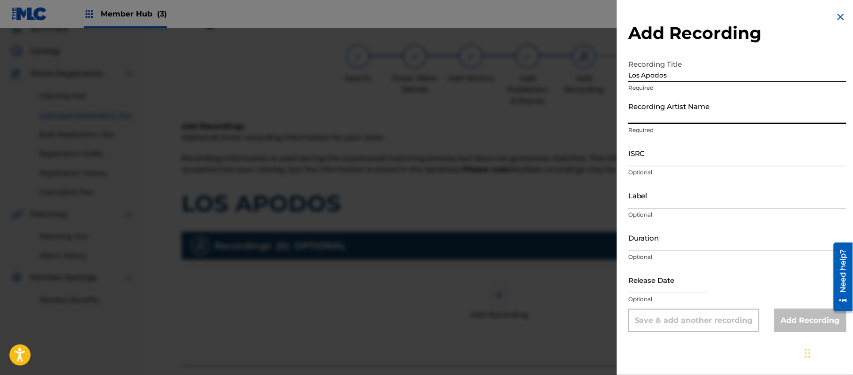
paste input "[PERSON_NAME]"
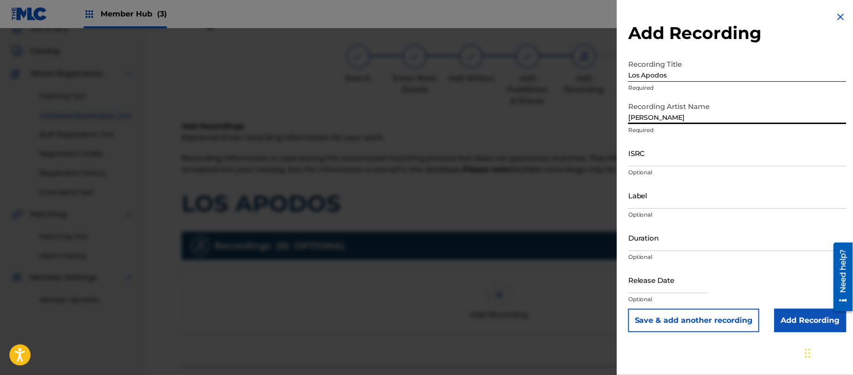
type input "[PERSON_NAME]"
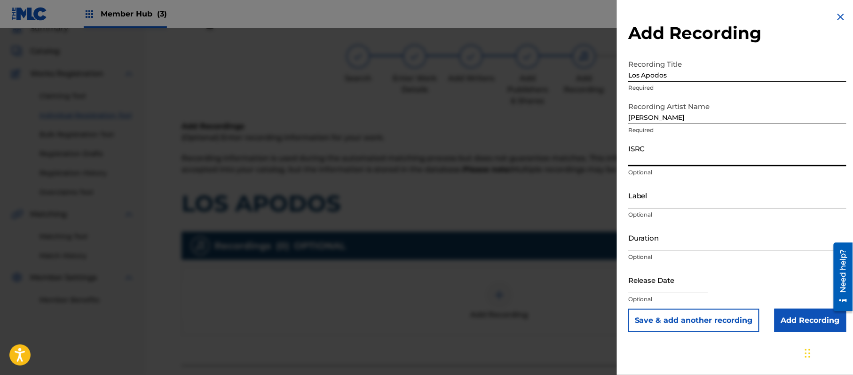
paste input "CA5KR1834422"
type input "CA5KR1834422"
paste input "3 Amigos Intertainment"
type input "3 Amigos Intertainment"
drag, startPoint x: 661, startPoint y: 243, endPoint x: 649, endPoint y: 246, distance: 12.3
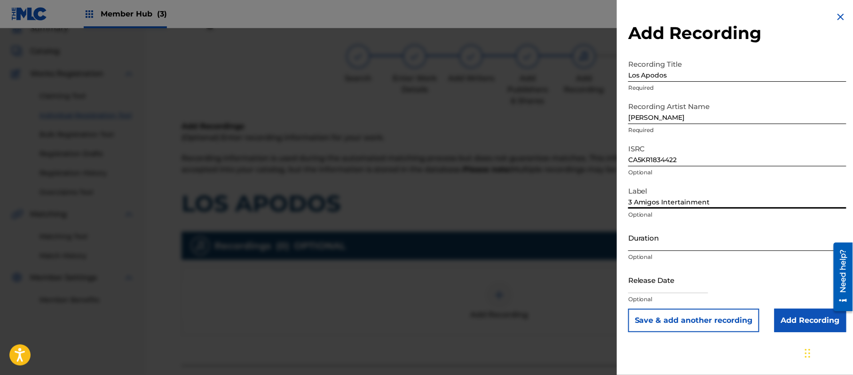
click at [661, 243] on input "Duration" at bounding box center [737, 237] width 218 height 27
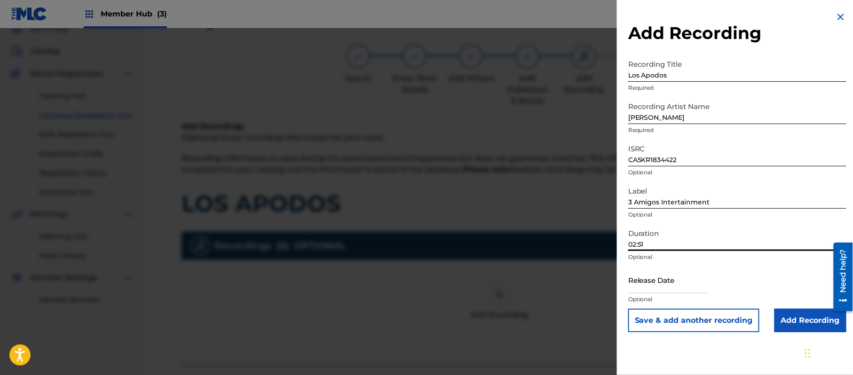
type input "02:51"
drag, startPoint x: 670, startPoint y: 276, endPoint x: 680, endPoint y: 284, distance: 12.4
click at [670, 276] on input "text" at bounding box center [668, 280] width 80 height 27
select select "8"
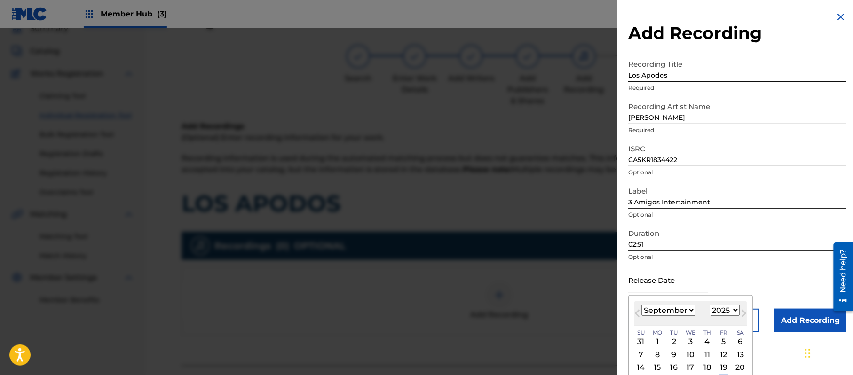
click at [730, 309] on select "1899 1900 1901 1902 1903 1904 1905 1906 1907 1908 1909 1910 1911 1912 1913 1914…" at bounding box center [724, 310] width 30 height 11
select select "2018"
click at [711, 305] on select "1899 1900 1901 1902 1903 1904 1905 1906 1907 1908 1909 1910 1911 1912 1913 1914…" at bounding box center [724, 310] width 30 height 11
click at [655, 308] on select "January February March April May June July August September October November De…" at bounding box center [668, 310] width 54 height 11
select select "9"
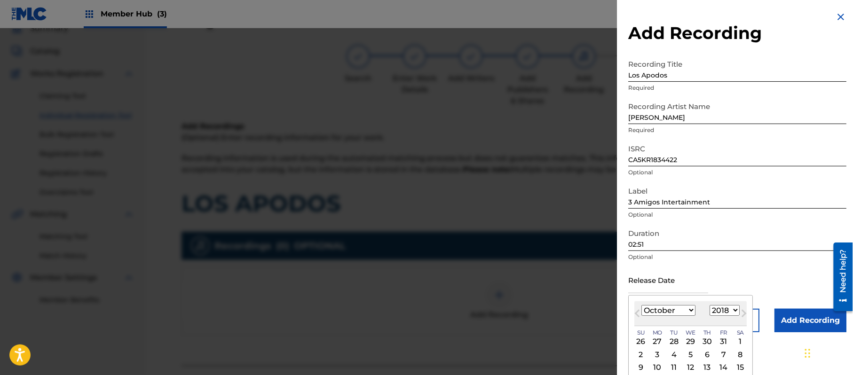
click at [642, 305] on select "January February March April May June July August September October November De…" at bounding box center [668, 310] width 54 height 11
click at [662, 356] on div "8" at bounding box center [656, 354] width 11 height 11
type input "[DATE]"
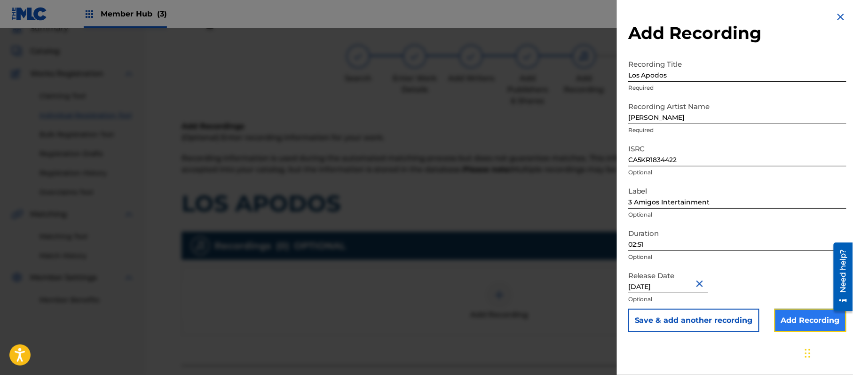
click at [793, 326] on input "Add Recording" at bounding box center [810, 321] width 72 height 24
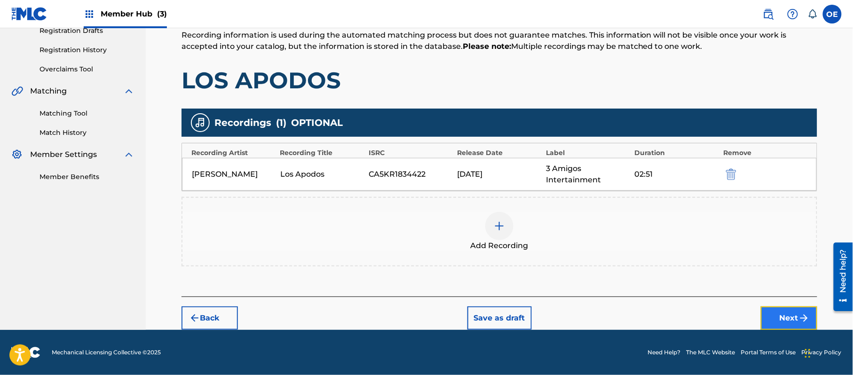
click at [787, 311] on button "Next" at bounding box center [789, 318] width 56 height 24
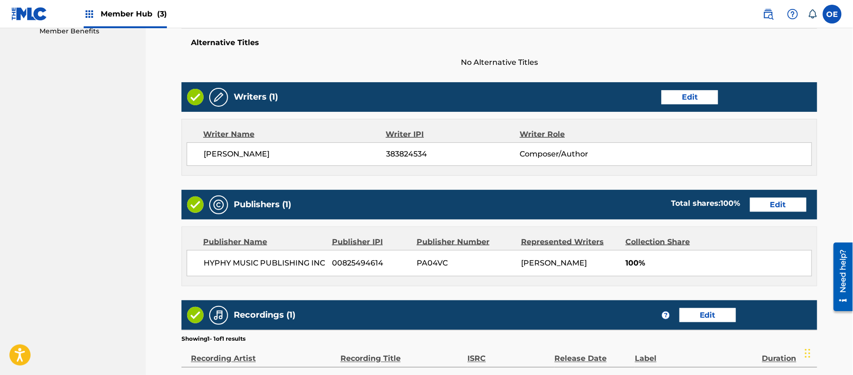
scroll to position [418, 0]
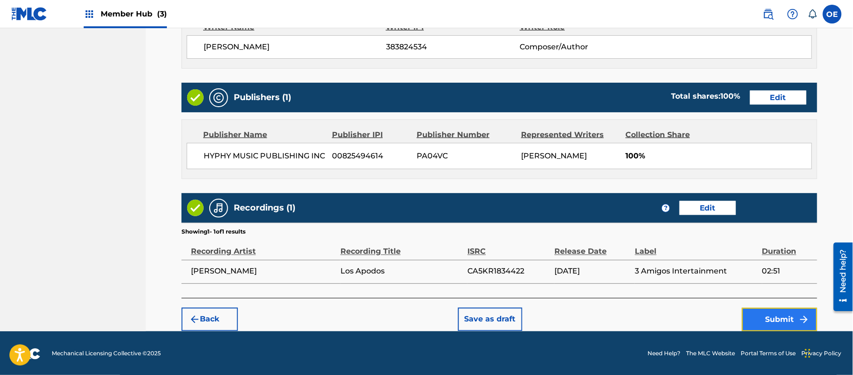
click at [779, 324] on button "Submit" at bounding box center [779, 320] width 75 height 24
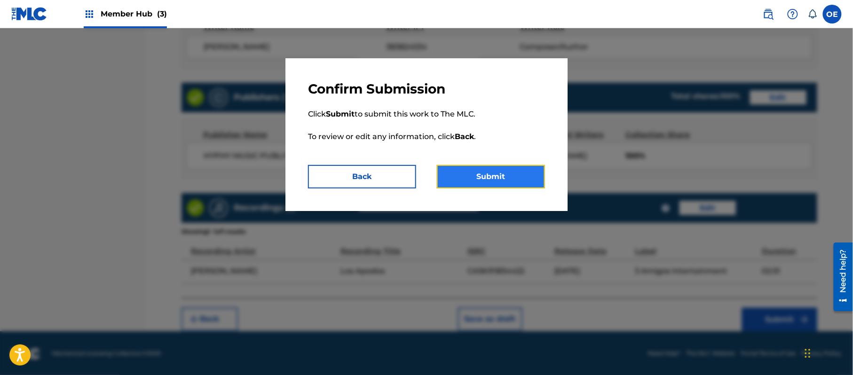
click at [474, 173] on button "Submit" at bounding box center [491, 177] width 108 height 24
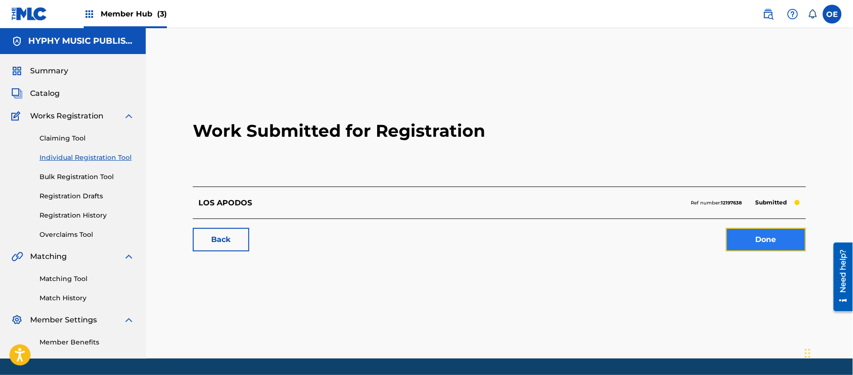
click at [737, 239] on link "Done" at bounding box center [766, 240] width 80 height 24
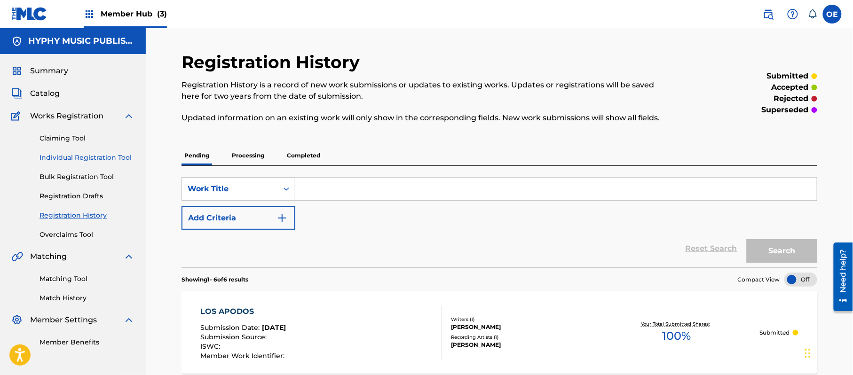
click at [77, 157] on link "Individual Registration Tool" at bounding box center [86, 158] width 95 height 10
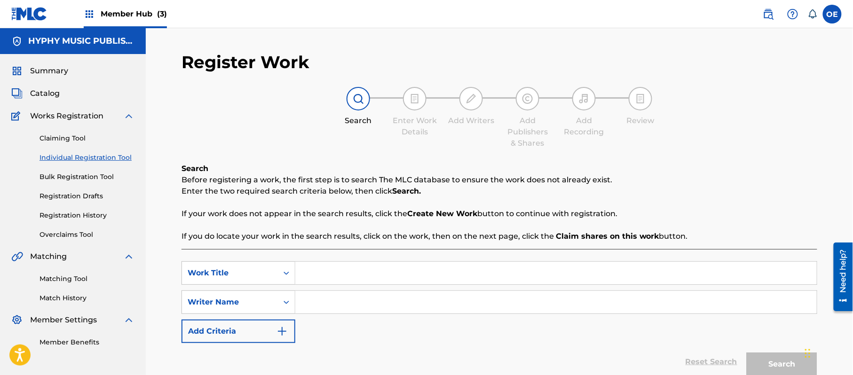
paste input "LOS HERMANOS [PERSON_NAME]"
type input "LOS HERMANOS [PERSON_NAME]"
paste input "[PERSON_NAME]"
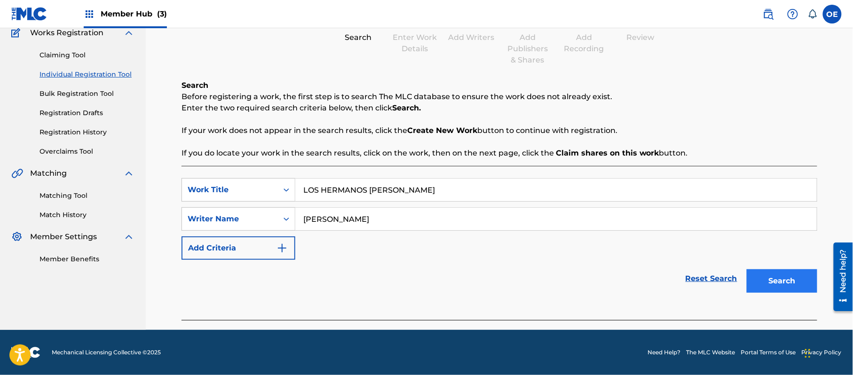
type input "[PERSON_NAME]"
click at [758, 282] on button "Search" at bounding box center [781, 281] width 71 height 24
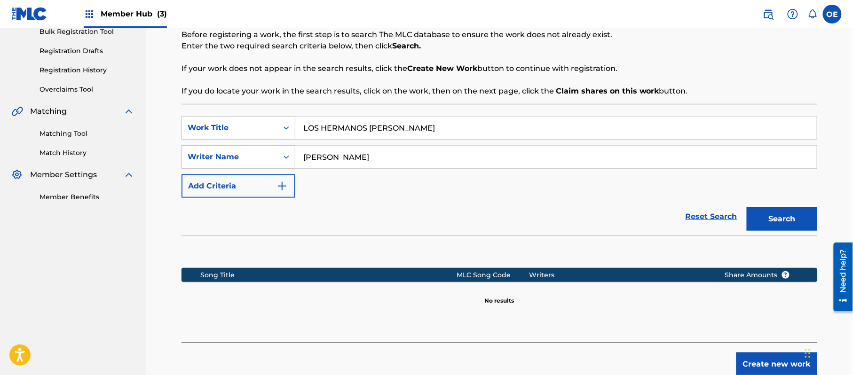
scroll to position [192, 0]
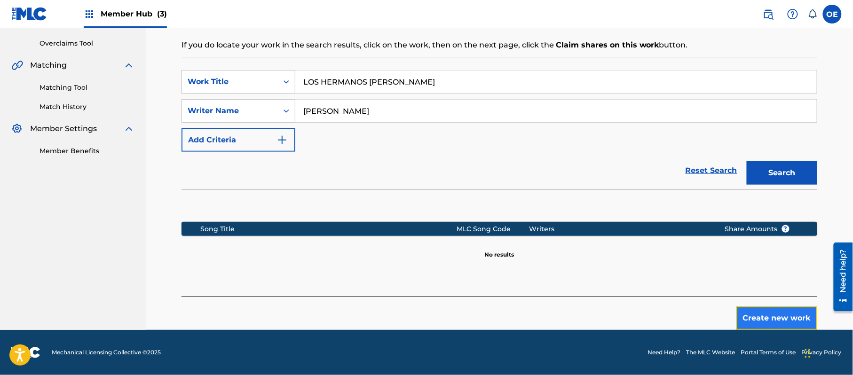
click at [745, 309] on button "Create new work" at bounding box center [776, 318] width 81 height 24
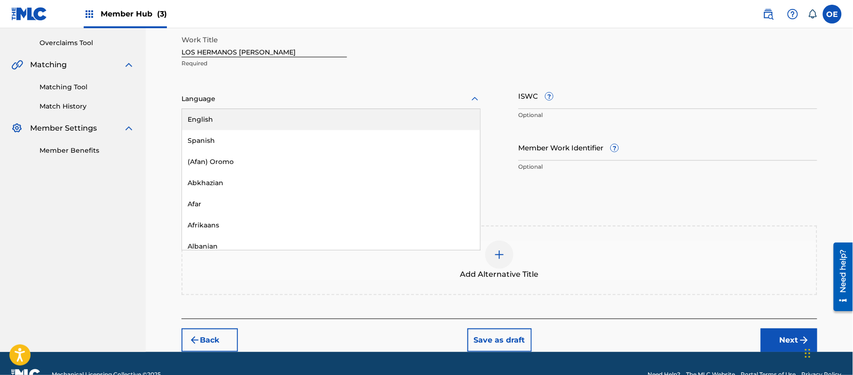
drag, startPoint x: 205, startPoint y: 102, endPoint x: 211, endPoint y: 123, distance: 22.3
click at [205, 106] on div "Language" at bounding box center [330, 99] width 299 height 20
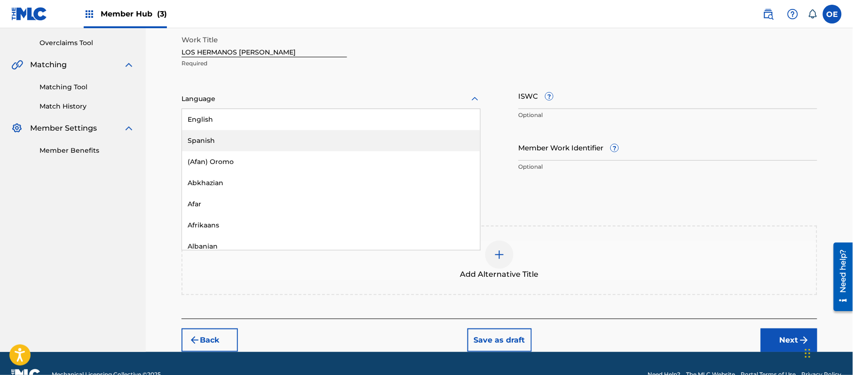
click at [213, 133] on div "Spanish" at bounding box center [331, 140] width 298 height 21
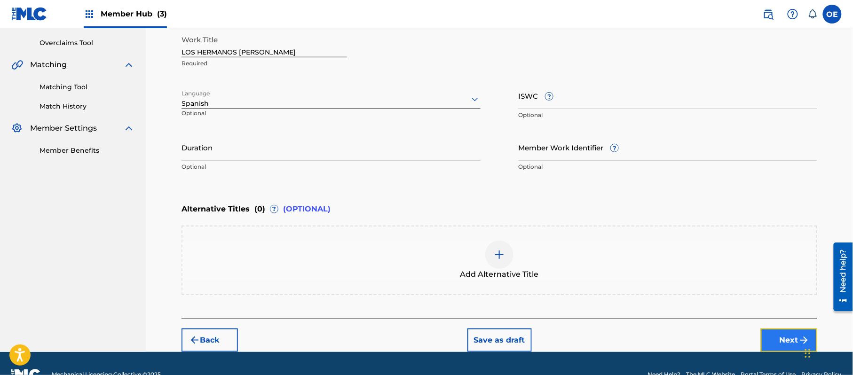
click at [771, 336] on button "Next" at bounding box center [789, 341] width 56 height 24
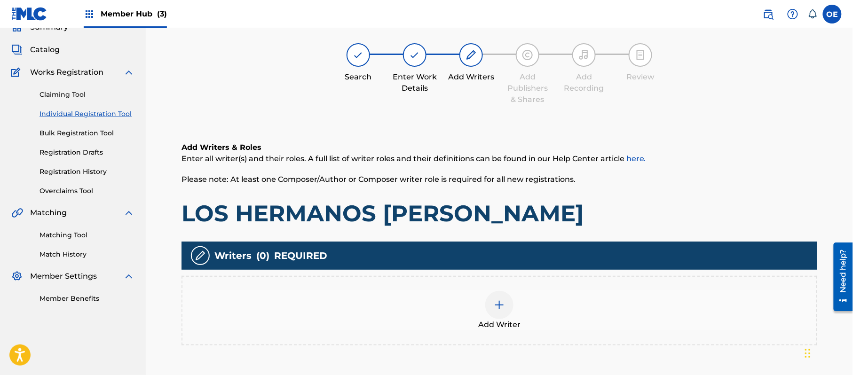
scroll to position [42, 0]
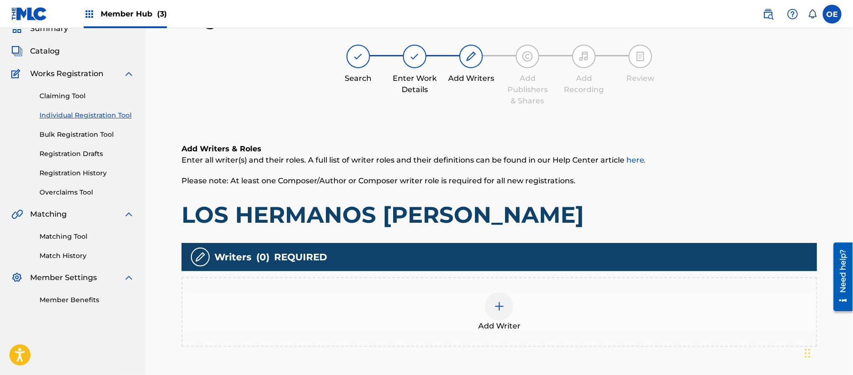
click at [510, 292] on div "Add Writer" at bounding box center [499, 311] width 634 height 39
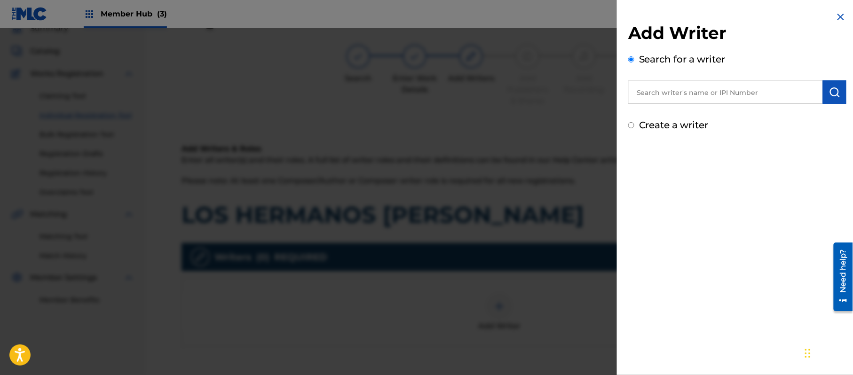
click at [687, 127] on label "Create a writer" at bounding box center [674, 124] width 70 height 11
radio input "true"
click at [634, 127] on input "Create a writer" at bounding box center [631, 125] width 6 height 6
radio input "false"
radio input "true"
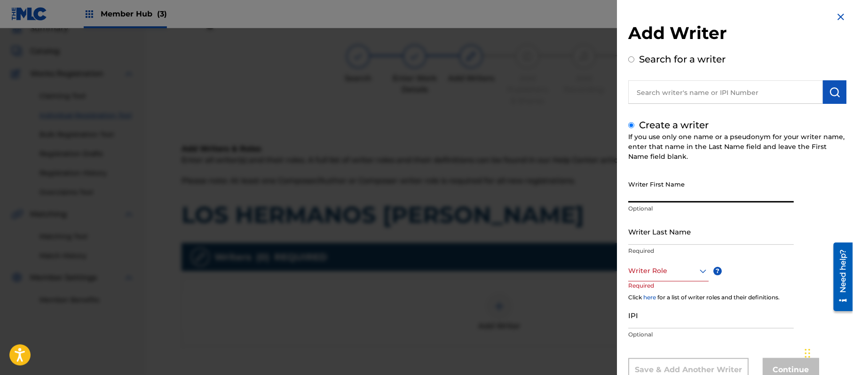
paste input "[PERSON_NAME]"
type input "[PERSON_NAME]"
paste input "[PERSON_NAME]"
type input "[PERSON_NAME]"
drag, startPoint x: 685, startPoint y: 192, endPoint x: 650, endPoint y: 207, distance: 38.6
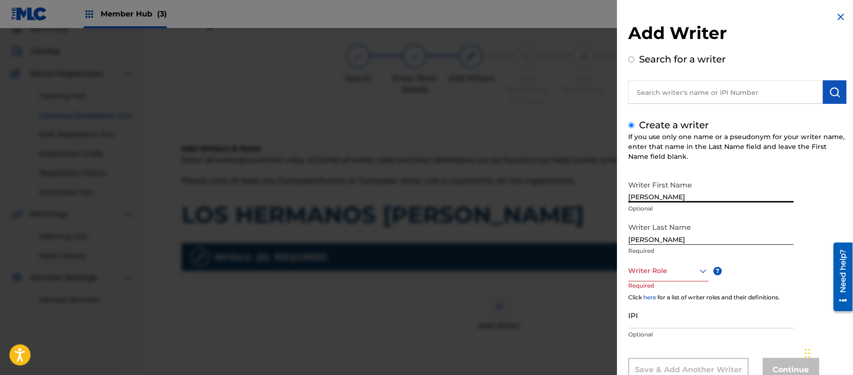
click at [650, 207] on div "Writer First Name [PERSON_NAME] Optional" at bounding box center [710, 197] width 165 height 42
type input "[PERSON_NAME]"
drag, startPoint x: 654, startPoint y: 241, endPoint x: 570, endPoint y: 239, distance: 84.6
click at [583, 241] on div "Add Writer Search for a writer Create a writer If you use only one name or a ps…" at bounding box center [426, 201] width 853 height 347
type input "PAZ"
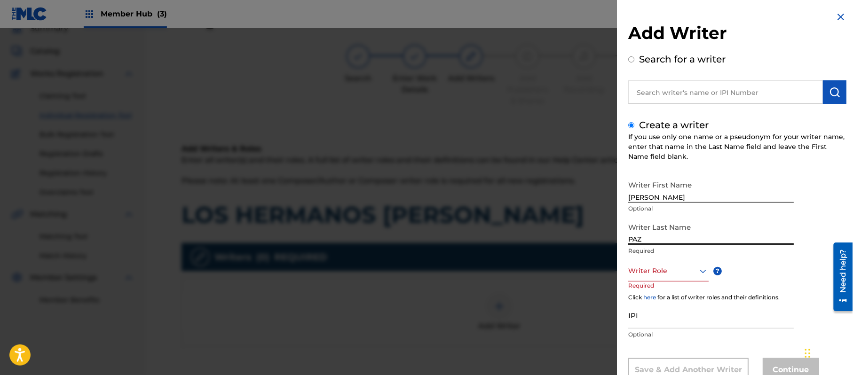
click at [672, 269] on div "Writer Role" at bounding box center [668, 270] width 80 height 21
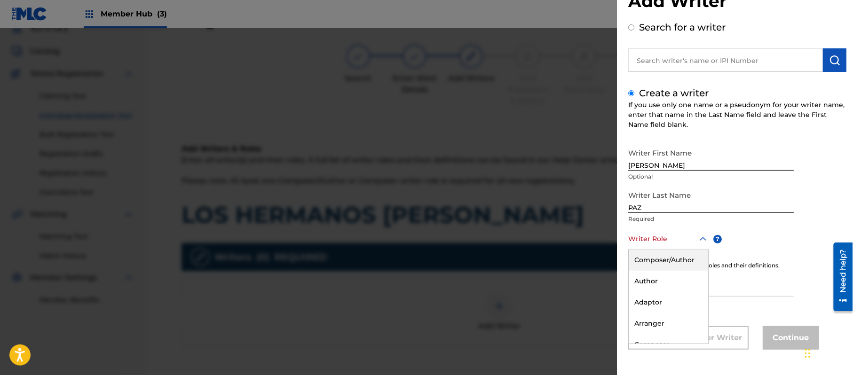
click at [672, 265] on div "Composer/Author" at bounding box center [667, 260] width 79 height 21
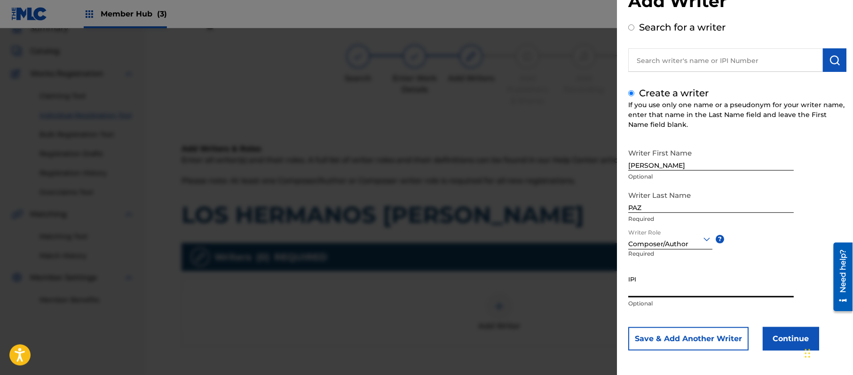
paste input "383824534"
type input "383824534"
click at [779, 341] on button "Continue" at bounding box center [790, 339] width 56 height 24
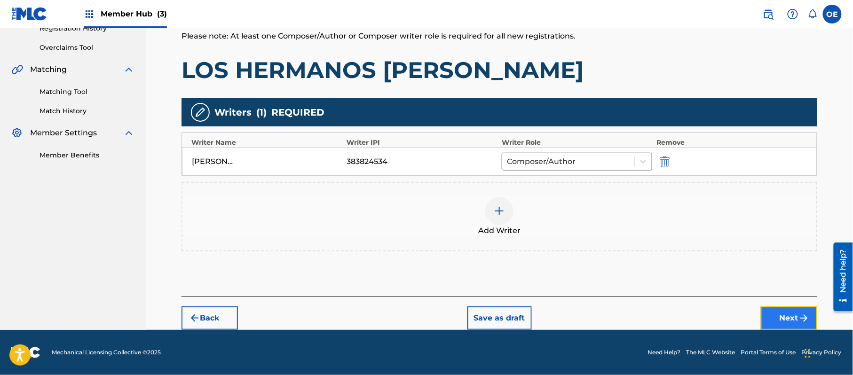
click at [787, 308] on button "Next" at bounding box center [789, 318] width 56 height 24
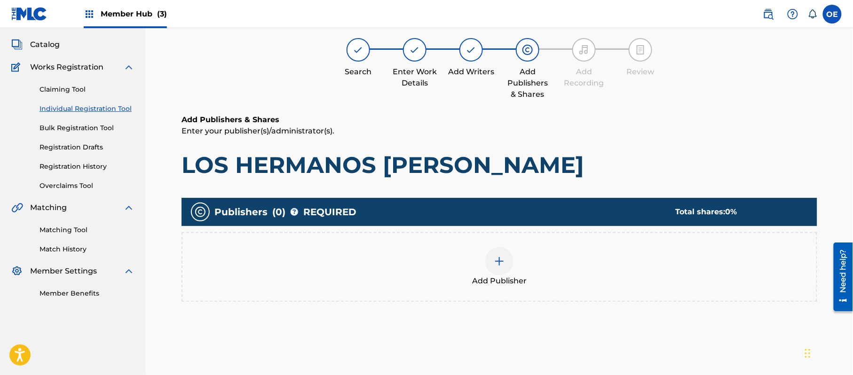
scroll to position [42, 0]
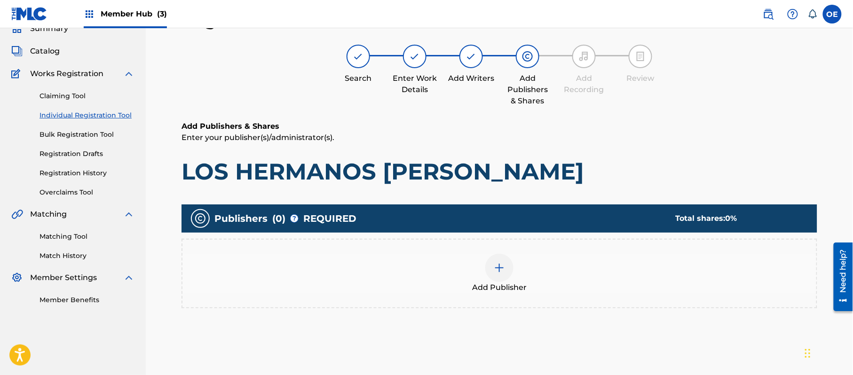
click at [516, 259] on div "Add Publisher" at bounding box center [499, 273] width 634 height 39
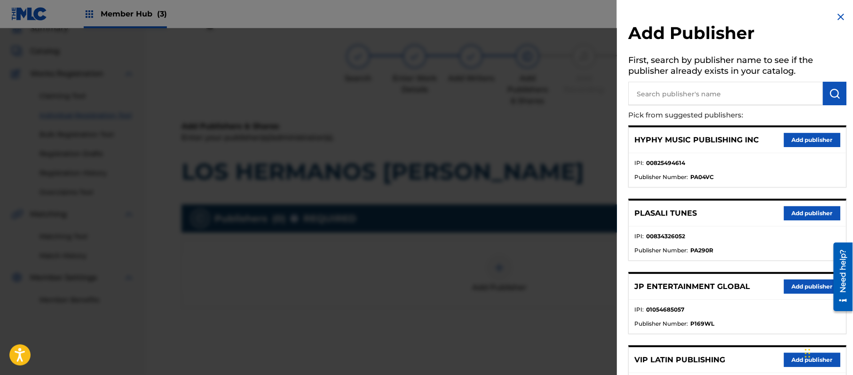
click at [796, 130] on div "HYPHY MUSIC PUBLISHING INC Add publisher" at bounding box center [736, 140] width 217 height 26
click at [796, 135] on button "Add publisher" at bounding box center [812, 140] width 56 height 14
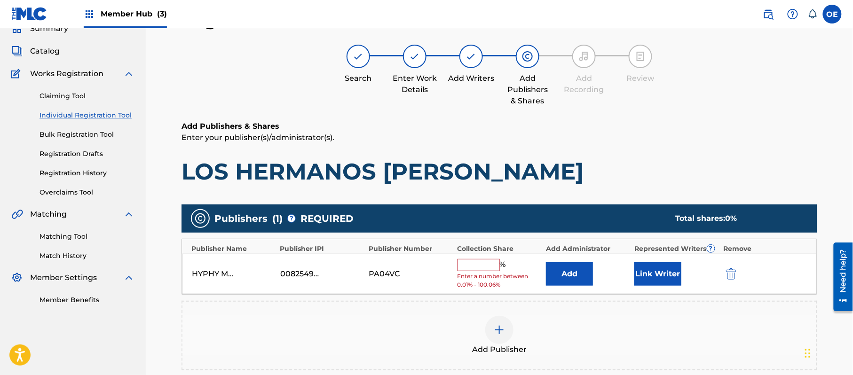
click at [463, 267] on input "text" at bounding box center [478, 265] width 42 height 12
type input "100"
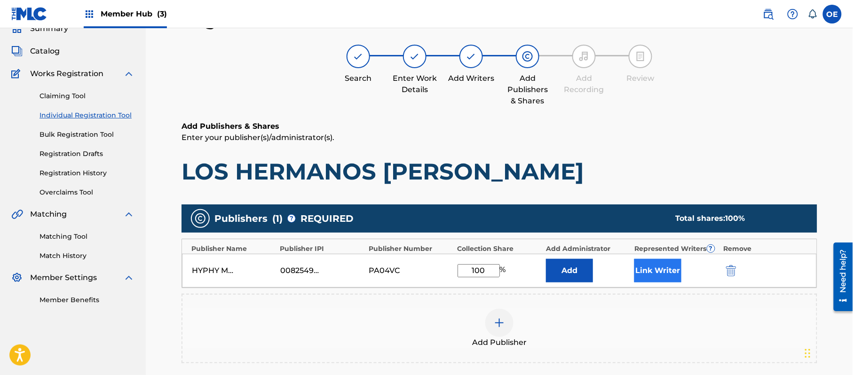
drag, startPoint x: 686, startPoint y: 266, endPoint x: 679, endPoint y: 269, distance: 8.2
click at [685, 267] on div "Link Writer" at bounding box center [676, 271] width 84 height 24
click at [674, 271] on button "Link Writer" at bounding box center [657, 271] width 47 height 24
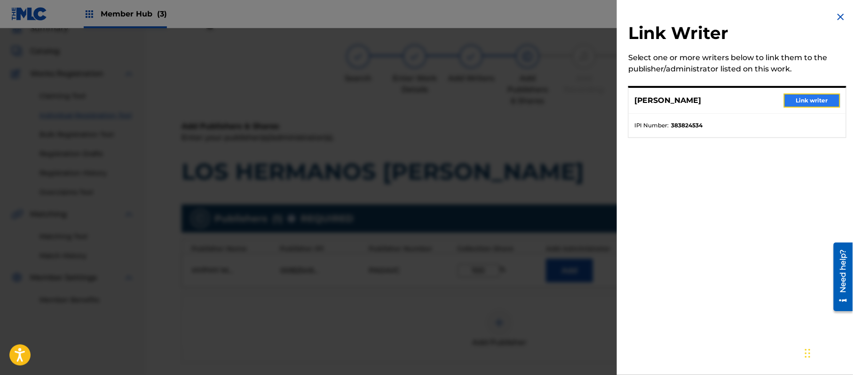
click at [798, 104] on button "Link writer" at bounding box center [812, 101] width 56 height 14
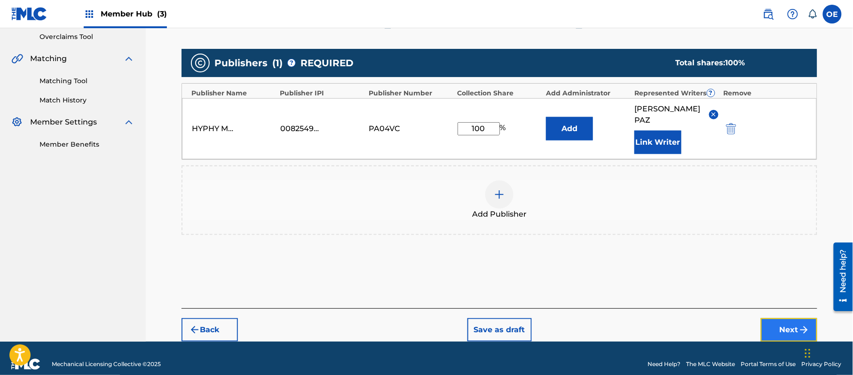
click at [802, 324] on img "submit" at bounding box center [803, 329] width 11 height 11
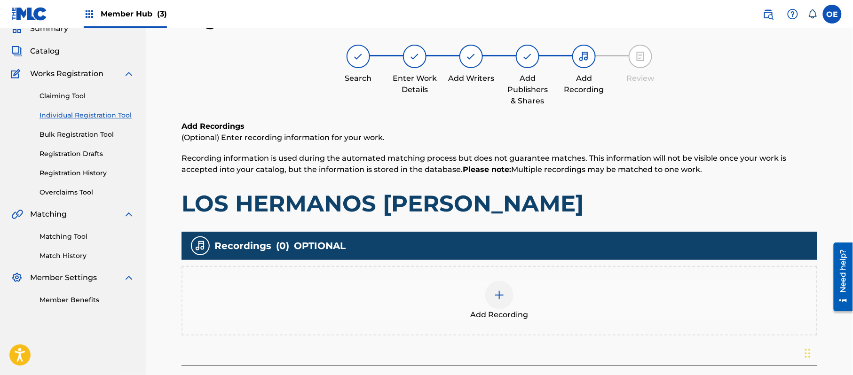
scroll to position [110, 0]
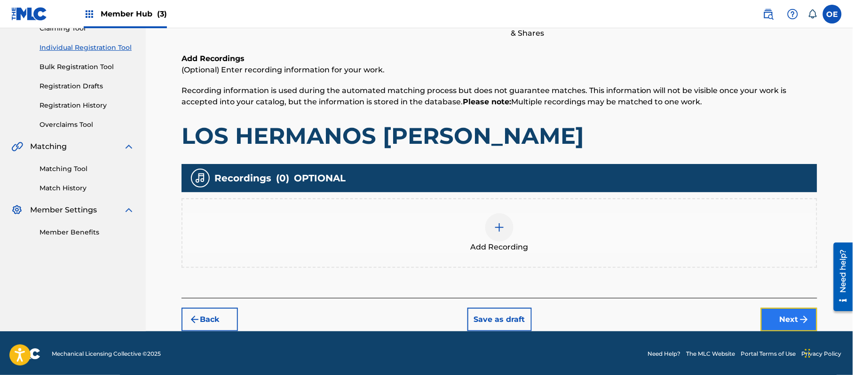
click at [798, 316] on button "Next" at bounding box center [789, 320] width 56 height 24
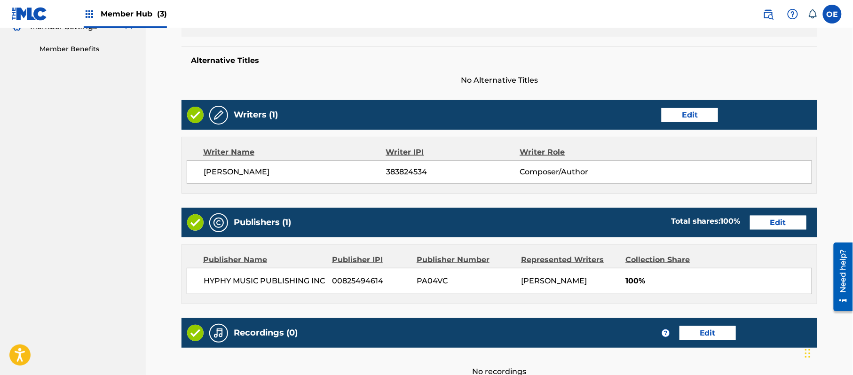
scroll to position [390, 0]
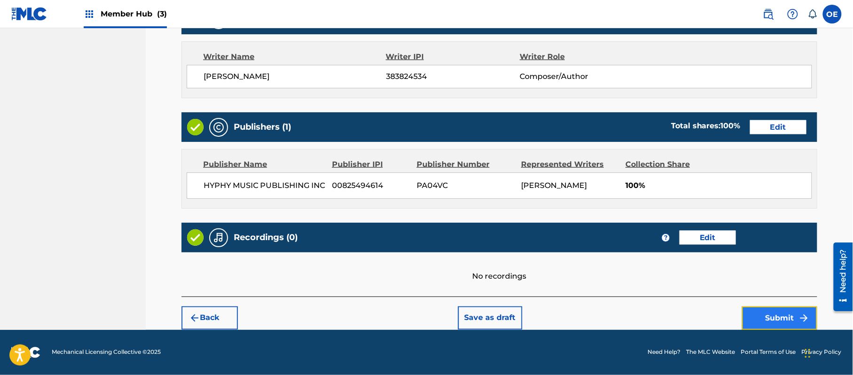
click at [779, 320] on button "Submit" at bounding box center [779, 318] width 75 height 24
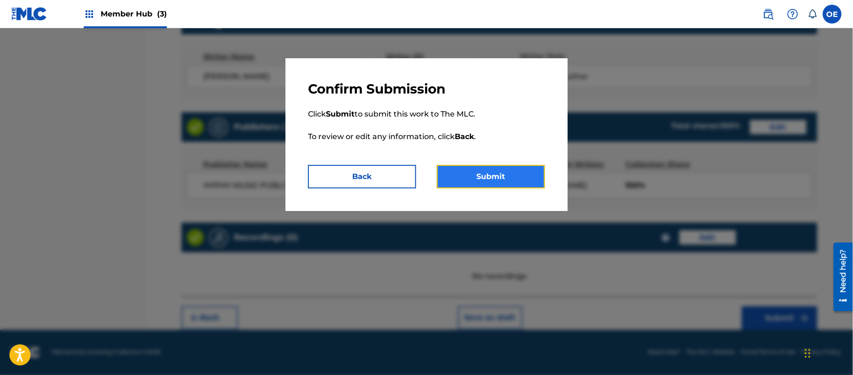
click at [462, 172] on button "Submit" at bounding box center [491, 177] width 108 height 24
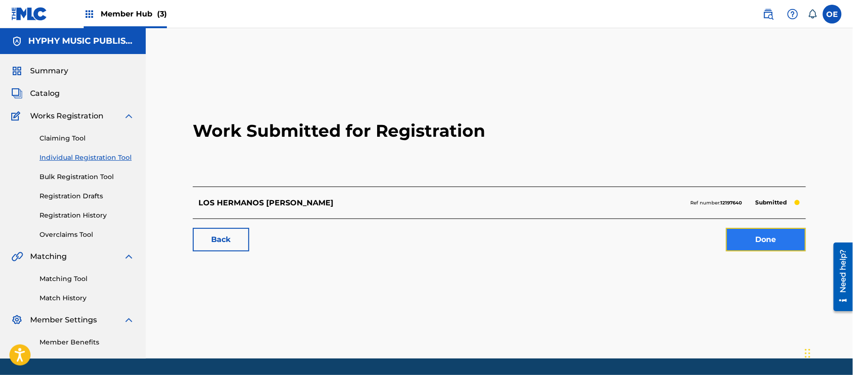
click at [768, 237] on link "Done" at bounding box center [766, 240] width 80 height 24
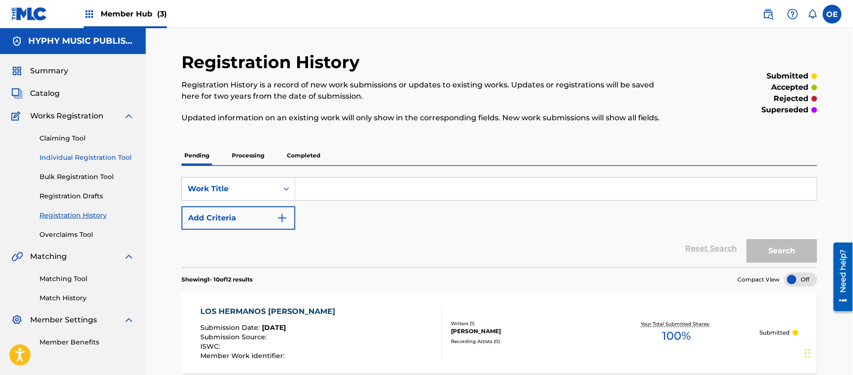
click at [98, 154] on link "Individual Registration Tool" at bounding box center [86, 158] width 95 height 10
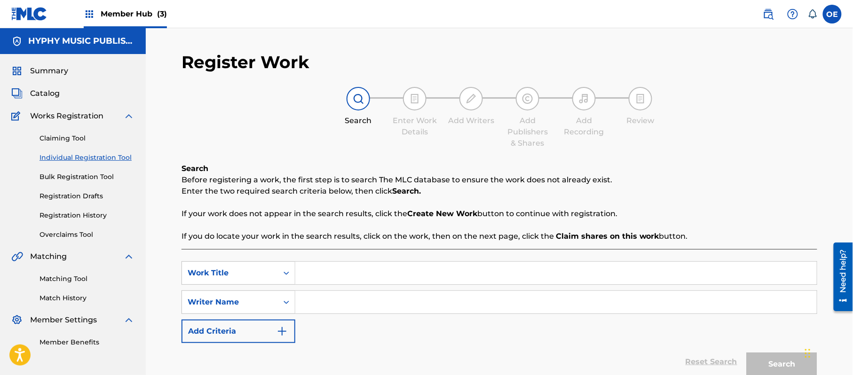
paste input "LOS MAL PORTADOS"
type input "LOS MAL PORTADOS"
paste input "[PERSON_NAME]"
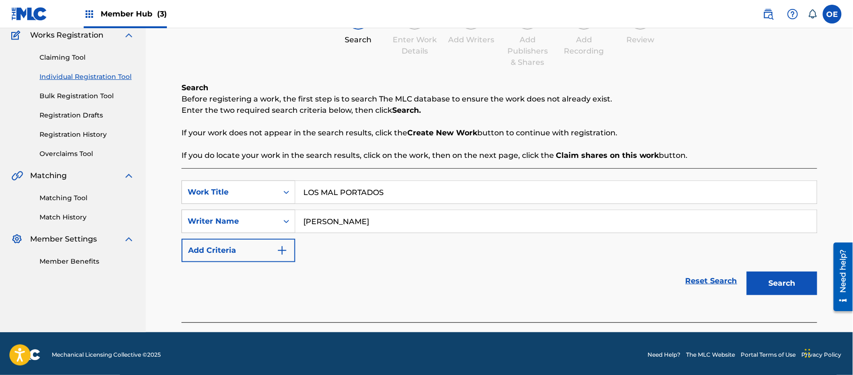
scroll to position [83, 0]
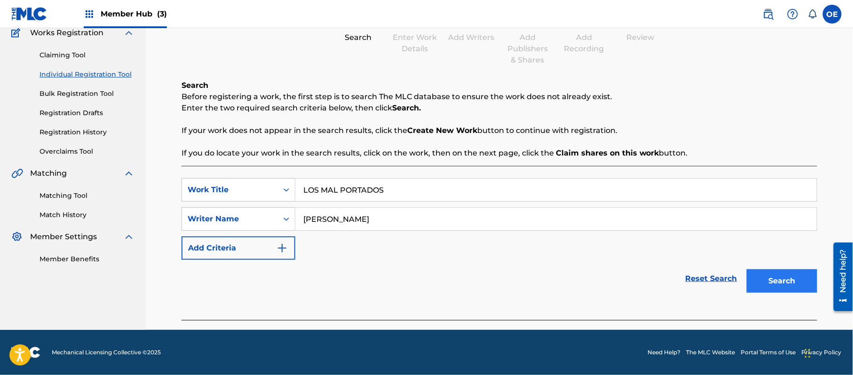
type input "[PERSON_NAME]"
click at [765, 278] on button "Search" at bounding box center [781, 281] width 71 height 24
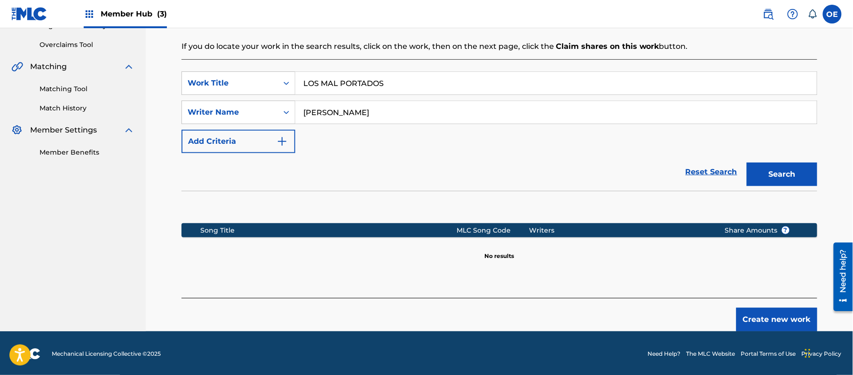
scroll to position [192, 0]
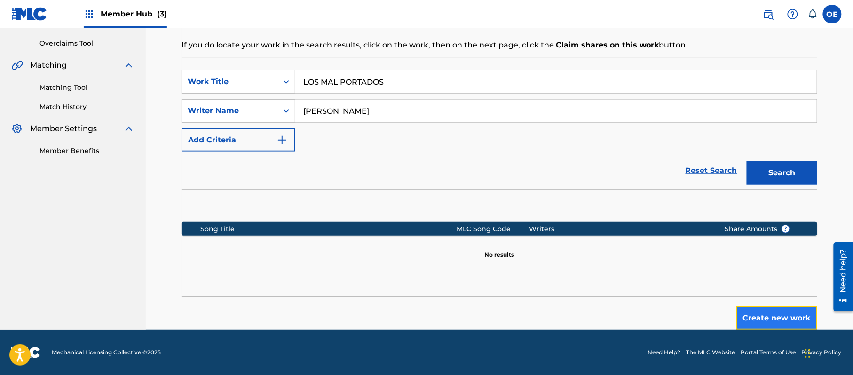
click at [773, 322] on button "Create new work" at bounding box center [776, 318] width 81 height 24
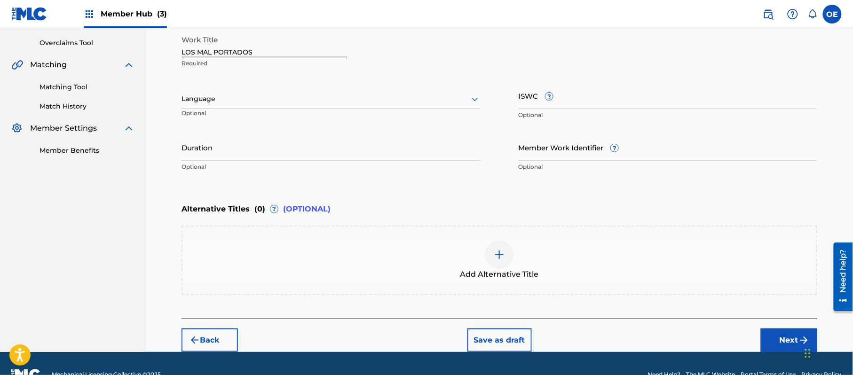
click at [216, 104] on div at bounding box center [330, 99] width 299 height 12
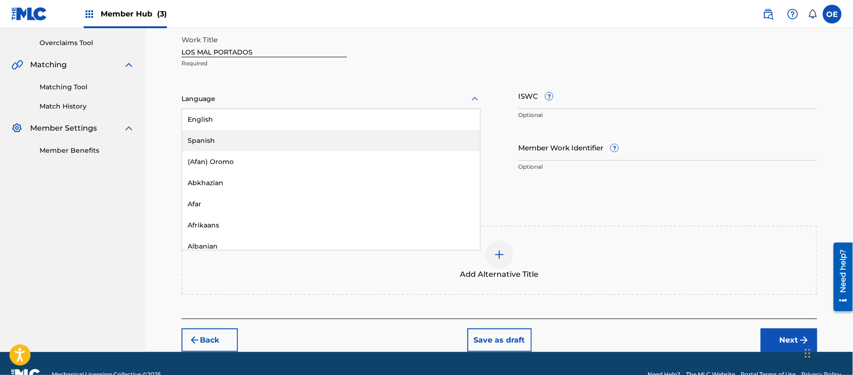
click at [217, 140] on div "Spanish" at bounding box center [331, 140] width 298 height 21
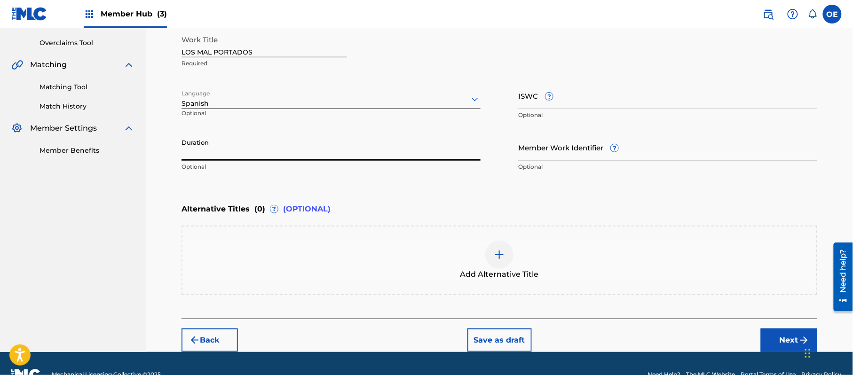
click at [368, 142] on input "Duration" at bounding box center [330, 147] width 299 height 27
type input "03:41"
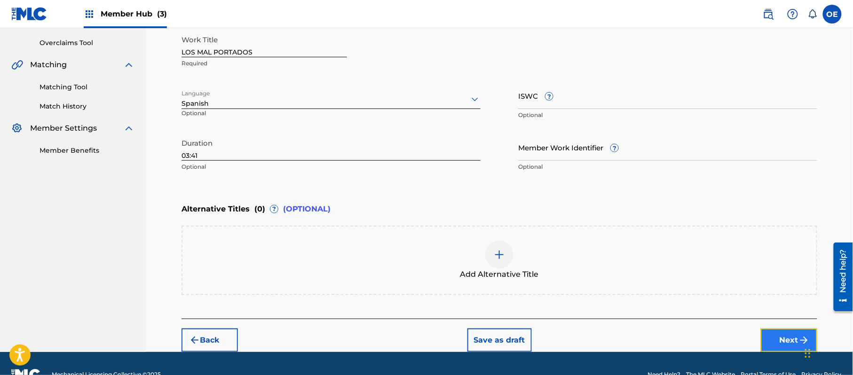
click at [794, 339] on button "Next" at bounding box center [789, 341] width 56 height 24
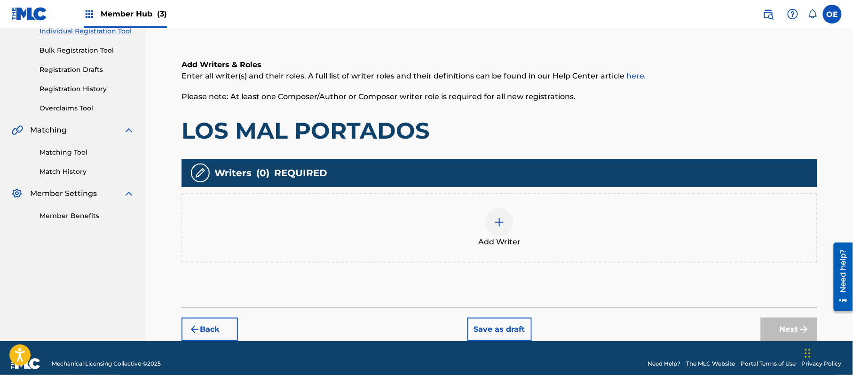
scroll to position [42, 0]
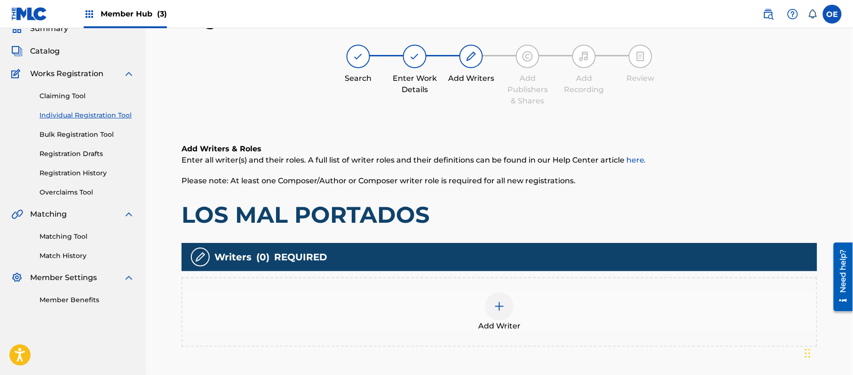
click at [505, 316] on div at bounding box center [499, 306] width 28 height 28
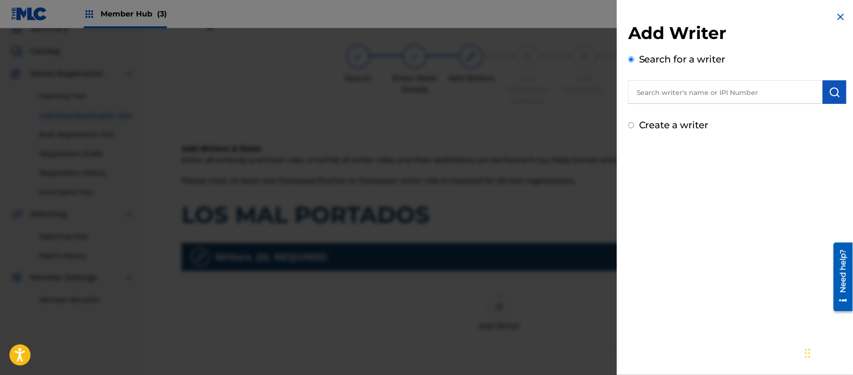
click at [687, 127] on label "Create a writer" at bounding box center [674, 124] width 70 height 11
radio input "true"
click at [634, 127] on input "Create a writer" at bounding box center [631, 125] width 6 height 6
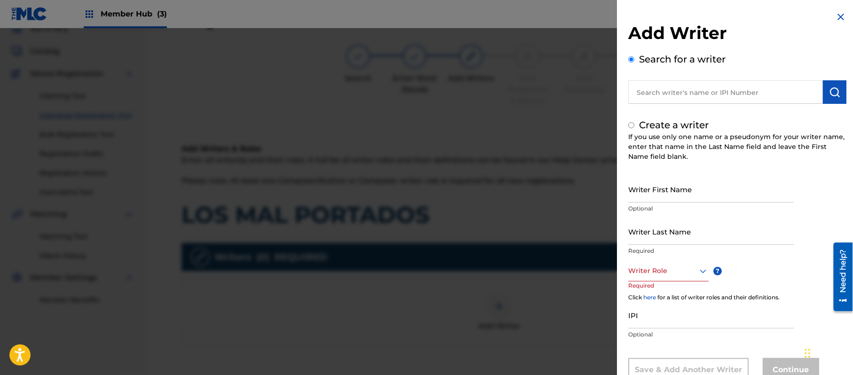
radio input "false"
radio input "true"
paste input "[PERSON_NAME]"
type input "[PERSON_NAME]"
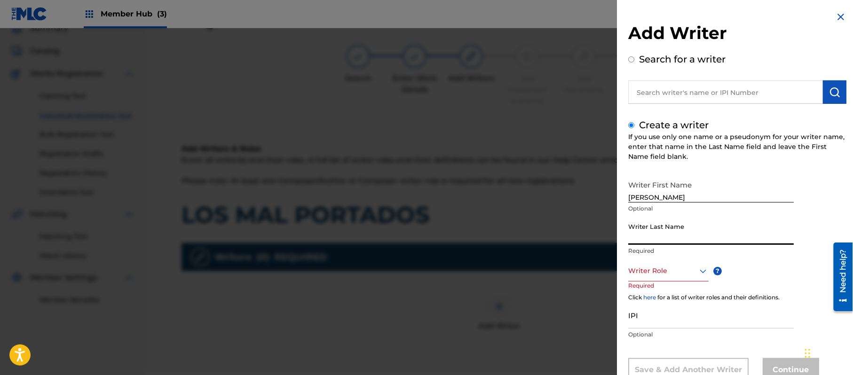
paste input "[PERSON_NAME]"
type input "[PERSON_NAME]"
drag, startPoint x: 678, startPoint y: 190, endPoint x: 651, endPoint y: 202, distance: 29.4
click at [651, 202] on input "[PERSON_NAME]" at bounding box center [710, 189] width 165 height 27
type input "[PERSON_NAME]"
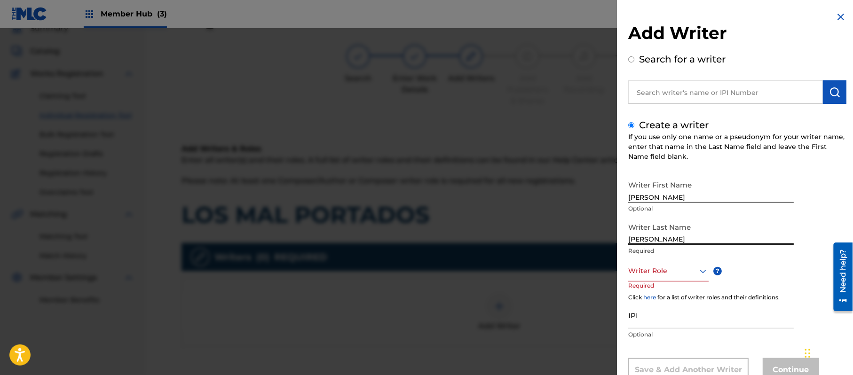
drag, startPoint x: 651, startPoint y: 240, endPoint x: 570, endPoint y: 246, distance: 81.6
click at [587, 243] on div "Add Writer Search for a writer Create a writer If you use only one name or a ps…" at bounding box center [426, 201] width 853 height 347
type input "PAZ"
click at [660, 266] on div "Writer Role" at bounding box center [668, 270] width 80 height 21
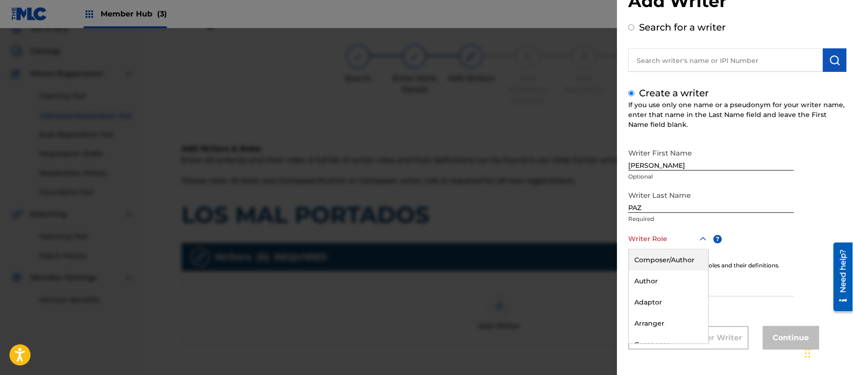
click at [661, 264] on div "Composer/Author" at bounding box center [667, 260] width 79 height 21
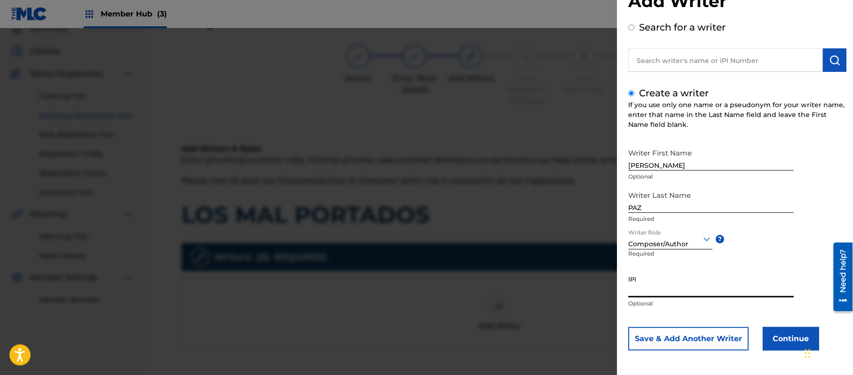
paste input "383824534"
type input "383824534"
click at [788, 333] on button "Continue" at bounding box center [790, 339] width 56 height 24
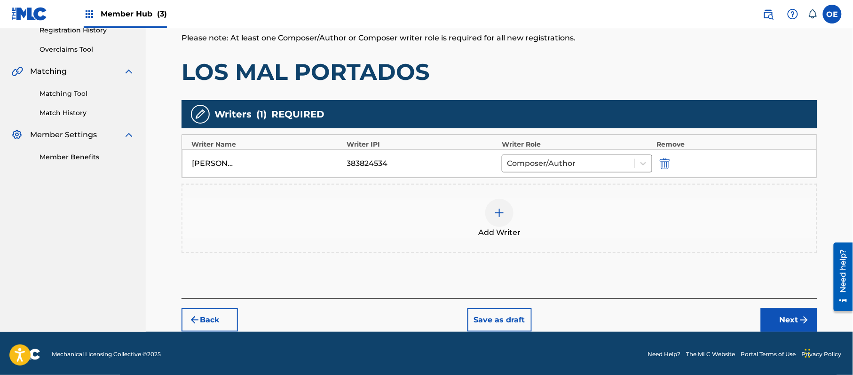
scroll to position [187, 0]
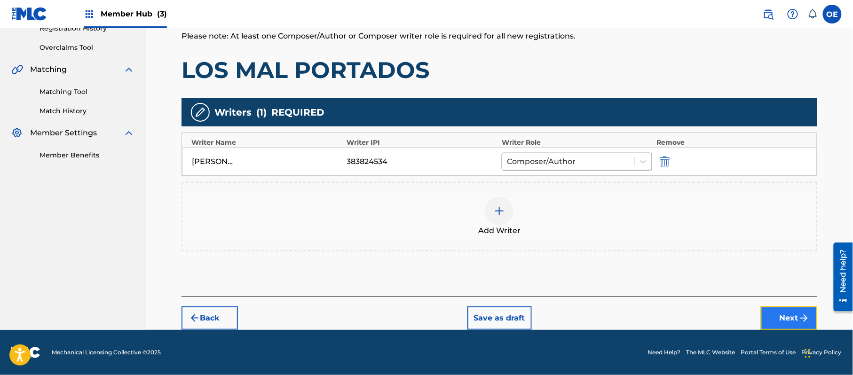
click at [787, 316] on button "Next" at bounding box center [789, 318] width 56 height 24
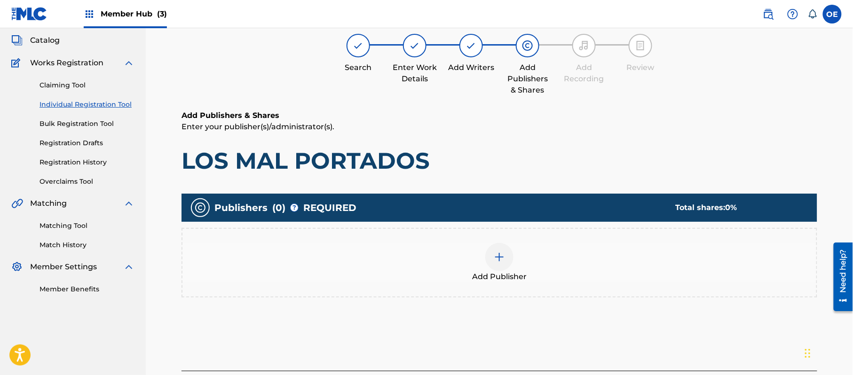
scroll to position [42, 0]
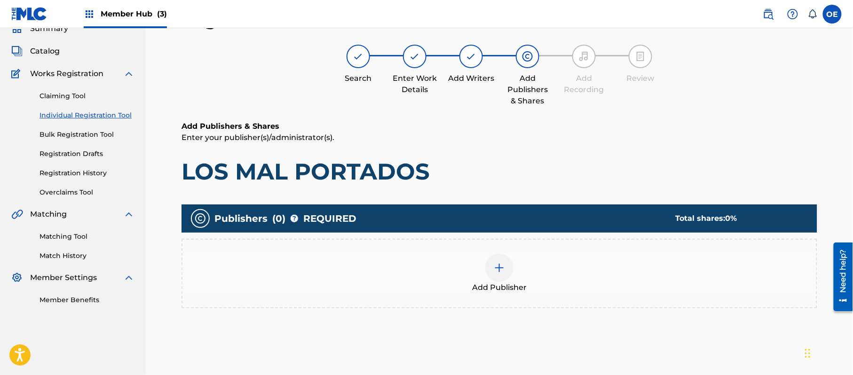
click at [553, 293] on div "Add Publisher" at bounding box center [499, 274] width 636 height 70
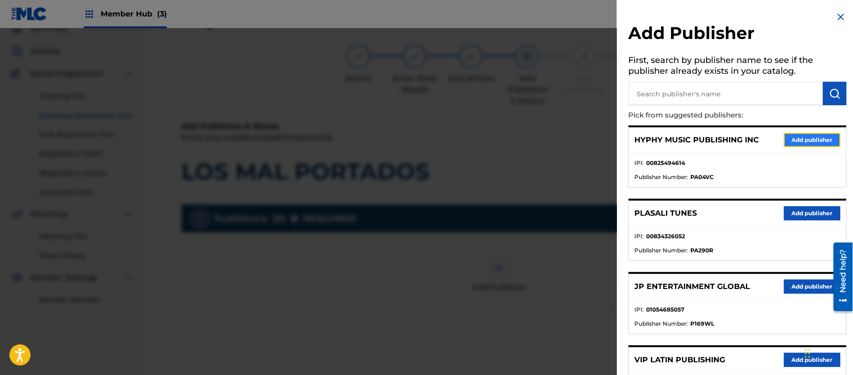
click at [790, 143] on button "Add publisher" at bounding box center [812, 140] width 56 height 14
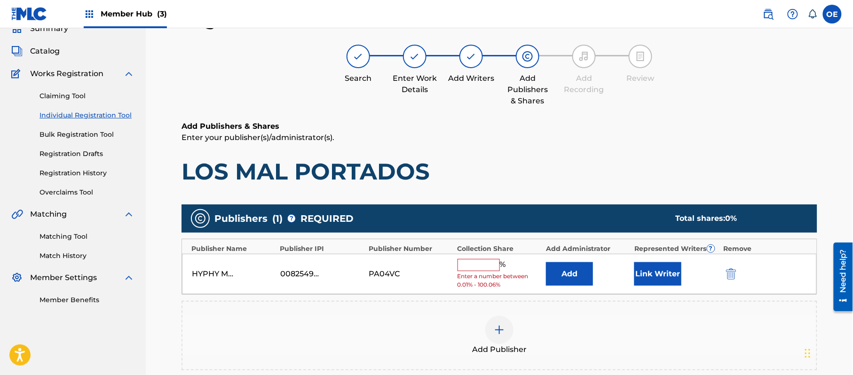
click at [472, 259] on input "text" at bounding box center [478, 265] width 42 height 12
type input "100"
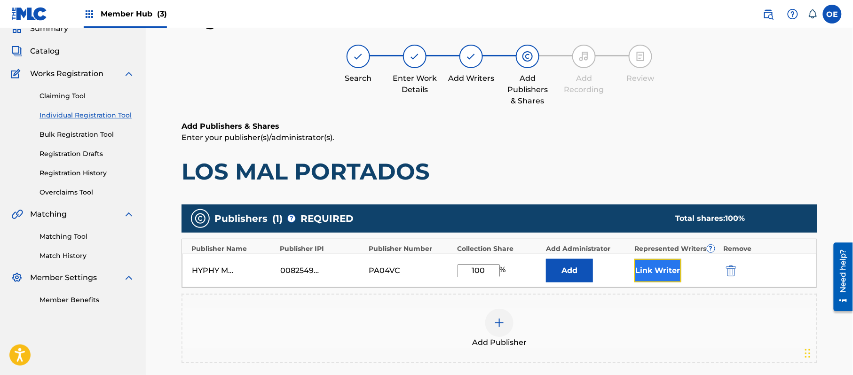
click at [655, 269] on button "Link Writer" at bounding box center [657, 271] width 47 height 24
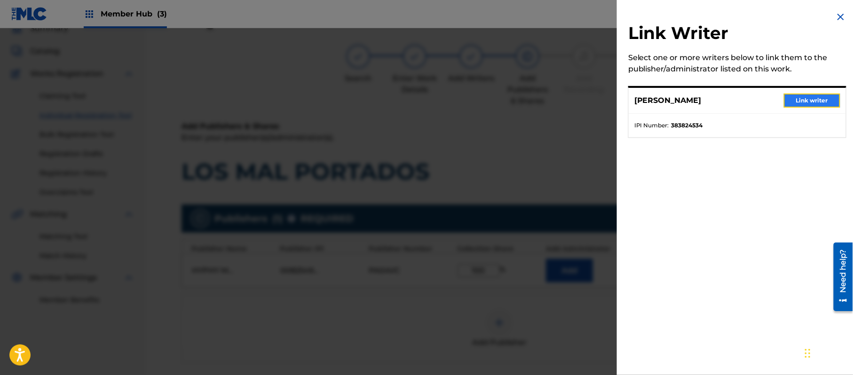
click at [803, 96] on button "Link writer" at bounding box center [812, 101] width 56 height 14
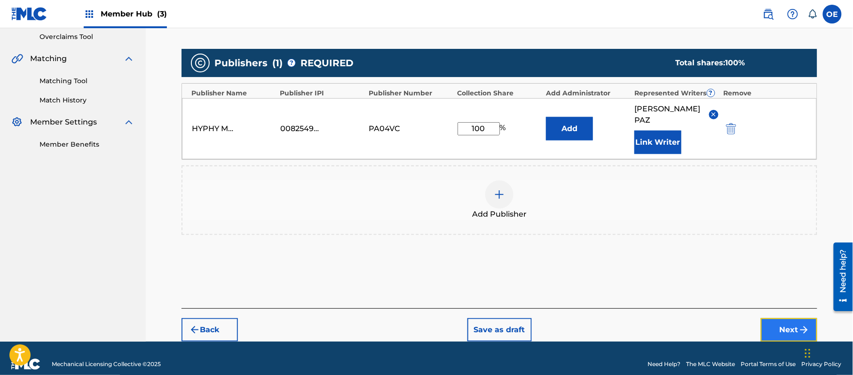
click at [783, 318] on button "Next" at bounding box center [789, 330] width 56 height 24
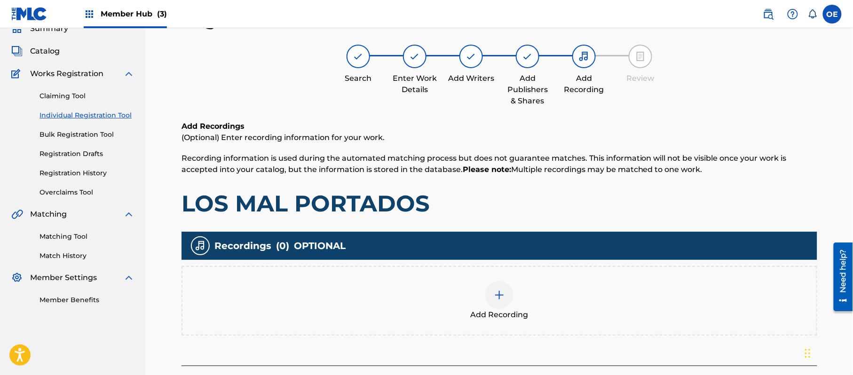
scroll to position [110, 0]
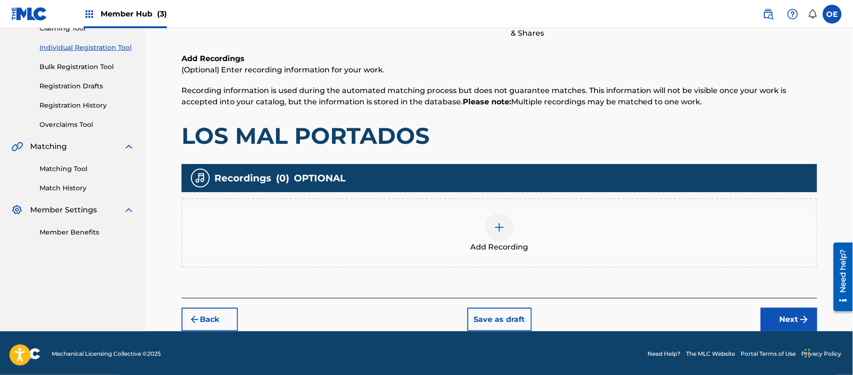
click at [501, 222] on img at bounding box center [499, 227] width 11 height 11
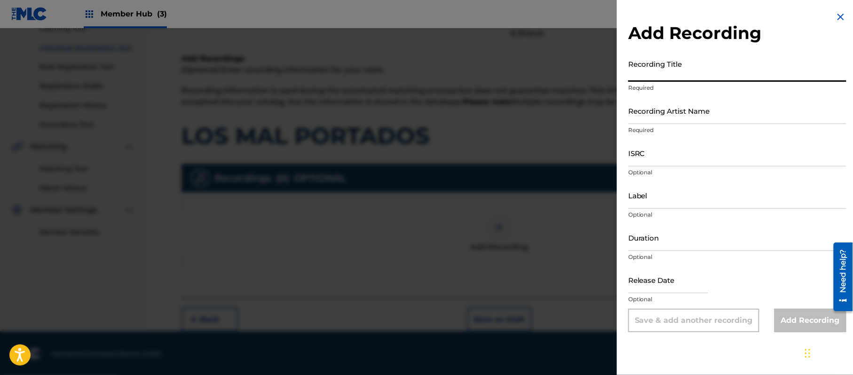
paste input "Los Mal Portados"
type input "Los Mal Portados"
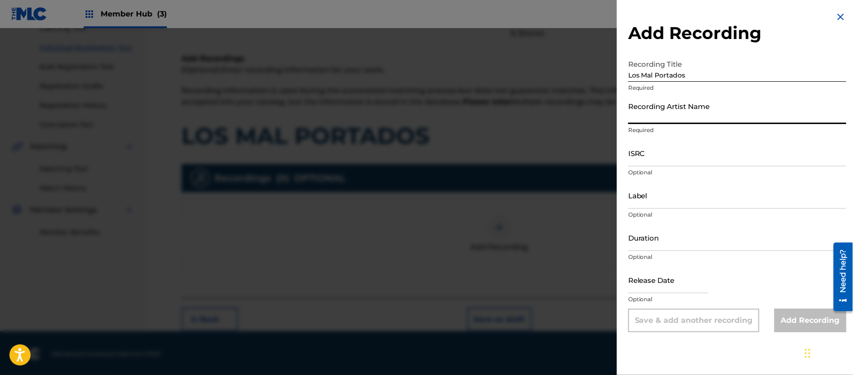
paste input "[PERSON_NAME]"
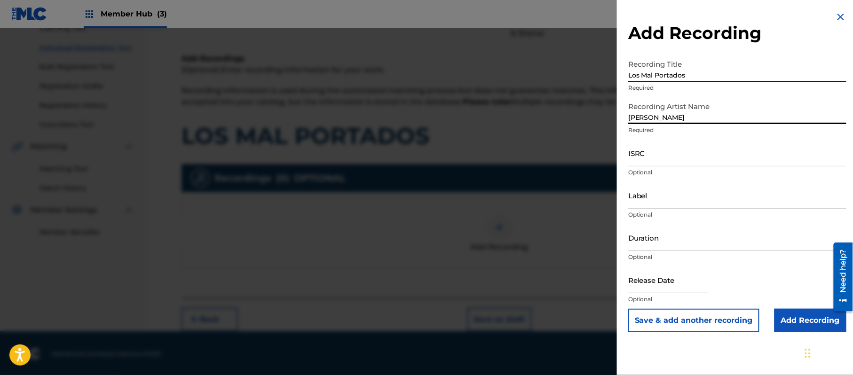
type input "[PERSON_NAME]"
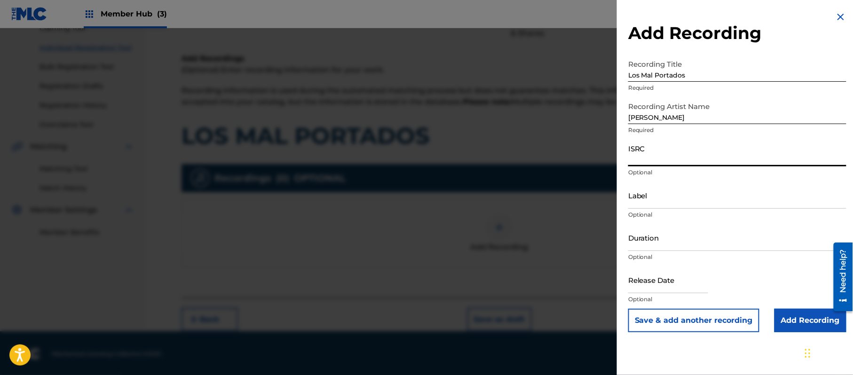
paste input "CA5KR2223924"
type input "CA5KR2223924"
paste input "Michoacan Music"
type input "Michoacan Music"
click at [680, 234] on input "Duration" at bounding box center [737, 237] width 218 height 27
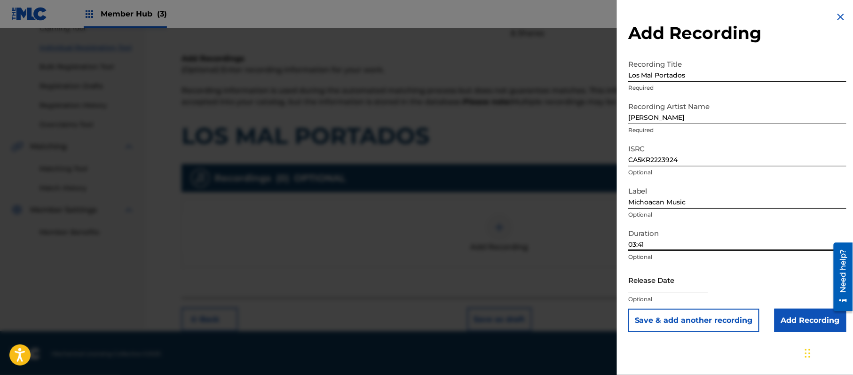
type input "03:41"
drag, startPoint x: 660, startPoint y: 277, endPoint x: 681, endPoint y: 286, distance: 22.7
click at [659, 277] on input "text" at bounding box center [668, 280] width 80 height 27
select select "8"
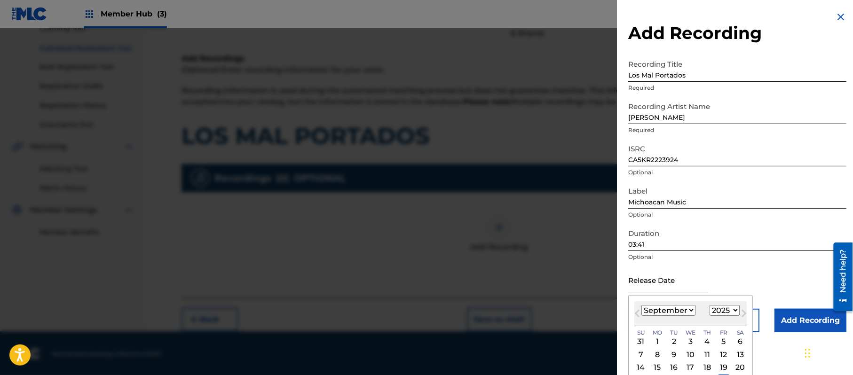
click at [719, 307] on select "1899 1900 1901 1902 1903 1904 1905 1906 1907 1908 1909 1910 1911 1912 1913 1914…" at bounding box center [724, 310] width 30 height 11
select select "2022"
click at [711, 305] on select "1899 1900 1901 1902 1903 1904 1905 1906 1907 1908 1909 1910 1911 1912 1913 1914…" at bounding box center [724, 310] width 30 height 11
click at [675, 311] on select "January February March April May June July August September October November De…" at bounding box center [668, 310] width 54 height 11
select select "2"
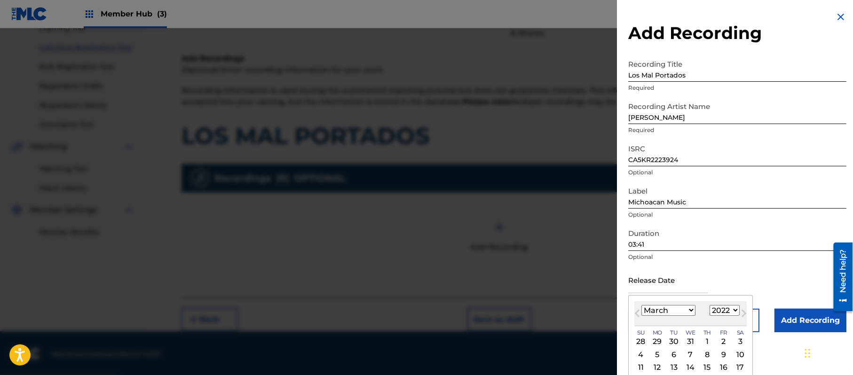
click at [642, 305] on select "January February March April May June July August September October November De…" at bounding box center [668, 310] width 54 height 11
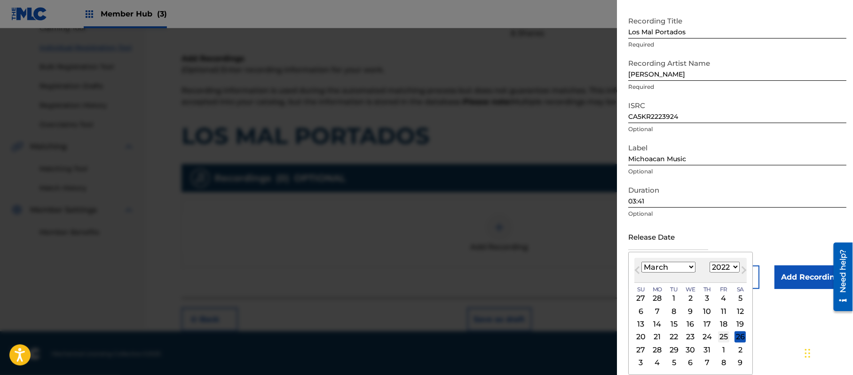
click at [726, 335] on div "25" at bounding box center [723, 336] width 11 height 11
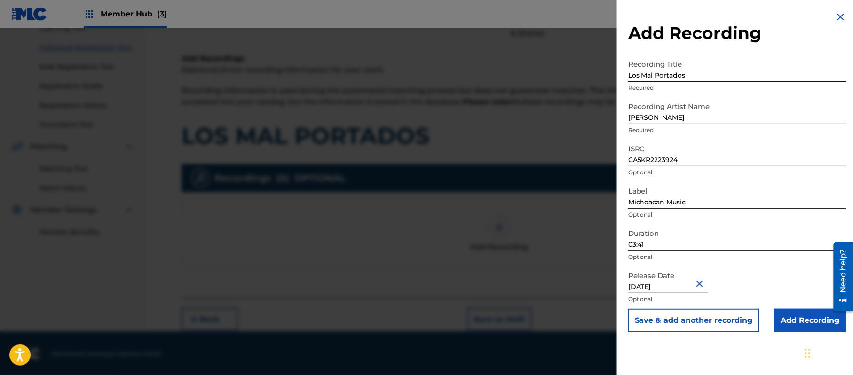
type input "[DATE]"
click at [800, 315] on input "Add Recording" at bounding box center [810, 321] width 72 height 24
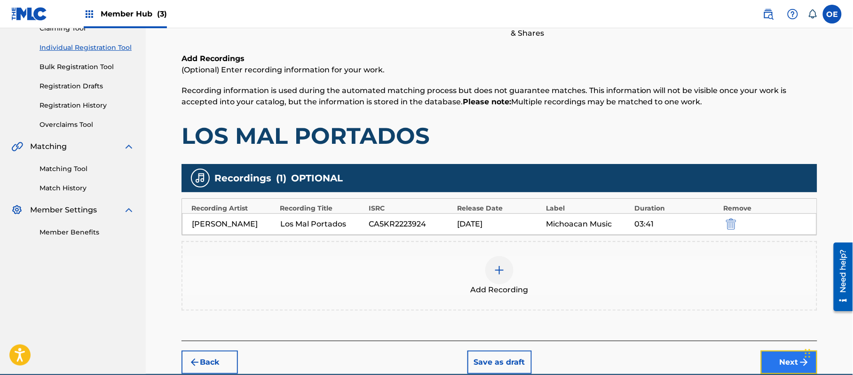
click at [788, 358] on button "Next" at bounding box center [789, 363] width 56 height 24
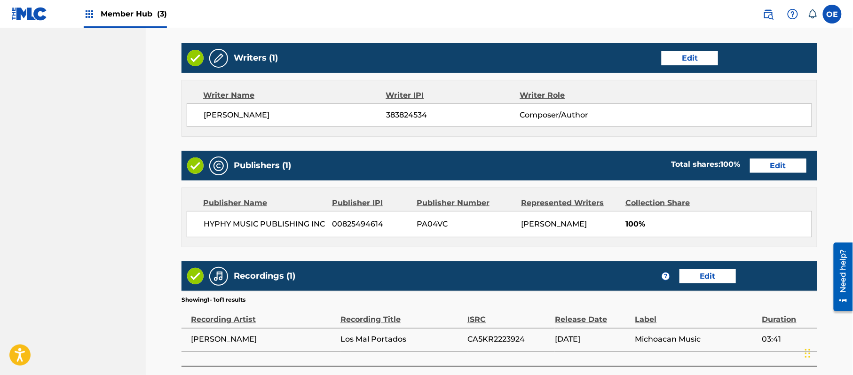
scroll to position [420, 0]
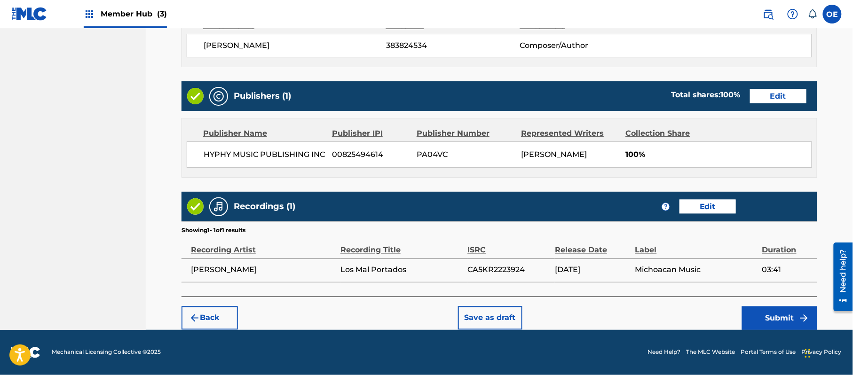
click at [780, 333] on footer "Mechanical Licensing Collective © 2025 Need Help? The MLC Website Portal Terms …" at bounding box center [426, 352] width 853 height 45
click at [777, 322] on button "Submit" at bounding box center [779, 318] width 75 height 24
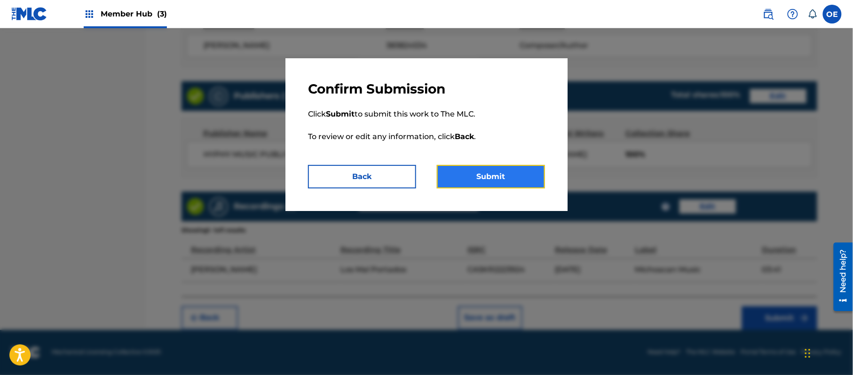
click at [491, 173] on button "Submit" at bounding box center [491, 177] width 108 height 24
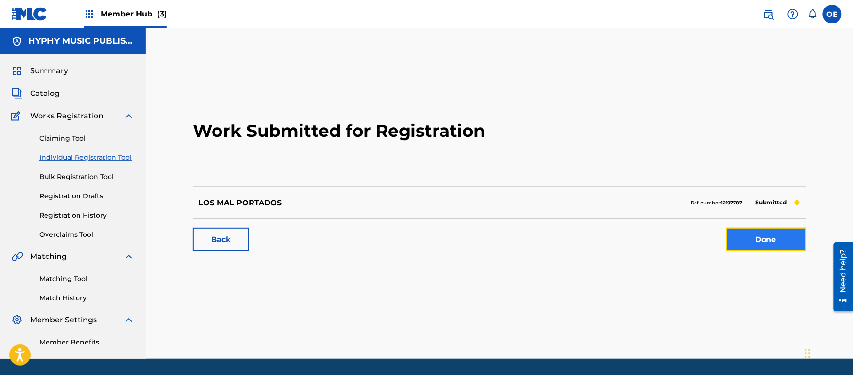
click at [768, 237] on link "Done" at bounding box center [766, 240] width 80 height 24
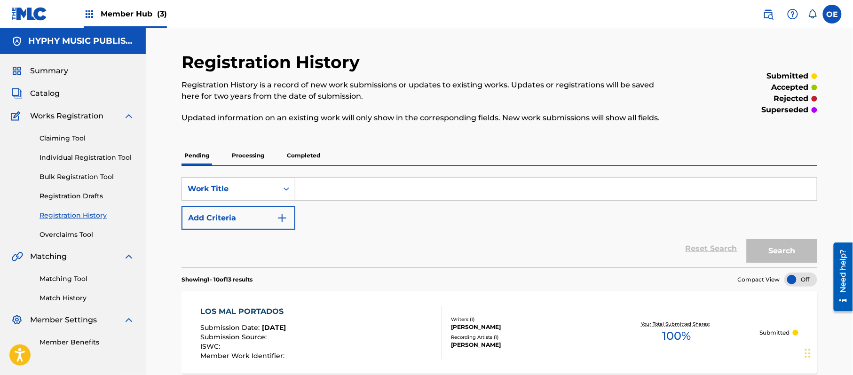
click at [98, 163] on div "Claiming Tool Individual Registration Tool Bulk Registration Tool Registration …" at bounding box center [72, 181] width 123 height 118
click at [100, 158] on link "Individual Registration Tool" at bounding box center [86, 158] width 95 height 10
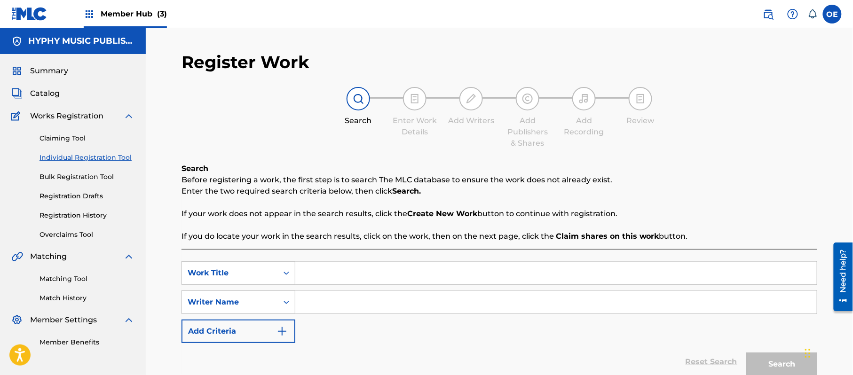
paste input "LOS METICHONES"
type input "LOS METICHONES"
paste input "[PERSON_NAME]"
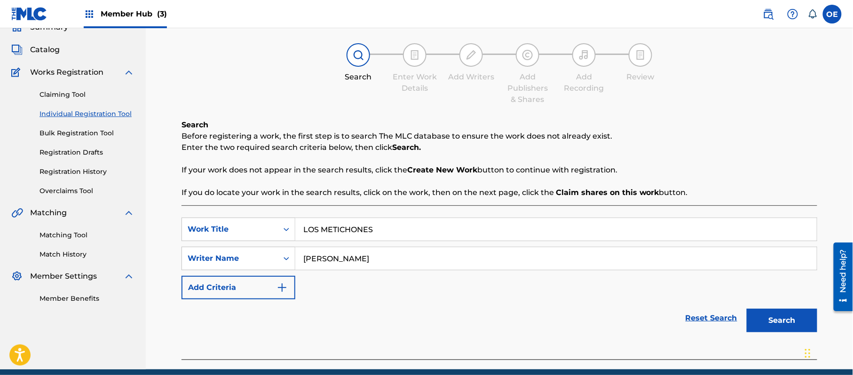
scroll to position [83, 0]
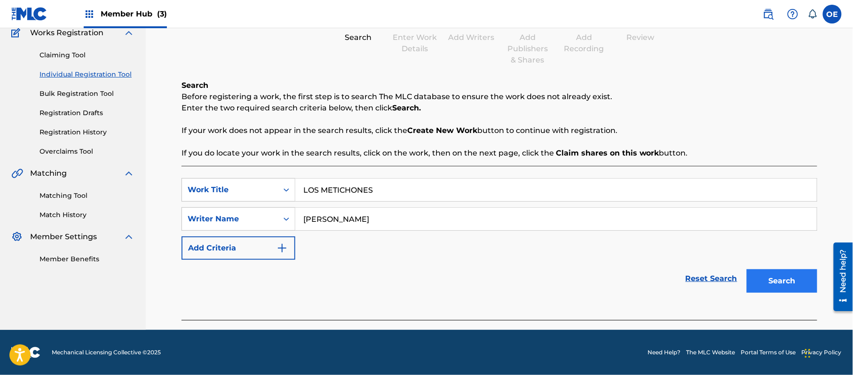
type input "[PERSON_NAME]"
click at [776, 281] on button "Search" at bounding box center [781, 281] width 71 height 24
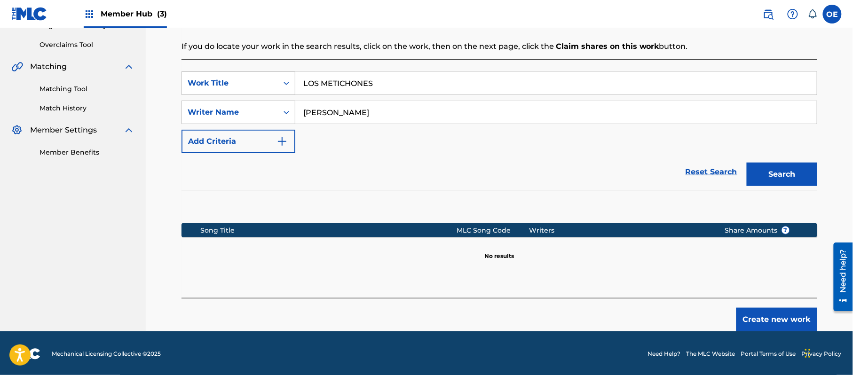
scroll to position [192, 0]
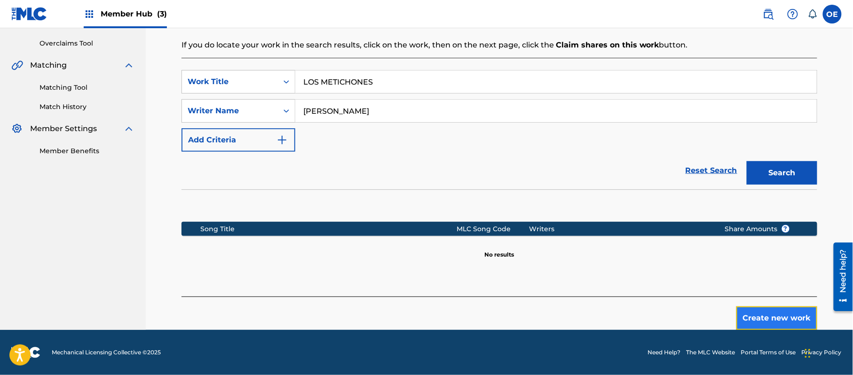
click at [777, 318] on button "Create new work" at bounding box center [776, 318] width 81 height 24
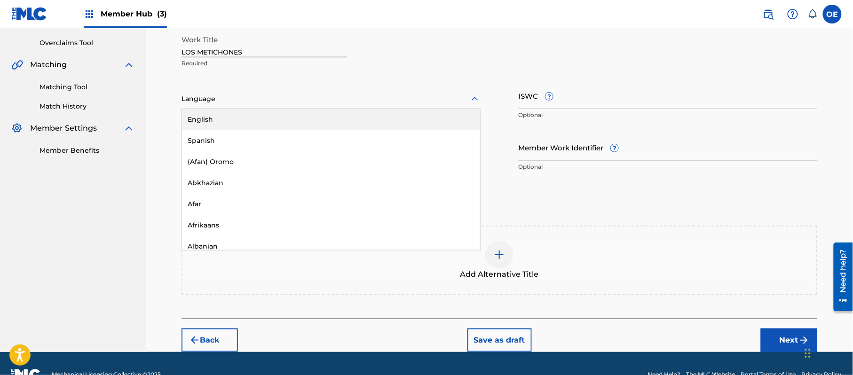
click at [205, 96] on div at bounding box center [330, 99] width 299 height 12
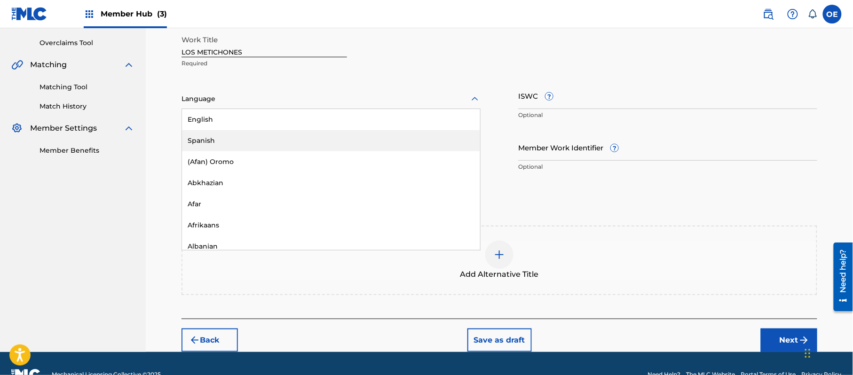
click at [220, 147] on div "Spanish" at bounding box center [331, 140] width 298 height 21
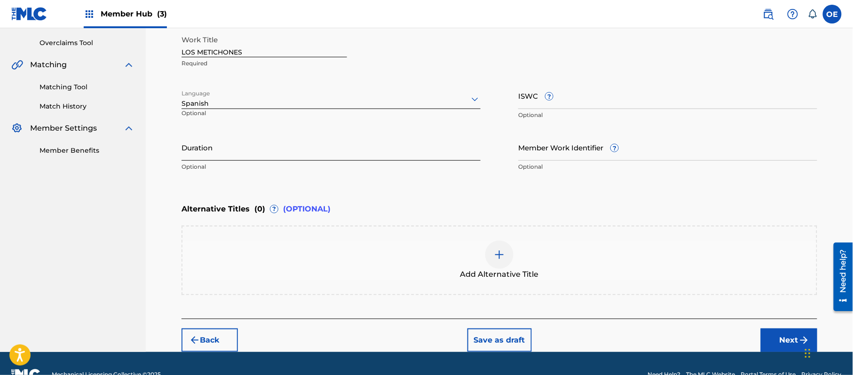
click at [306, 145] on input "Duration" at bounding box center [330, 147] width 299 height 27
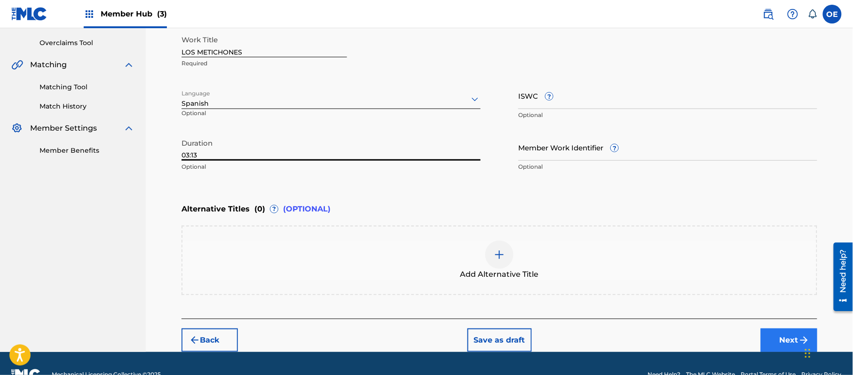
type input "03:13"
click at [793, 335] on button "Next" at bounding box center [789, 341] width 56 height 24
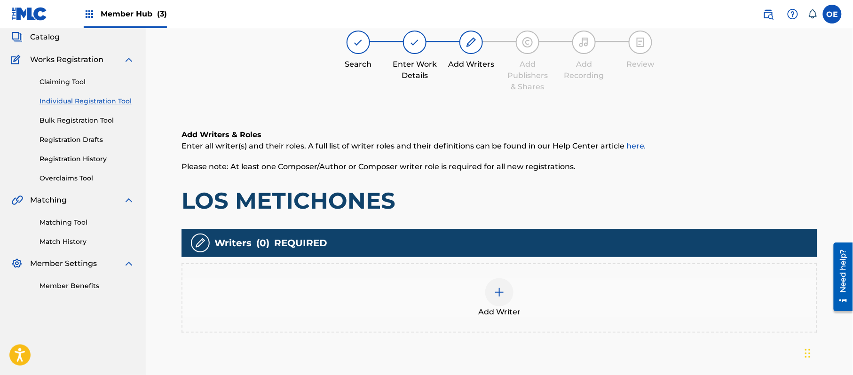
scroll to position [42, 0]
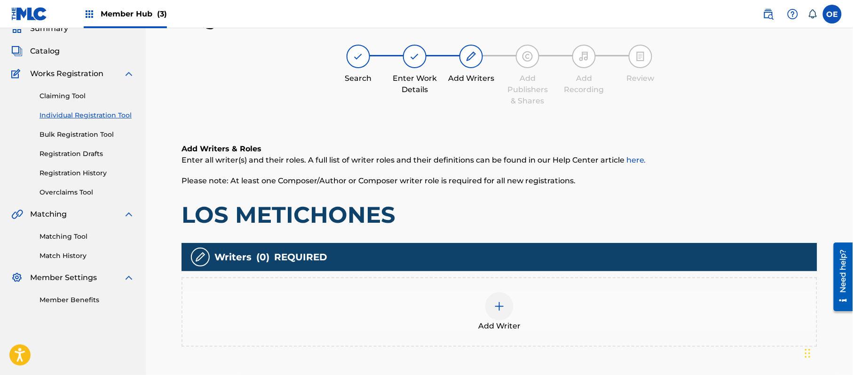
click at [541, 317] on div "Add Writer" at bounding box center [499, 311] width 634 height 39
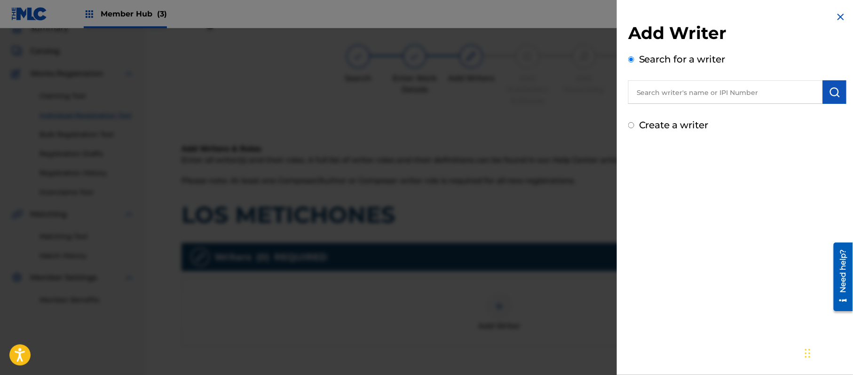
click at [672, 124] on label "Create a writer" at bounding box center [674, 124] width 70 height 11
radio input "true"
click at [634, 124] on input "Create a writer" at bounding box center [631, 125] width 6 height 6
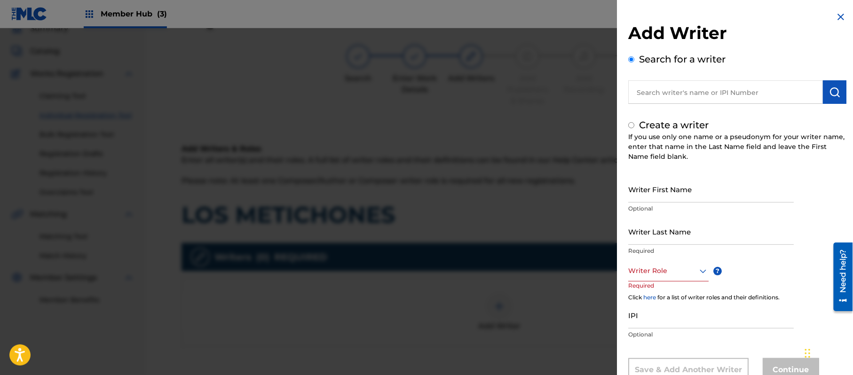
radio input "false"
radio input "true"
paste input "[PERSON_NAME]"
type input "[PERSON_NAME]"
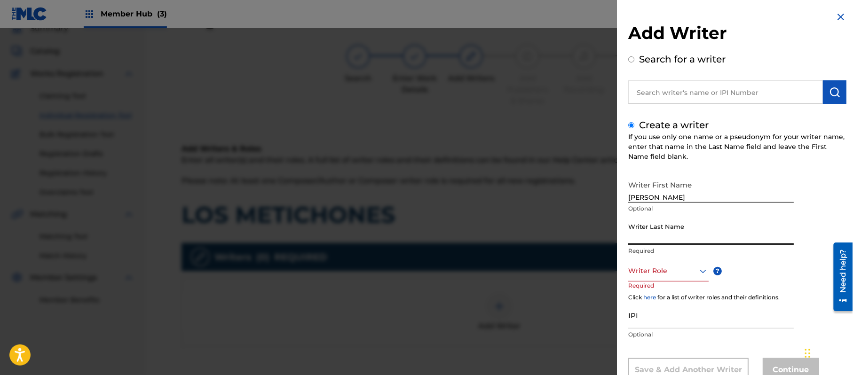
paste input "[PERSON_NAME]"
type input "[PERSON_NAME]"
drag, startPoint x: 690, startPoint y: 196, endPoint x: 649, endPoint y: 207, distance: 42.5
click at [649, 207] on div "Writer First Name [PERSON_NAME] Optional" at bounding box center [710, 197] width 165 height 42
type input "[PERSON_NAME]"
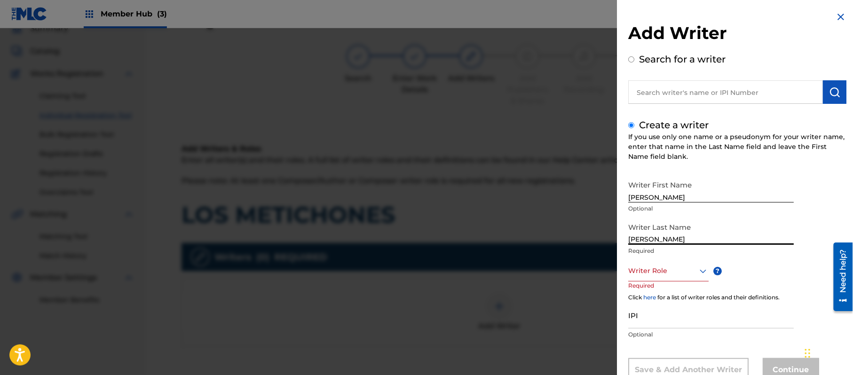
drag, startPoint x: 653, startPoint y: 241, endPoint x: 469, endPoint y: 238, distance: 183.8
click at [498, 247] on div "Add Writer Search for a writer Create a writer If you use only one name or a ps…" at bounding box center [426, 201] width 853 height 347
type input "PAZ"
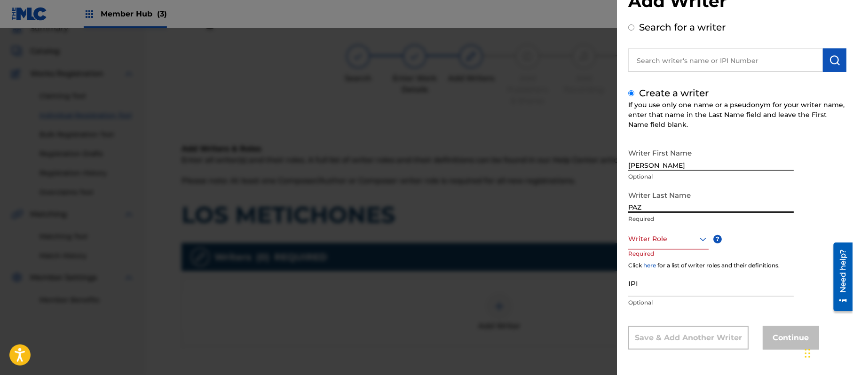
click at [682, 250] on div "Writer Role" at bounding box center [668, 238] width 80 height 21
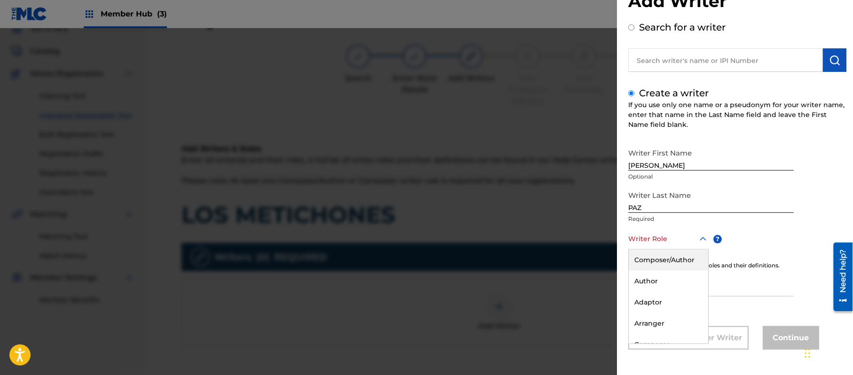
click at [675, 262] on div "Composer/Author" at bounding box center [667, 260] width 79 height 21
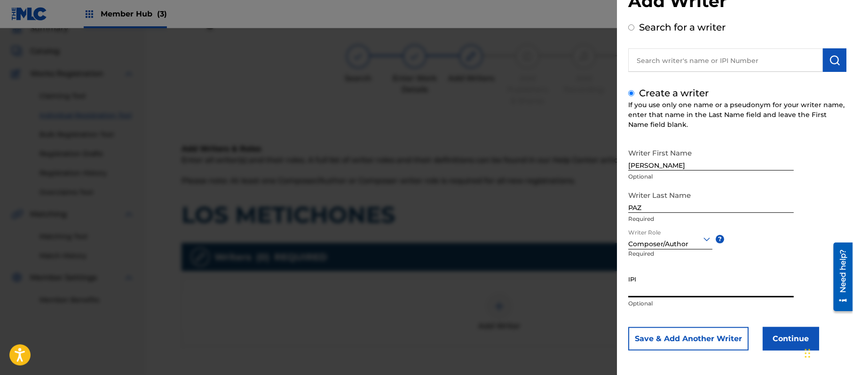
paste input "383824534"
type input "383824534"
click at [780, 330] on button "Continue" at bounding box center [790, 339] width 56 height 24
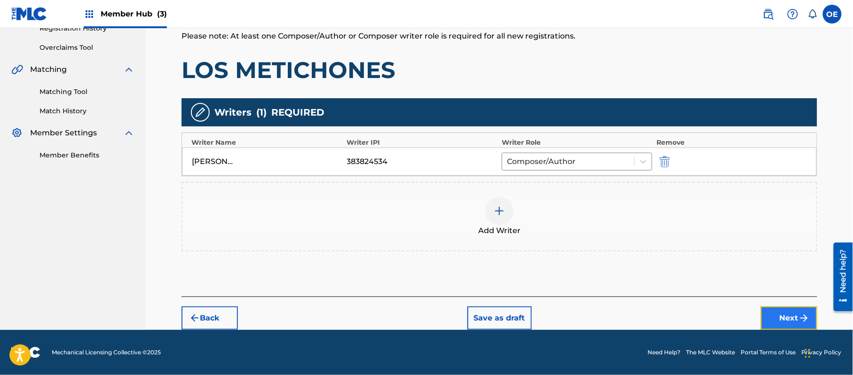
click at [790, 313] on button "Next" at bounding box center [789, 318] width 56 height 24
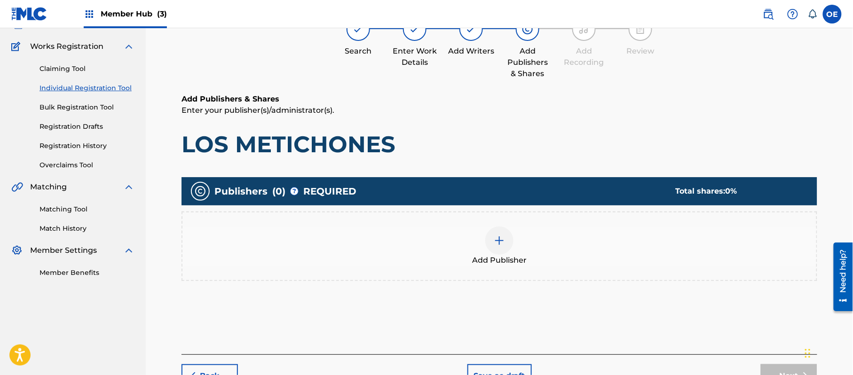
scroll to position [42, 0]
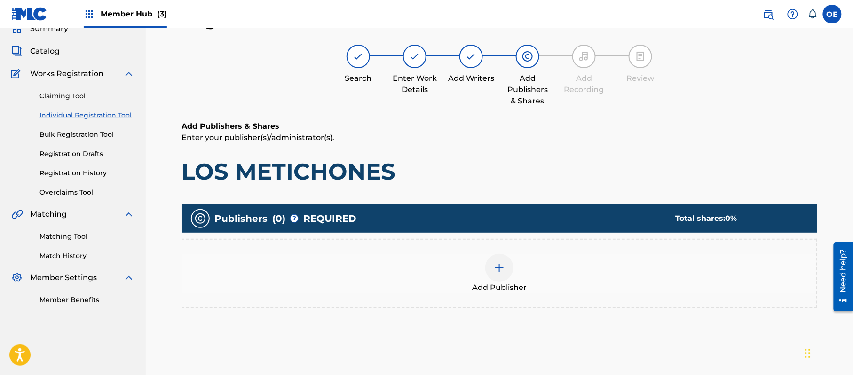
click at [501, 280] on div at bounding box center [499, 268] width 28 height 28
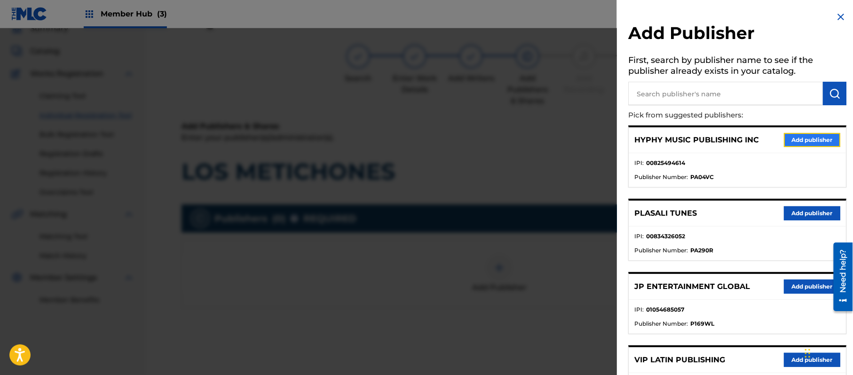
click at [805, 134] on button "Add publisher" at bounding box center [812, 140] width 56 height 14
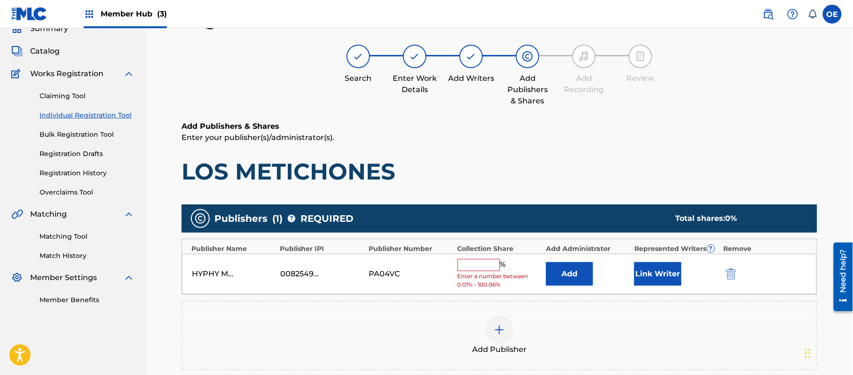
click at [483, 267] on input "text" at bounding box center [478, 265] width 42 height 12
type input "100"
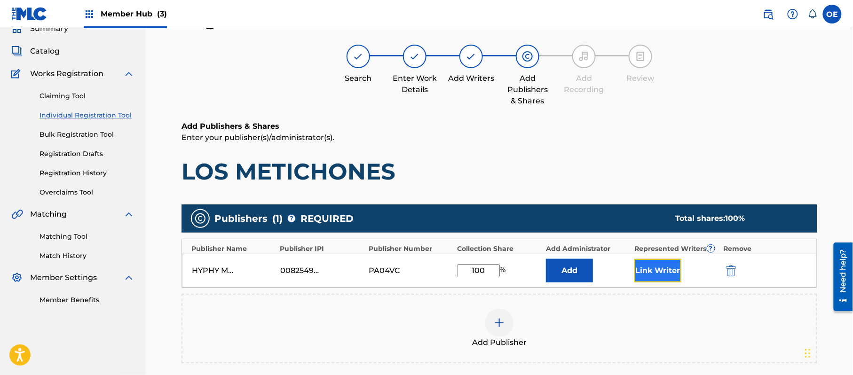
click at [657, 277] on button "Link Writer" at bounding box center [657, 271] width 47 height 24
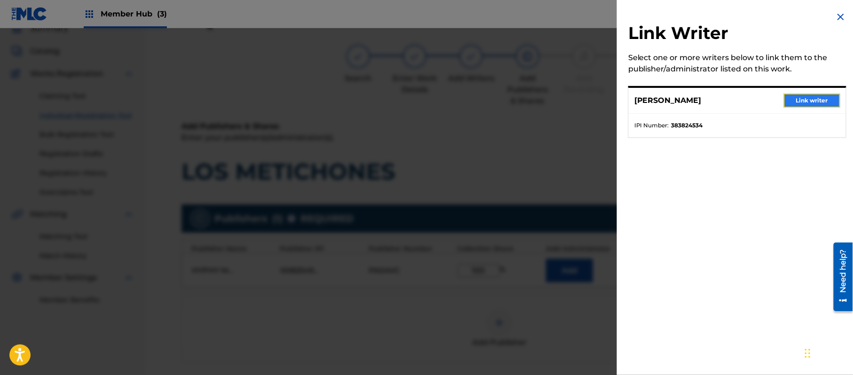
click at [812, 104] on button "Link writer" at bounding box center [812, 101] width 56 height 14
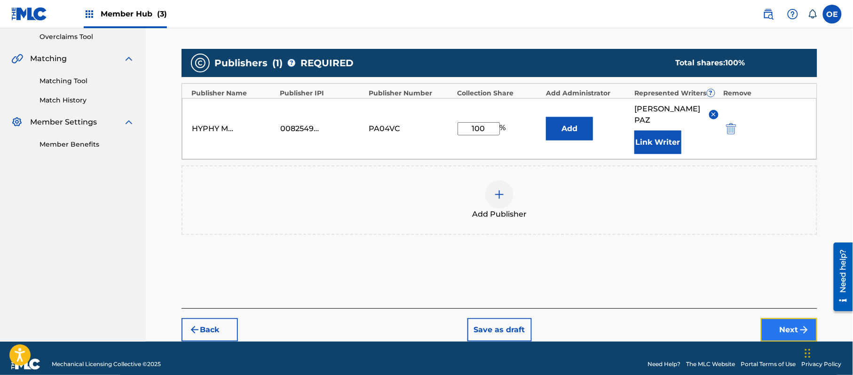
click at [771, 318] on button "Next" at bounding box center [789, 330] width 56 height 24
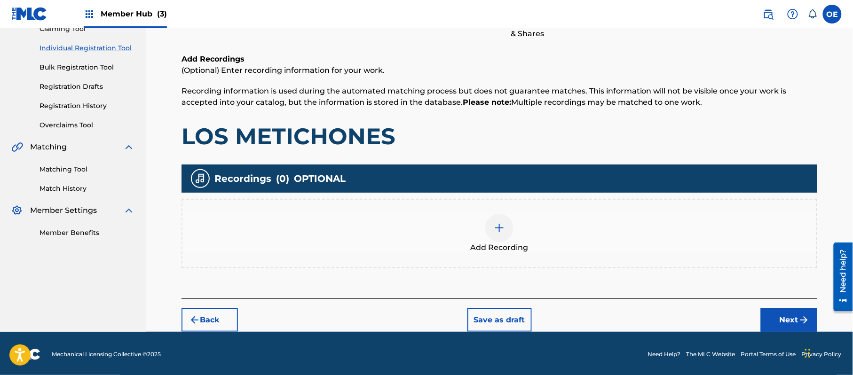
scroll to position [110, 0]
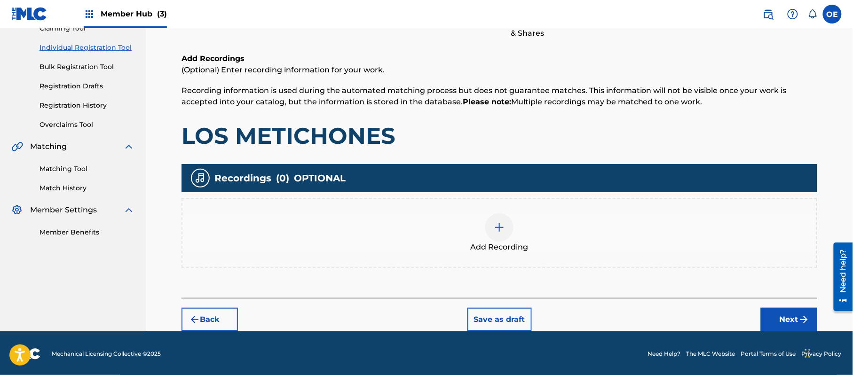
click at [424, 226] on div "Add Recording" at bounding box center [499, 232] width 634 height 39
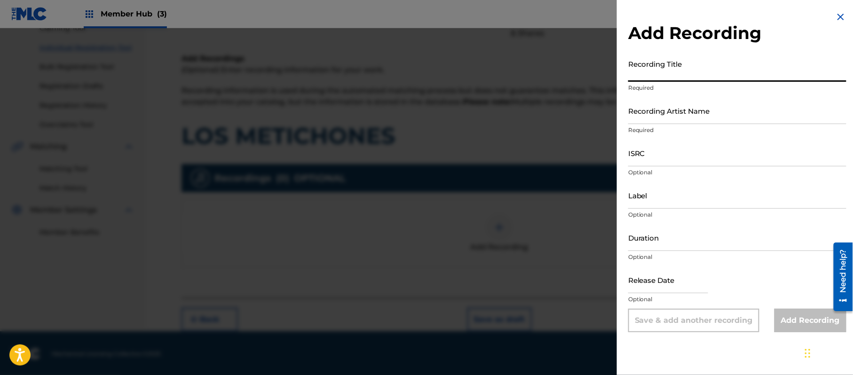
paste input "Los Metichones"
type input "Los Metichones"
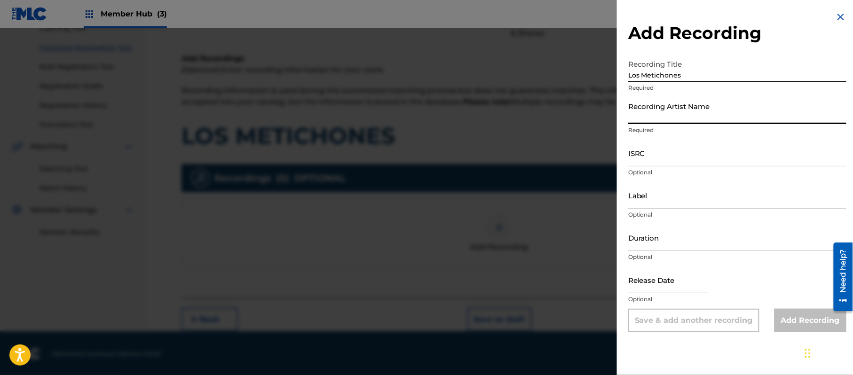
paste input "[PERSON_NAME]"
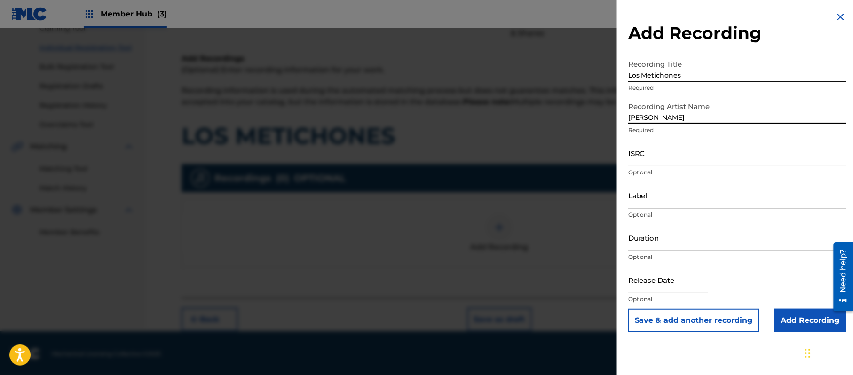
type input "[PERSON_NAME]"
drag, startPoint x: 669, startPoint y: 166, endPoint x: 693, endPoint y: 143, distance: 33.2
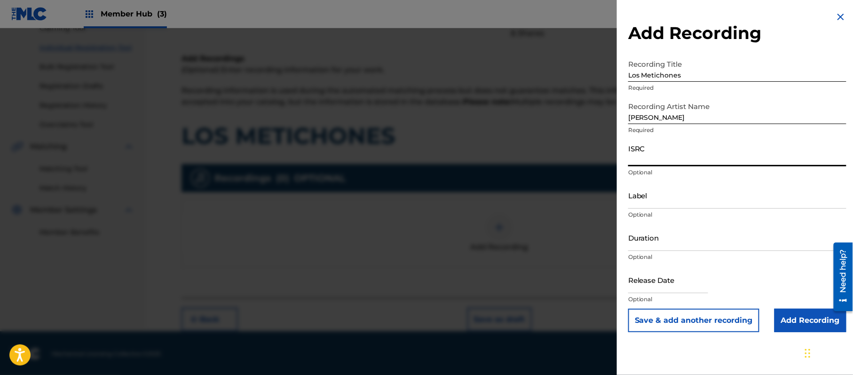
paste input "CA5KR1848132"
paste input "3 Amigos Intertainment"
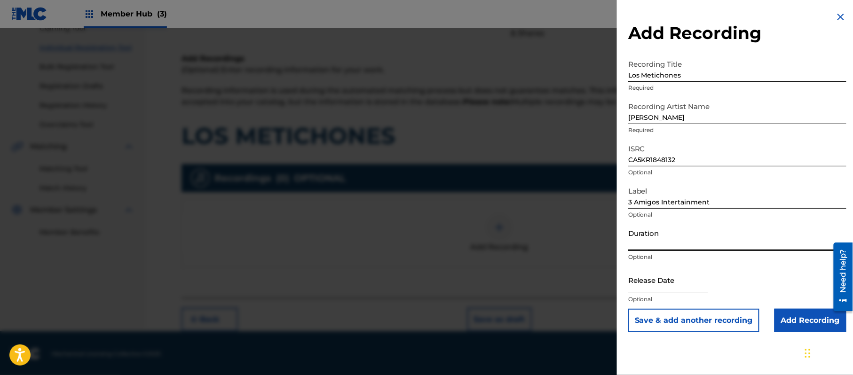
click at [655, 236] on input "Duration" at bounding box center [737, 237] width 218 height 27
click at [666, 275] on input "text" at bounding box center [668, 280] width 80 height 27
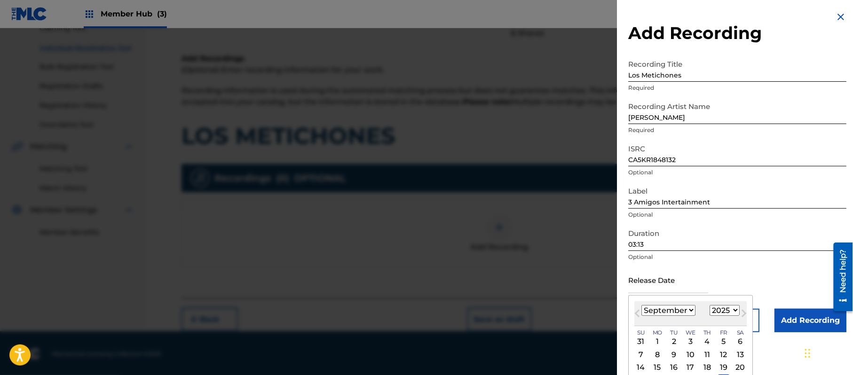
click at [722, 308] on select "1899 1900 1901 1902 1903 1904 1905 1906 1907 1908 1909 1910 1911 1912 1913 1914…" at bounding box center [724, 310] width 30 height 11
click at [711, 305] on select "1899 1900 1901 1902 1903 1904 1905 1906 1907 1908 1909 1910 1911 1912 1913 1914…" at bounding box center [724, 310] width 30 height 11
click at [674, 306] on select "January February March April May June July August September October November De…" at bounding box center [668, 310] width 54 height 11
click at [642, 305] on select "January February March April May June July August September October November De…" at bounding box center [668, 310] width 54 height 11
click at [660, 357] on div "7" at bounding box center [656, 354] width 11 height 11
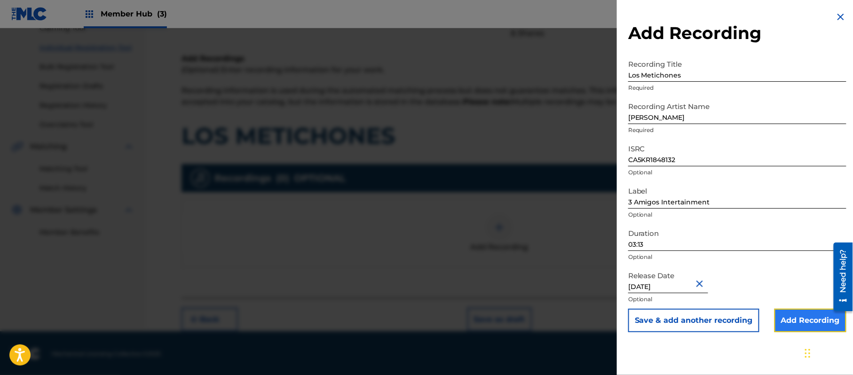
click at [802, 322] on input "Add Recording" at bounding box center [810, 321] width 72 height 24
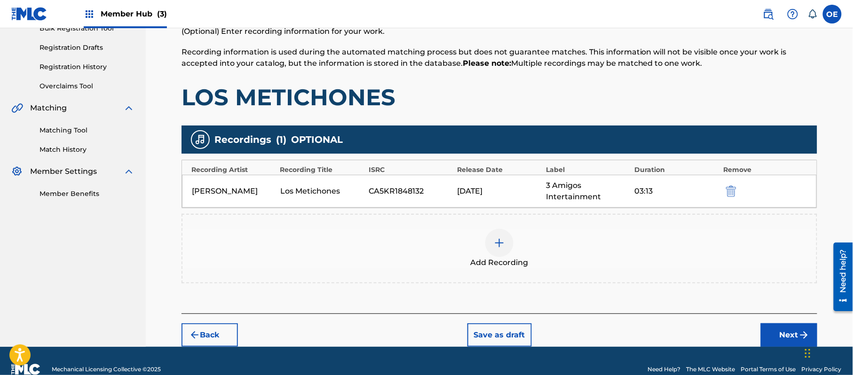
scroll to position [165, 0]
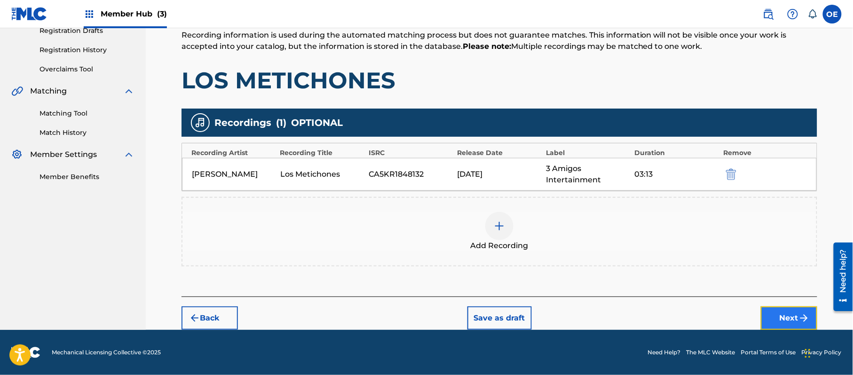
click at [785, 317] on button "Next" at bounding box center [789, 318] width 56 height 24
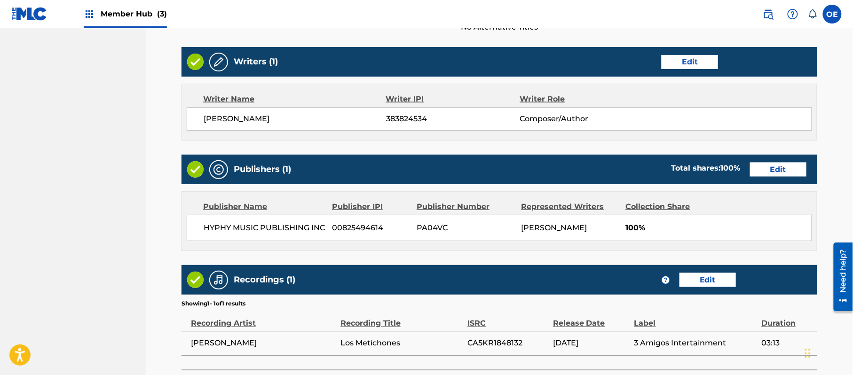
scroll to position [420, 0]
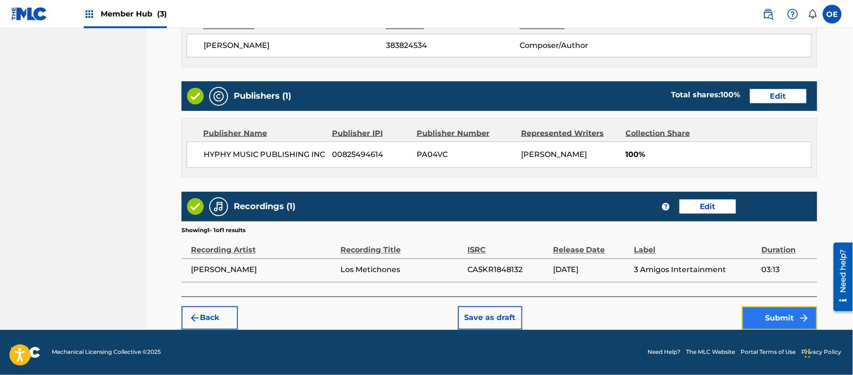
click at [761, 321] on button "Submit" at bounding box center [779, 318] width 75 height 24
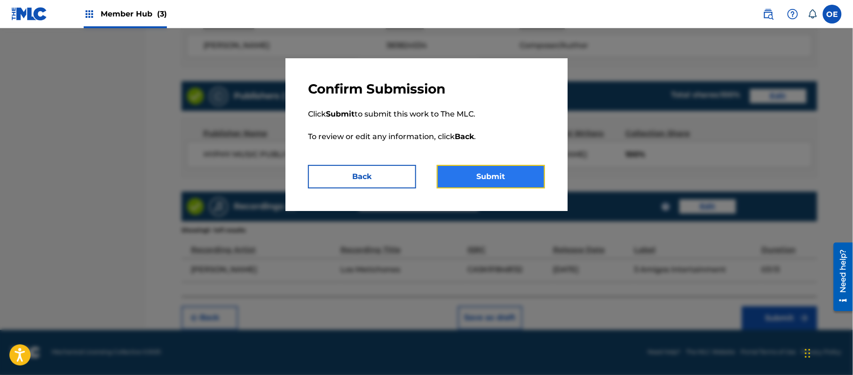
click at [497, 179] on button "Submit" at bounding box center [491, 177] width 108 height 24
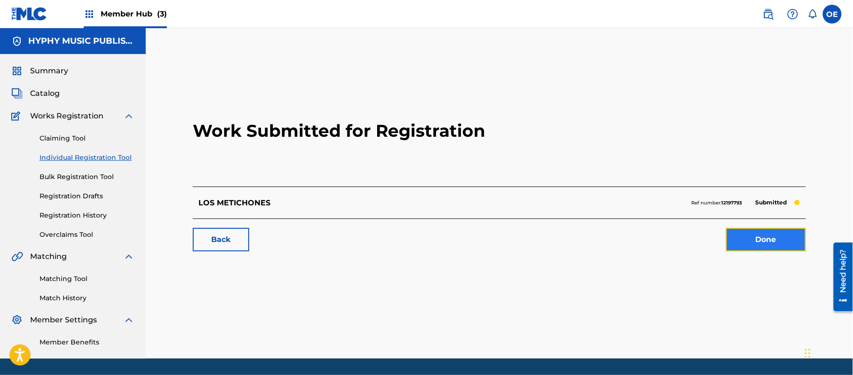
click at [785, 232] on link "Done" at bounding box center [766, 240] width 80 height 24
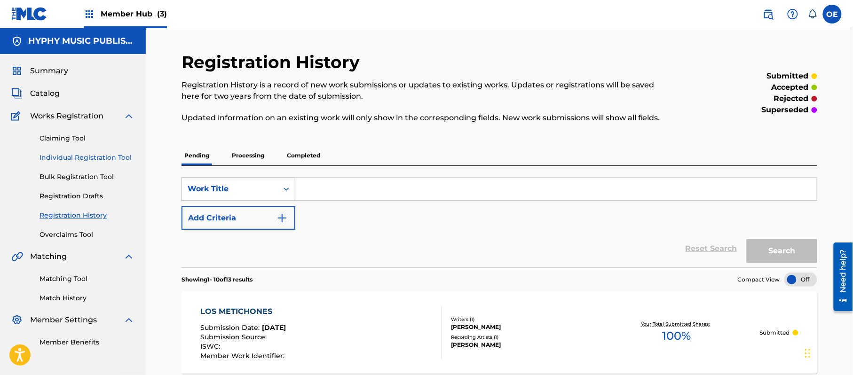
click at [89, 153] on link "Individual Registration Tool" at bounding box center [86, 158] width 95 height 10
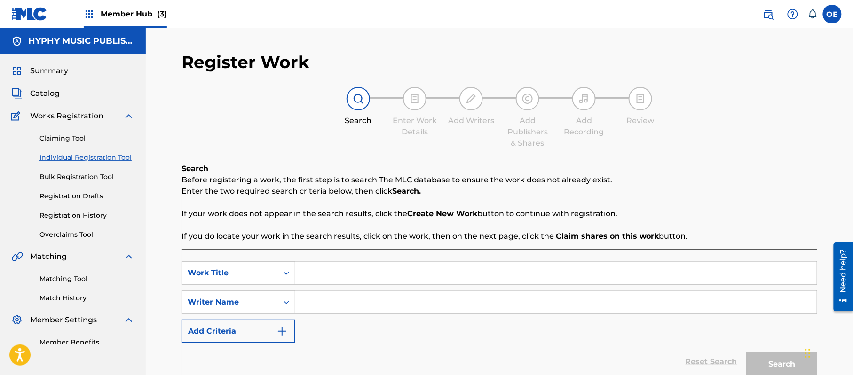
paste input "[PERSON_NAME]"
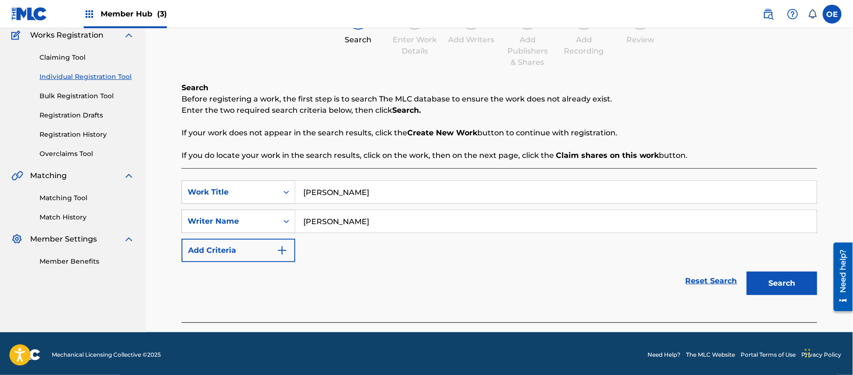
scroll to position [83, 0]
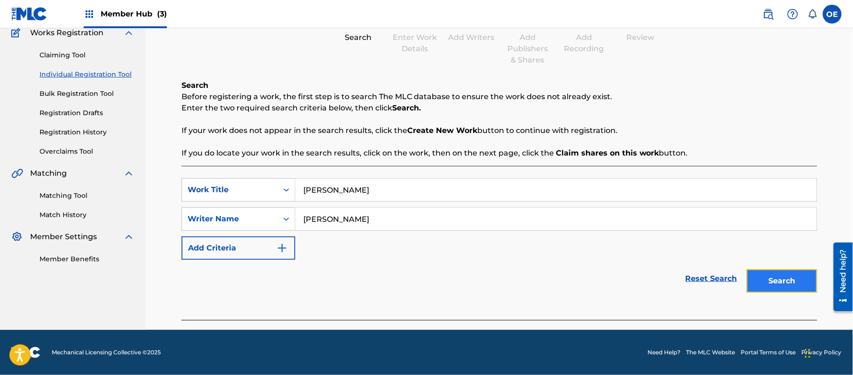
click at [791, 285] on button "Search" at bounding box center [781, 281] width 71 height 24
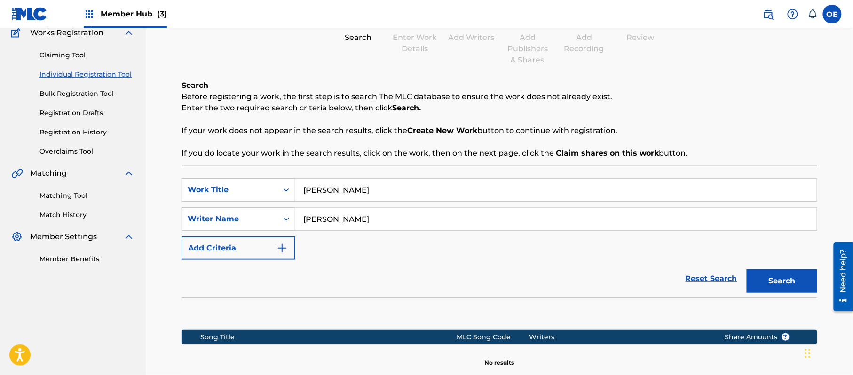
scroll to position [192, 0]
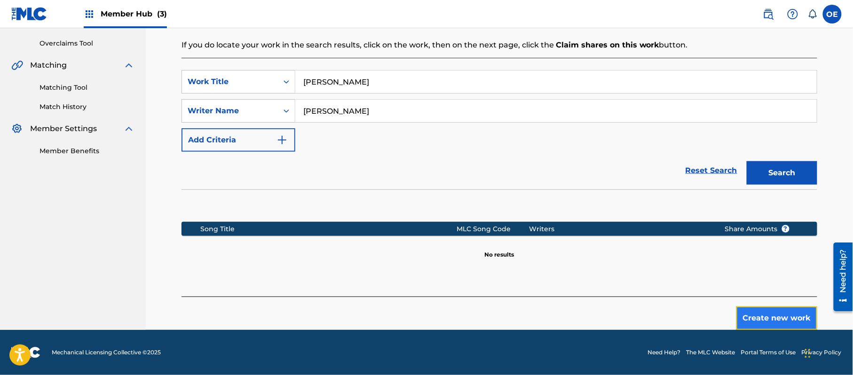
click at [786, 309] on button "Create new work" at bounding box center [776, 318] width 81 height 24
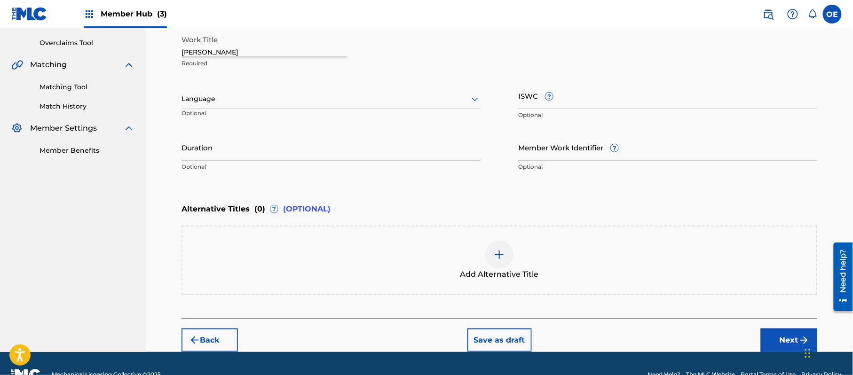
click at [226, 108] on div "Language" at bounding box center [330, 99] width 299 height 20
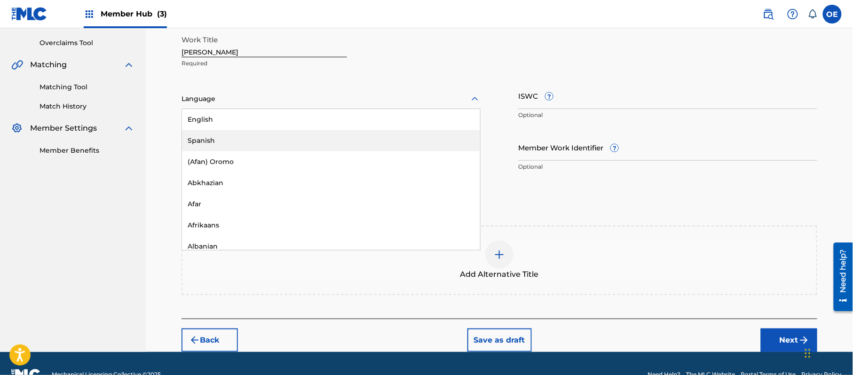
click at [234, 138] on div "Spanish" at bounding box center [331, 140] width 298 height 21
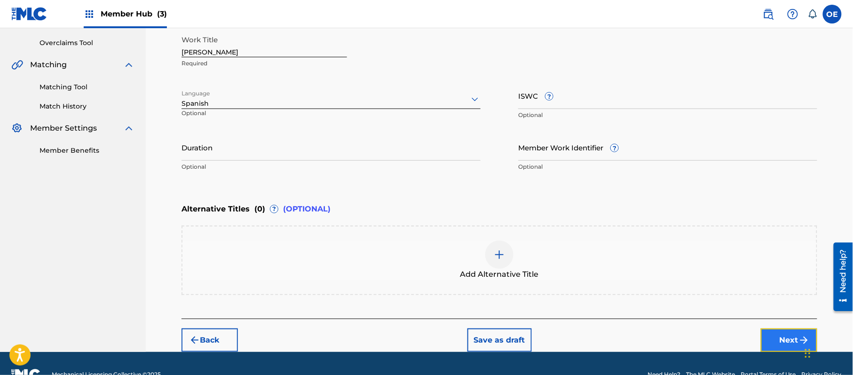
click at [777, 329] on button "Next" at bounding box center [789, 341] width 56 height 24
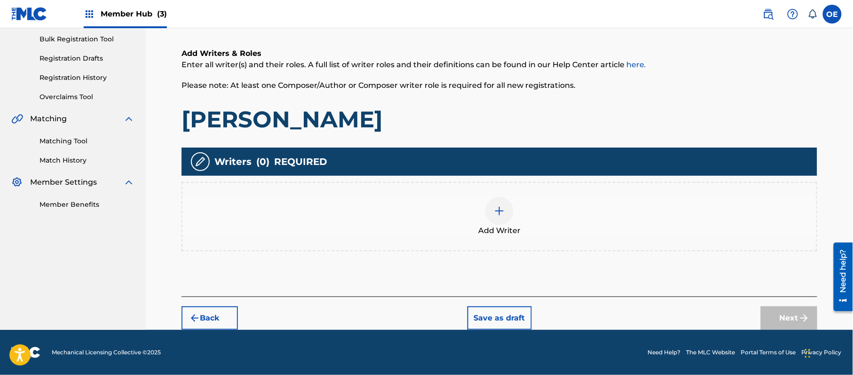
scroll to position [42, 0]
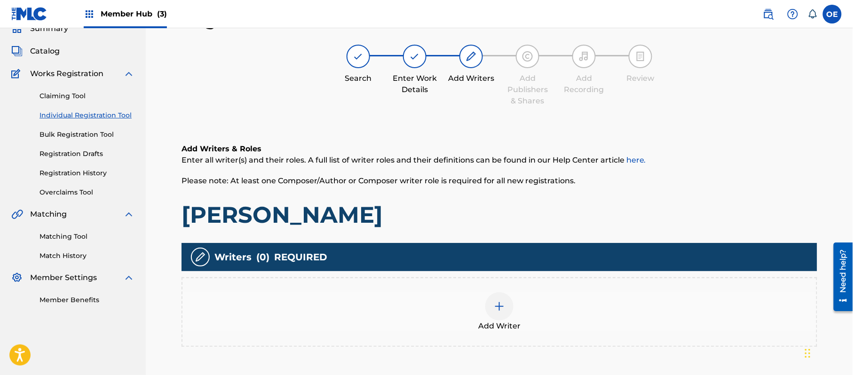
click at [568, 306] on div "Add Writer" at bounding box center [499, 311] width 634 height 39
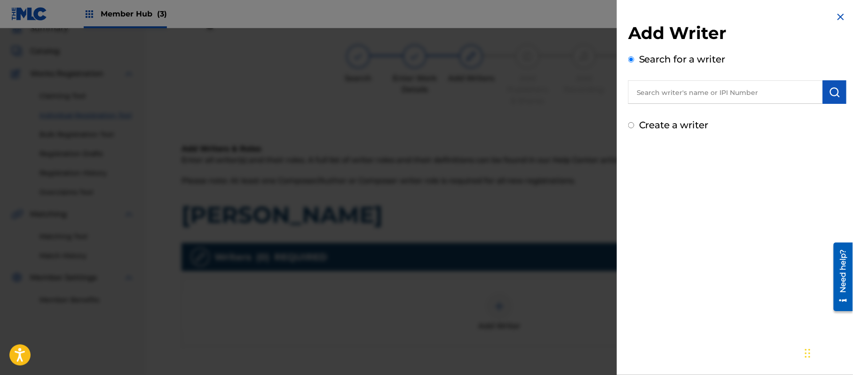
click at [657, 119] on label "Create a writer" at bounding box center [674, 124] width 70 height 11
click at [634, 122] on input "Create a writer" at bounding box center [631, 125] width 6 height 6
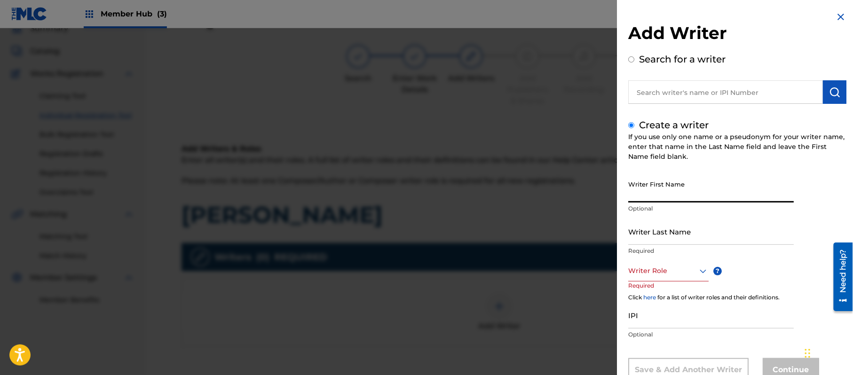
paste input "[PERSON_NAME]"
drag, startPoint x: 696, startPoint y: 196, endPoint x: 651, endPoint y: 208, distance: 46.2
click at [651, 208] on div "Writer First Name [PERSON_NAME] Optional" at bounding box center [710, 197] width 165 height 42
drag, startPoint x: 653, startPoint y: 235, endPoint x: 530, endPoint y: 244, distance: 123.0
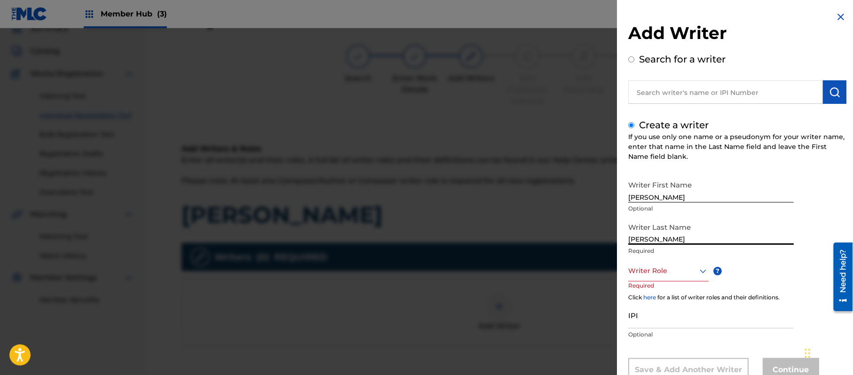
click at [545, 249] on div "Add Writer Search for a writer Create a writer If you use only one name or a ps…" at bounding box center [426, 201] width 853 height 347
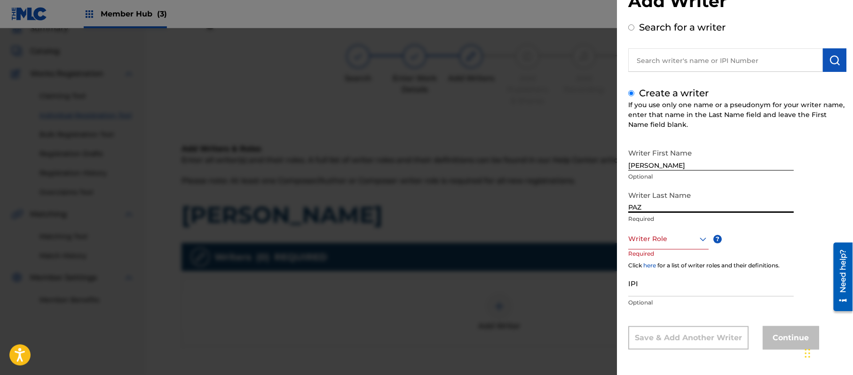
click at [662, 250] on div "Writer Role" at bounding box center [668, 238] width 80 height 21
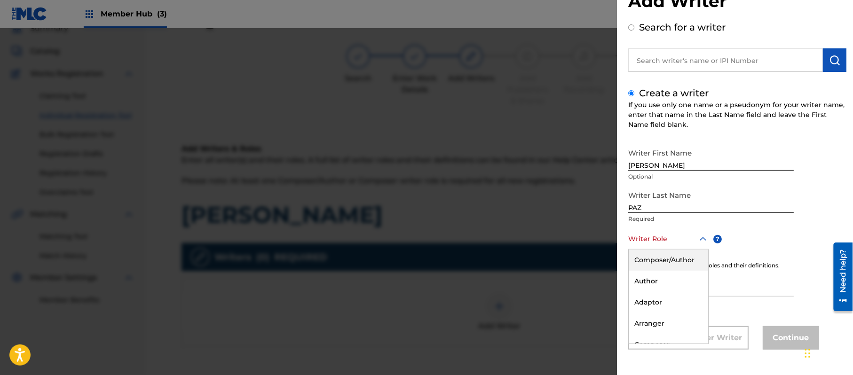
click at [659, 264] on div "Composer/Author" at bounding box center [667, 260] width 79 height 21
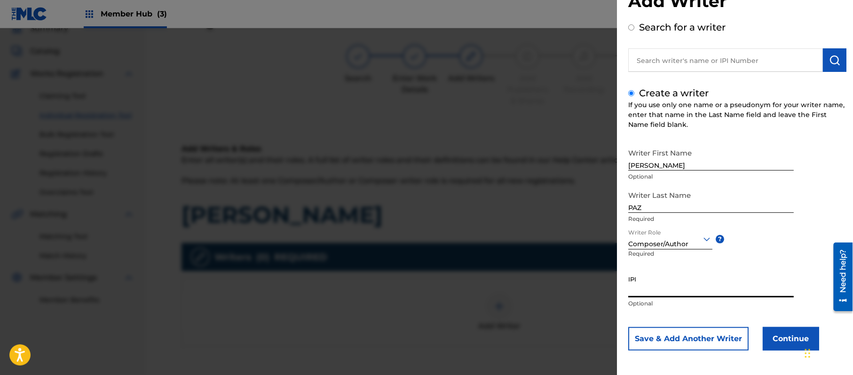
paste input "383824534"
click at [762, 335] on button "Continue" at bounding box center [790, 339] width 56 height 24
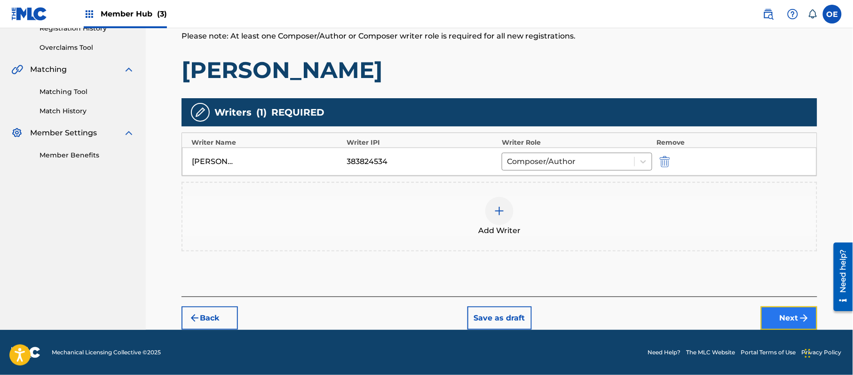
click at [779, 312] on button "Next" at bounding box center [789, 318] width 56 height 24
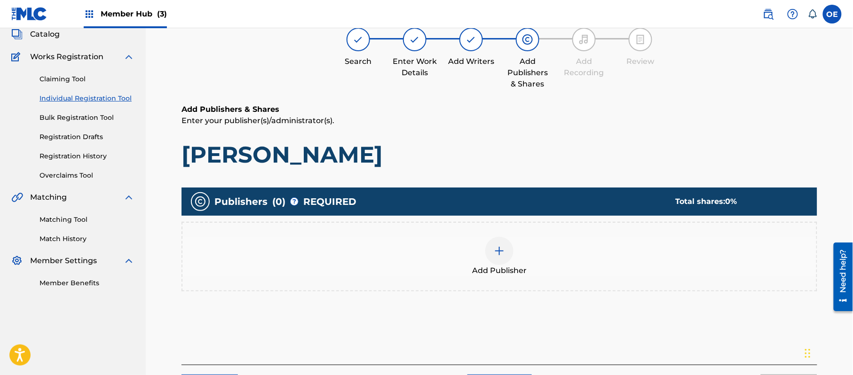
scroll to position [42, 0]
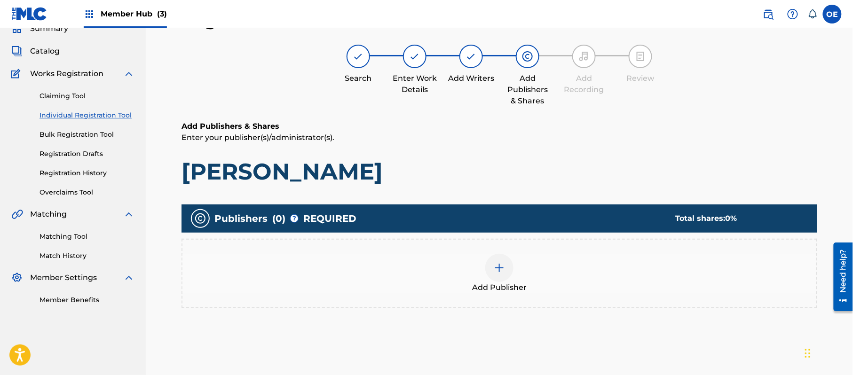
click at [534, 282] on div "Add Publisher" at bounding box center [499, 273] width 634 height 39
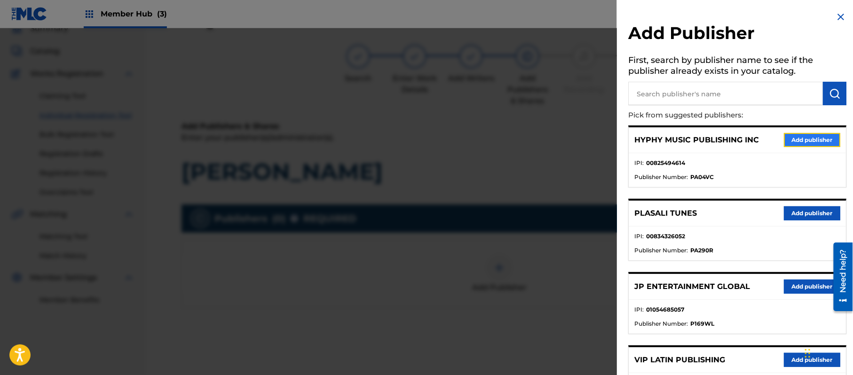
click at [794, 138] on button "Add publisher" at bounding box center [812, 140] width 56 height 14
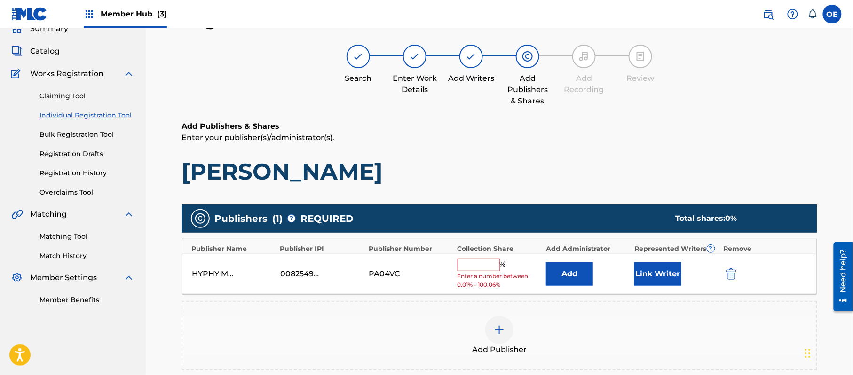
click at [477, 262] on input "text" at bounding box center [478, 265] width 42 height 12
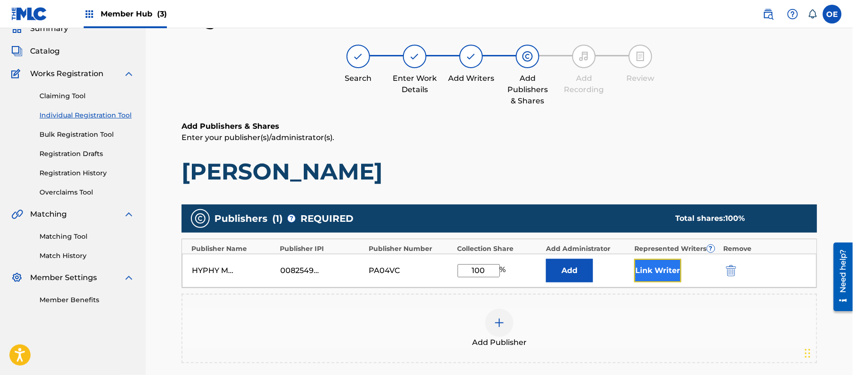
click at [643, 266] on button "Link Writer" at bounding box center [657, 271] width 47 height 24
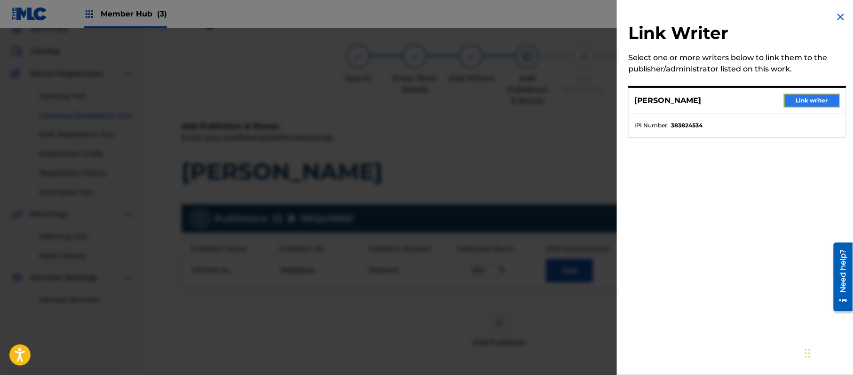
click at [800, 103] on button "Link writer" at bounding box center [812, 101] width 56 height 14
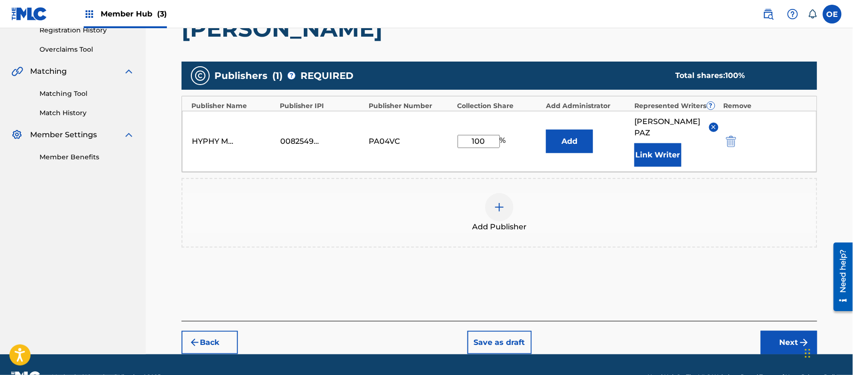
scroll to position [198, 0]
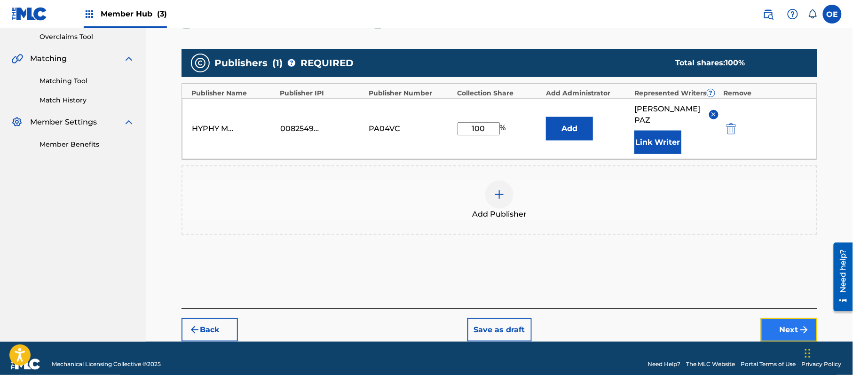
click at [800, 327] on button "Next" at bounding box center [789, 330] width 56 height 24
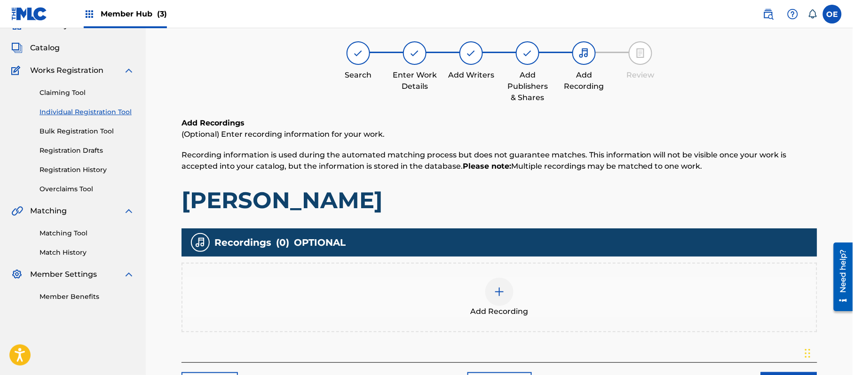
scroll to position [42, 0]
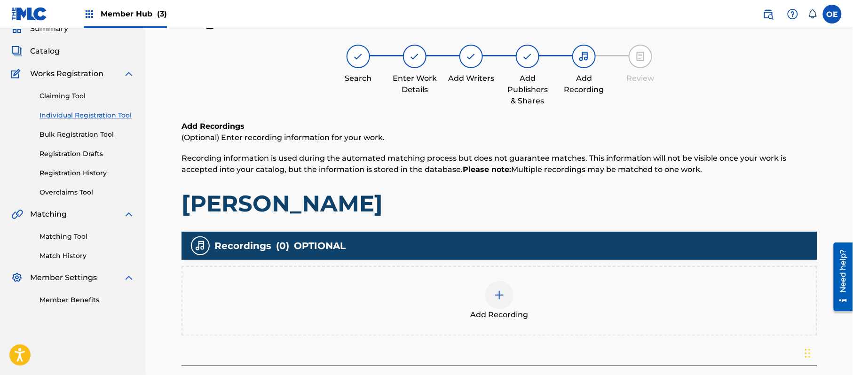
click at [501, 281] on div at bounding box center [499, 295] width 28 height 28
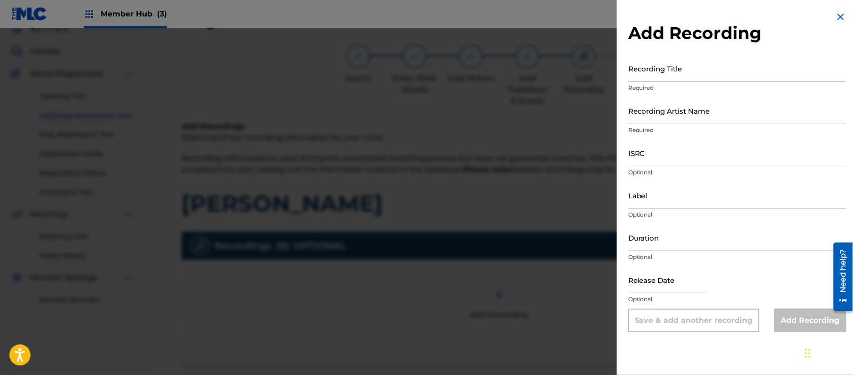
click at [839, 14] on img at bounding box center [840, 16] width 11 height 11
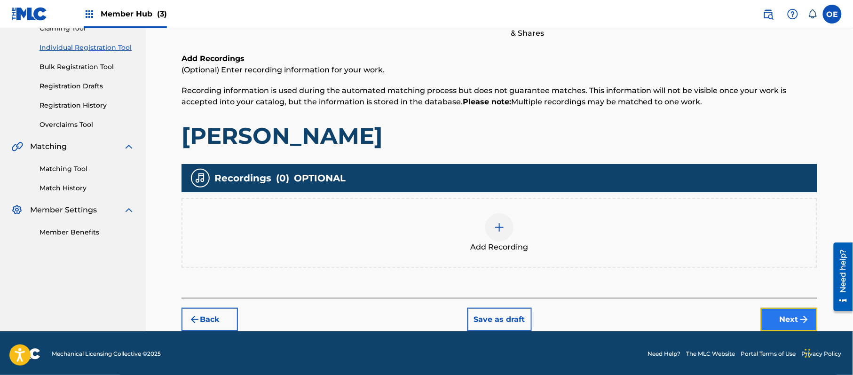
click at [783, 324] on button "Next" at bounding box center [789, 320] width 56 height 24
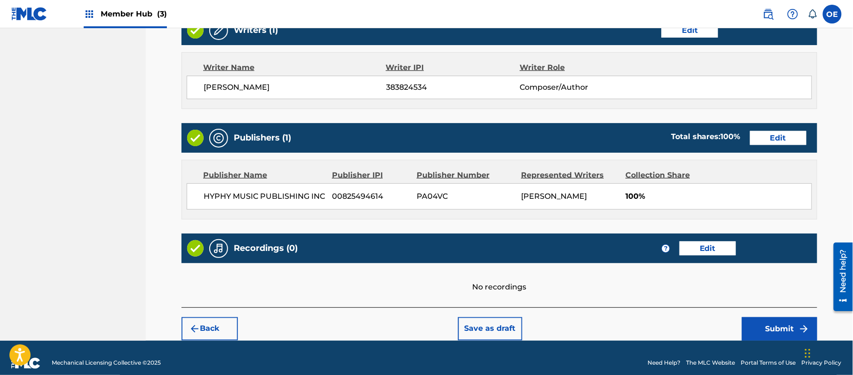
scroll to position [390, 0]
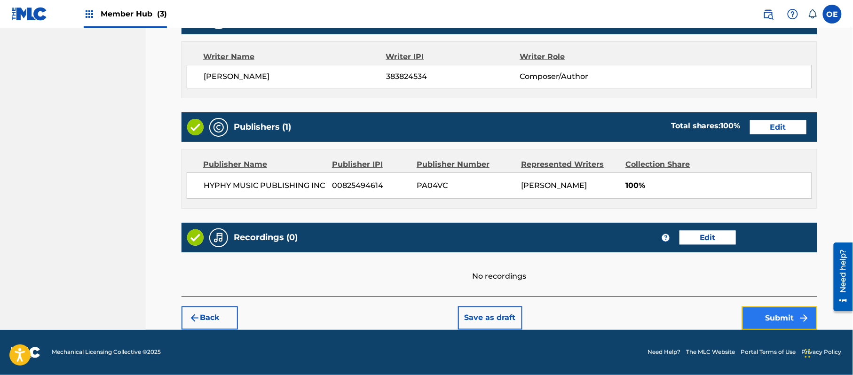
click at [747, 311] on button "Submit" at bounding box center [779, 318] width 75 height 24
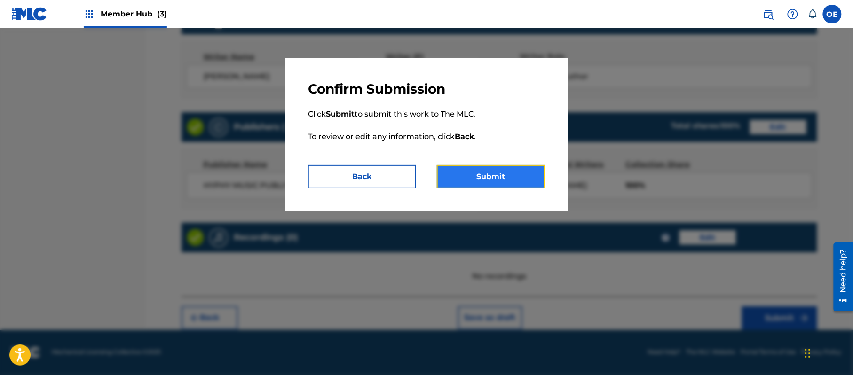
click at [521, 181] on button "Submit" at bounding box center [491, 177] width 108 height 24
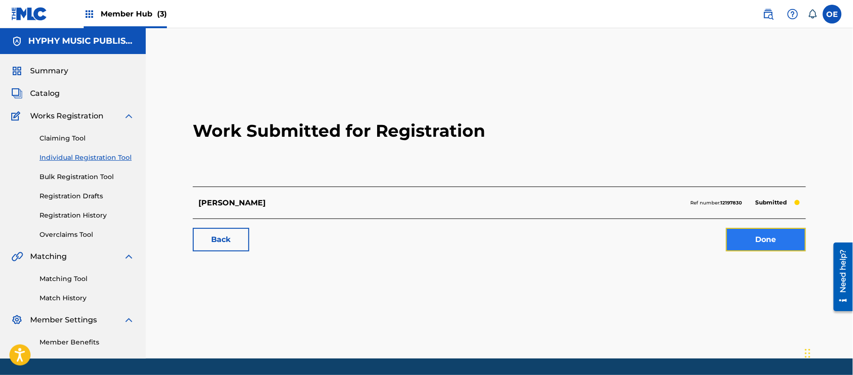
click at [758, 235] on link "Done" at bounding box center [766, 240] width 80 height 24
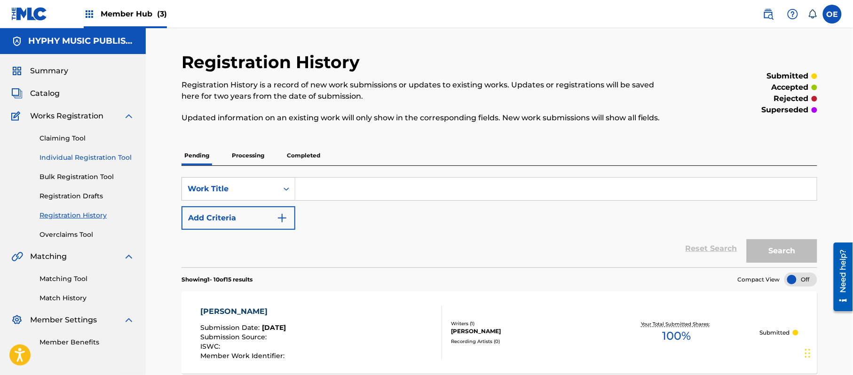
click at [75, 157] on link "Individual Registration Tool" at bounding box center [86, 158] width 95 height 10
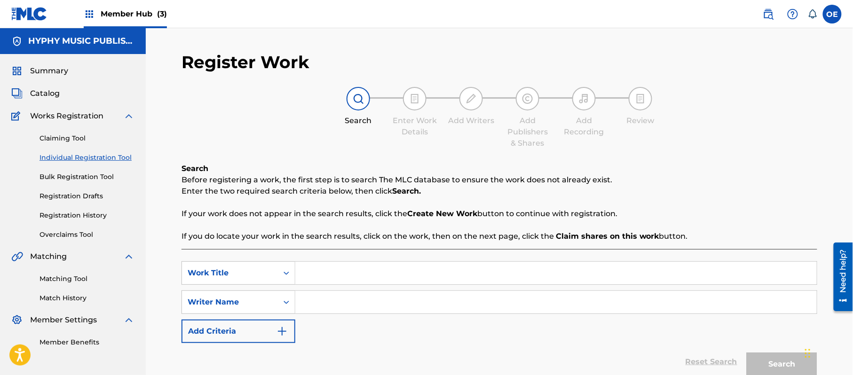
paste input "LUZ"
paste input "[PERSON_NAME]"
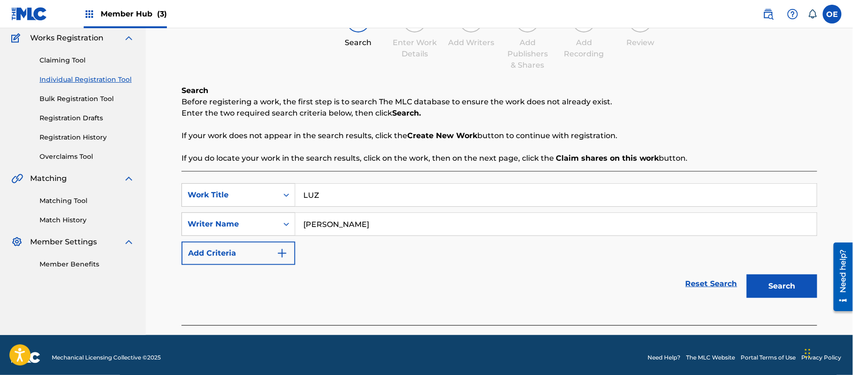
scroll to position [83, 0]
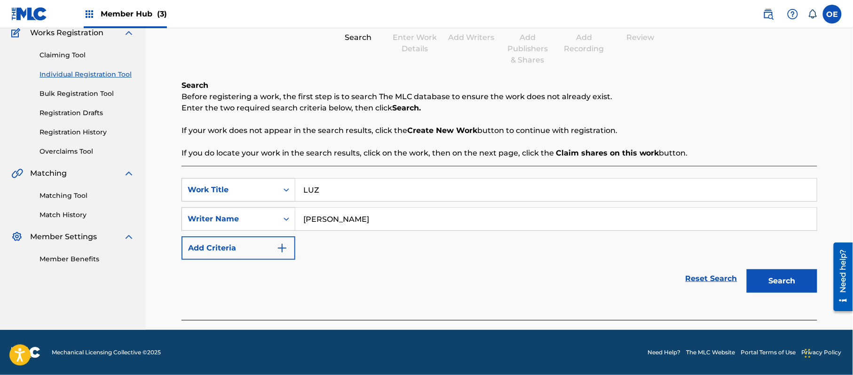
click at [790, 267] on div "Search" at bounding box center [779, 279] width 75 height 38
click at [789, 271] on button "Search" at bounding box center [781, 281] width 71 height 24
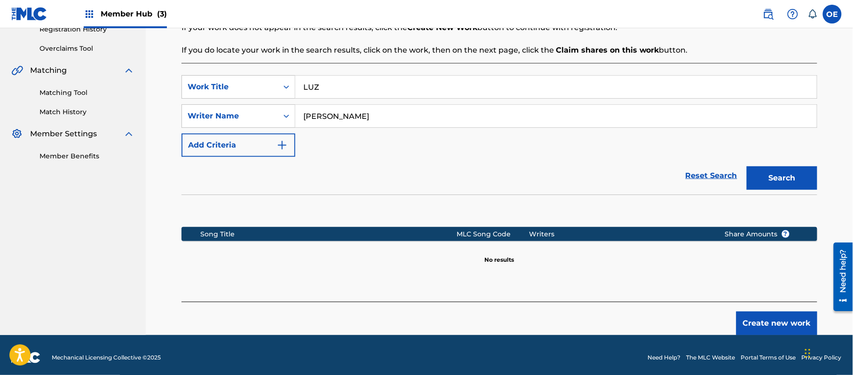
scroll to position [192, 0]
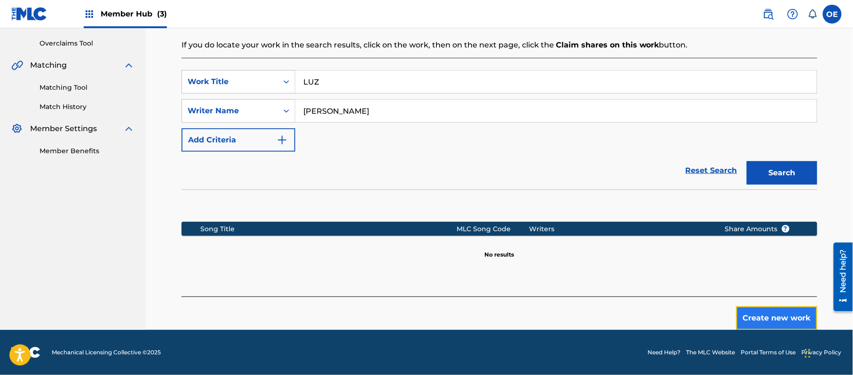
click at [745, 318] on button "Create new work" at bounding box center [776, 318] width 81 height 24
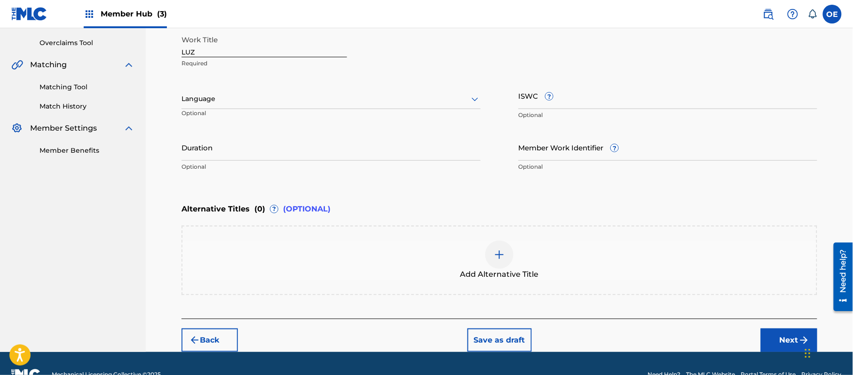
click at [226, 100] on div at bounding box center [330, 99] width 299 height 12
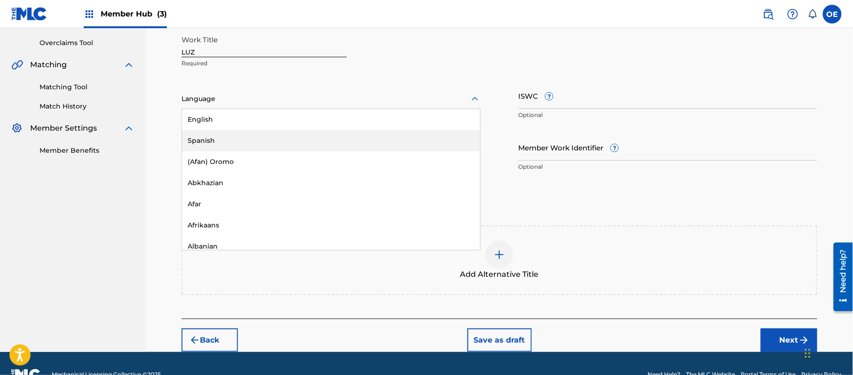
click at [219, 136] on div "Spanish" at bounding box center [331, 140] width 298 height 21
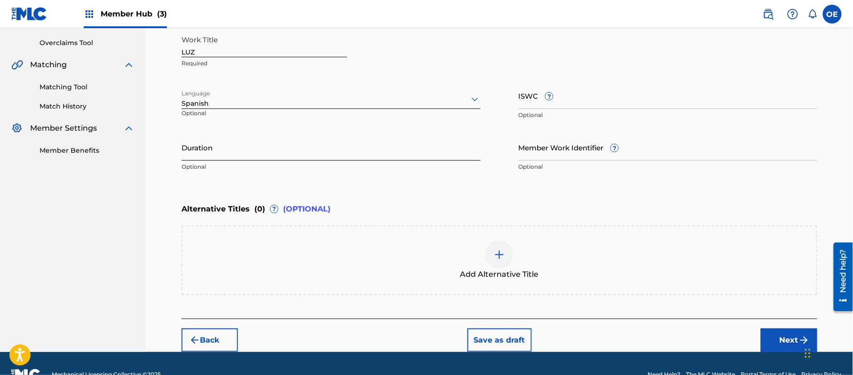
click at [262, 134] on input "Duration" at bounding box center [330, 147] width 299 height 27
click at [774, 336] on button "Next" at bounding box center [789, 341] width 56 height 24
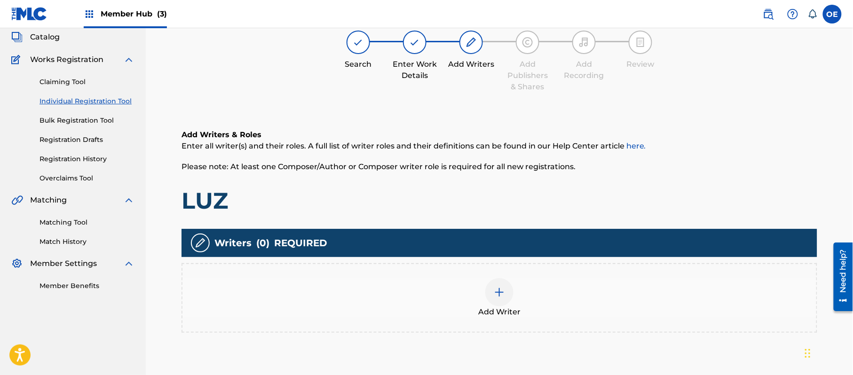
scroll to position [42, 0]
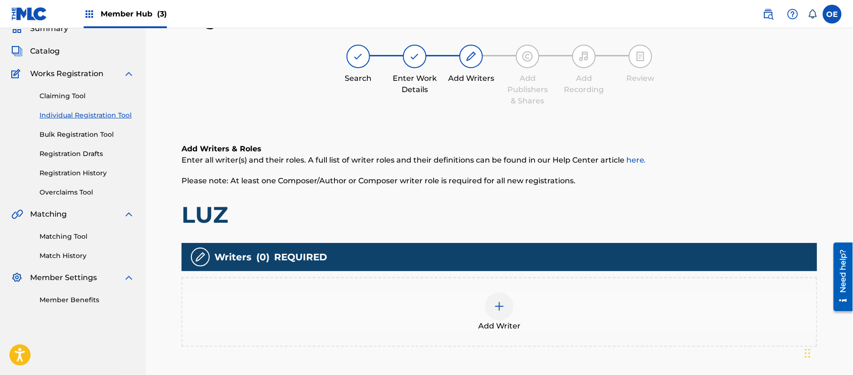
click at [452, 318] on div "Add Writer" at bounding box center [499, 311] width 634 height 39
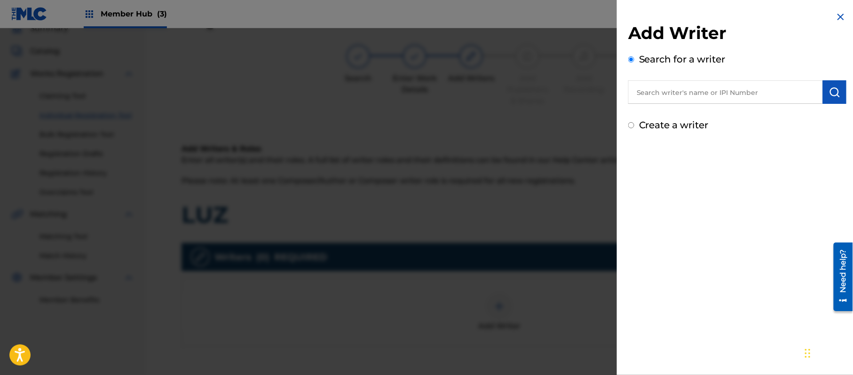
click at [692, 132] on div "Create a writer" at bounding box center [737, 125] width 218 height 14
drag, startPoint x: 687, startPoint y: 126, endPoint x: 686, endPoint y: 132, distance: 6.1
click at [686, 126] on label "Create a writer" at bounding box center [674, 124] width 70 height 11
click at [634, 126] on input "Create a writer" at bounding box center [631, 125] width 6 height 6
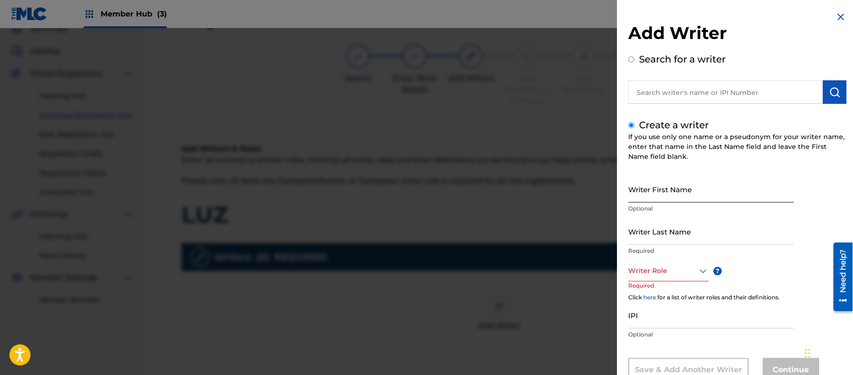
drag, startPoint x: 692, startPoint y: 172, endPoint x: 704, endPoint y: 193, distance: 23.6
paste
drag, startPoint x: 689, startPoint y: 193, endPoint x: 651, endPoint y: 203, distance: 39.9
click at [651, 203] on div "Writer First Name [PERSON_NAME] Optional" at bounding box center [710, 197] width 165 height 42
drag, startPoint x: 652, startPoint y: 235, endPoint x: 608, endPoint y: 250, distance: 47.0
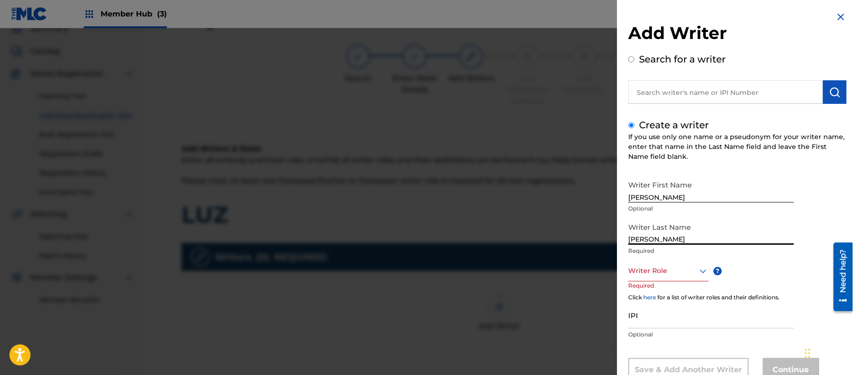
click at [627, 246] on div "Add Writer Search for a writer Create a writer If you use only one name or a ps…" at bounding box center [737, 203] width 241 height 407
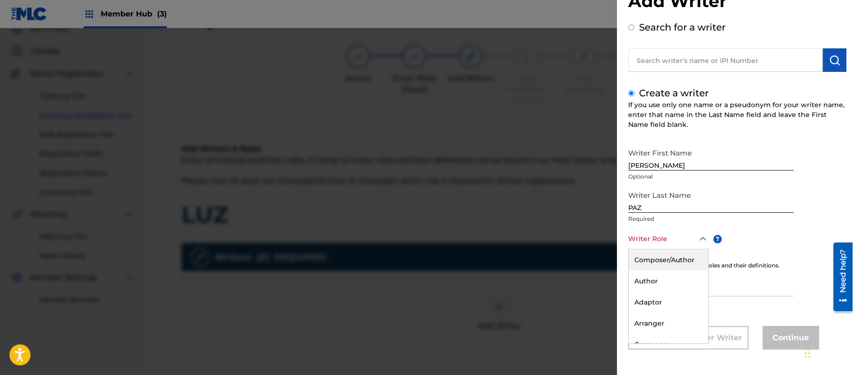
click at [662, 250] on div "8 results available. Use Up and Down to choose options, press Enter to select t…" at bounding box center [668, 238] width 80 height 21
click at [662, 270] on div "Composer/Author" at bounding box center [667, 260] width 79 height 21
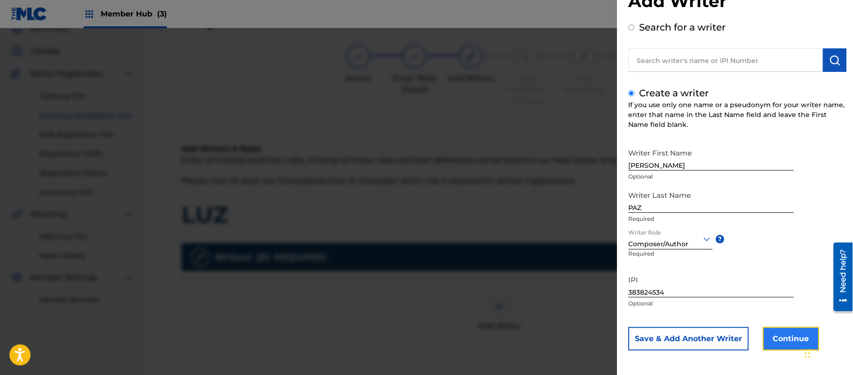
click at [779, 341] on button "Continue" at bounding box center [790, 339] width 56 height 24
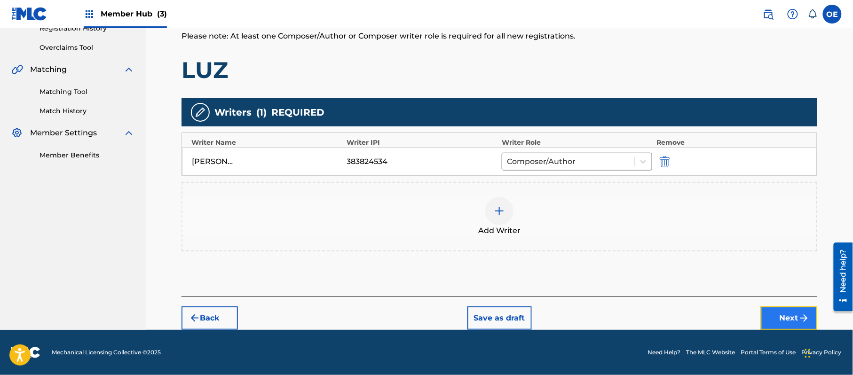
click at [788, 313] on button "Next" at bounding box center [789, 318] width 56 height 24
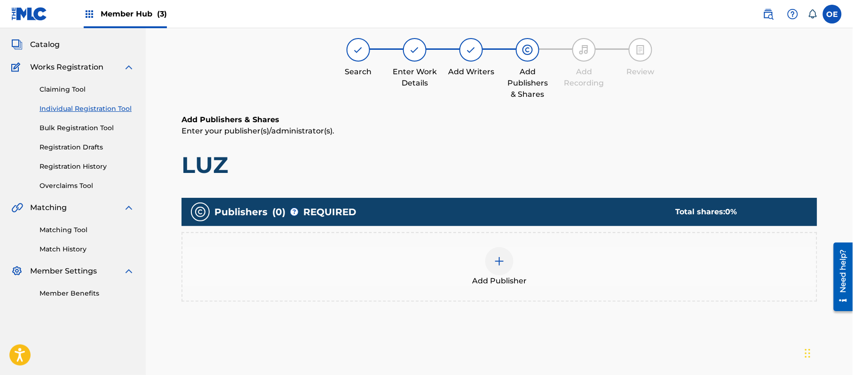
scroll to position [42, 0]
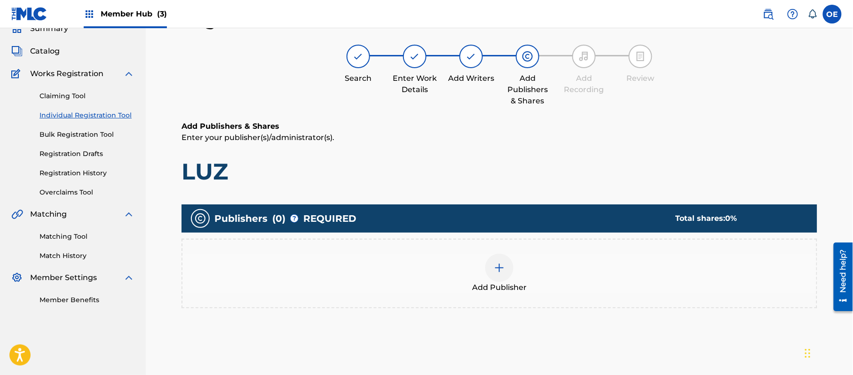
click at [502, 270] on img at bounding box center [499, 267] width 11 height 11
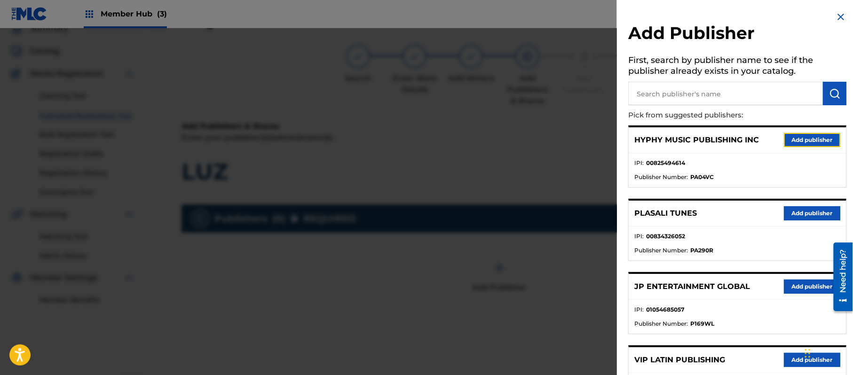
drag, startPoint x: 800, startPoint y: 142, endPoint x: 768, endPoint y: 152, distance: 34.0
click at [800, 143] on button "Add publisher" at bounding box center [812, 140] width 56 height 14
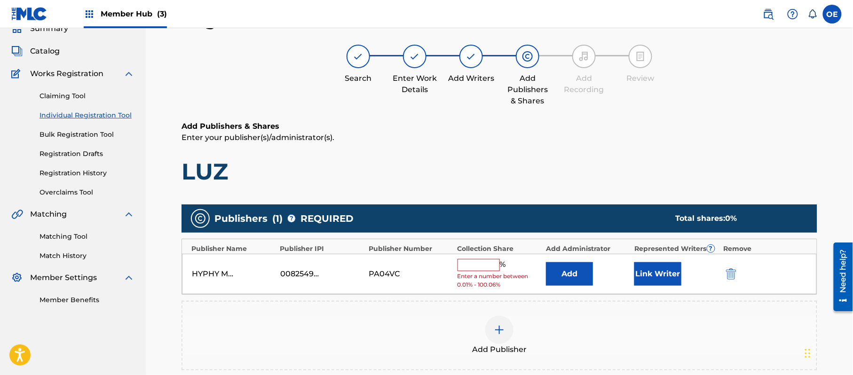
click at [472, 263] on input "text" at bounding box center [478, 265] width 42 height 12
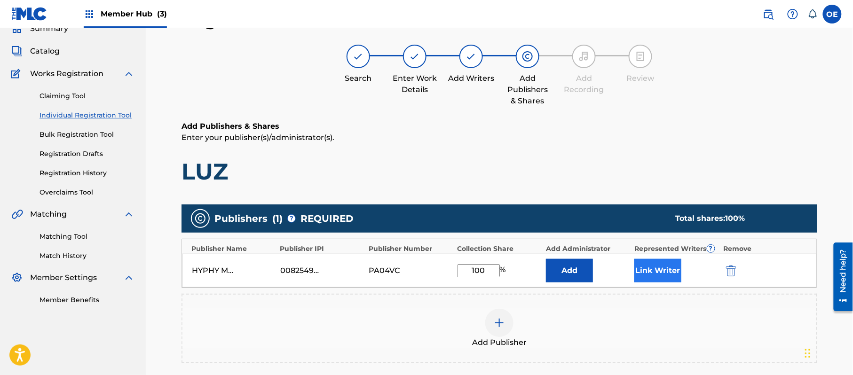
click at [650, 260] on div "HYPHY MUSIC PUBLISHING INC 00825494614 PA04VC 100 % Add Link Writer" at bounding box center [499, 271] width 635 height 34
click at [650, 266] on button "Link Writer" at bounding box center [657, 271] width 47 height 24
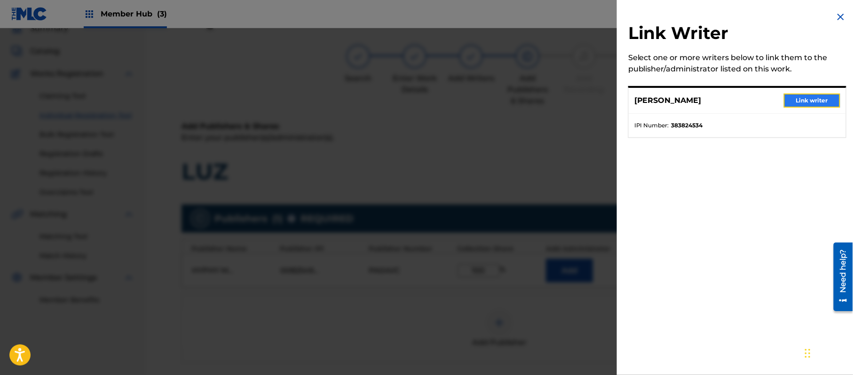
click at [800, 97] on button "Link writer" at bounding box center [812, 101] width 56 height 14
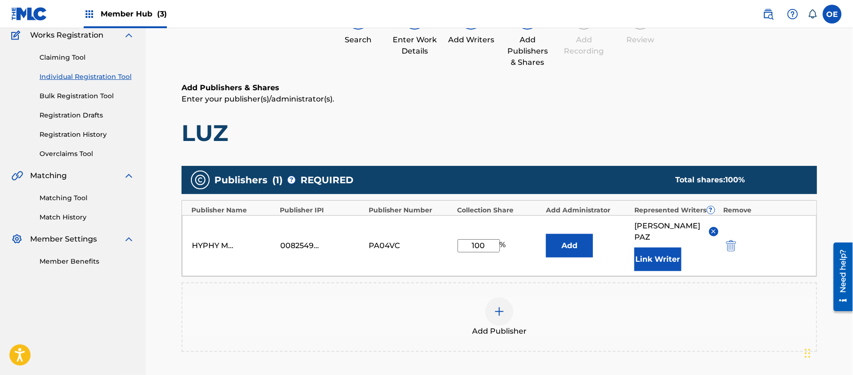
scroll to position [198, 0]
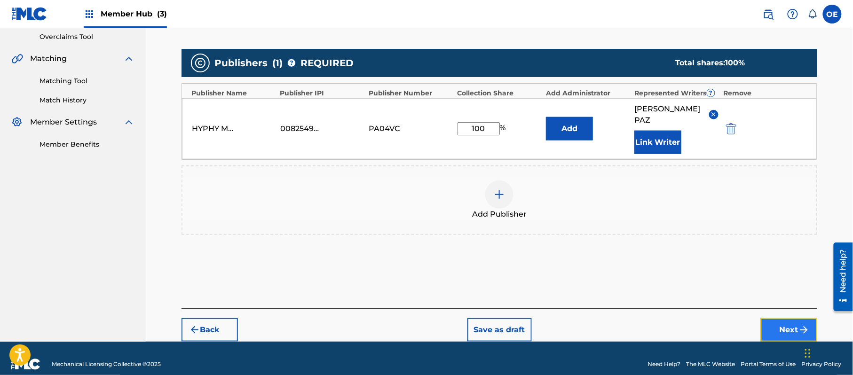
click at [793, 318] on button "Next" at bounding box center [789, 330] width 56 height 24
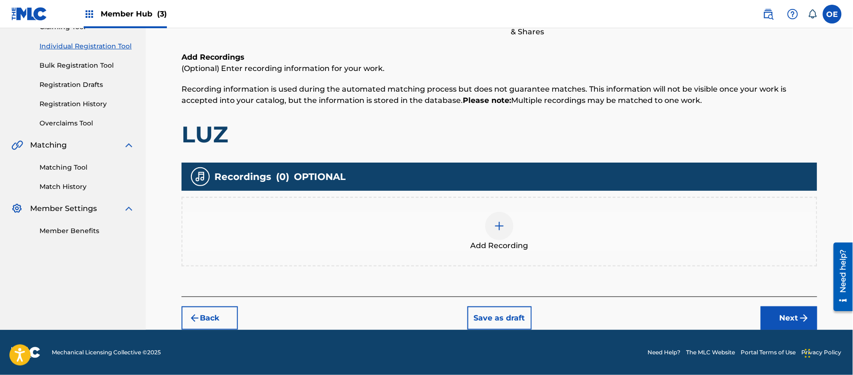
scroll to position [42, 0]
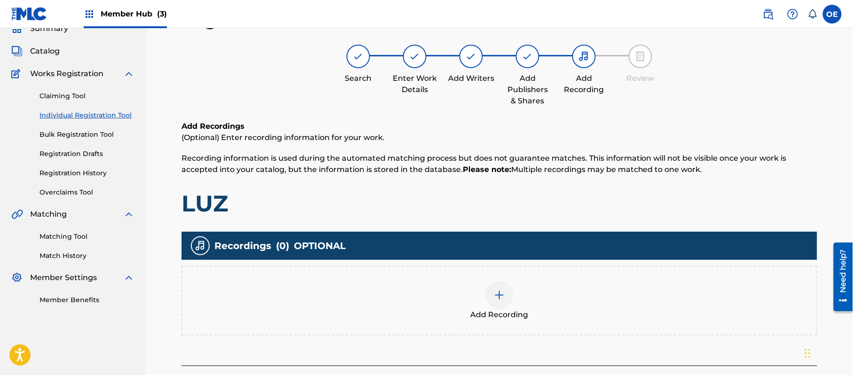
click at [521, 294] on div "Add Recording" at bounding box center [499, 300] width 634 height 39
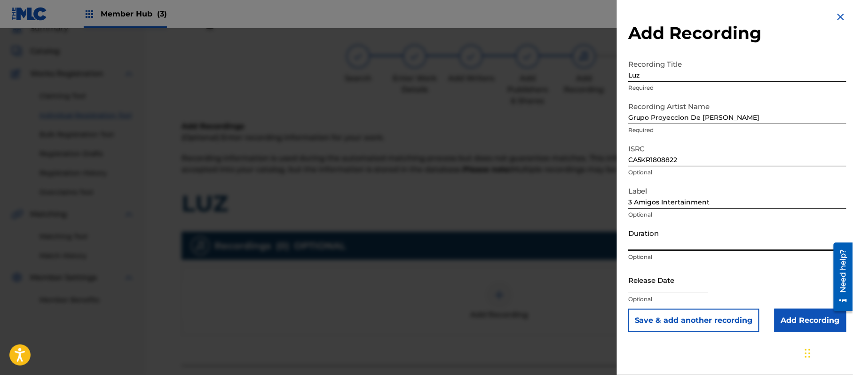
click at [656, 233] on input "Duration" at bounding box center [737, 237] width 218 height 27
drag, startPoint x: 643, startPoint y: 270, endPoint x: 654, endPoint y: 277, distance: 12.9
click at [643, 270] on input "text" at bounding box center [668, 280] width 80 height 27
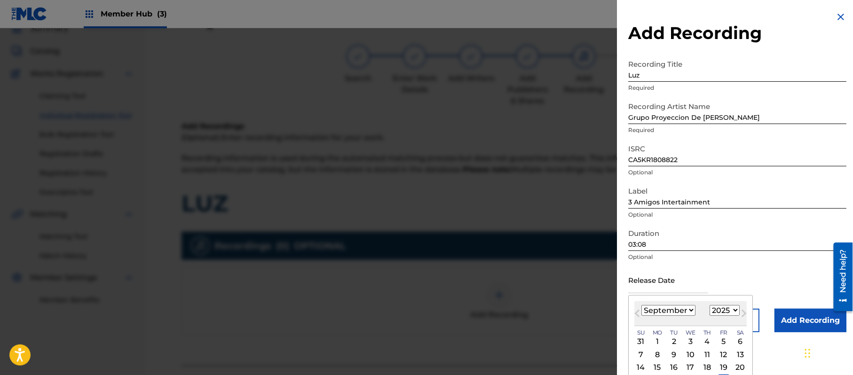
click at [722, 311] on select "1899 1900 1901 1902 1903 1904 1905 1906 1907 1908 1909 1910 1911 1912 1913 1914…" at bounding box center [724, 310] width 30 height 11
click at [711, 305] on select "1899 1900 1901 1902 1903 1904 1905 1906 1907 1908 1909 1910 1911 1912 1913 1914…" at bounding box center [724, 310] width 30 height 11
click at [675, 311] on select "January February March April May June July August September October November De…" at bounding box center [668, 310] width 54 height 11
click at [642, 305] on select "January February March April May June July August September October November De…" at bounding box center [668, 310] width 54 height 11
click at [685, 337] on div "29 30 1 2 3 4 5" at bounding box center [690, 341] width 112 height 13
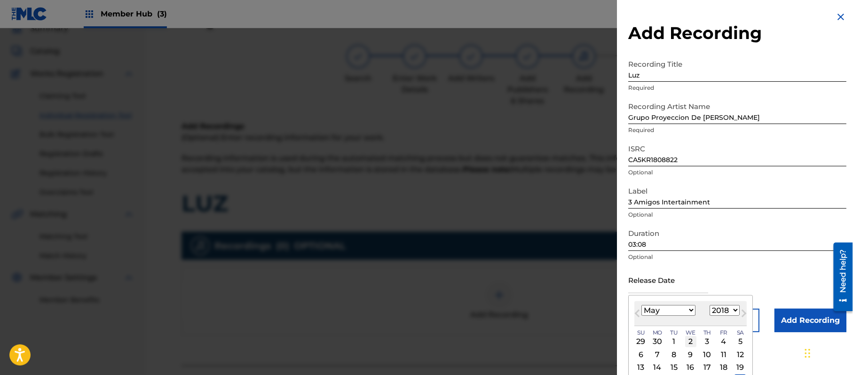
click at [687, 338] on div "2" at bounding box center [690, 341] width 11 height 11
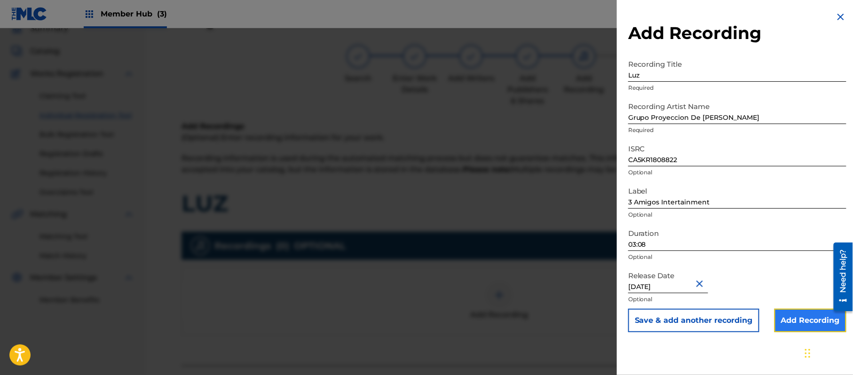
click at [807, 314] on input "Add Recording" at bounding box center [810, 321] width 72 height 24
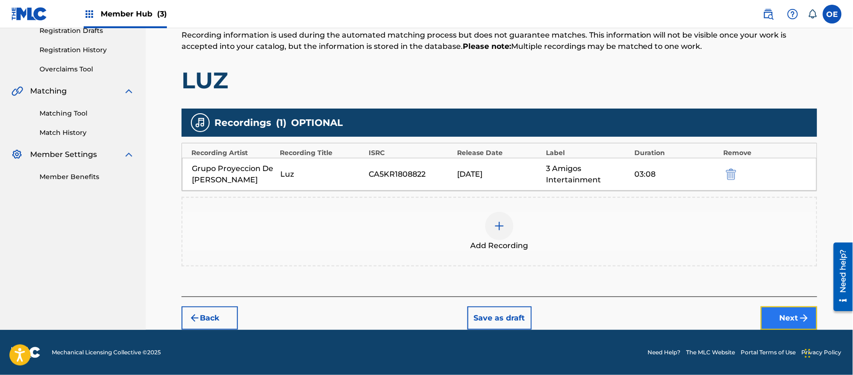
click at [788, 318] on button "Next" at bounding box center [789, 318] width 56 height 24
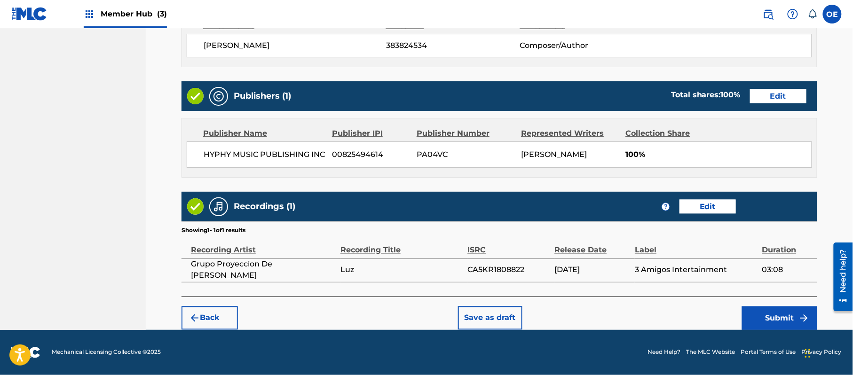
scroll to position [420, 0]
click at [755, 319] on button "Submit" at bounding box center [779, 318] width 75 height 24
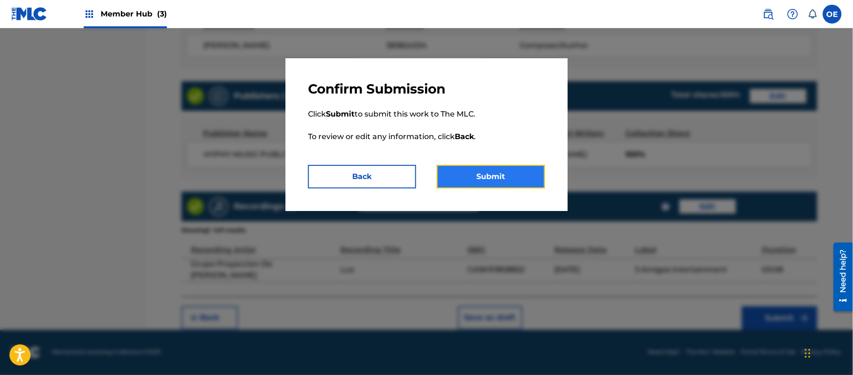
click at [470, 183] on button "Submit" at bounding box center [491, 177] width 108 height 24
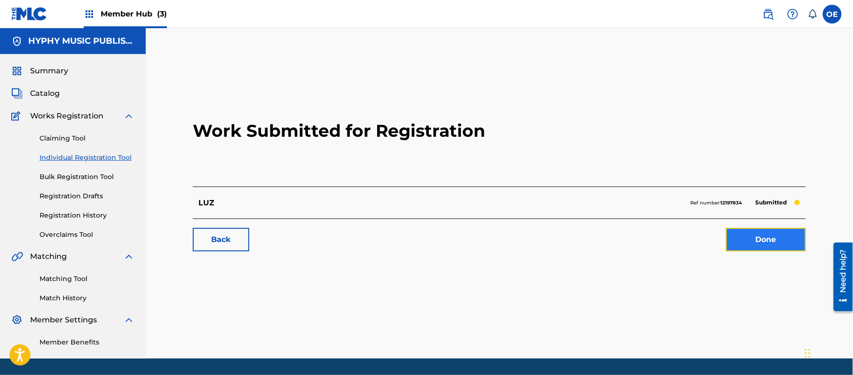
click at [747, 242] on link "Done" at bounding box center [766, 240] width 80 height 24
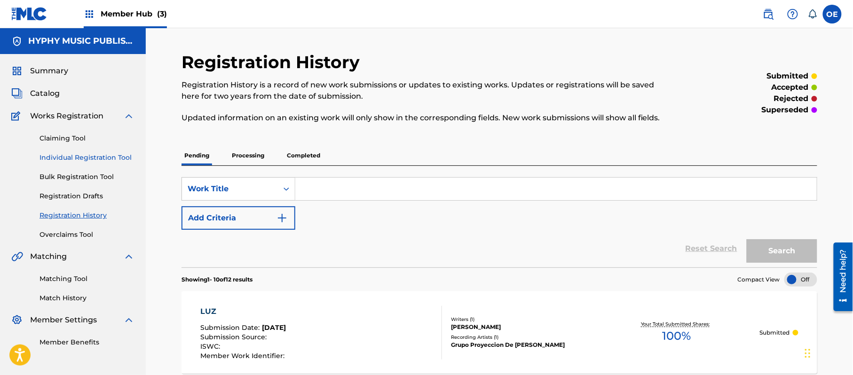
click at [98, 160] on link "Individual Registration Tool" at bounding box center [86, 158] width 95 height 10
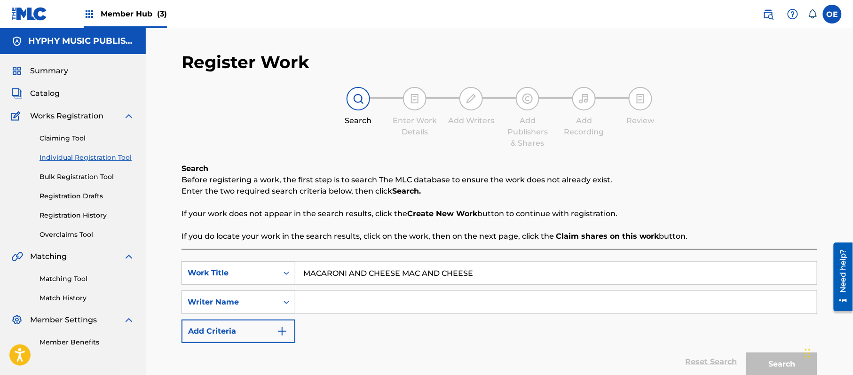
drag, startPoint x: 521, startPoint y: 272, endPoint x: 400, endPoint y: 283, distance: 121.3
click at [400, 283] on input "MACARONI AND CHEESE MAC AND CHEESE" at bounding box center [555, 273] width 521 height 23
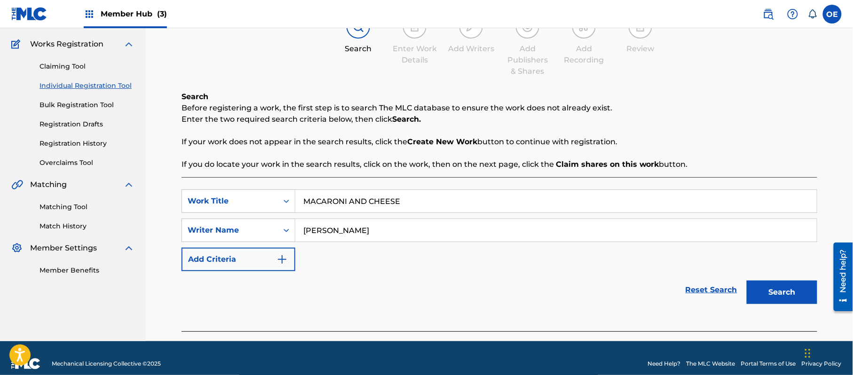
scroll to position [83, 0]
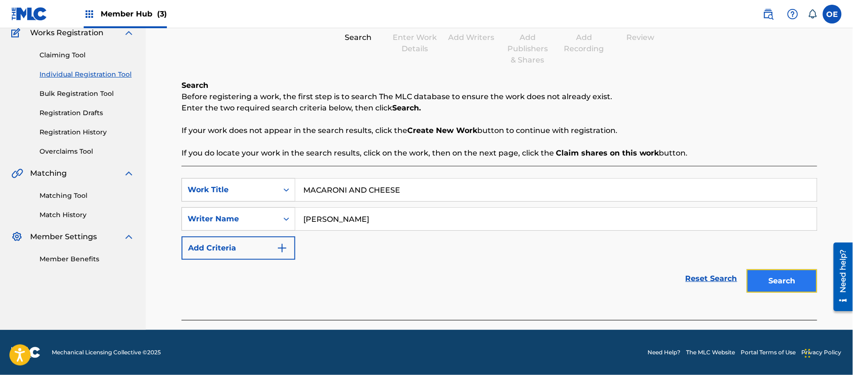
click at [773, 273] on button "Search" at bounding box center [781, 281] width 71 height 24
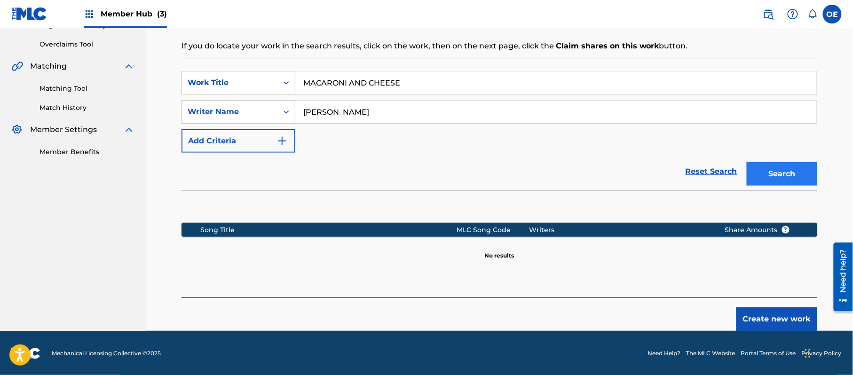
scroll to position [192, 0]
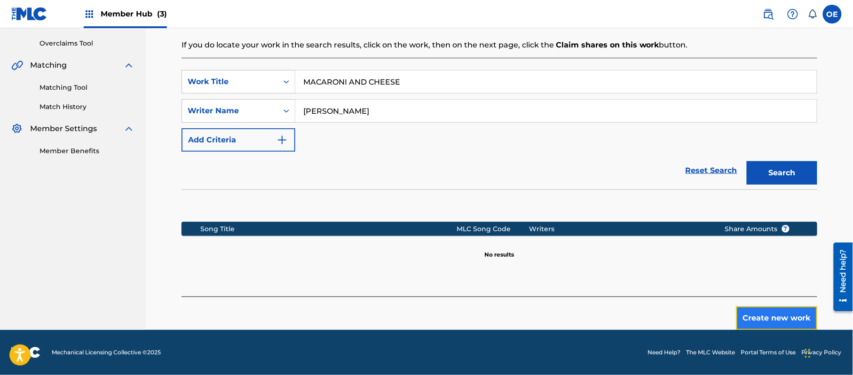
click at [775, 324] on button "Create new work" at bounding box center [776, 318] width 81 height 24
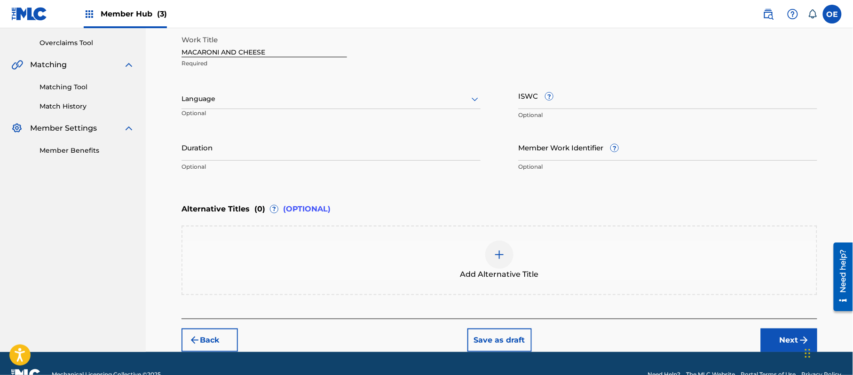
click at [228, 102] on div at bounding box center [330, 99] width 299 height 12
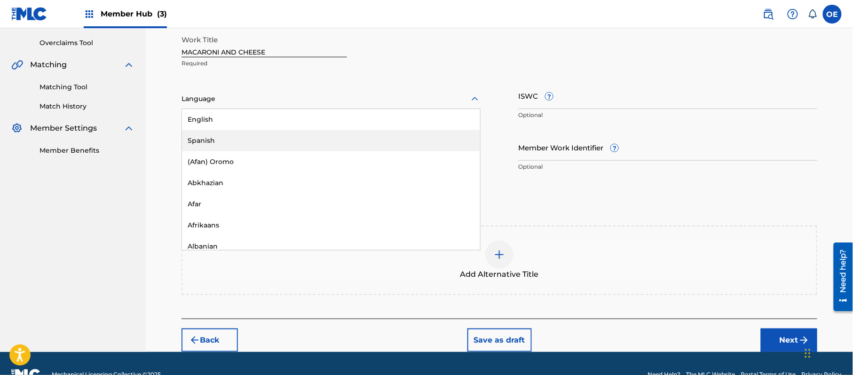
click at [232, 134] on div "Spanish" at bounding box center [331, 140] width 298 height 21
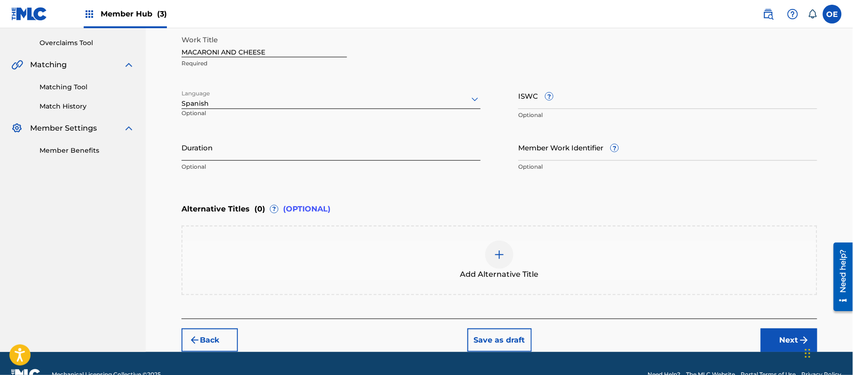
click at [253, 136] on input "Duration" at bounding box center [330, 147] width 299 height 27
click at [796, 329] on button "Next" at bounding box center [789, 341] width 56 height 24
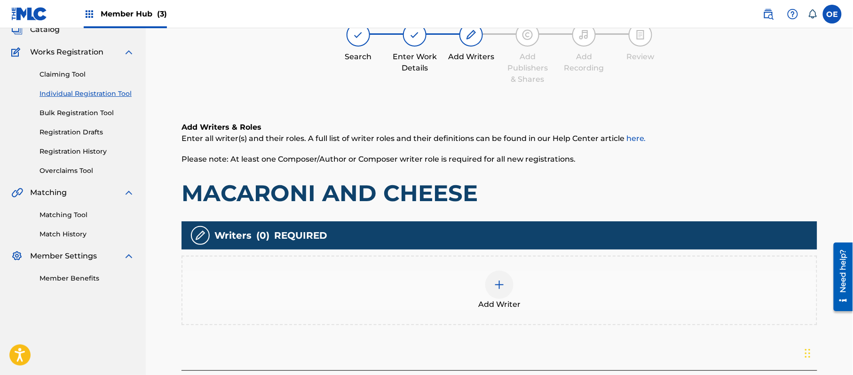
scroll to position [42, 0]
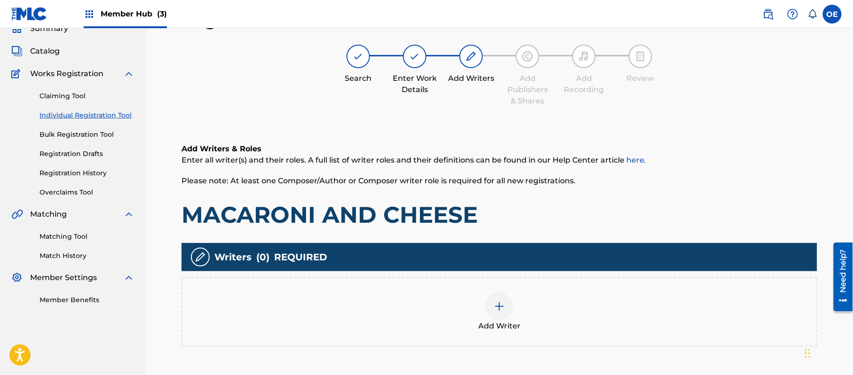
click at [476, 325] on div "Add Writer" at bounding box center [499, 311] width 634 height 39
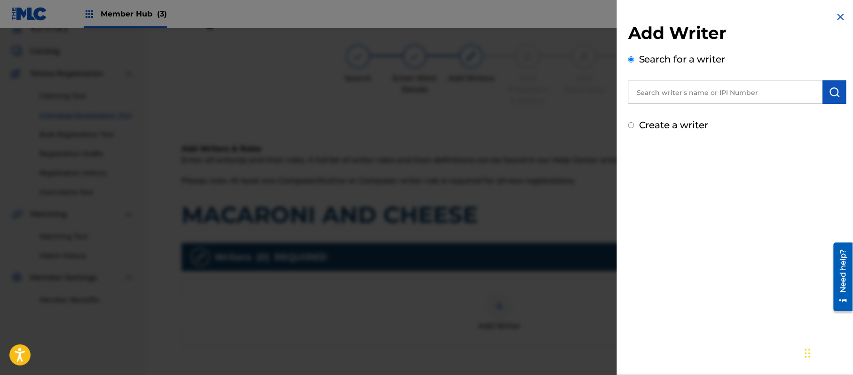
click at [662, 124] on label "Create a writer" at bounding box center [674, 124] width 70 height 11
click at [634, 124] on input "Create a writer" at bounding box center [631, 125] width 6 height 6
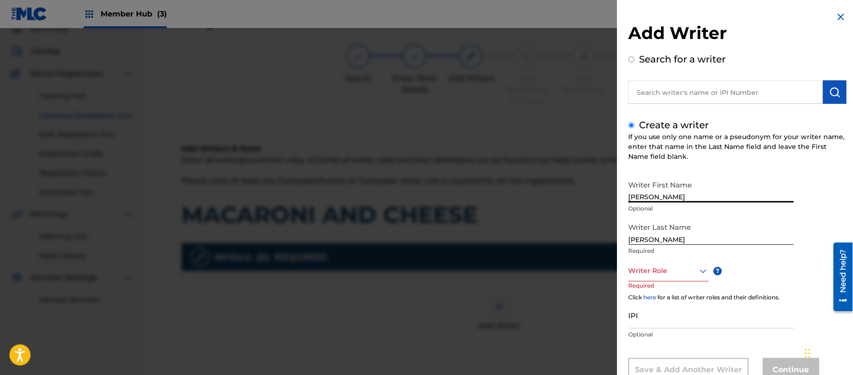
drag, startPoint x: 684, startPoint y: 193, endPoint x: 650, endPoint y: 215, distance: 41.2
click at [650, 215] on div "Writer First Name [PERSON_NAME] Optional" at bounding box center [710, 197] width 165 height 42
drag, startPoint x: 653, startPoint y: 241, endPoint x: 546, endPoint y: 229, distance: 107.8
click at [564, 235] on div "Add Writer Search for a writer Create a writer If you use only one name or a ps…" at bounding box center [426, 201] width 853 height 347
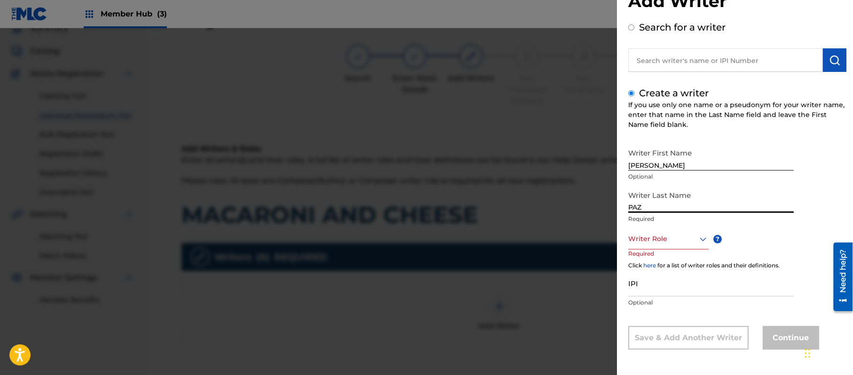
click at [667, 250] on div "Writer Role" at bounding box center [668, 238] width 80 height 21
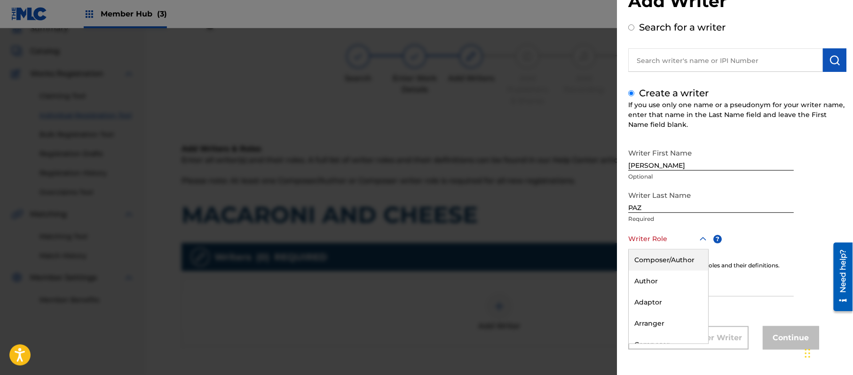
click at [667, 261] on div "Composer/Author" at bounding box center [667, 260] width 79 height 21
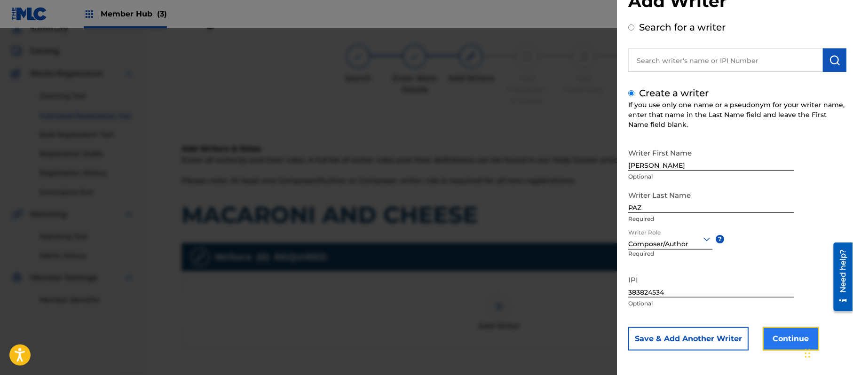
click at [777, 337] on button "Continue" at bounding box center [790, 339] width 56 height 24
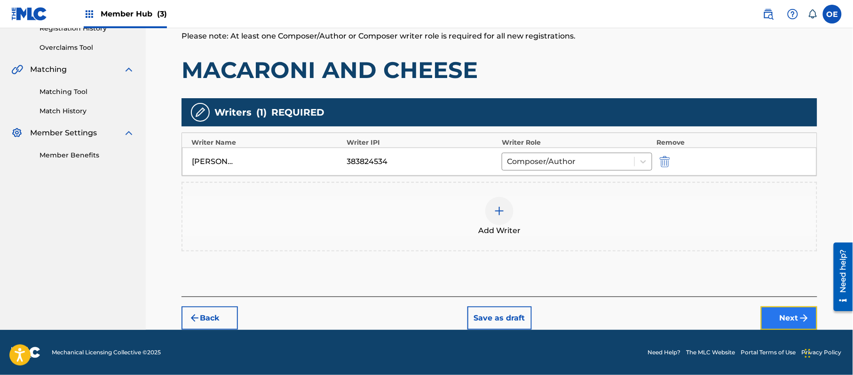
click at [775, 321] on button "Next" at bounding box center [789, 318] width 56 height 24
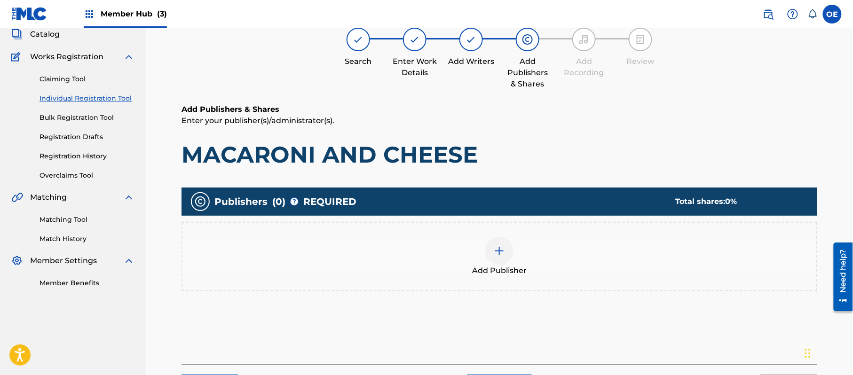
scroll to position [42, 0]
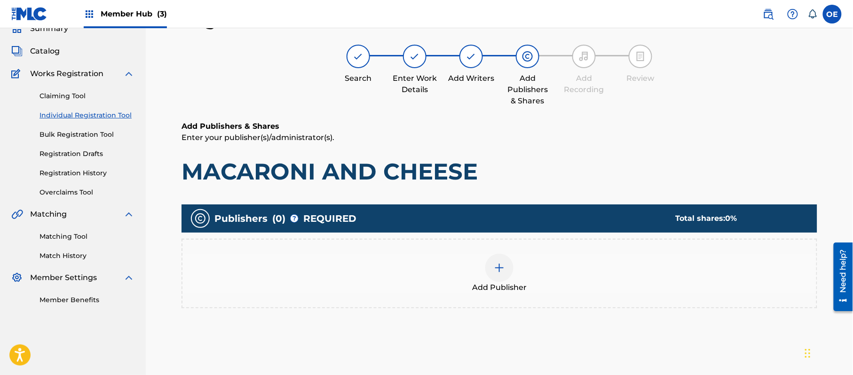
click at [518, 273] on div "Add Publisher" at bounding box center [499, 273] width 634 height 39
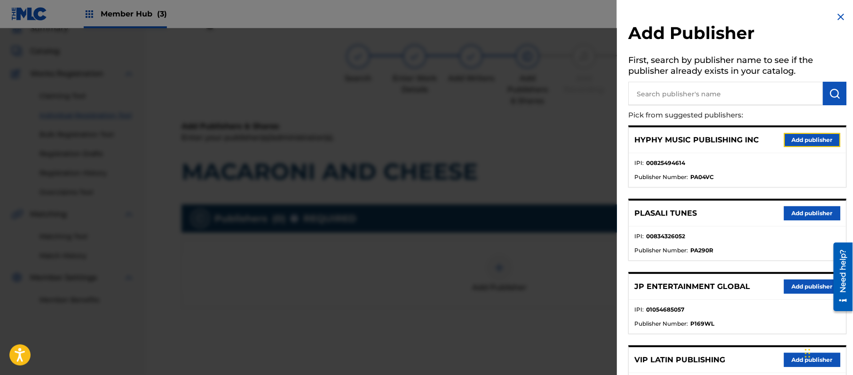
drag, startPoint x: 801, startPoint y: 136, endPoint x: 657, endPoint y: 204, distance: 159.2
click at [801, 137] on button "Add publisher" at bounding box center [812, 140] width 56 height 14
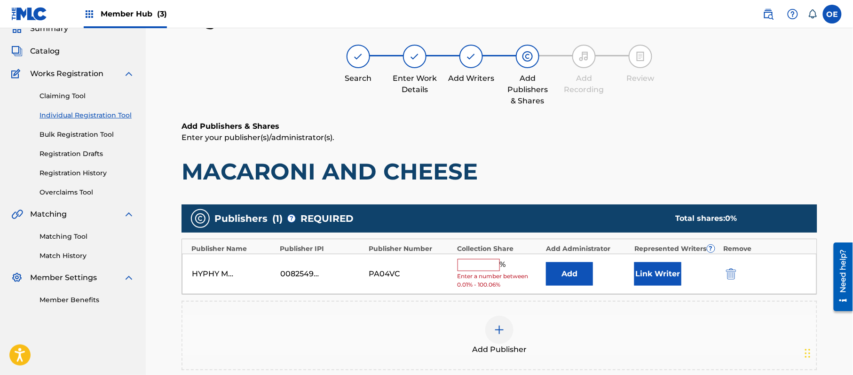
click at [484, 263] on input "text" at bounding box center [478, 265] width 42 height 12
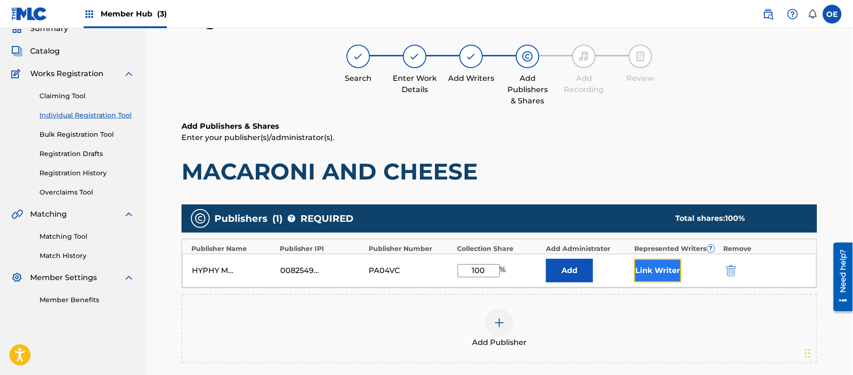
click at [651, 265] on button "Link Writer" at bounding box center [657, 271] width 47 height 24
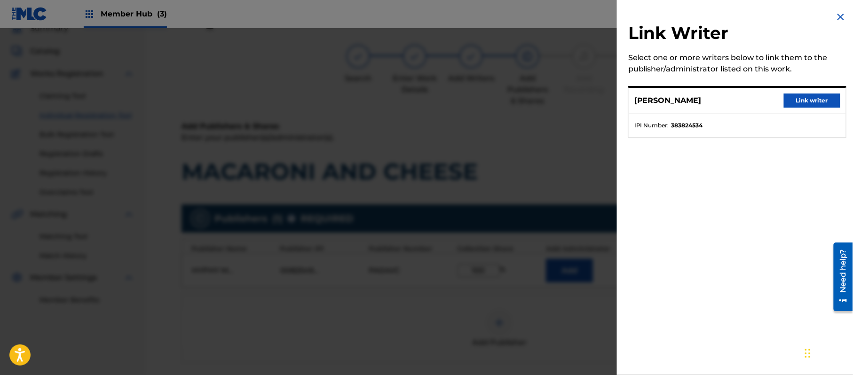
click at [808, 93] on div "[PERSON_NAME] Link writer" at bounding box center [736, 101] width 217 height 26
click at [798, 105] on button "Link writer" at bounding box center [812, 101] width 56 height 14
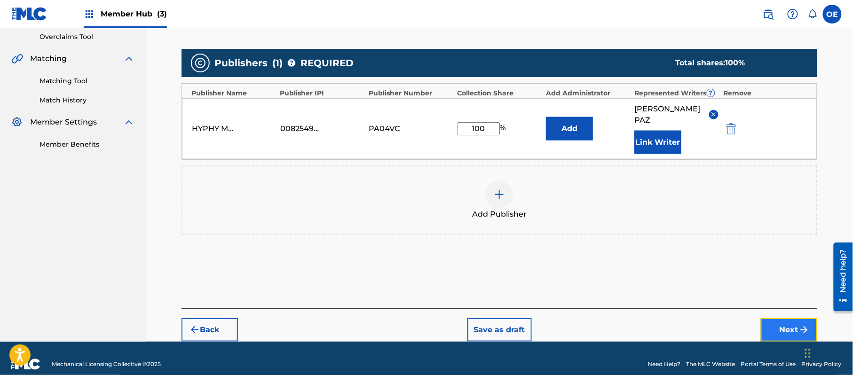
click at [778, 323] on button "Next" at bounding box center [789, 330] width 56 height 24
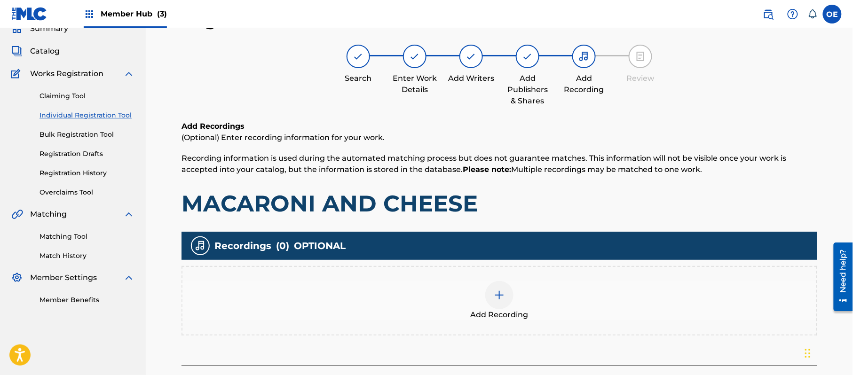
click at [508, 314] on span "Add Recording" at bounding box center [500, 314] width 58 height 11
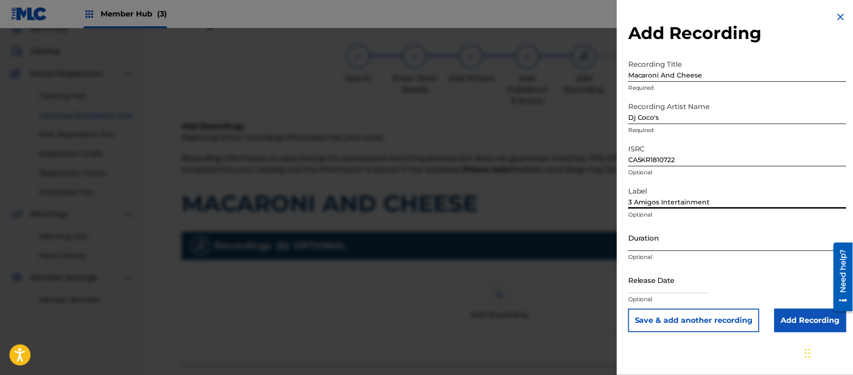
click at [685, 234] on input "Duration" at bounding box center [737, 237] width 218 height 27
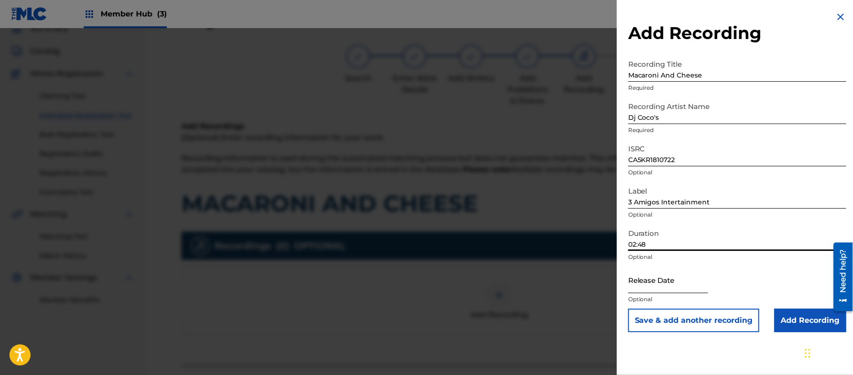
click at [677, 289] on input "text" at bounding box center [668, 280] width 80 height 27
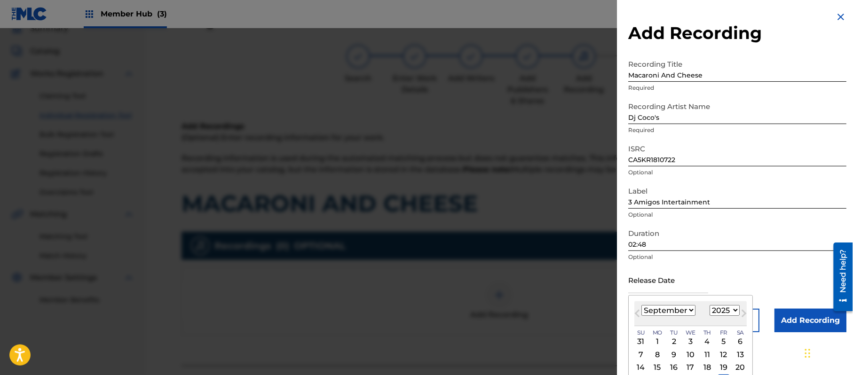
click at [736, 308] on select "1899 1900 1901 1902 1903 1904 1905 1906 1907 1908 1909 1910 1911 1912 1913 1914…" at bounding box center [724, 310] width 30 height 11
click at [711, 305] on select "1899 1900 1901 1902 1903 1904 1905 1906 1907 1908 1909 1910 1911 1912 1913 1914…" at bounding box center [724, 310] width 30 height 11
click at [684, 309] on select "January February March April May June July August September October November De…" at bounding box center [668, 310] width 54 height 11
click at [642, 305] on select "January February March April May June July August September October November De…" at bounding box center [668, 310] width 54 height 11
click at [706, 354] on div "10" at bounding box center [706, 354] width 11 height 11
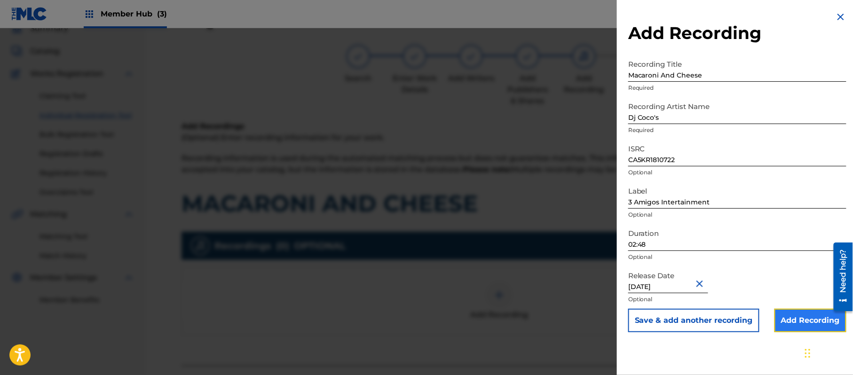
click at [790, 325] on input "Add Recording" at bounding box center [810, 321] width 72 height 24
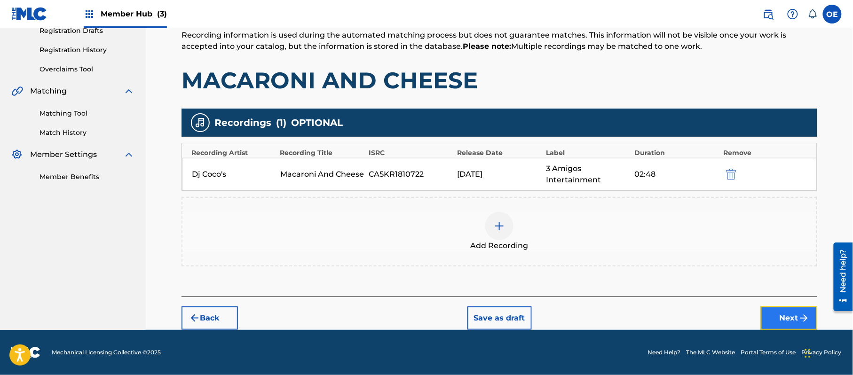
click at [761, 317] on button "Next" at bounding box center [789, 318] width 56 height 24
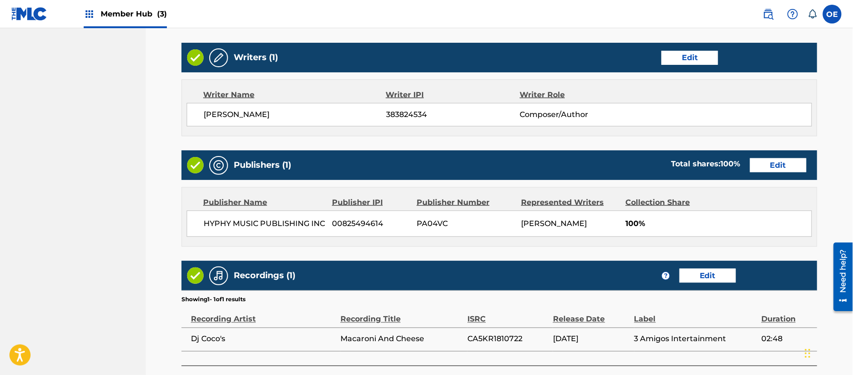
scroll to position [420, 0]
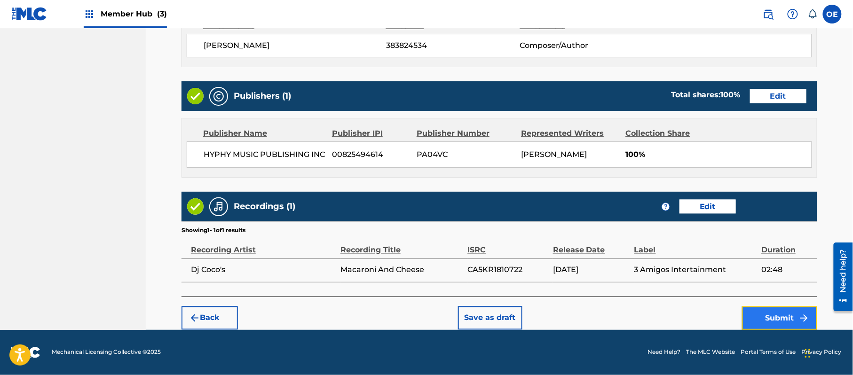
click at [791, 318] on button "Submit" at bounding box center [779, 318] width 75 height 24
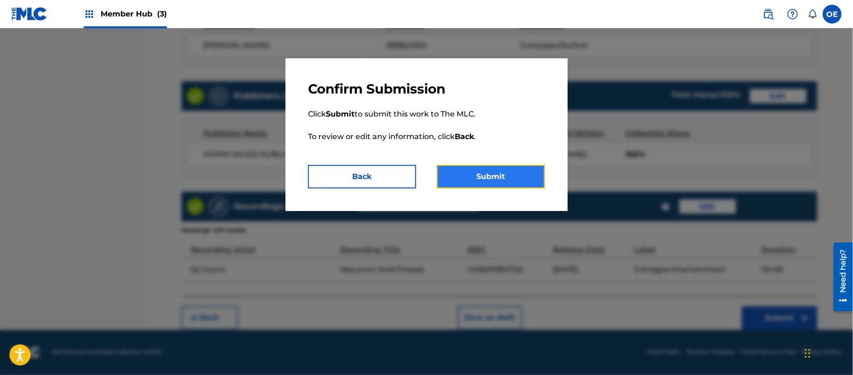
click at [480, 175] on button "Submit" at bounding box center [491, 177] width 108 height 24
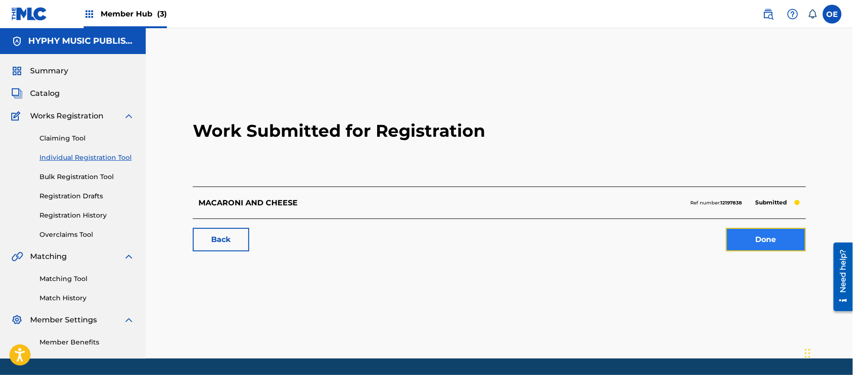
click at [757, 240] on link "Done" at bounding box center [766, 240] width 80 height 24
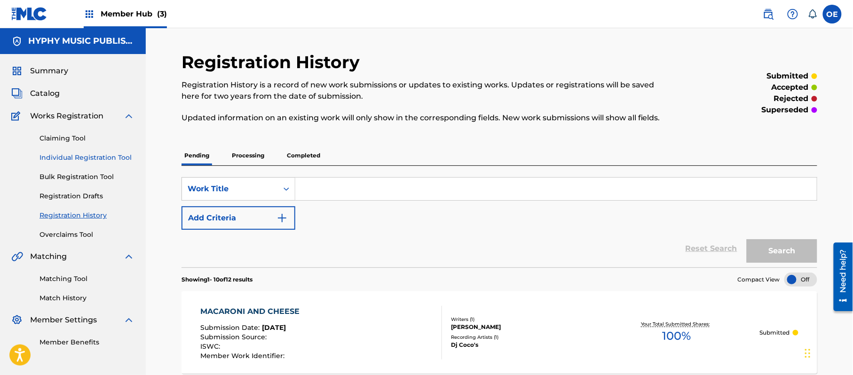
drag, startPoint x: 79, startPoint y: 155, endPoint x: 81, endPoint y: 161, distance: 6.4
click at [79, 155] on link "Individual Registration Tool" at bounding box center [86, 158] width 95 height 10
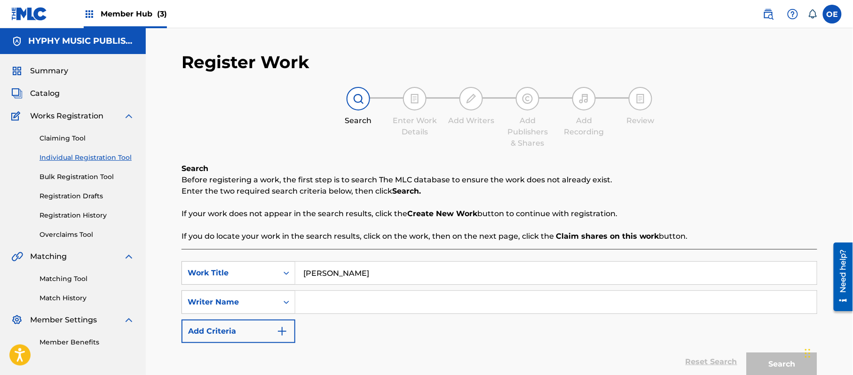
drag, startPoint x: 359, startPoint y: 275, endPoint x: 147, endPoint y: 258, distance: 212.7
click at [153, 259] on div "Register Work Search Enter Work Details Add Writers Add Publishers & Shares Add…" at bounding box center [499, 220] width 707 height 385
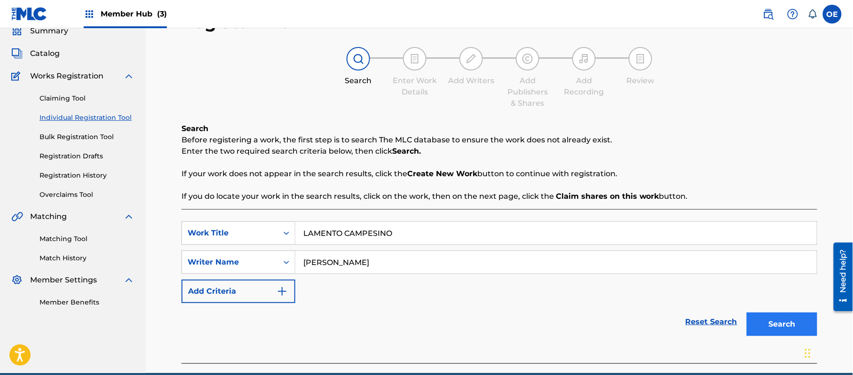
scroll to position [83, 0]
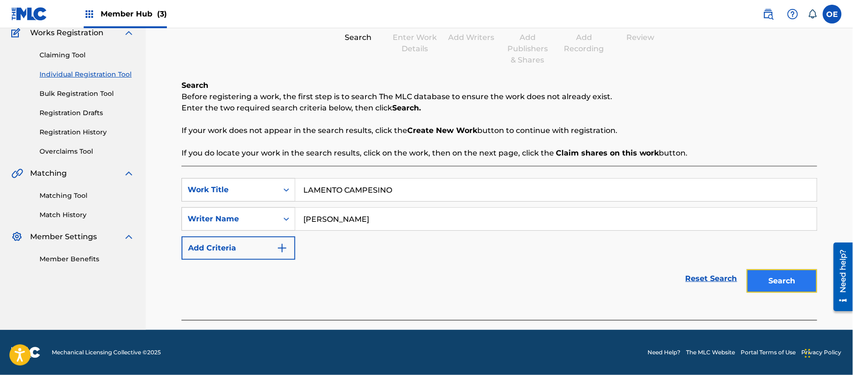
click at [797, 286] on button "Search" at bounding box center [781, 281] width 71 height 24
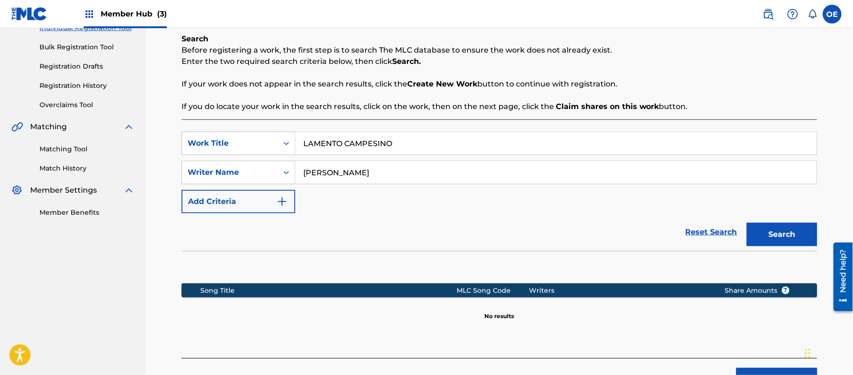
scroll to position [192, 0]
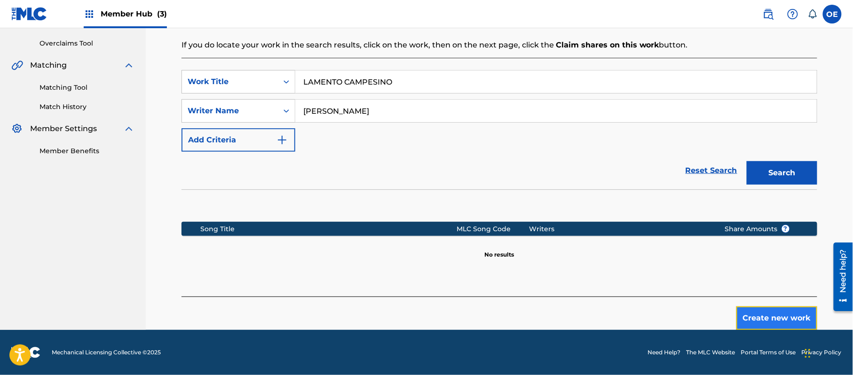
click at [766, 314] on button "Create new work" at bounding box center [776, 318] width 81 height 24
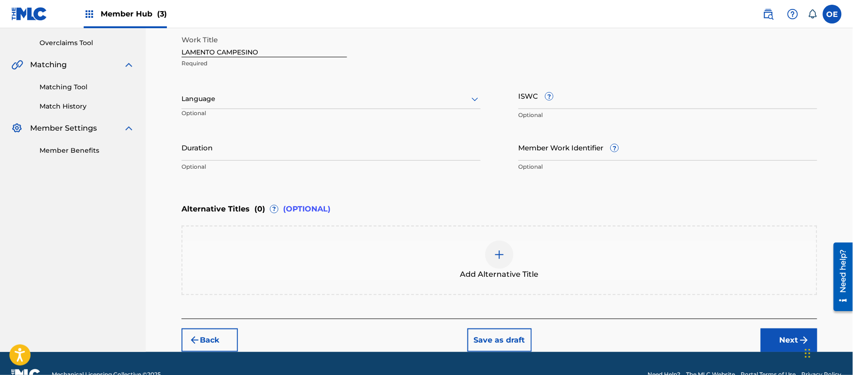
click at [219, 97] on div at bounding box center [330, 99] width 299 height 12
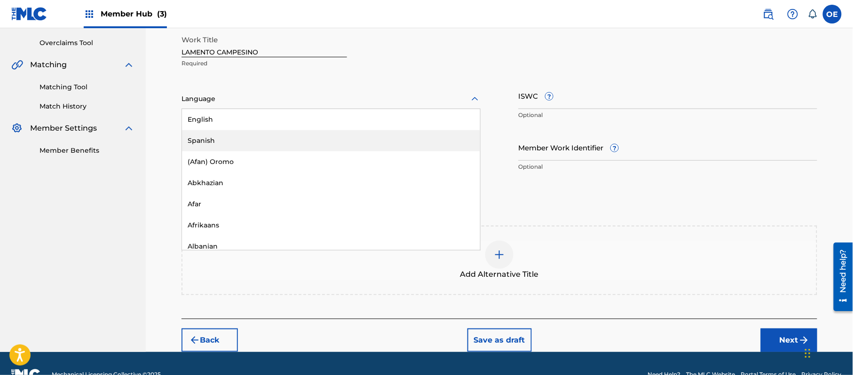
click at [213, 138] on div "Spanish" at bounding box center [331, 140] width 298 height 21
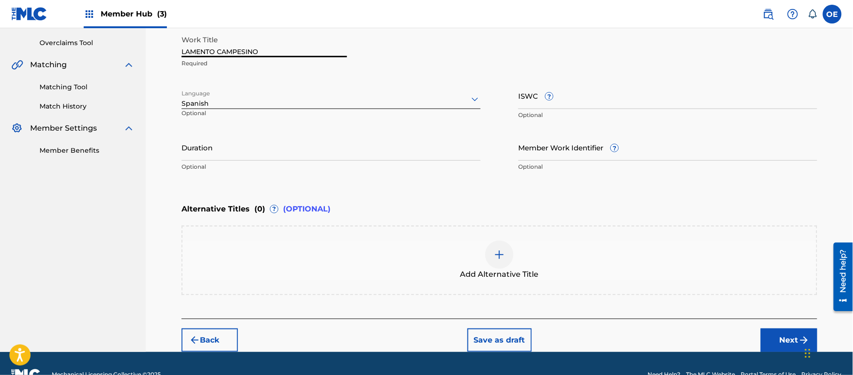
drag, startPoint x: 300, startPoint y: 49, endPoint x: 107, endPoint y: 55, distance: 192.8
click at [110, 55] on main "HYPHY MUSIC PUBLISHING INC Summary Catalog Works Registration Claiming Tool Ind…" at bounding box center [426, 94] width 853 height 516
click at [247, 134] on input "Duration" at bounding box center [330, 147] width 299 height 27
click at [798, 331] on button "Next" at bounding box center [789, 341] width 56 height 24
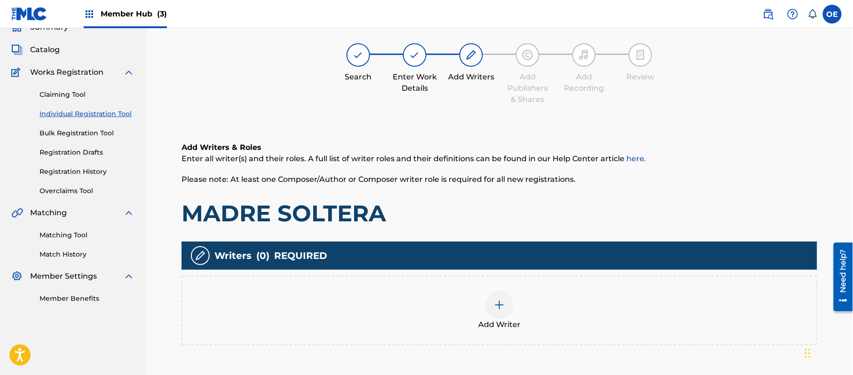
scroll to position [42, 0]
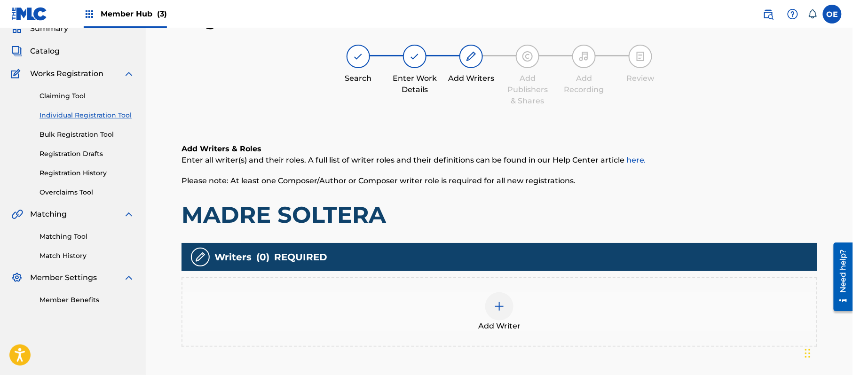
click at [493, 295] on div at bounding box center [499, 306] width 28 height 28
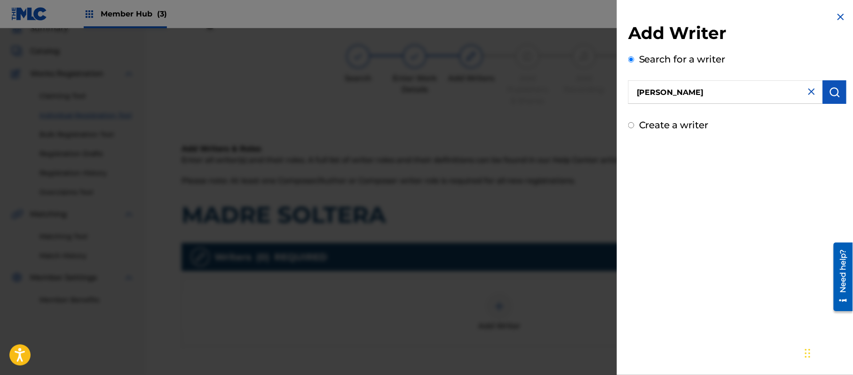
click at [832, 133] on div "Add Writer Search for a writer [PERSON_NAME] Create a writer" at bounding box center [737, 71] width 241 height 143
click at [692, 123] on label "Create a writer" at bounding box center [674, 124] width 70 height 11
click at [634, 123] on input "Create a writer" at bounding box center [631, 125] width 6 height 6
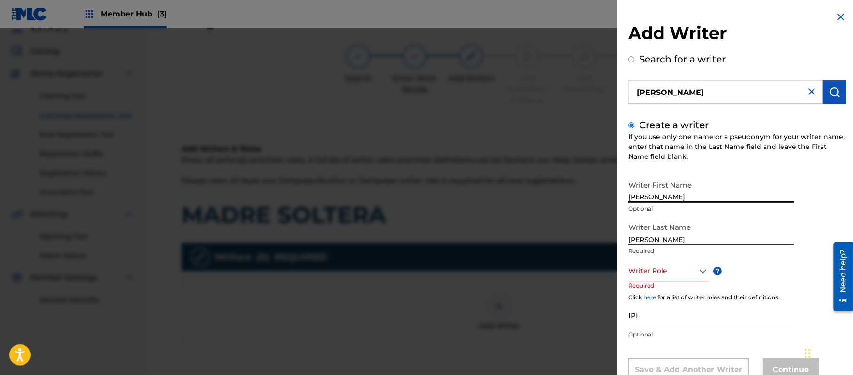
drag, startPoint x: 678, startPoint y: 196, endPoint x: 651, endPoint y: 207, distance: 29.1
click at [651, 207] on div "Writer First Name [PERSON_NAME] Optional" at bounding box center [710, 197] width 165 height 42
drag, startPoint x: 653, startPoint y: 238, endPoint x: 506, endPoint y: 249, distance: 148.0
click at [525, 249] on div "Add Writer Search for a writer [PERSON_NAME] Create a writer If you use only on…" at bounding box center [426, 201] width 853 height 347
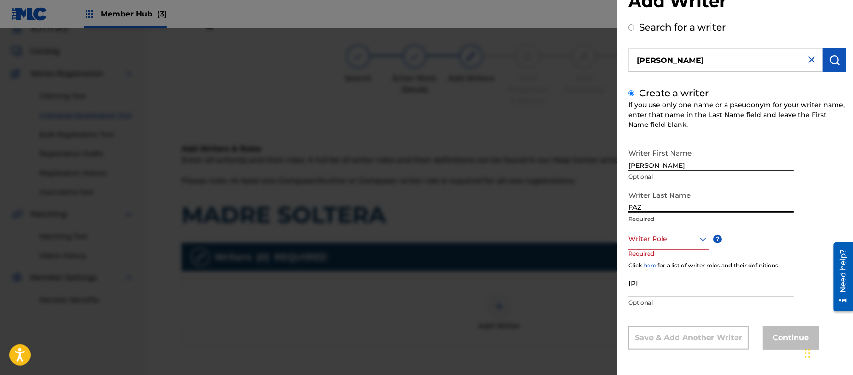
click at [645, 250] on div "Writer Role" at bounding box center [668, 238] width 80 height 21
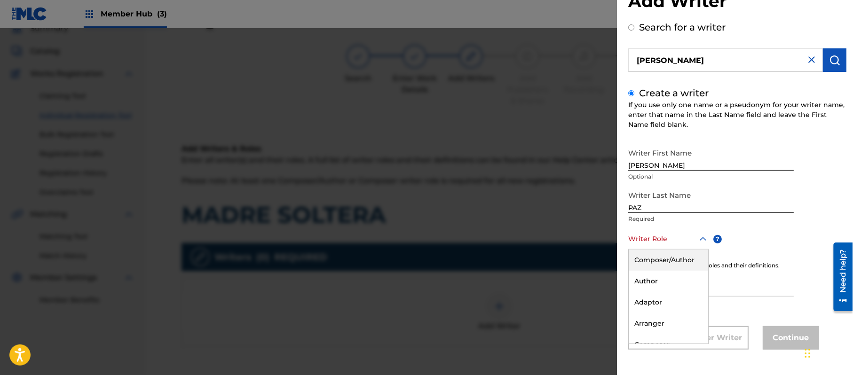
click at [655, 267] on div "Composer/Author" at bounding box center [667, 260] width 79 height 21
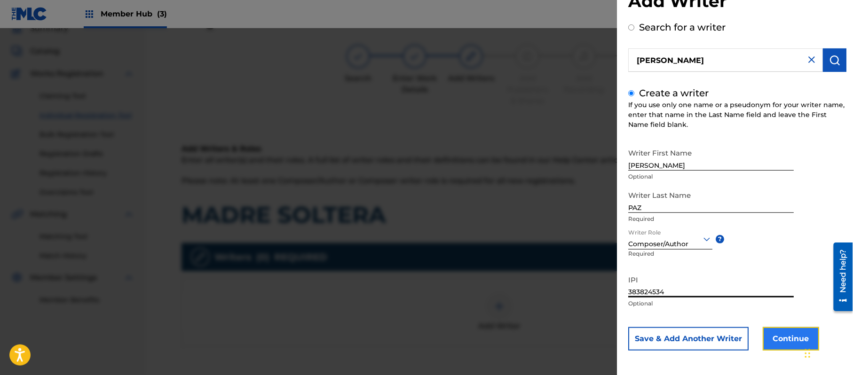
click at [773, 333] on button "Continue" at bounding box center [790, 339] width 56 height 24
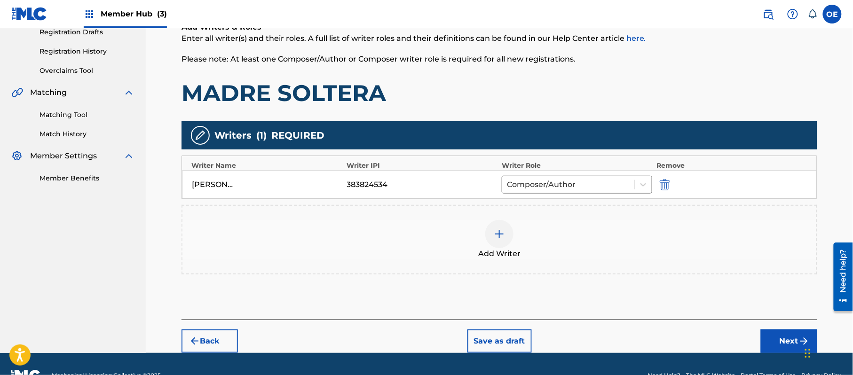
scroll to position [187, 0]
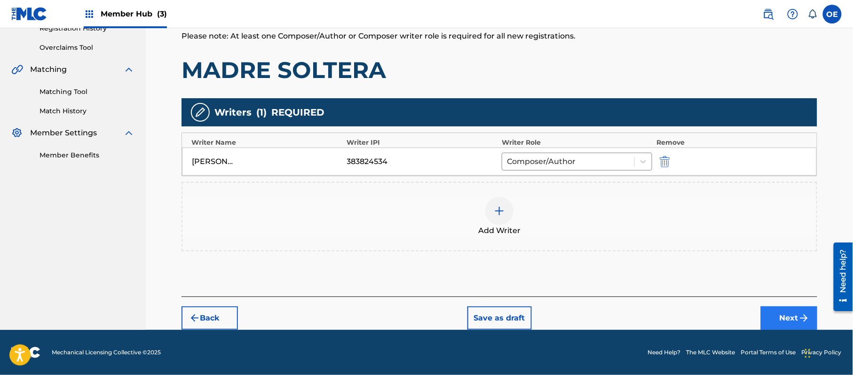
drag, startPoint x: 779, startPoint y: 299, endPoint x: 779, endPoint y: 309, distance: 10.4
click at [779, 305] on div "Back Save as draft Next" at bounding box center [499, 313] width 636 height 33
click at [779, 310] on button "Next" at bounding box center [789, 318] width 56 height 24
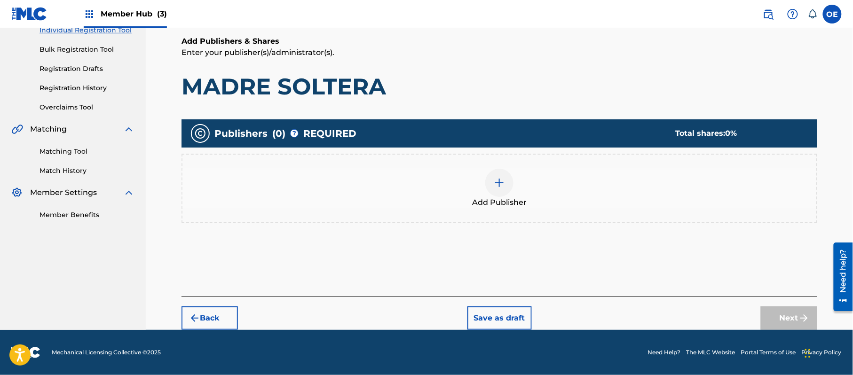
scroll to position [42, 0]
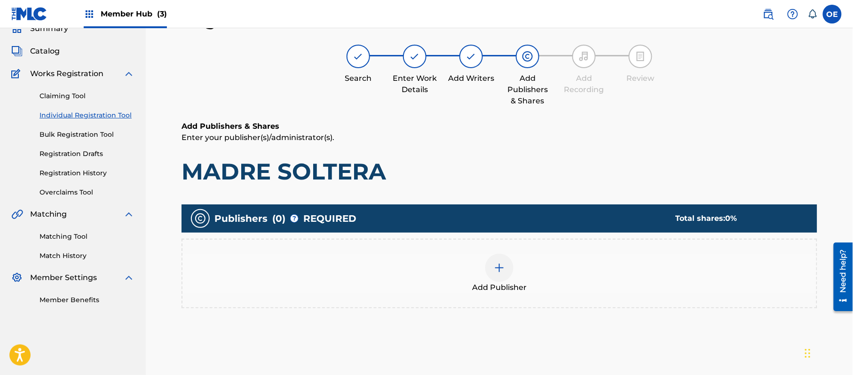
click at [564, 299] on div "Add Publisher" at bounding box center [499, 274] width 636 height 70
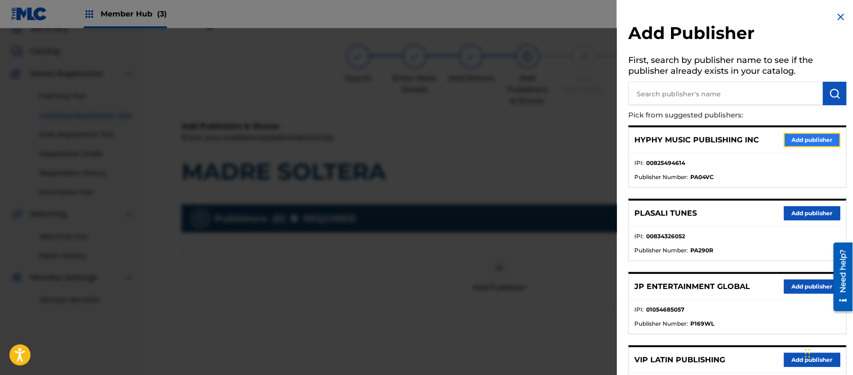
click at [816, 144] on button "Add publisher" at bounding box center [812, 140] width 56 height 14
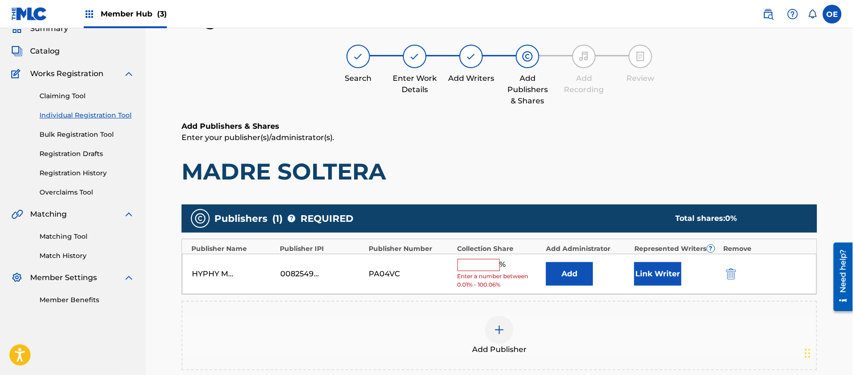
click at [481, 272] on span "Enter a number between 0.01% - 100.06%" at bounding box center [499, 280] width 84 height 17
click at [484, 273] on span "Enter a number between 0.01% - 100.06%" at bounding box center [499, 280] width 84 height 17
click at [484, 268] on input "text" at bounding box center [478, 265] width 42 height 12
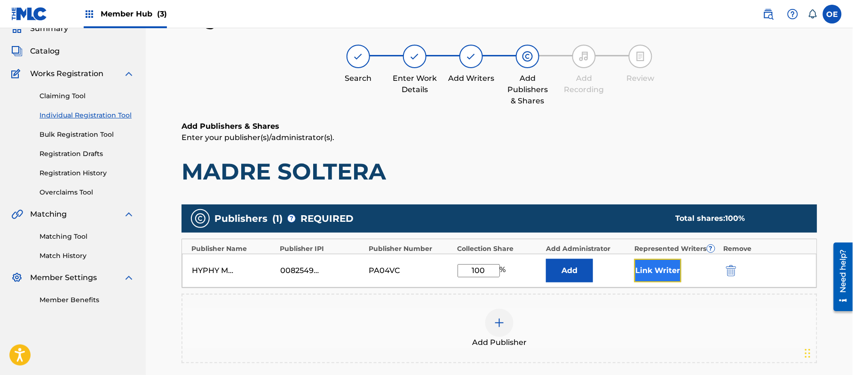
click at [653, 268] on button "Link Writer" at bounding box center [657, 271] width 47 height 24
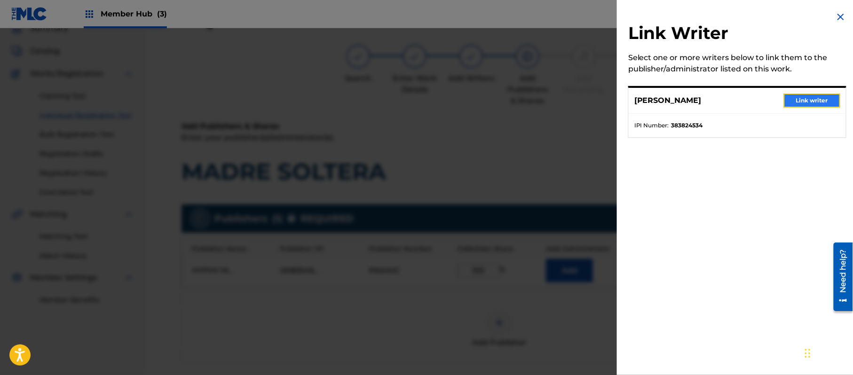
click at [808, 104] on button "Link writer" at bounding box center [812, 101] width 56 height 14
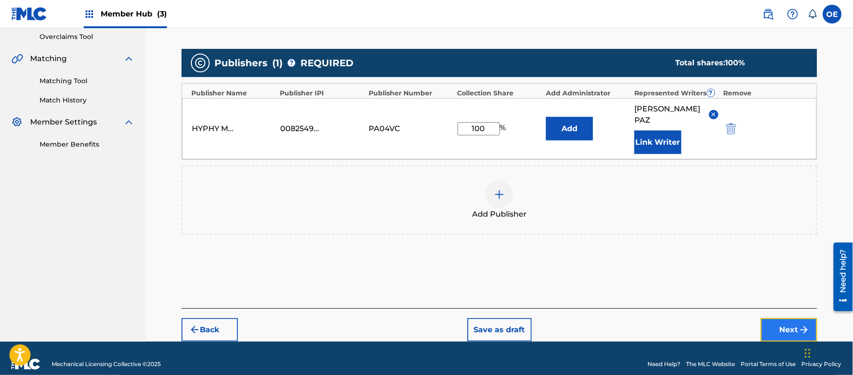
click at [767, 318] on button "Next" at bounding box center [789, 330] width 56 height 24
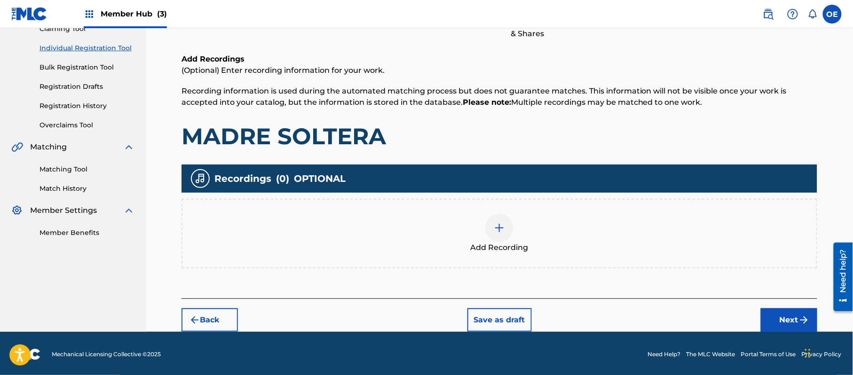
scroll to position [110, 0]
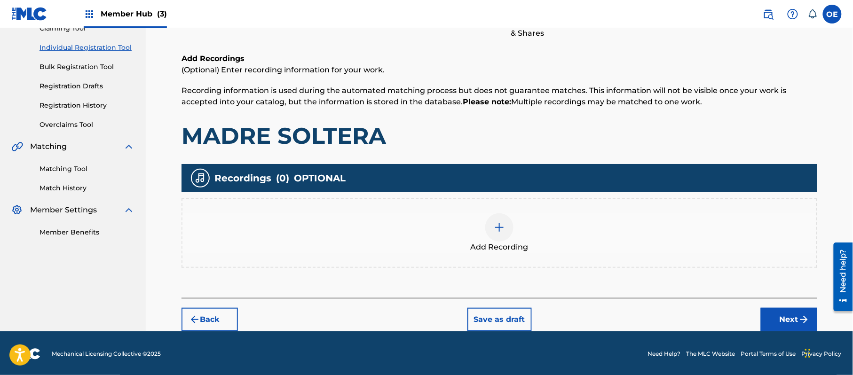
click at [548, 225] on div "Add Recording" at bounding box center [499, 232] width 634 height 39
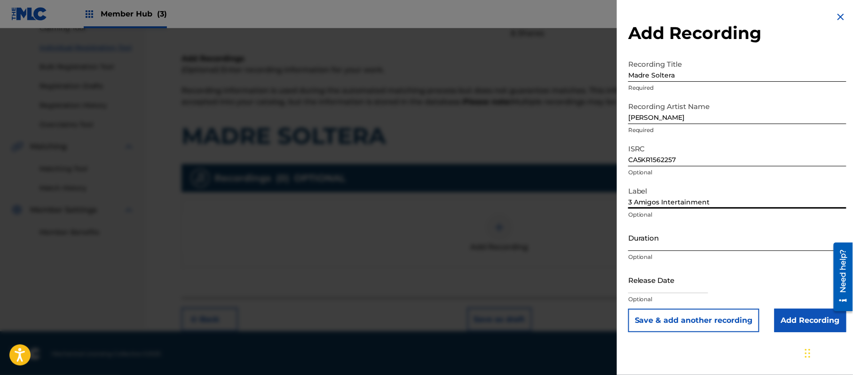
click at [679, 241] on input "Duration" at bounding box center [737, 237] width 218 height 27
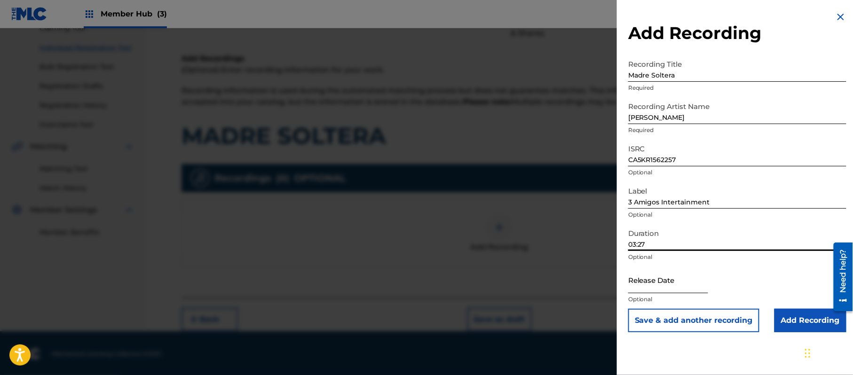
click at [675, 285] on input "text" at bounding box center [668, 280] width 80 height 27
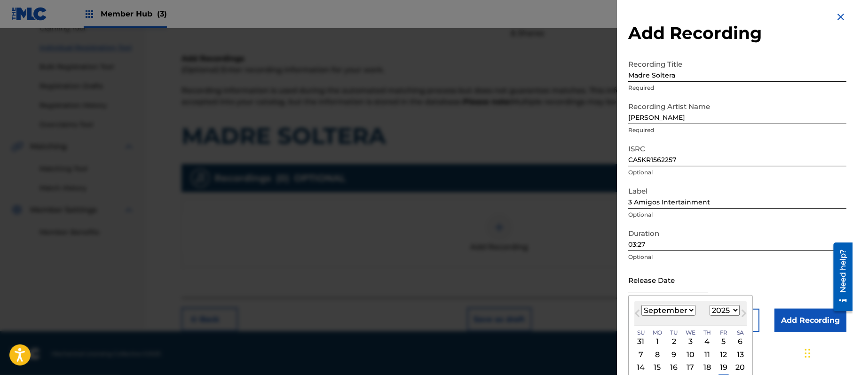
click at [735, 306] on select "1899 1900 1901 1902 1903 1904 1905 1906 1907 1908 1909 1910 1911 1912 1913 1914…" at bounding box center [724, 310] width 30 height 11
click at [711, 305] on select "1899 1900 1901 1902 1903 1904 1905 1906 1907 1908 1909 1910 1911 1912 1913 1914…" at bounding box center [724, 310] width 30 height 11
click at [662, 311] on select "January February March April May June July August September October November De…" at bounding box center [668, 310] width 54 height 11
click at [642, 305] on select "January February March April May June July August September October November De…" at bounding box center [668, 310] width 54 height 11
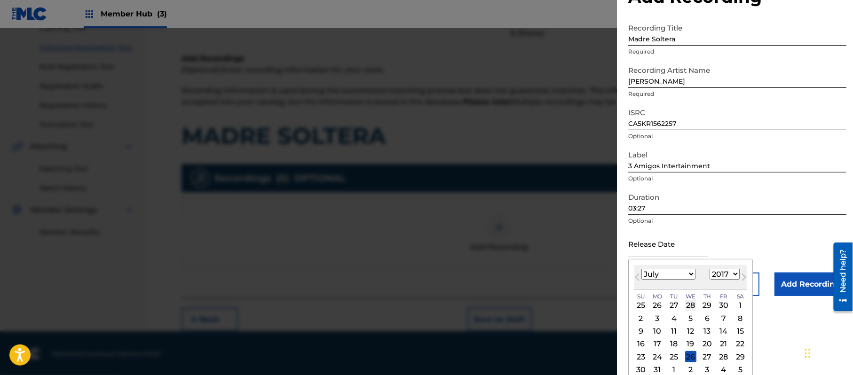
scroll to position [56, 0]
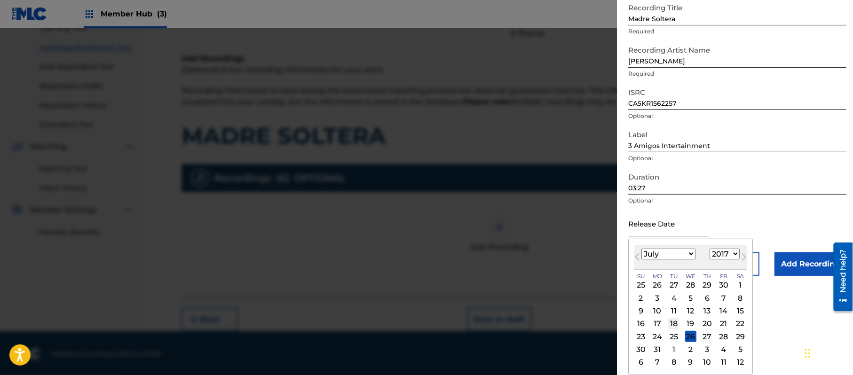
click at [675, 324] on div "18" at bounding box center [673, 323] width 11 height 11
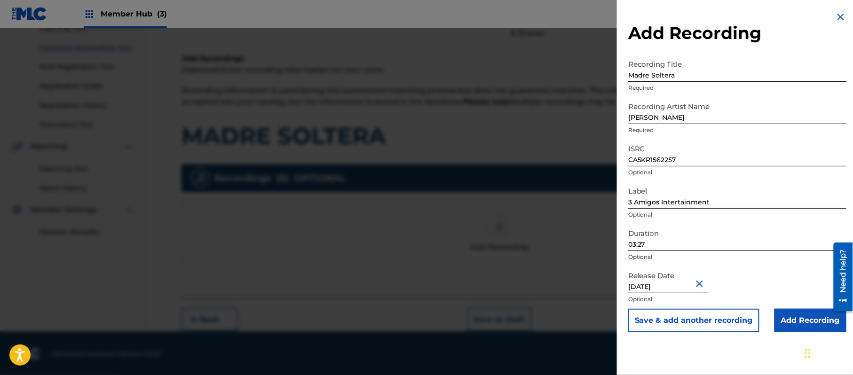
scroll to position [0, 0]
click at [817, 320] on input "Add Recording" at bounding box center [810, 321] width 72 height 24
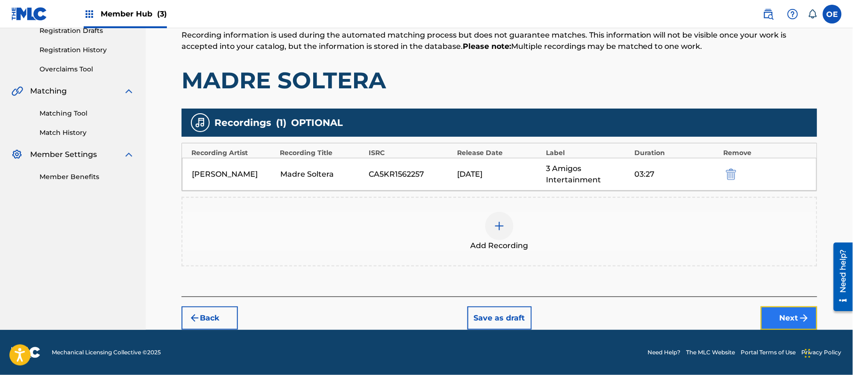
click at [798, 318] on img "submit" at bounding box center [803, 318] width 11 height 11
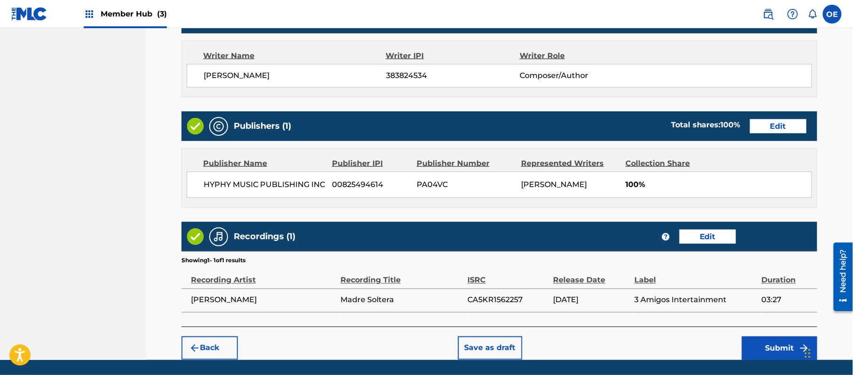
scroll to position [420, 0]
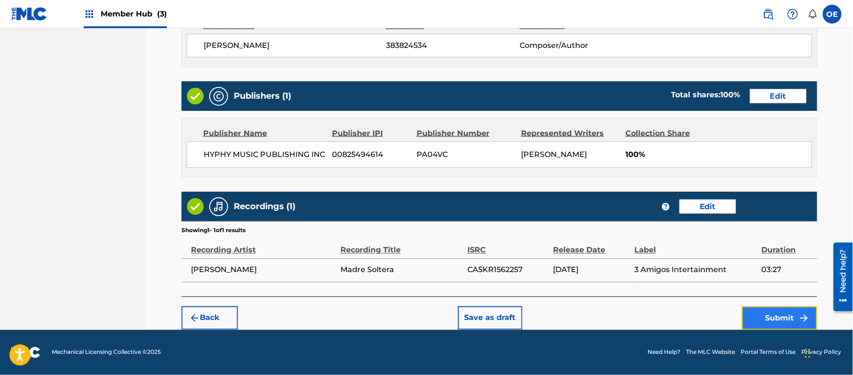
click at [780, 326] on button "Submit" at bounding box center [779, 318] width 75 height 24
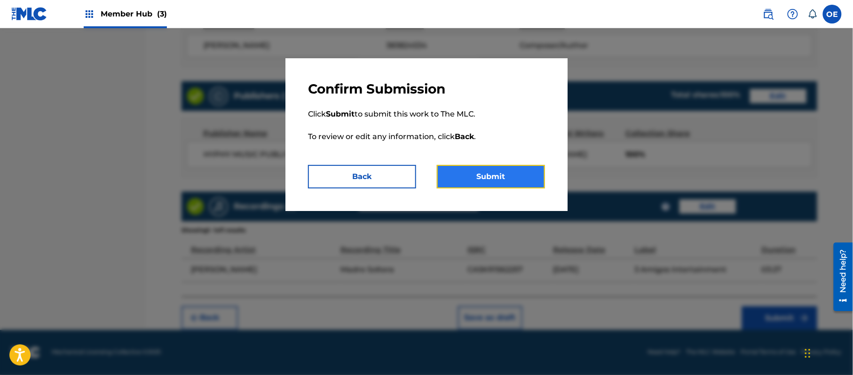
click at [512, 174] on button "Submit" at bounding box center [491, 177] width 108 height 24
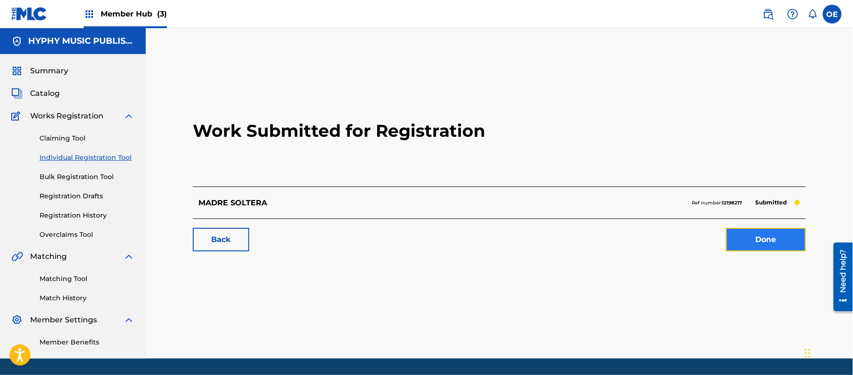
click at [755, 241] on link "Done" at bounding box center [766, 240] width 80 height 24
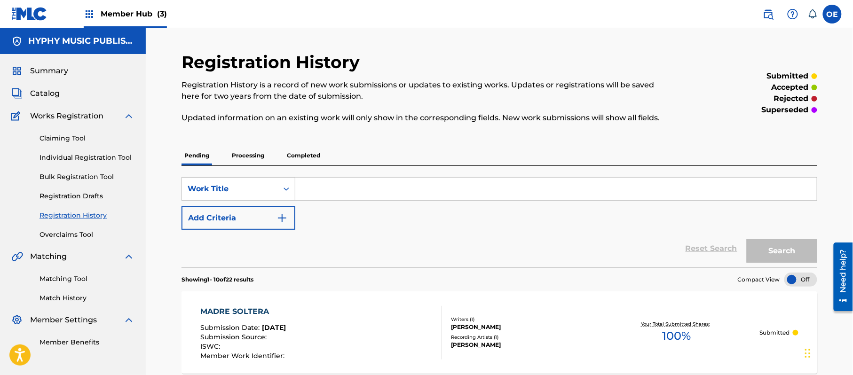
click at [89, 164] on div "Claiming Tool Individual Registration Tool Bulk Registration Tool Registration …" at bounding box center [72, 181] width 123 height 118
click at [89, 160] on link "Individual Registration Tool" at bounding box center [86, 158] width 95 height 10
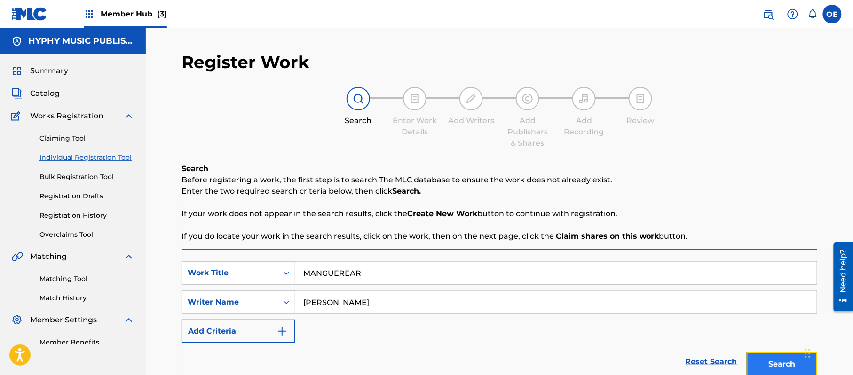
click at [792, 365] on button "Search" at bounding box center [781, 365] width 71 height 24
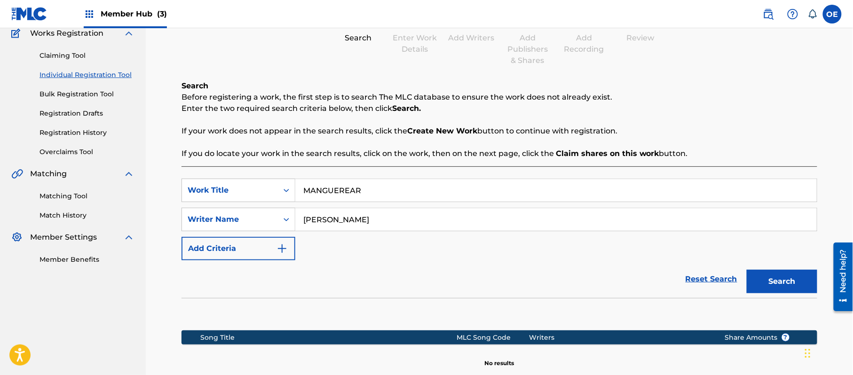
scroll to position [192, 0]
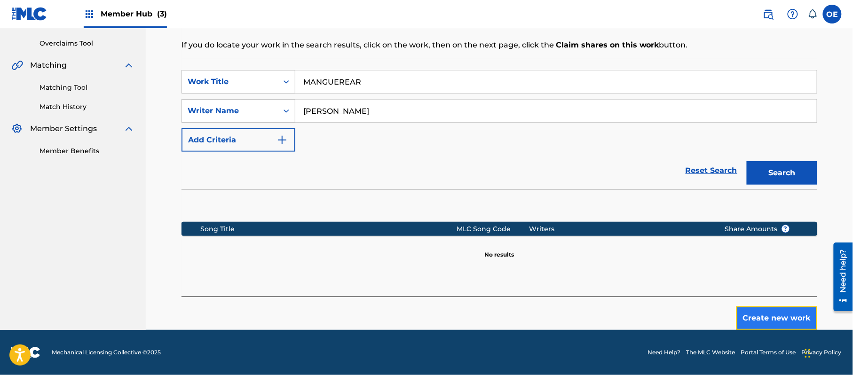
click at [794, 318] on button "Create new work" at bounding box center [776, 318] width 81 height 24
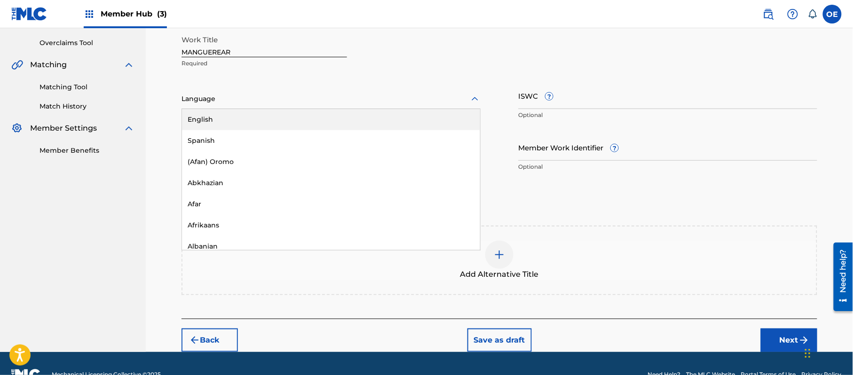
drag, startPoint x: 239, startPoint y: 97, endPoint x: 233, endPoint y: 120, distance: 24.2
click at [239, 100] on div at bounding box center [330, 99] width 299 height 12
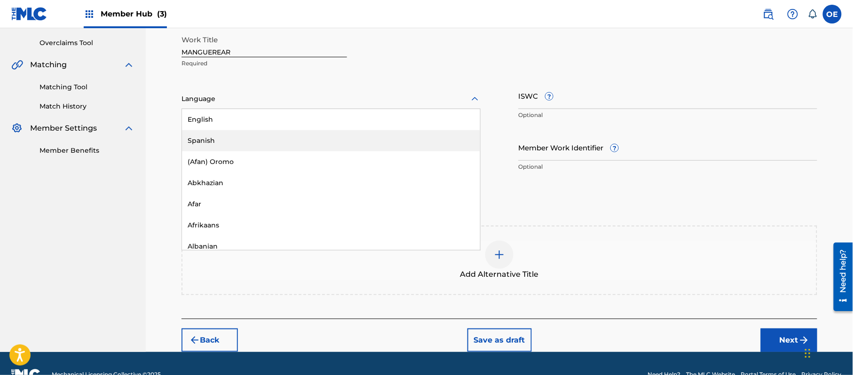
click at [226, 135] on div "Spanish" at bounding box center [331, 140] width 298 height 21
